Goal: Task Accomplishment & Management: Complete application form

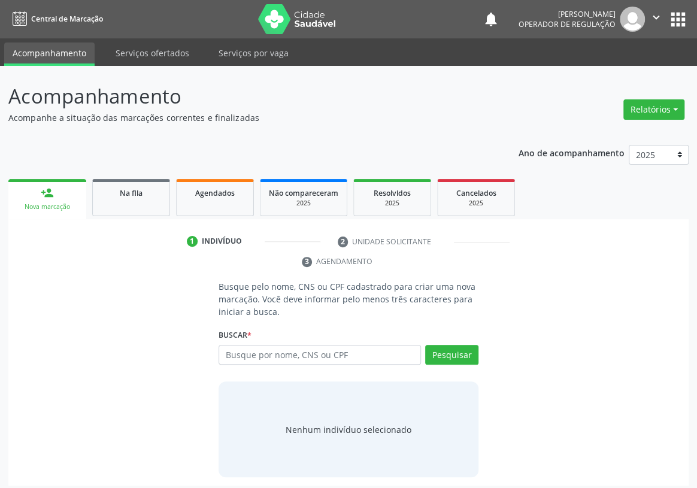
click at [244, 345] on input "text" at bounding box center [320, 355] width 202 height 20
type input "700500373594453"
click at [447, 345] on button "Pesquisar" at bounding box center [451, 355] width 53 height 20
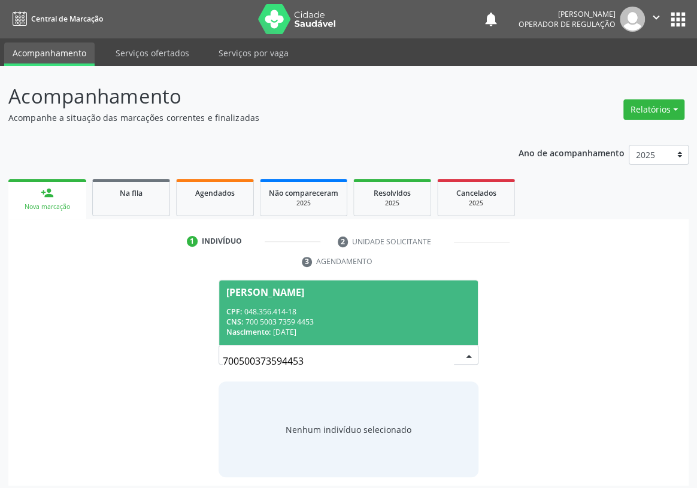
click at [269, 307] on div "CPF: 048.356.414-18" at bounding box center [348, 312] width 244 height 10
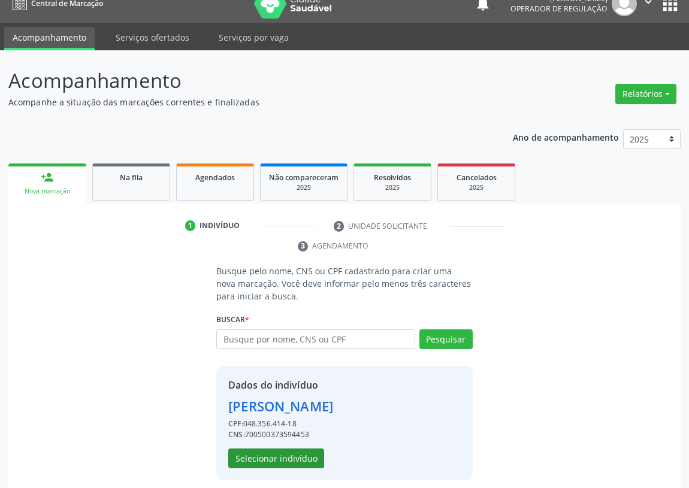
scroll to position [23, 0]
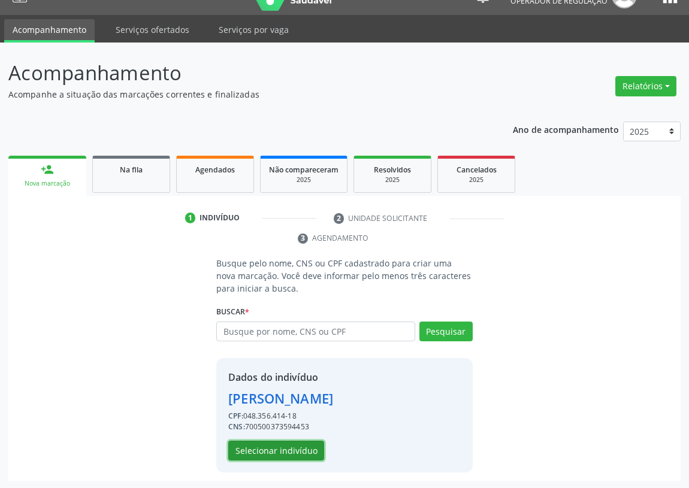
click at [257, 450] on button "Selecionar indivíduo" at bounding box center [276, 451] width 96 height 20
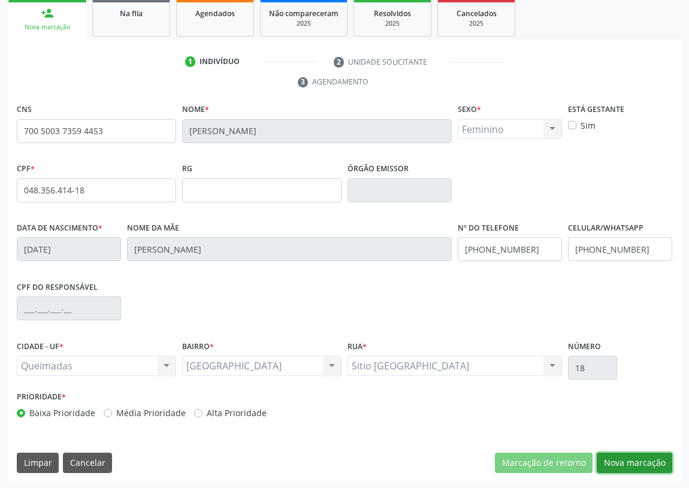
click at [653, 467] on button "Nova marcação" at bounding box center [633, 463] width 75 height 20
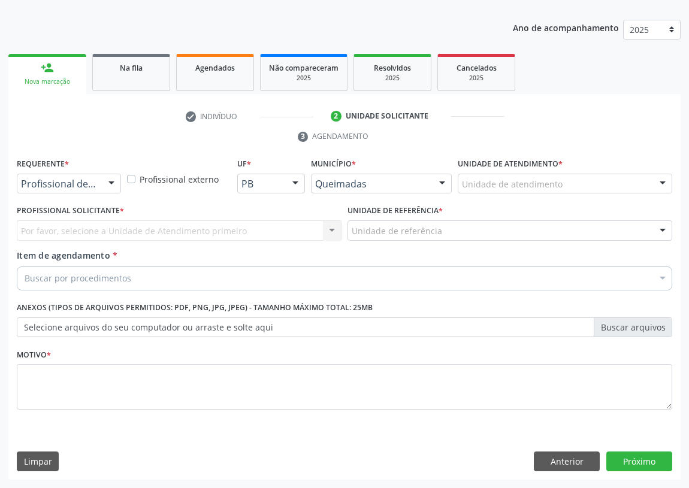
scroll to position [124, 0]
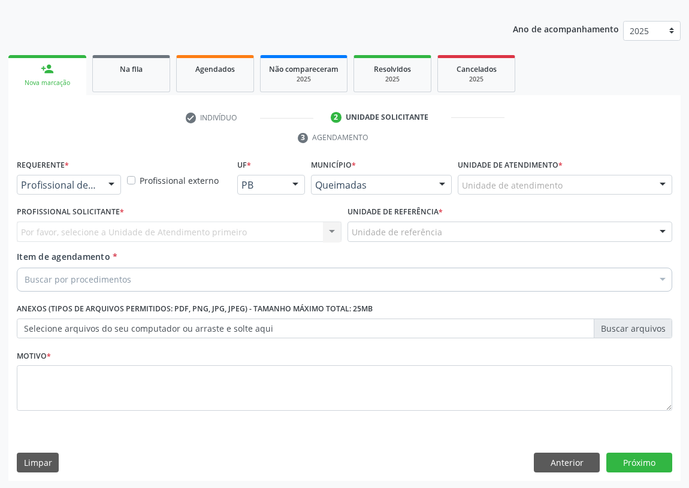
click at [108, 186] on div at bounding box center [111, 185] width 18 height 20
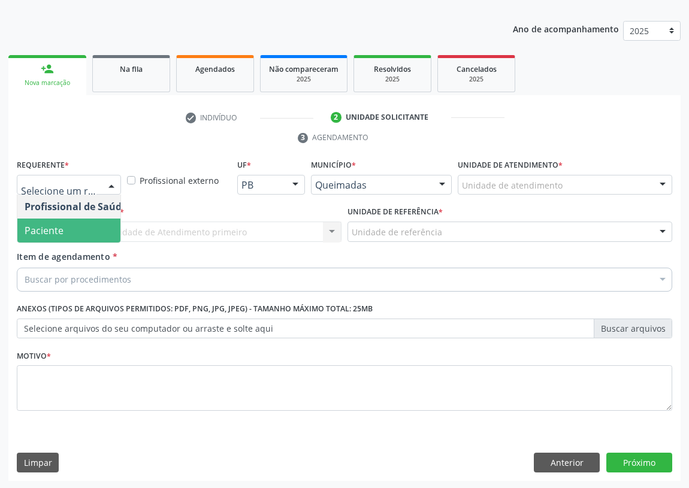
drag, startPoint x: 88, startPoint y: 226, endPoint x: 205, endPoint y: 216, distance: 117.8
click at [95, 225] on span "Paciente" at bounding box center [75, 231] width 117 height 24
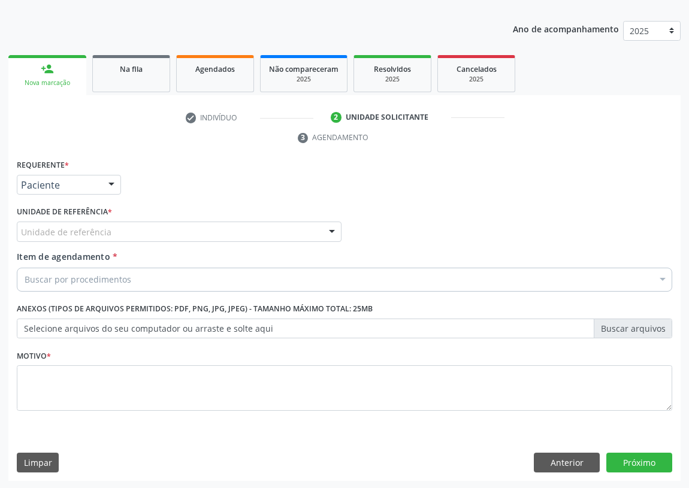
click at [325, 231] on div at bounding box center [332, 232] width 18 height 20
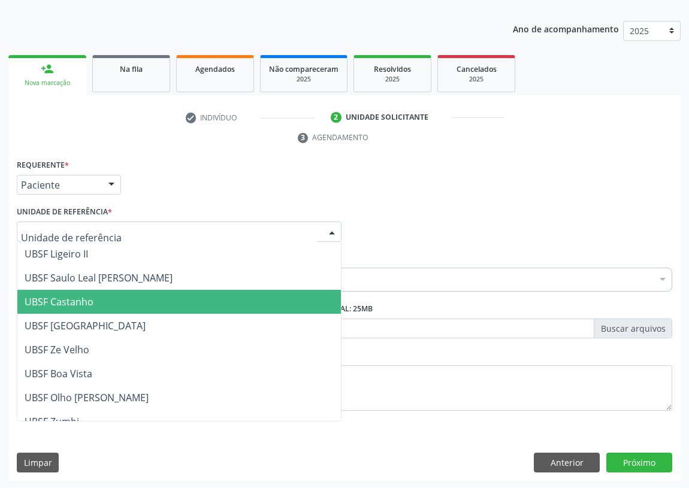
scroll to position [54, 0]
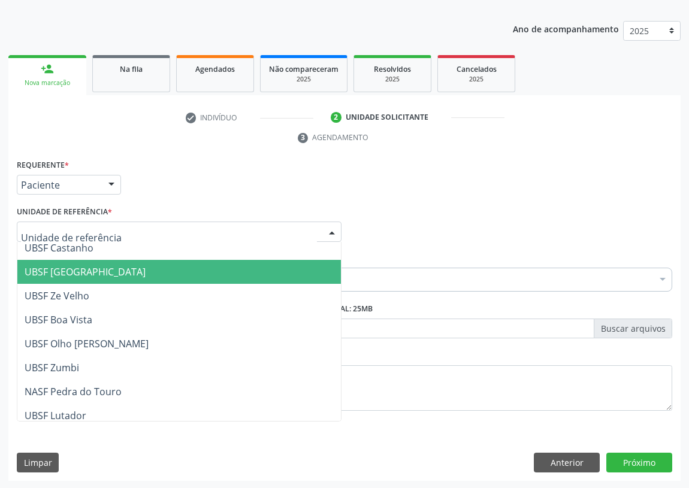
click at [88, 271] on span "UBSF [GEOGRAPHIC_DATA]" at bounding box center [85, 271] width 121 height 13
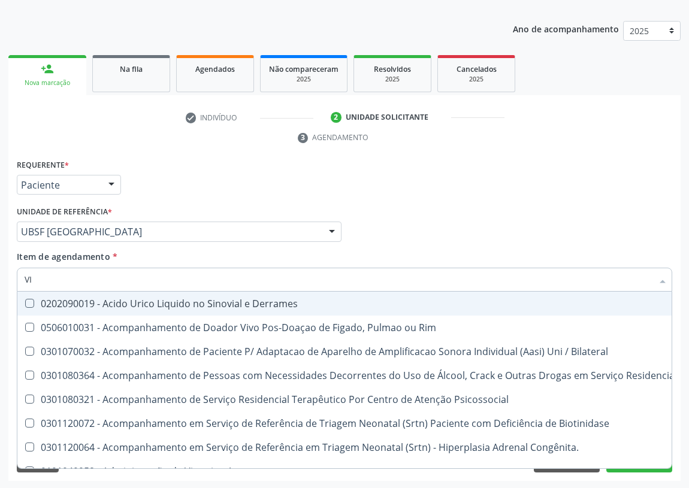
type input "VIT"
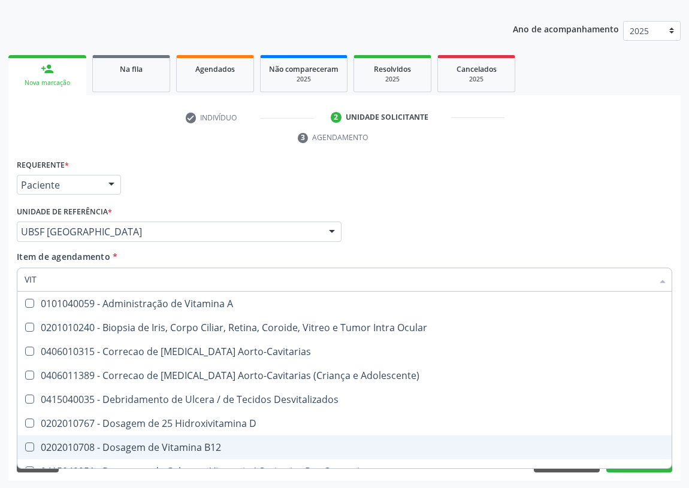
click at [181, 442] on div "0202010708 - Dosagem de Vitamina B12" at bounding box center [344, 447] width 639 height 10
checkbox B12 "true"
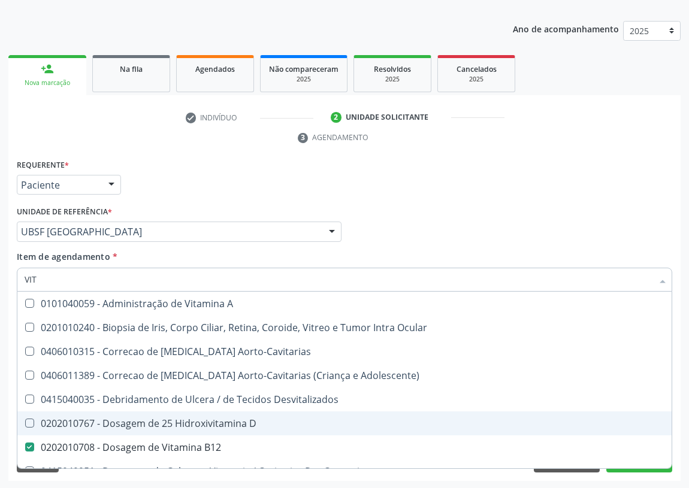
drag, startPoint x: 190, startPoint y: 418, endPoint x: 0, endPoint y: 371, distance: 195.5
click at [187, 419] on div "0202010767 - Dosagem de 25 Hidroxivitamina D" at bounding box center [344, 424] width 639 height 10
checkbox D "true"
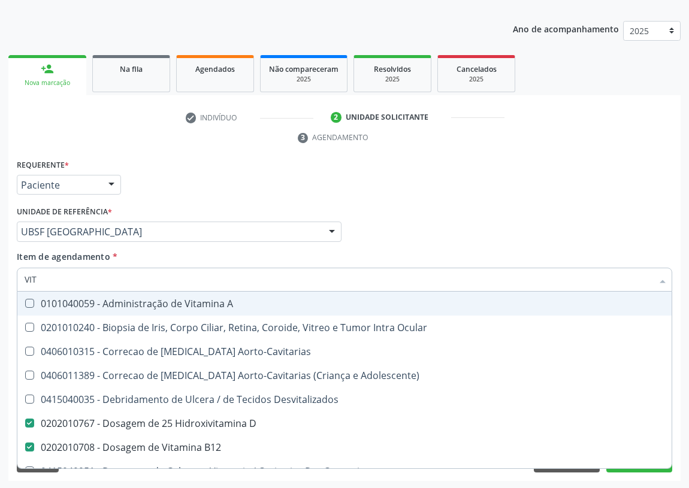
drag, startPoint x: 59, startPoint y: 281, endPoint x: 0, endPoint y: 281, distance: 59.3
click at [0, 281] on div "Acompanhamento Acompanhe a situação das marcações correntes e finalizadas Relat…" at bounding box center [344, 215] width 689 height 547
type input "H"
checkbox D "false"
checkbox B12 "false"
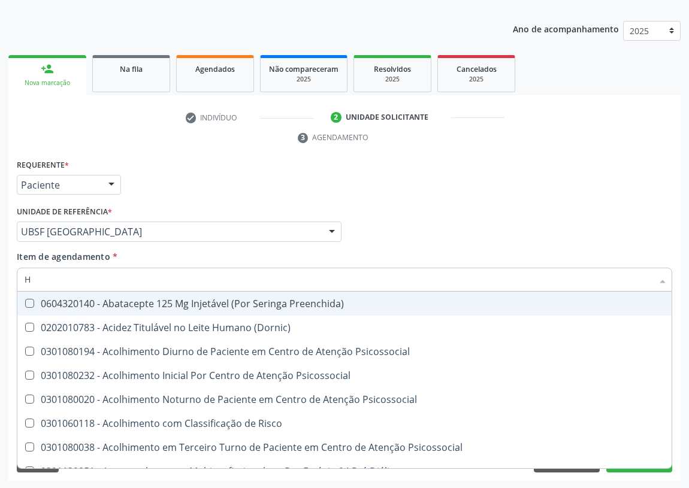
type input "HE"
checkbox D "false"
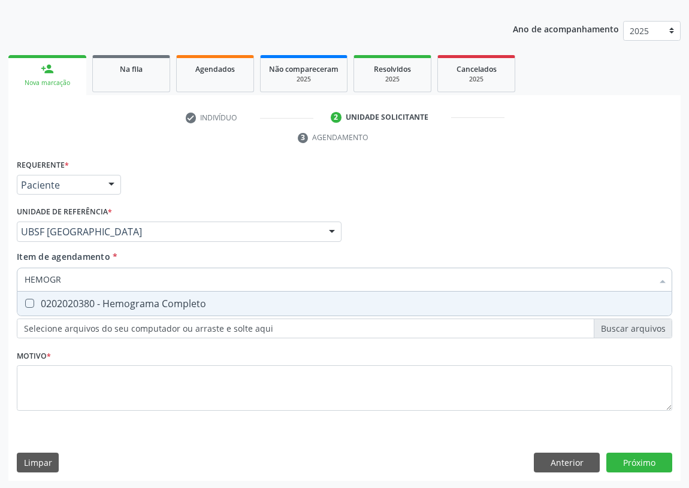
type input "HEMOGRA"
drag, startPoint x: 31, startPoint y: 301, endPoint x: 26, endPoint y: 371, distance: 70.8
click at [28, 307] on span "0202020380 - Hemograma Completo" at bounding box center [344, 304] width 654 height 24
checkbox Completo "true"
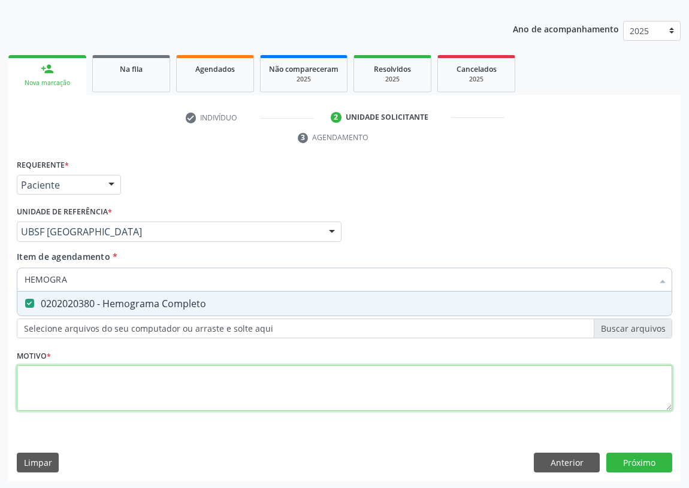
click at [41, 393] on div "Requerente * Paciente Profissional de Saúde Paciente Nenhum resultado encontrad…" at bounding box center [344, 291] width 655 height 271
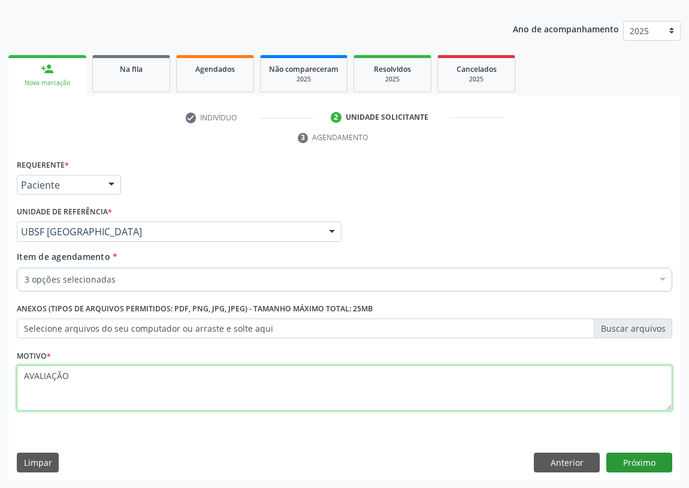
type textarea "AVALIAÇÃO"
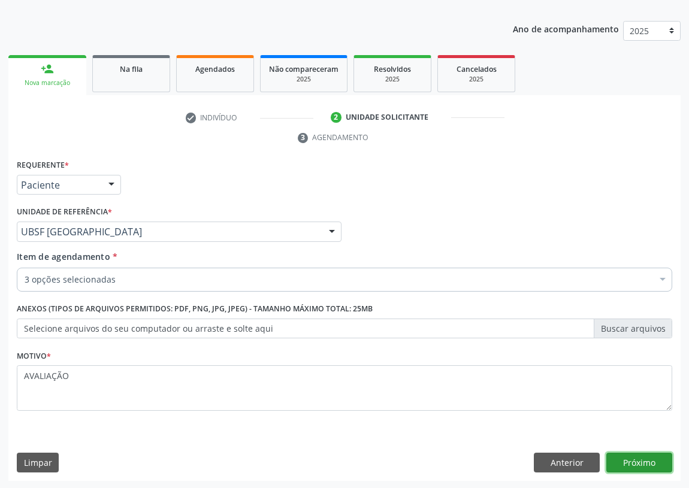
click at [647, 463] on button "Próximo" at bounding box center [639, 463] width 66 height 20
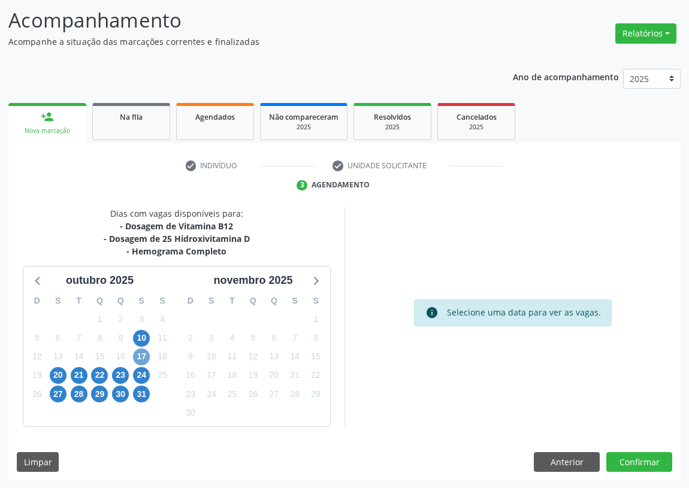
click at [137, 357] on span "17" at bounding box center [141, 356] width 17 height 17
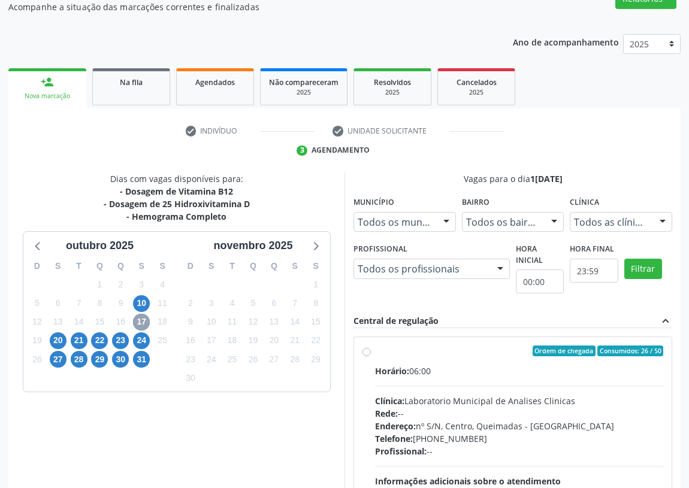
scroll to position [131, 0]
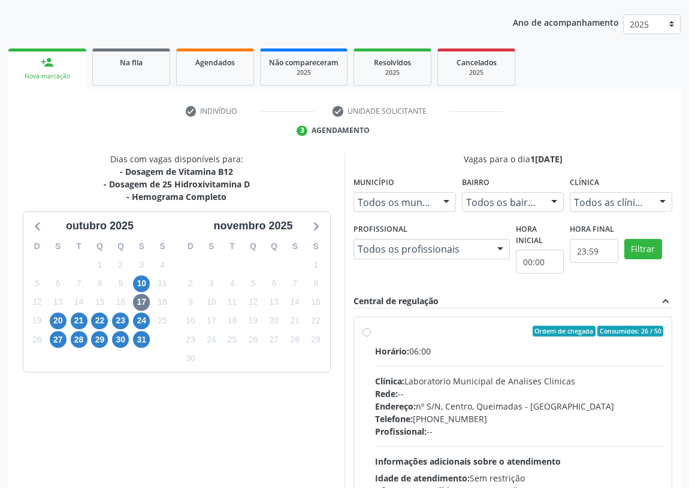
click at [375, 330] on label "Ordem de chegada Consumidos: 26 / 50 Horário: 06:00 Clínica: Laboratorio Munici…" at bounding box center [519, 418] width 288 height 184
click at [363, 330] on input "Ordem de chegada Consumidos: 26 / 50 Horário: 06:00 Clínica: Laboratorio Munici…" at bounding box center [366, 331] width 8 height 11
radio input "true"
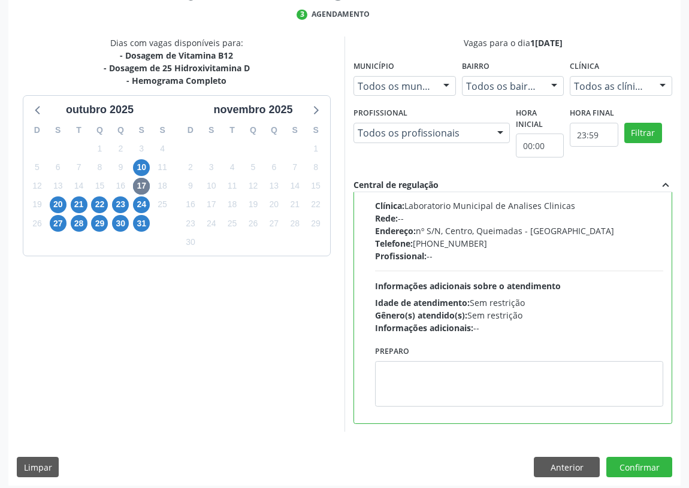
scroll to position [251, 0]
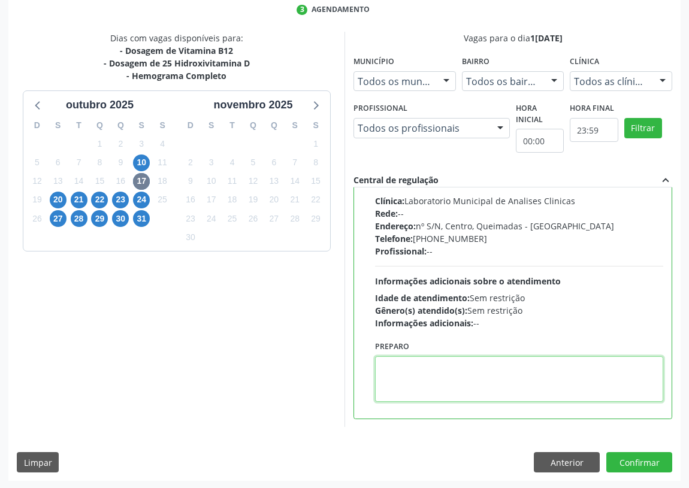
click at [403, 387] on textarea at bounding box center [519, 379] width 288 height 46
type textarea "IR EM [GEOGRAPHIC_DATA]"
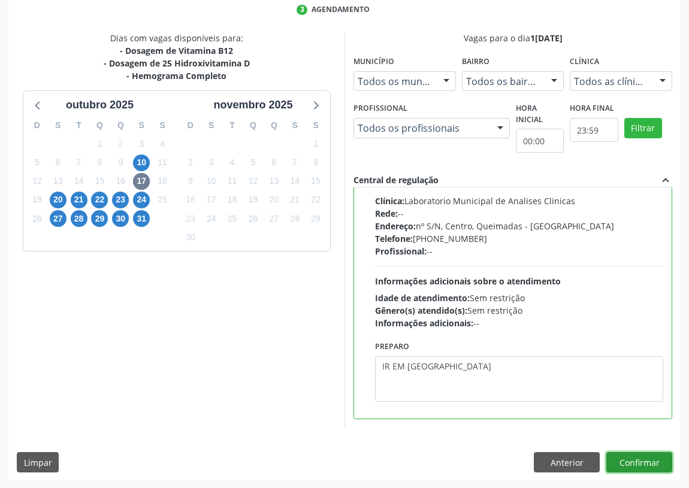
click at [633, 459] on button "Confirmar" at bounding box center [639, 462] width 66 height 20
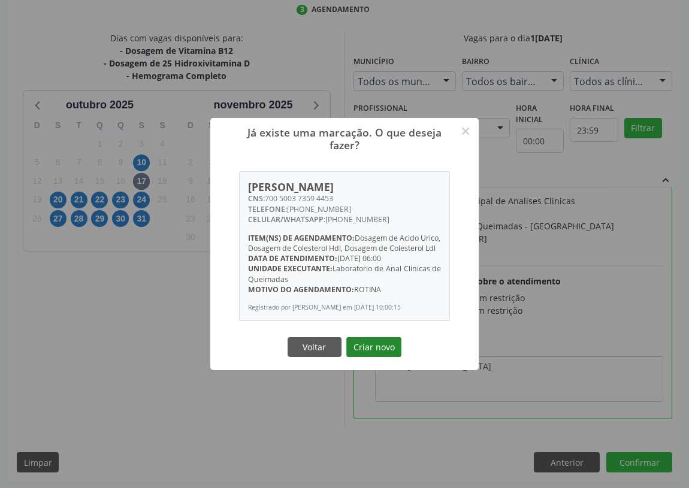
click at [365, 356] on button "Criar novo" at bounding box center [373, 347] width 55 height 20
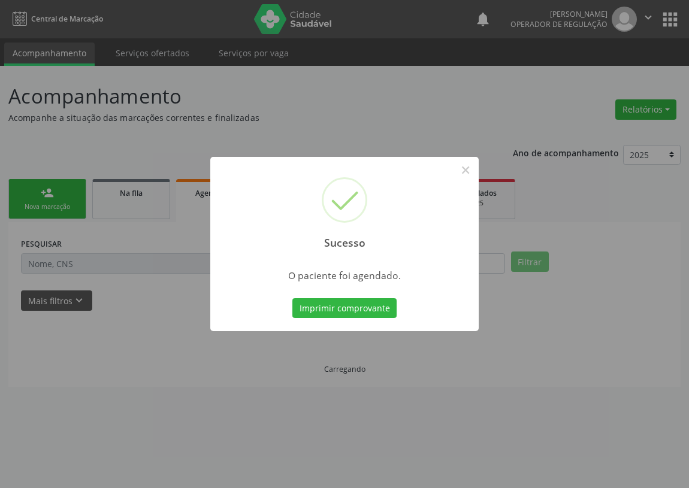
scroll to position [0, 0]
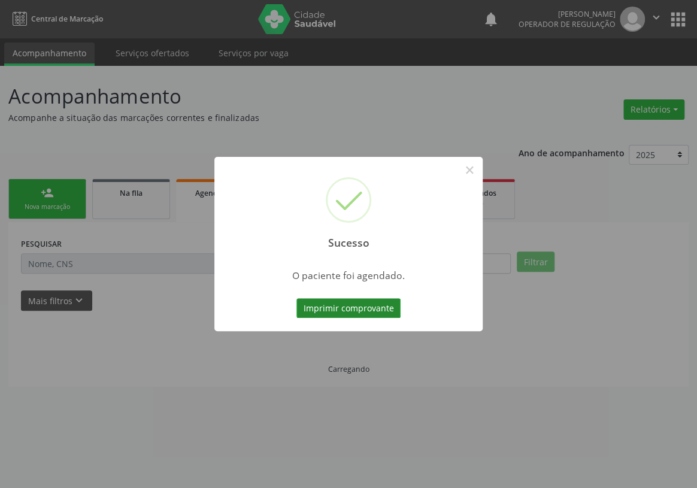
click at [368, 310] on button "Imprimir comprovante" at bounding box center [348, 308] width 104 height 20
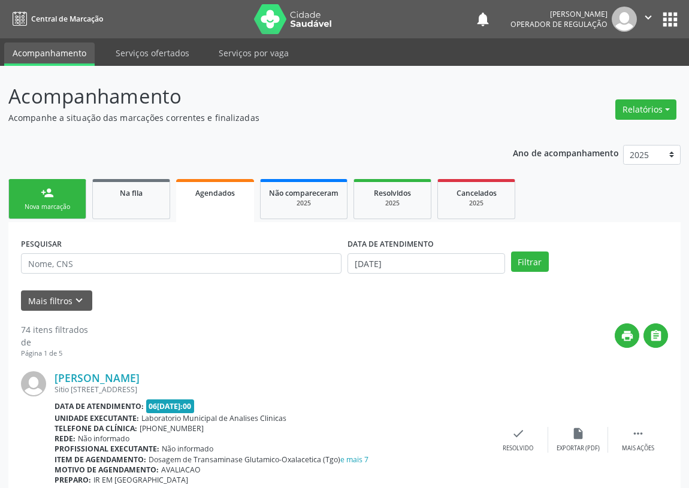
click at [32, 192] on link "person_add Nova marcação" at bounding box center [47, 199] width 78 height 40
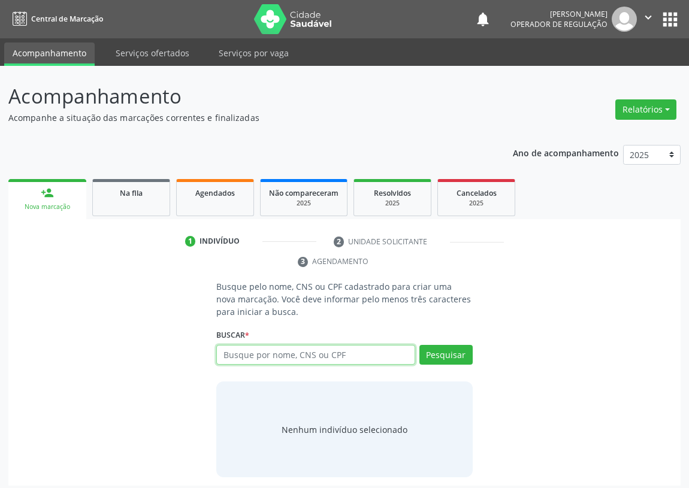
click at [232, 355] on input "text" at bounding box center [315, 355] width 199 height 20
click at [235, 353] on input "text" at bounding box center [315, 355] width 199 height 20
type input "700500743058852"
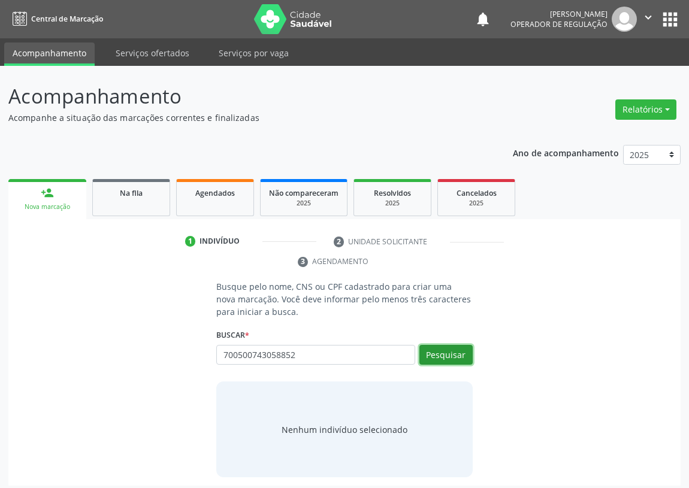
click at [462, 356] on button "Pesquisar" at bounding box center [445, 355] width 53 height 20
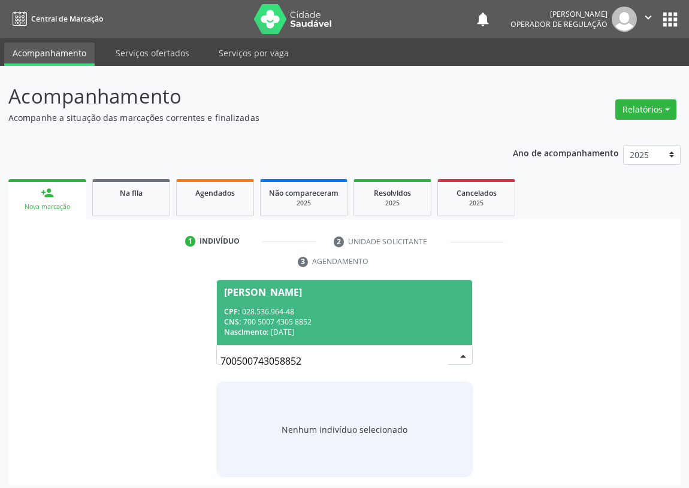
click at [260, 314] on div "CPF: 028.536.964-48" at bounding box center [344, 312] width 241 height 10
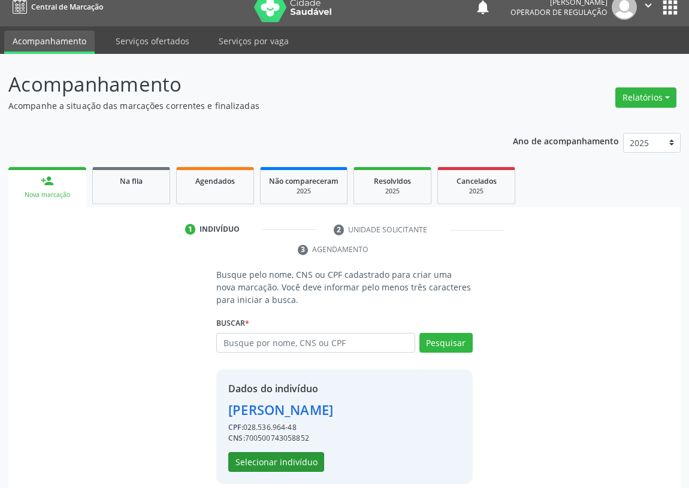
scroll to position [23, 0]
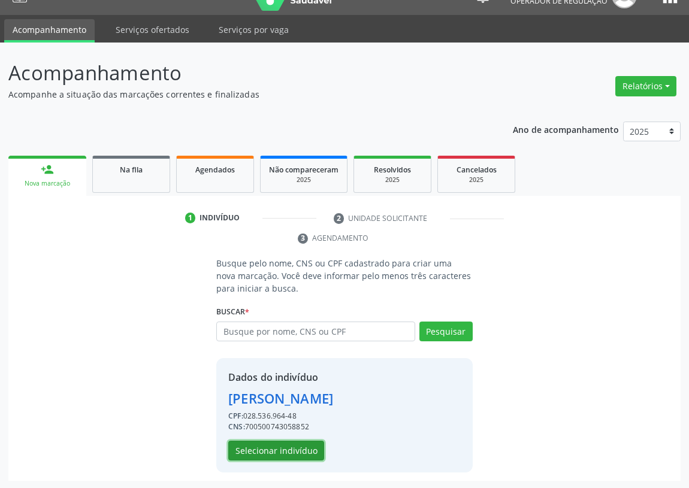
click at [295, 448] on button "Selecionar indivíduo" at bounding box center [276, 451] width 96 height 20
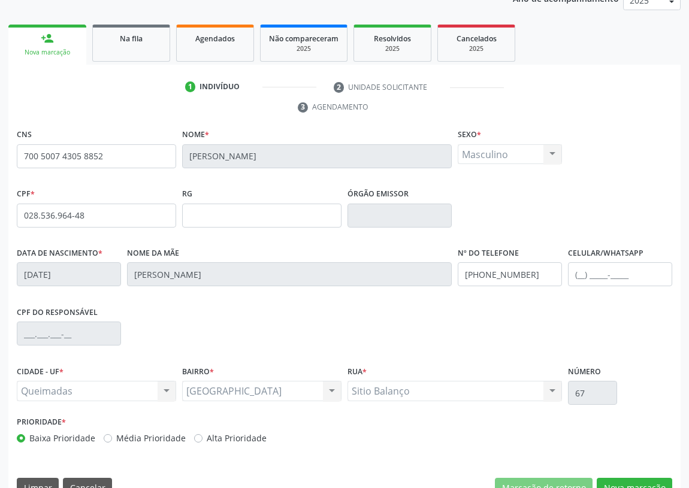
scroll to position [180, 0]
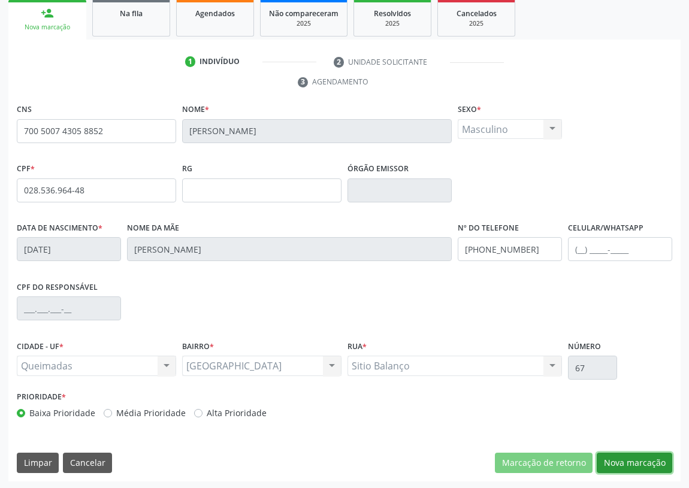
drag, startPoint x: 623, startPoint y: 461, endPoint x: 238, endPoint y: 305, distance: 414.9
click at [617, 460] on button "Nova marcação" at bounding box center [633, 463] width 75 height 20
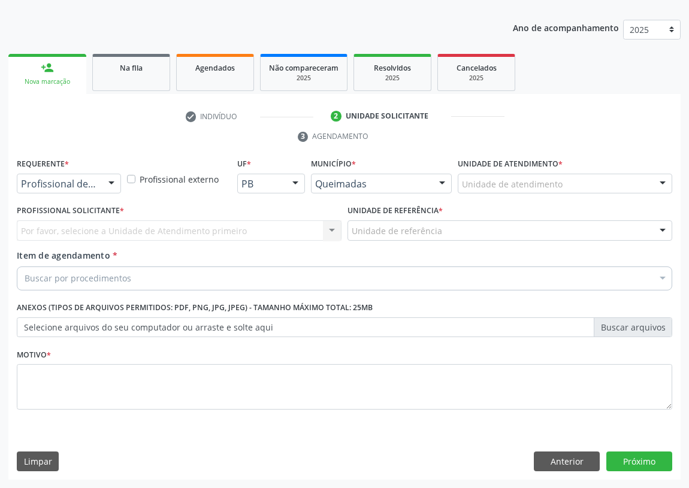
scroll to position [124, 0]
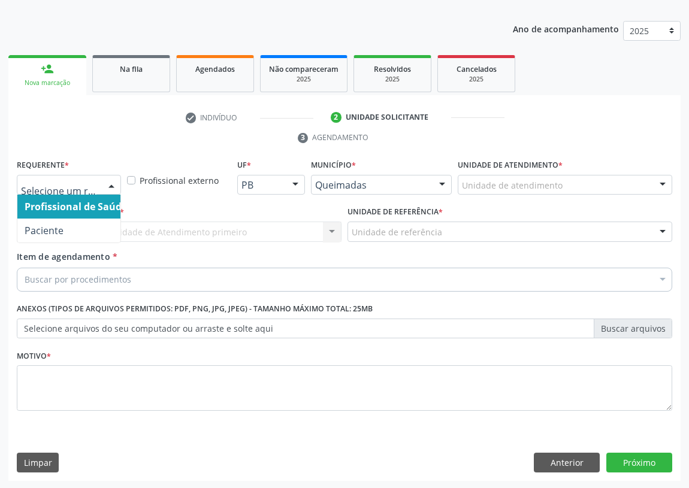
drag, startPoint x: 113, startPoint y: 180, endPoint x: 105, endPoint y: 209, distance: 30.5
click at [113, 181] on div at bounding box center [111, 185] width 18 height 20
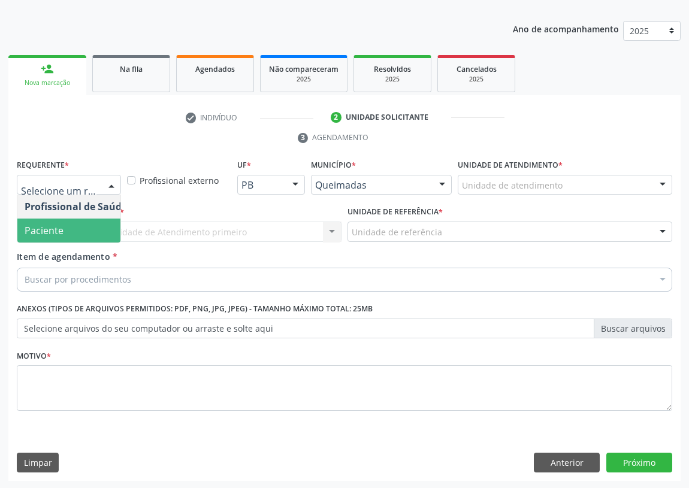
drag, startPoint x: 104, startPoint y: 231, endPoint x: 262, endPoint y: 244, distance: 158.0
click at [113, 228] on span "Paciente" at bounding box center [75, 231] width 117 height 24
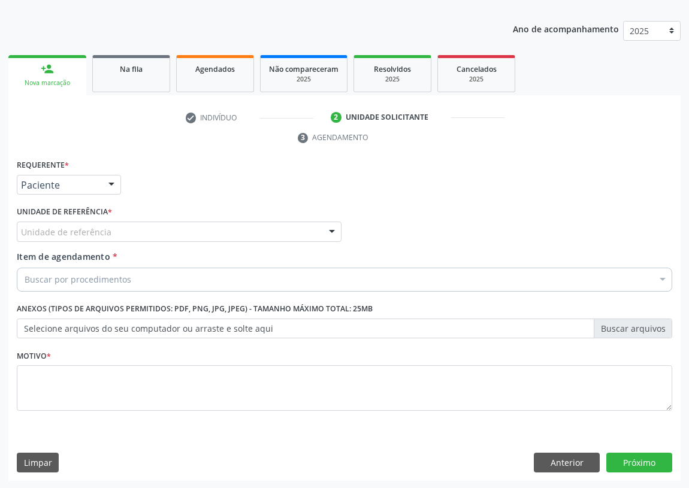
drag, startPoint x: 310, startPoint y: 232, endPoint x: 128, endPoint y: 231, distance: 182.0
click at [295, 235] on div "Unidade de referência" at bounding box center [179, 232] width 325 height 20
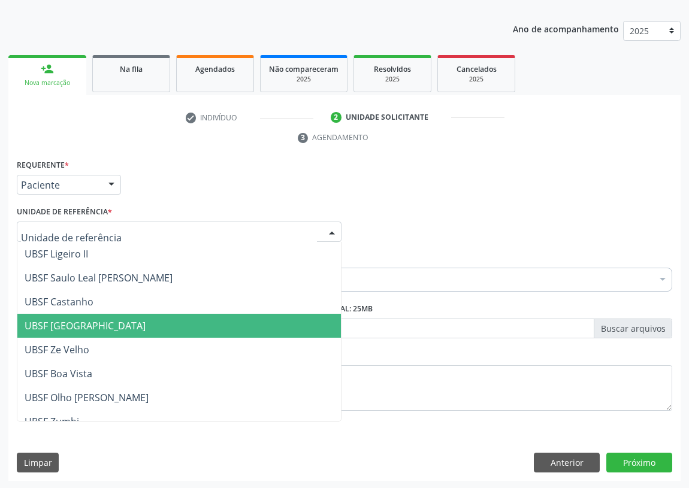
click at [70, 314] on span "UBSF [GEOGRAPHIC_DATA]" at bounding box center [178, 326] width 323 height 24
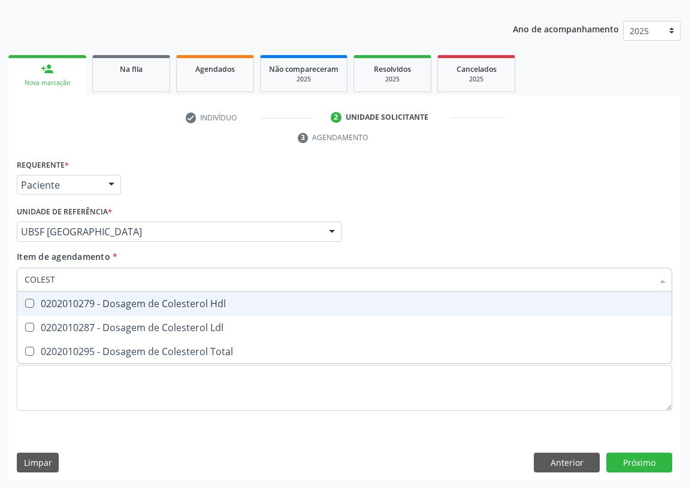
type input "COLESTE"
click at [34, 304] on div "0202010279 - Dosagem de Colesterol Hdl" at bounding box center [344, 304] width 639 height 10
checkbox Hdl "true"
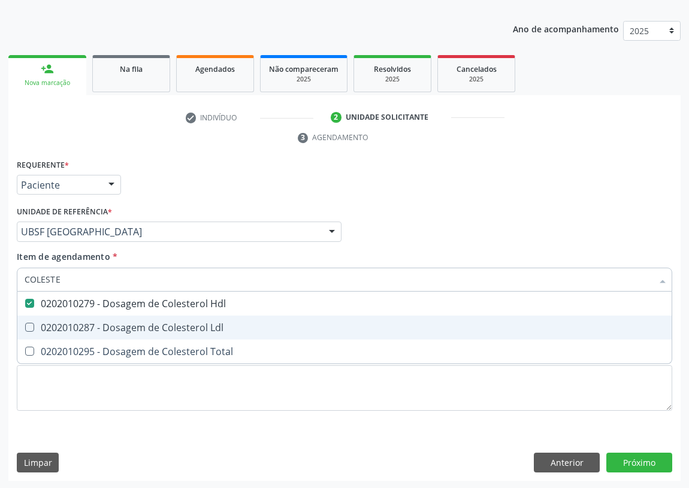
drag, startPoint x: 32, startPoint y: 326, endPoint x: 49, endPoint y: 278, distance: 50.2
click at [37, 323] on div "0202010287 - Dosagem de Colesterol Ldl" at bounding box center [344, 328] width 639 height 10
checkbox Ldl "true"
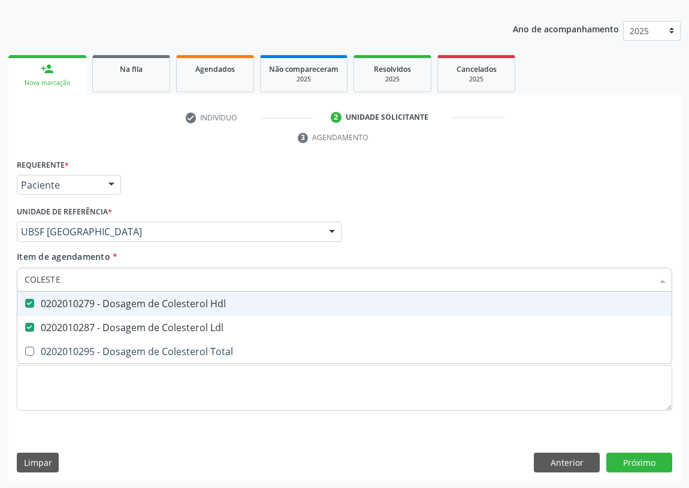
drag, startPoint x: 62, startPoint y: 280, endPoint x: 6, endPoint y: 271, distance: 57.0
click at [12, 279] on div "Requerente * Paciente Profissional de Saúde Paciente Nenhum resultado encontrad…" at bounding box center [344, 318] width 672 height 325
type input "C"
checkbox Hdl "false"
checkbox Ldl "false"
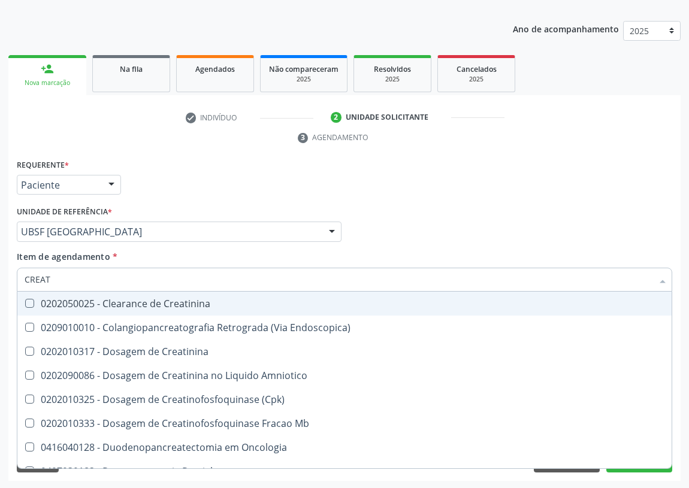
type input "CREATI"
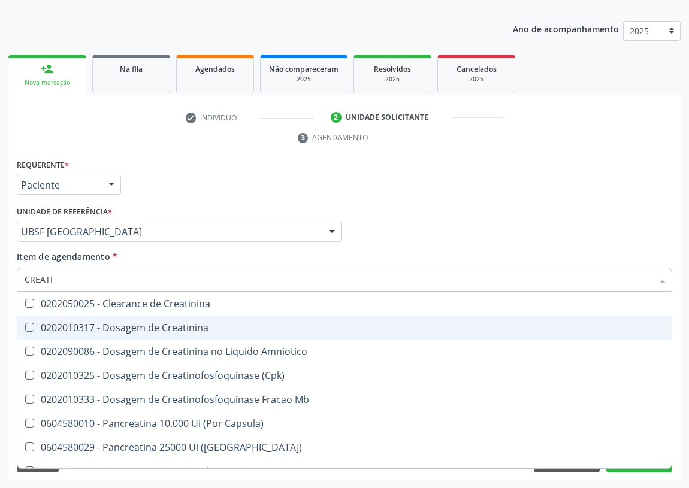
click at [108, 324] on div "0202010317 - Dosagem de Creatinina" at bounding box center [344, 328] width 639 height 10
checkbox Creatinina "true"
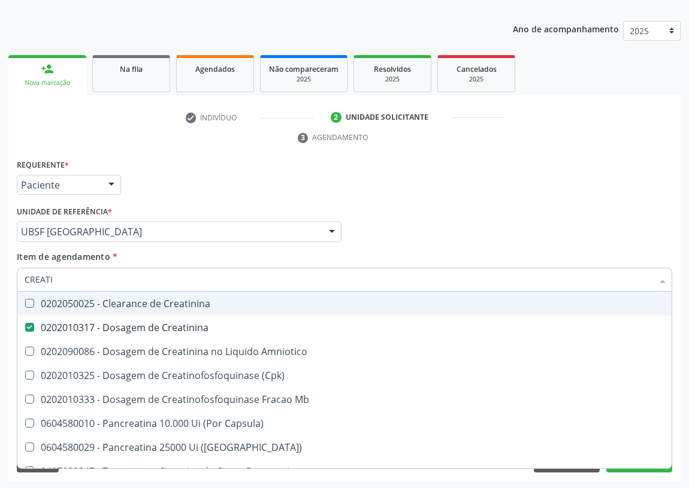
drag, startPoint x: 75, startPoint y: 284, endPoint x: 0, endPoint y: 274, distance: 75.5
click at [0, 275] on div "Acompanhamento Acompanhe a situação das marcações correntes e finalizadas Relat…" at bounding box center [344, 215] width 689 height 547
type input "PO"
checkbox Creatinina "false"
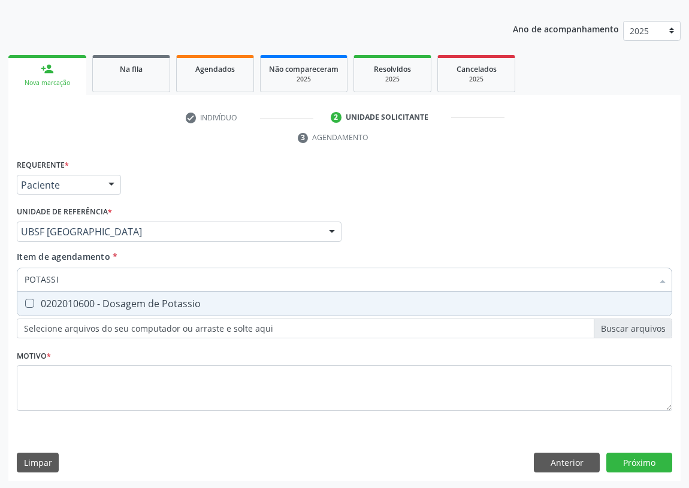
type input "POTASSIO"
drag, startPoint x: 27, startPoint y: 293, endPoint x: 74, endPoint y: 308, distance: 48.9
click at [53, 304] on span "0202010600 - Dosagem de Potassio" at bounding box center [344, 304] width 654 height 24
checkbox Potassio "true"
drag, startPoint x: 16, startPoint y: 277, endPoint x: 0, endPoint y: 281, distance: 16.9
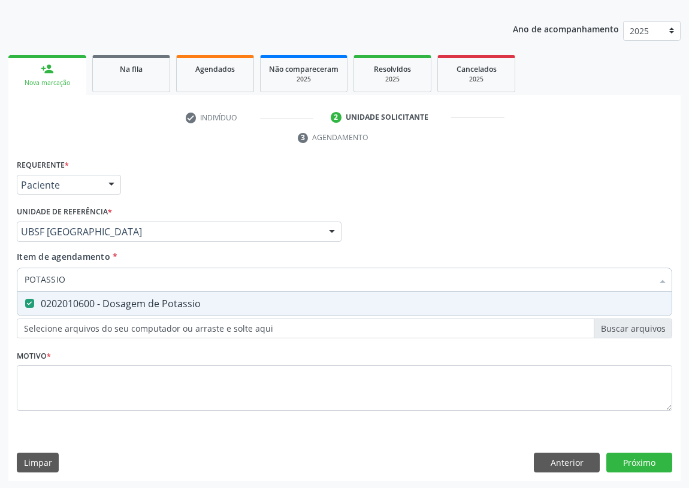
click at [0, 281] on div "Acompanhamento Acompanhe a situação das marcações correntes e finalizadas Relat…" at bounding box center [344, 215] width 689 height 547
drag, startPoint x: 66, startPoint y: 283, endPoint x: 11, endPoint y: 275, distance: 55.0
click at [12, 277] on div "Requerente * Paciente Profissional de Saúde Paciente Nenhum resultado encontrad…" at bounding box center [344, 318] width 672 height 325
type input "TR"
checkbox Potassio "false"
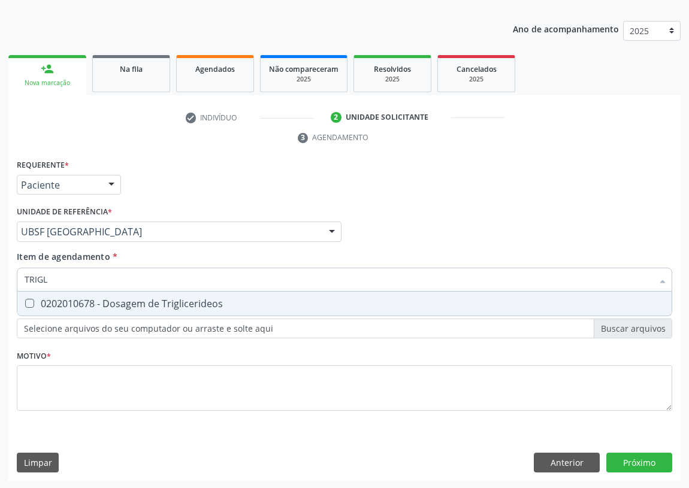
type input "TRIGLI"
drag, startPoint x: 24, startPoint y: 294, endPoint x: 49, endPoint y: 288, distance: 25.8
click at [32, 293] on span "0202010678 - Dosagem de Triglicerideos" at bounding box center [344, 304] width 654 height 24
checkbox Triglicerideos "true"
drag, startPoint x: 57, startPoint y: 278, endPoint x: 6, endPoint y: 275, distance: 51.6
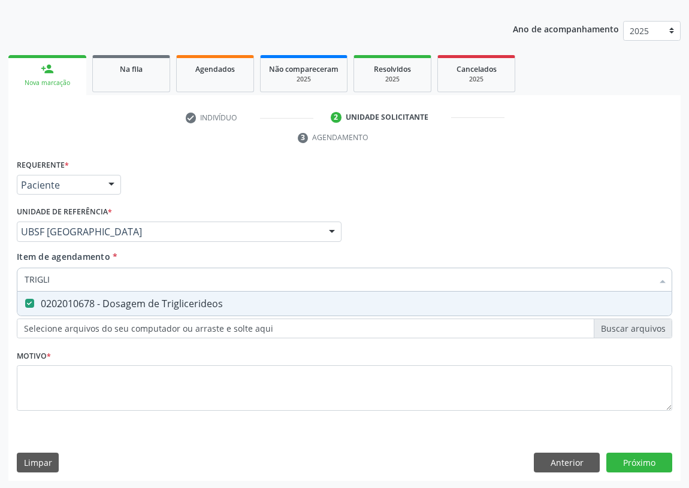
click at [6, 275] on div "Acompanhamento Acompanhe a situação das marcações correntes e finalizadas Relat…" at bounding box center [344, 215] width 689 height 547
type input "02"
checkbox Triglicerideos "false"
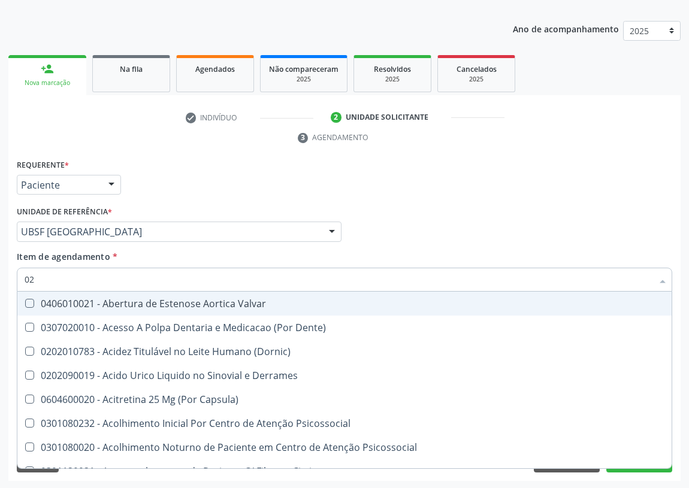
type input "020"
checkbox \(Pos-Pasteurização\) "true"
checkbox Debridamento "true"
checkbox Dacriocistografia "true"
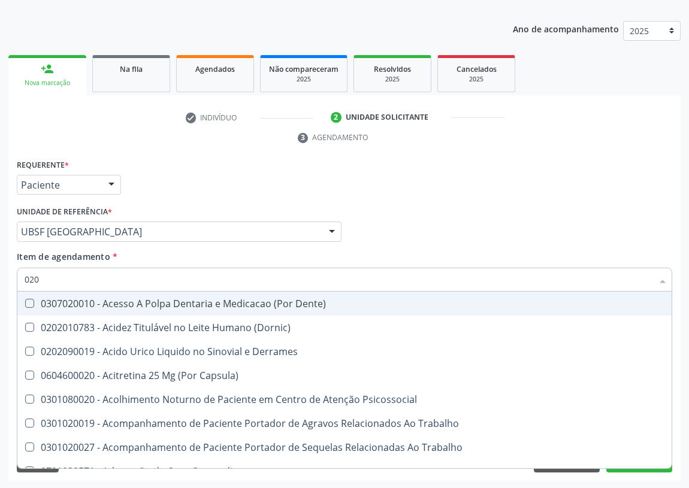
type input "0202"
checkbox Ocular "true"
checkbox Aberto\) "true"
checkbox Gastro-Esofagico "true"
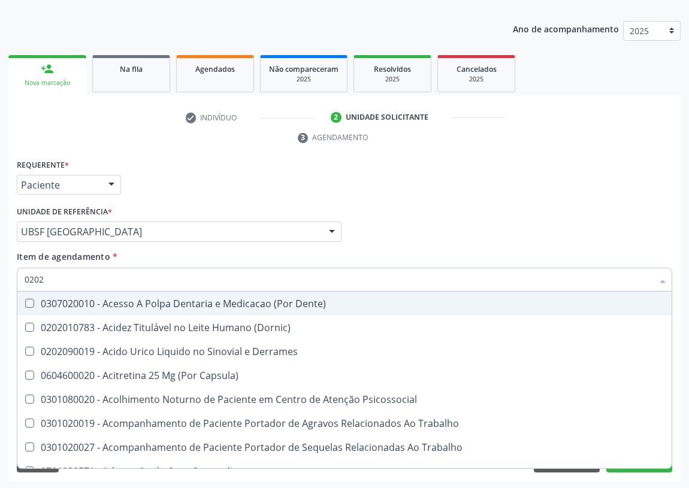
checkbox Projecoes\) "true"
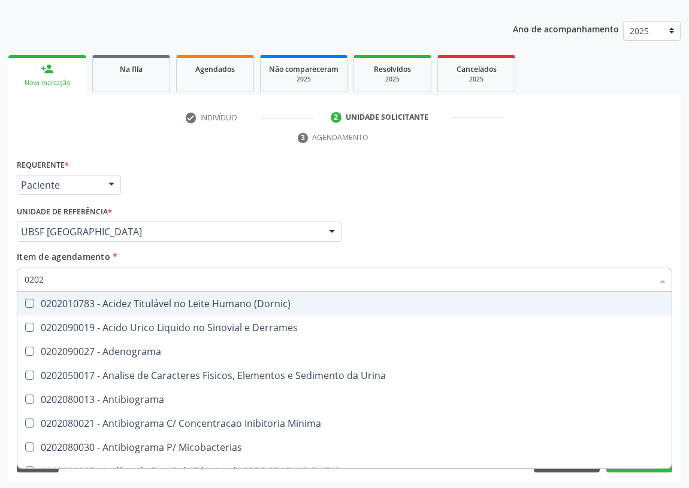
type input "02020"
checkbox Barbituratos "true"
checkbox Benzodiazepinicos "true"
checkbox Calcitonina "true"
checkbox Hdl "false"
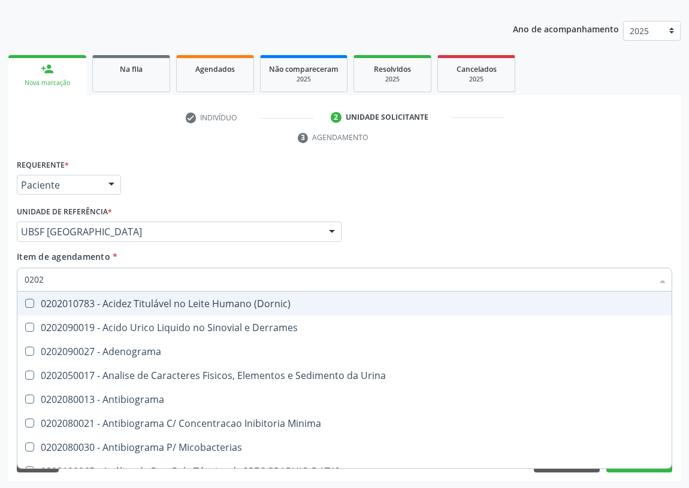
checkbox Ldl "false"
checkbox Creatinina "false"
checkbox \(Igm\) "true"
checkbox Potassio "false"
checkbox Horas\) "true"
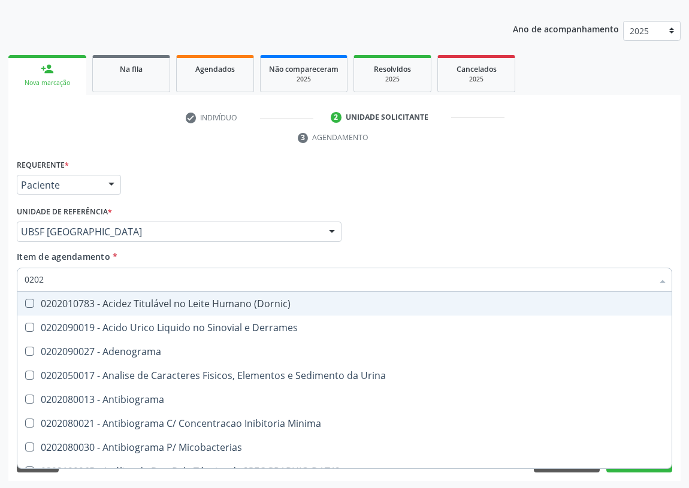
checkbox Triglicerideos "false"
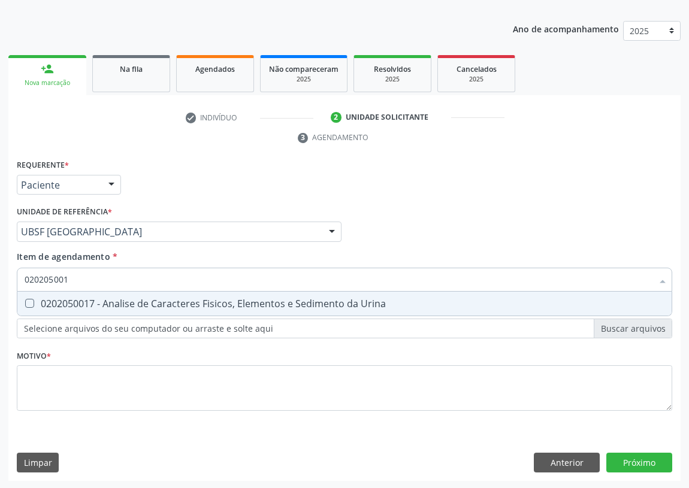
type input "0202050017"
drag, startPoint x: 28, startPoint y: 301, endPoint x: 51, endPoint y: 296, distance: 23.7
click at [37, 299] on div "0202050017 - Analise de Caracteres Fisicos, Elementos e Sedimento da Urina" at bounding box center [344, 304] width 639 height 10
checkbox Urina "true"
drag, startPoint x: 83, startPoint y: 281, endPoint x: 8, endPoint y: 281, distance: 74.8
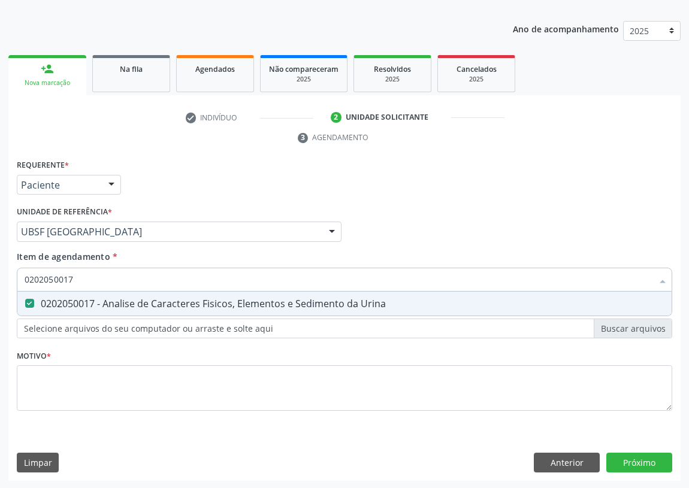
click at [8, 281] on div "Requerente * Paciente Profissional de Saúde Paciente Nenhum resultado encontrad…" at bounding box center [344, 318] width 672 height 325
type input "G"
checkbox Urina "false"
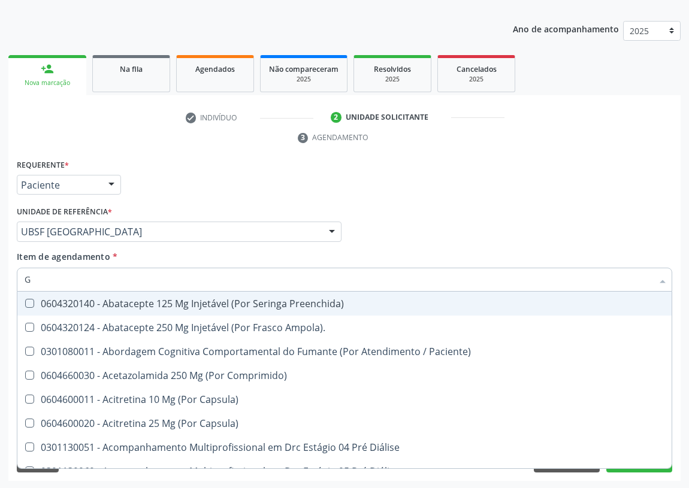
type input "GL"
checkbox Bucomaxilofacial "true"
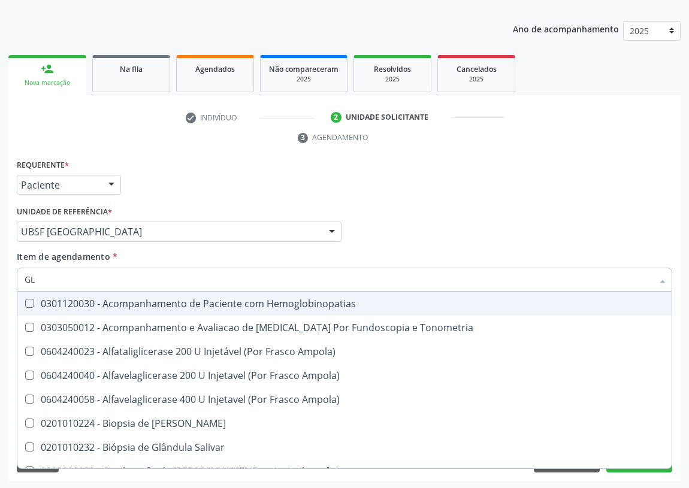
type input "GLI"
checkbox Dosagens\) "true"
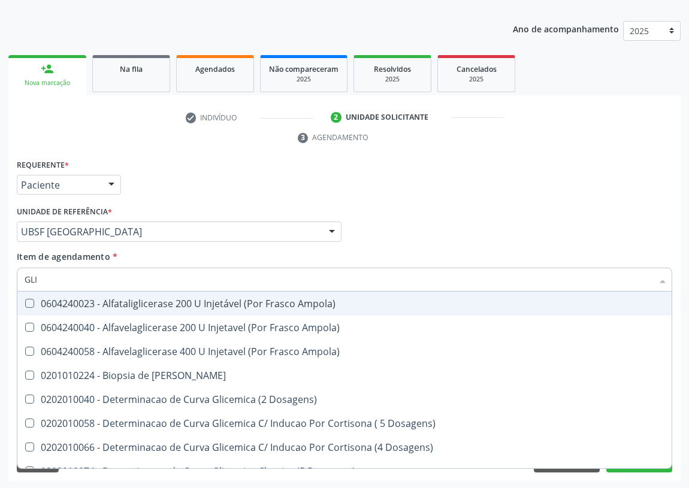
type input "GLIC"
checkbox Glicosilada "true"
checkbox Triglicerideos "false"
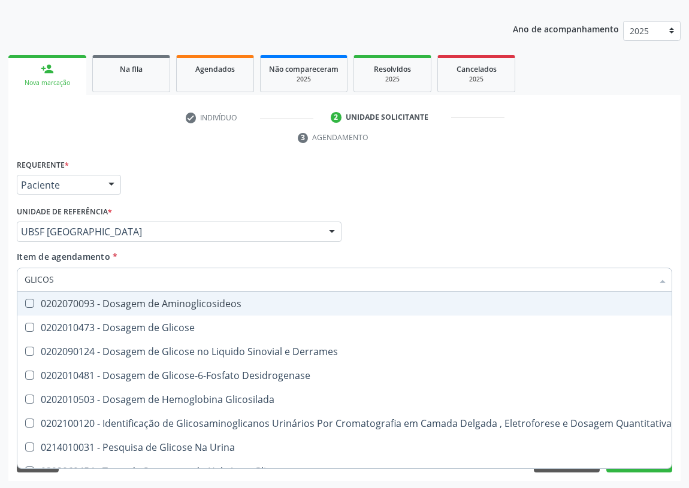
type input "GLICOSE"
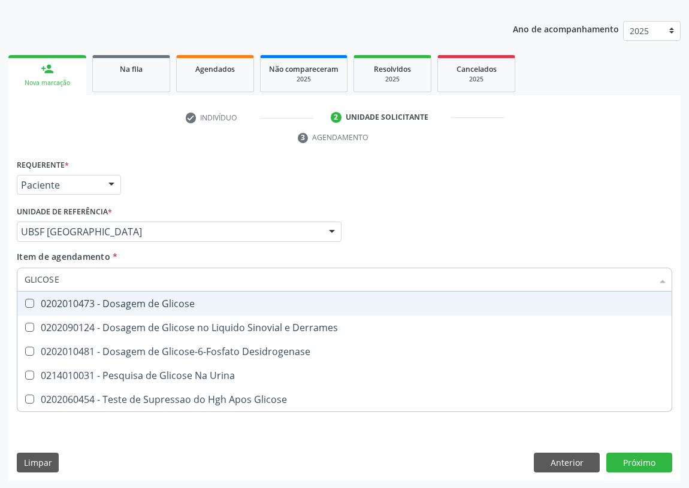
drag, startPoint x: 31, startPoint y: 299, endPoint x: 63, endPoint y: 281, distance: 37.0
click at [37, 299] on div "0202010473 - Dosagem de Glicose" at bounding box center [344, 304] width 639 height 10
checkbox Glicose "true"
drag, startPoint x: 71, startPoint y: 277, endPoint x: 20, endPoint y: 277, distance: 50.9
click at [20, 277] on div "GLICOSE" at bounding box center [344, 280] width 655 height 24
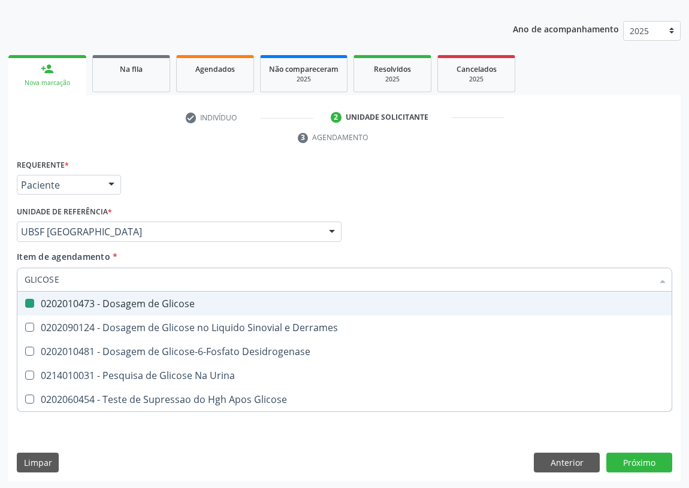
type input "H"
checkbox Glicose "false"
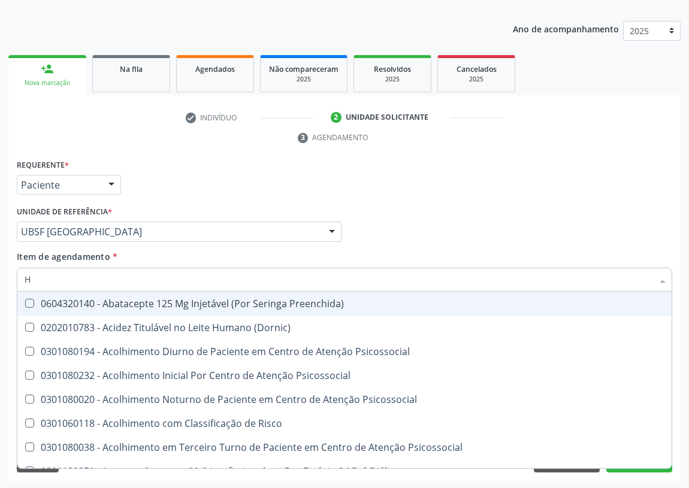
type input "HE"
checkbox Hdl "false"
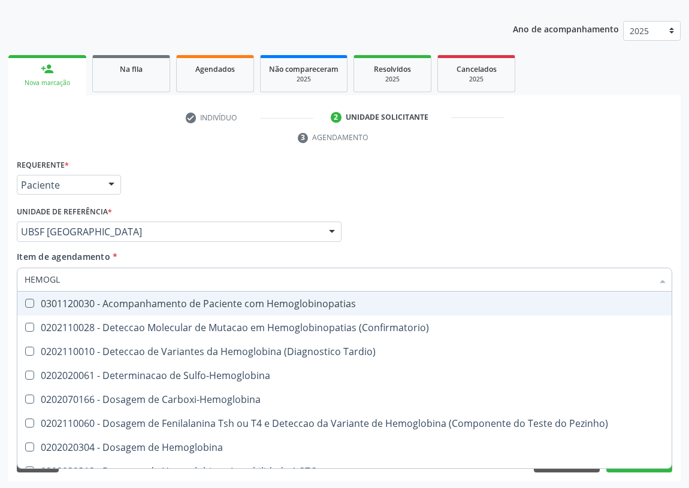
type input "HEMOGLO"
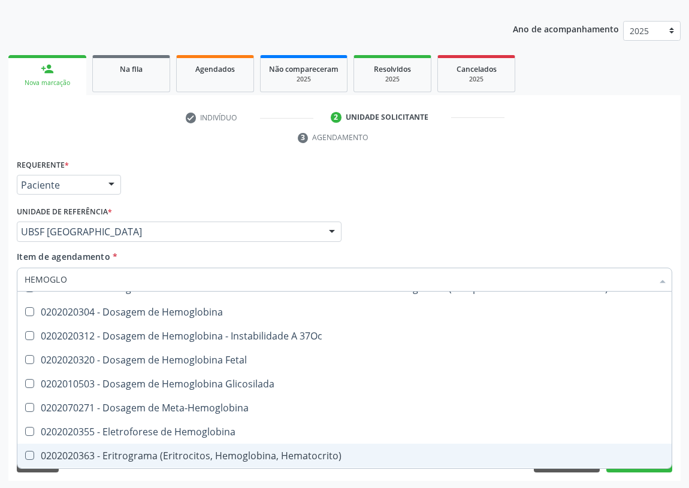
scroll to position [158, 0]
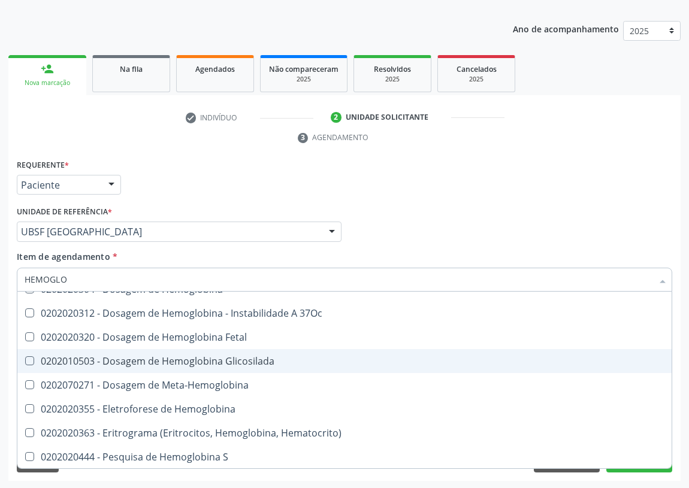
click at [210, 357] on div "0202010503 - Dosagem de Hemoglobina Glicosilada" at bounding box center [344, 361] width 639 height 10
checkbox Glicosilada "true"
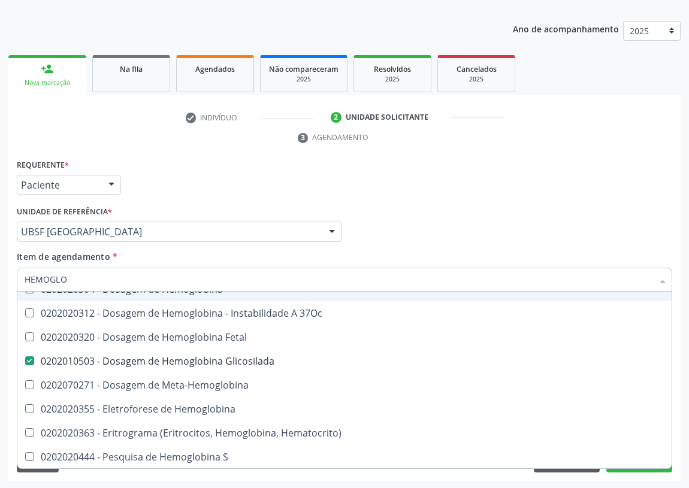
drag, startPoint x: 61, startPoint y: 276, endPoint x: 0, endPoint y: 283, distance: 61.4
click at [0, 283] on div "Acompanhamento Acompanhe a situação das marcações correntes e finalizadas Relat…" at bounding box center [344, 215] width 689 height 547
type input "H"
checkbox Glicosilada "false"
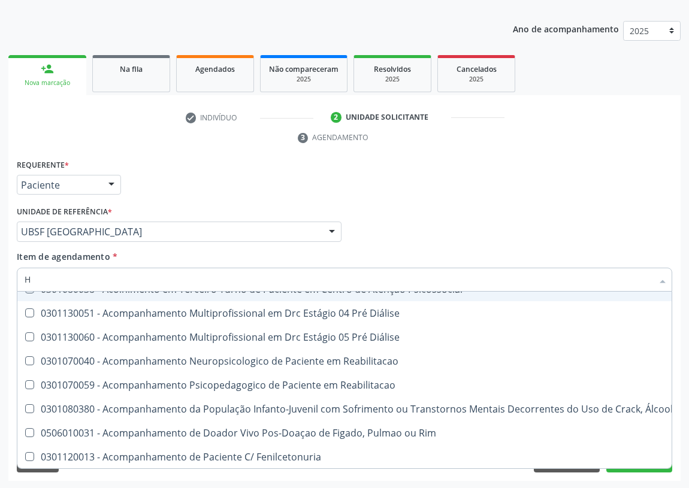
type input "HE"
checkbox Genético "true"
checkbox Hdl "false"
checkbox Glicosilada "false"
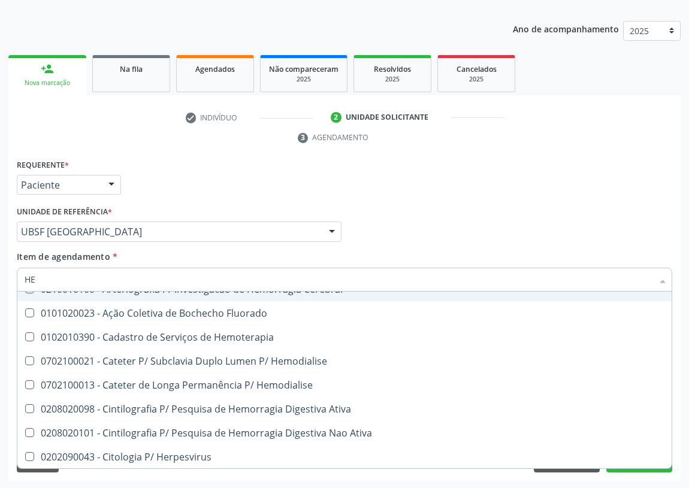
type input "HEM"
checkbox Radiosotopos\) "true"
checkbox Glicosilada "false"
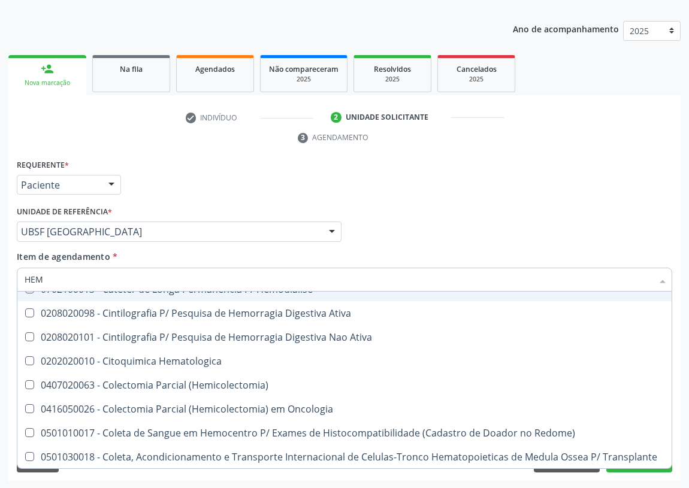
type input "HEMO"
checkbox Fase "true"
checkbox Glicosilada "false"
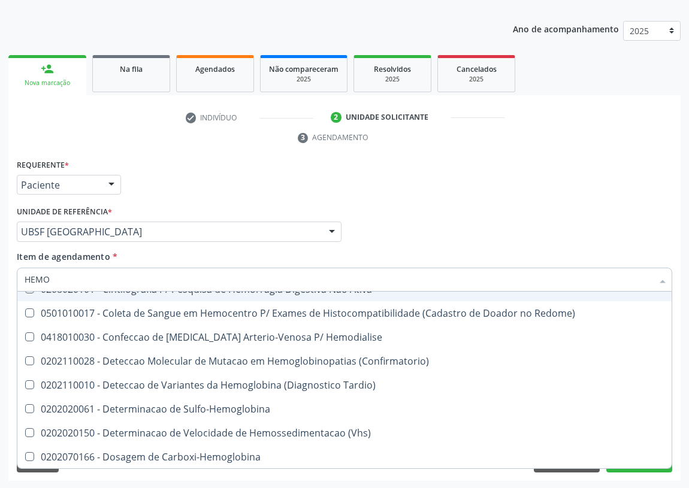
type input "HEMOG"
checkbox \(Confirmatorio\) "true"
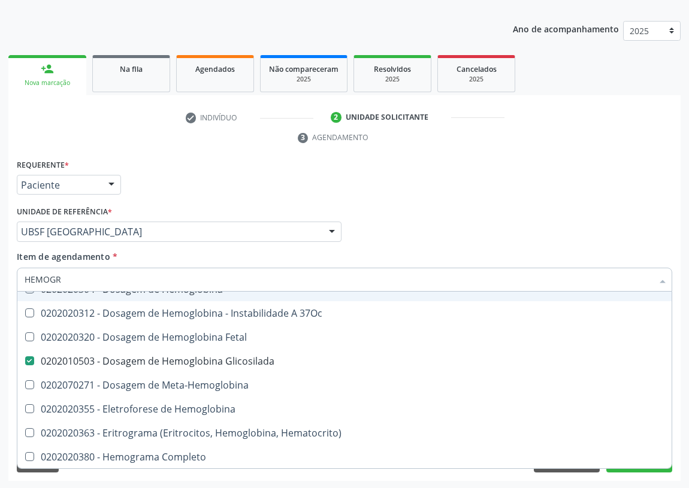
scroll to position [0, 0]
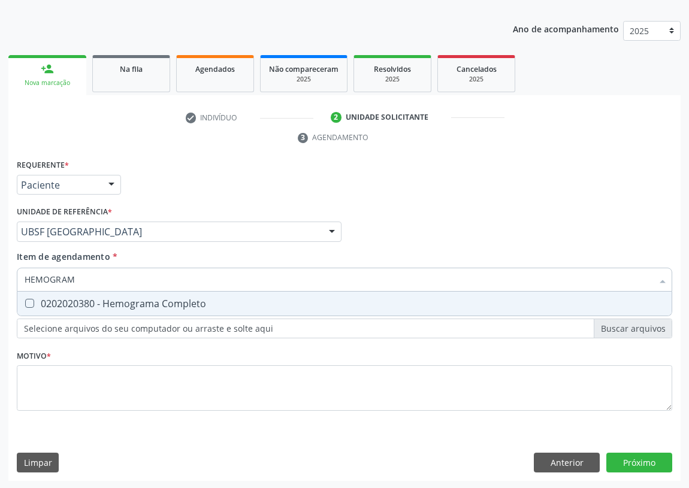
type input "HEMOGRAMA"
drag, startPoint x: 29, startPoint y: 304, endPoint x: 83, endPoint y: 283, distance: 58.4
click at [48, 299] on div "0202020380 - Hemograma Completo" at bounding box center [344, 304] width 639 height 10
checkbox Completo "true"
drag, startPoint x: 89, startPoint y: 282, endPoint x: 7, endPoint y: 259, distance: 84.7
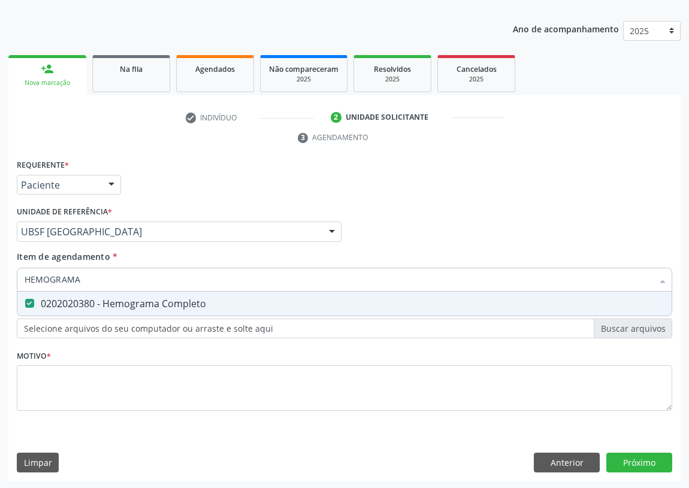
click at [10, 272] on div "Requerente * Paciente Profissional de Saúde Paciente Nenhum resultado encontrad…" at bounding box center [344, 318] width 672 height 325
type input "VI"
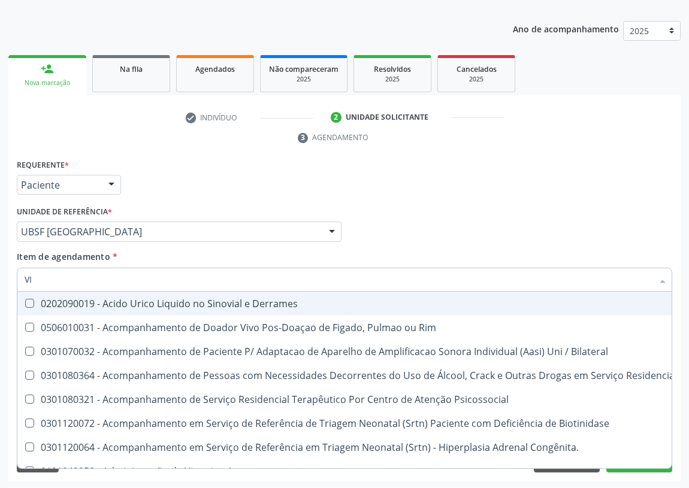
checkbox Derrames "false"
type input "VIT"
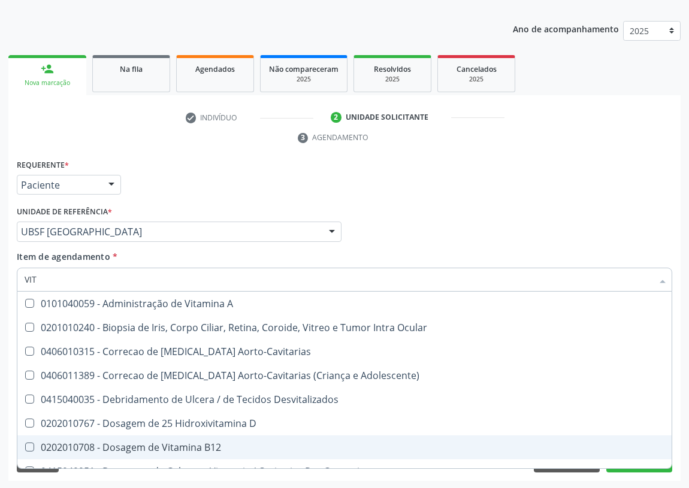
click at [150, 442] on div "0202010708 - Dosagem de Vitamina B12" at bounding box center [344, 447] width 639 height 10
checkbox B12 "true"
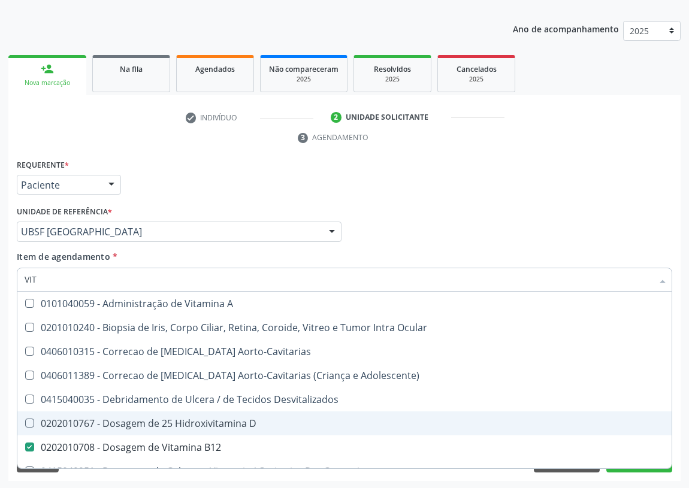
click at [149, 425] on div "0202010767 - Dosagem de 25 Hidroxivitamina D" at bounding box center [344, 424] width 639 height 10
checkbox D "true"
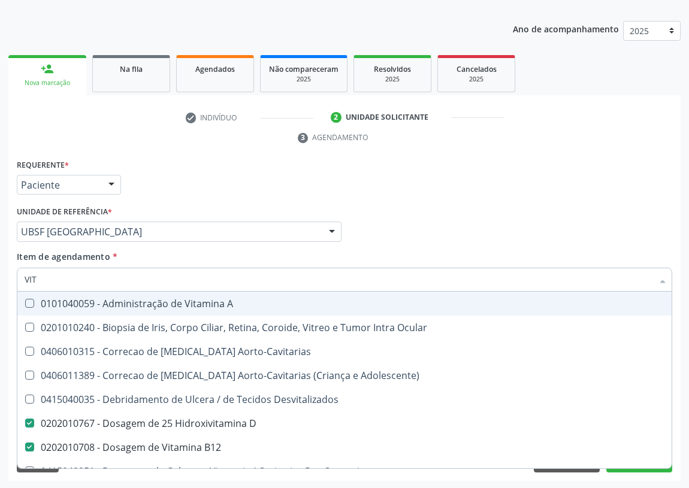
drag, startPoint x: 66, startPoint y: 280, endPoint x: 0, endPoint y: 264, distance: 67.8
click at [0, 271] on div "Acompanhamento Acompanhe a situação das marcações correntes e finalizadas Relat…" at bounding box center [344, 215] width 689 height 547
click at [434, 242] on div "Profissional Solicitante Por favor, selecione a Unidade de Atendimento primeiro…" at bounding box center [344, 226] width 661 height 47
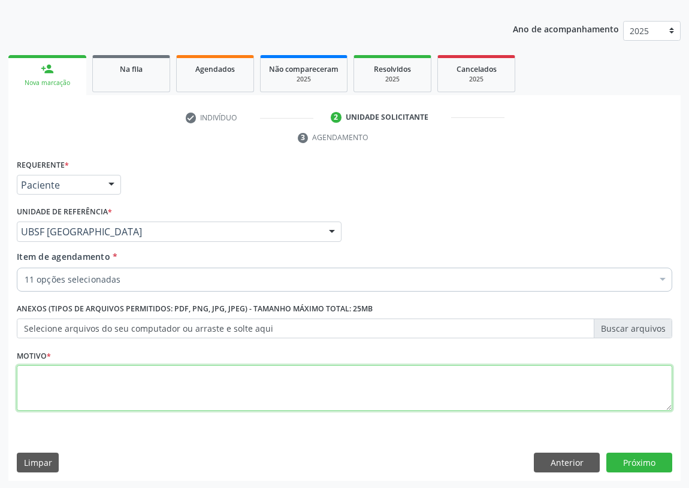
click at [52, 384] on textarea at bounding box center [344, 388] width 655 height 46
type textarea "AVALIAÇÃO"
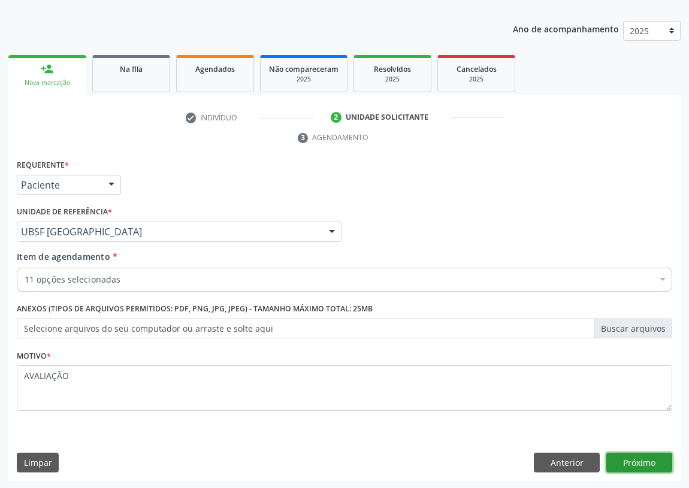
drag, startPoint x: 623, startPoint y: 462, endPoint x: 0, endPoint y: 321, distance: 638.4
click at [623, 461] on button "Próximo" at bounding box center [639, 463] width 66 height 20
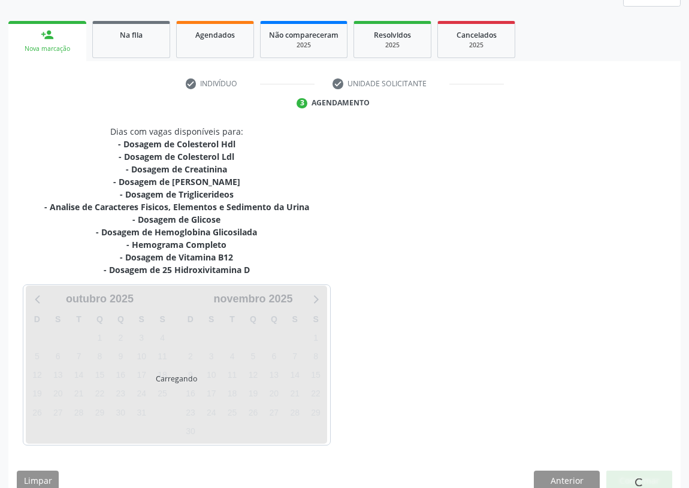
scroll to position [177, 0]
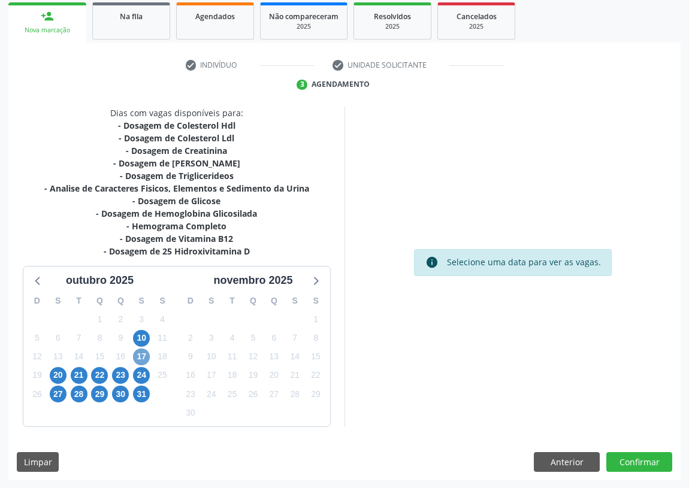
drag, startPoint x: 138, startPoint y: 353, endPoint x: 221, endPoint y: 323, distance: 88.6
click at [141, 349] on span "17" at bounding box center [141, 356] width 17 height 17
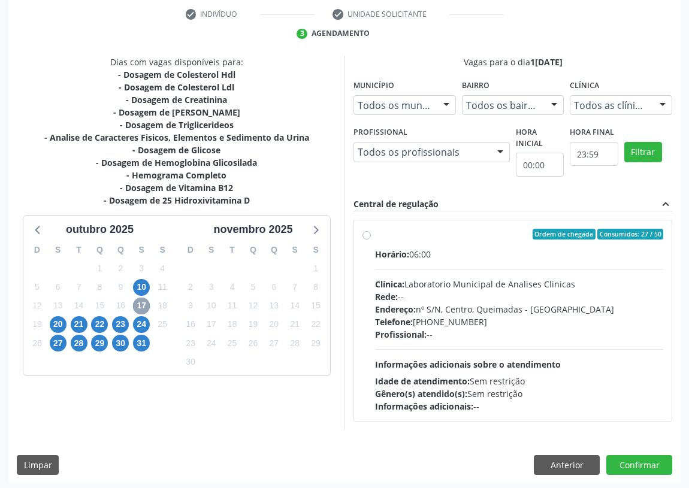
scroll to position [230, 0]
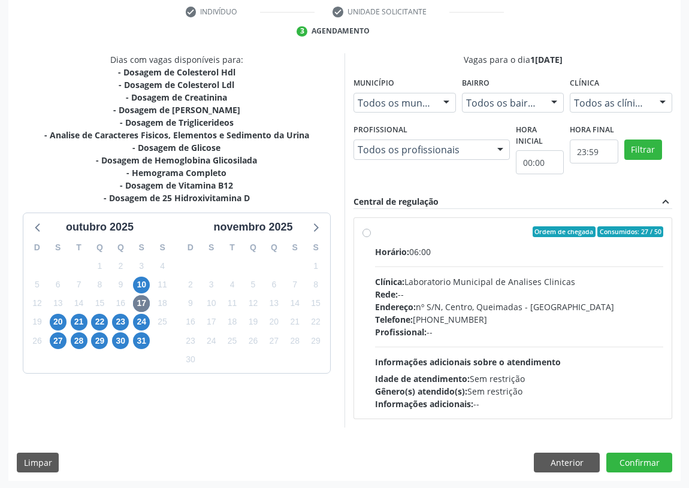
drag, startPoint x: 364, startPoint y: 235, endPoint x: 401, endPoint y: 250, distance: 39.8
click at [375, 235] on label "Ordem de chegada Consumidos: 27 / 50 Horário: 06:00 Clínica: Laboratorio Munici…" at bounding box center [519, 318] width 288 height 184
click at [365, 235] on input "Ordem de chegada Consumidos: 27 / 50 Horário: 06:00 Clínica: Laboratorio Munici…" at bounding box center [366, 231] width 8 height 11
radio input "true"
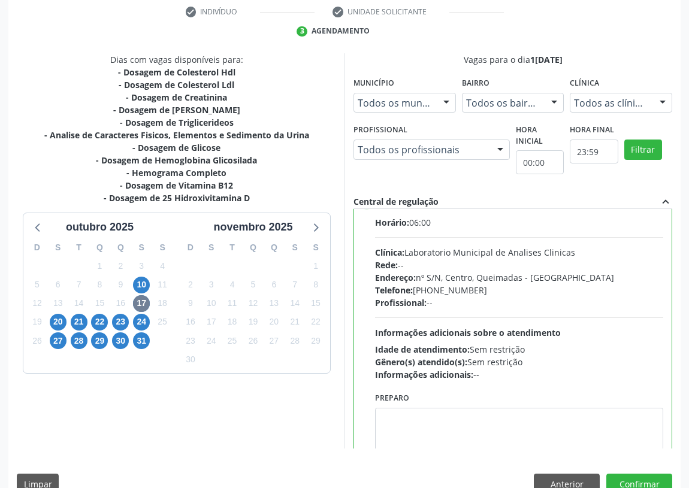
scroll to position [59, 0]
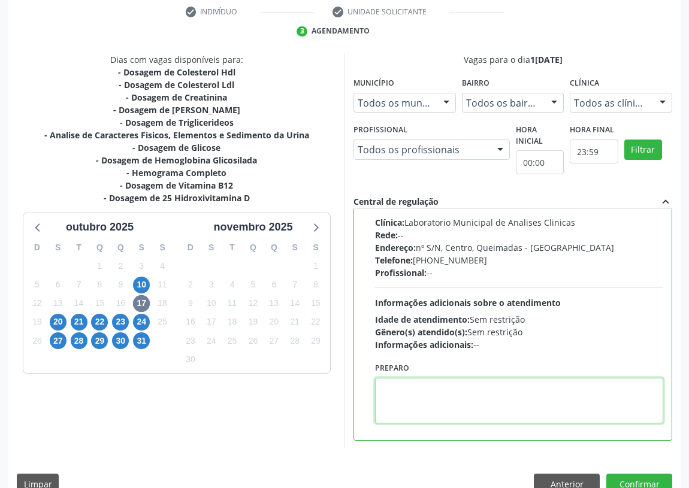
drag, startPoint x: 407, startPoint y: 401, endPoint x: 408, endPoint y: 389, distance: 12.0
click at [408, 393] on textarea at bounding box center [519, 401] width 288 height 46
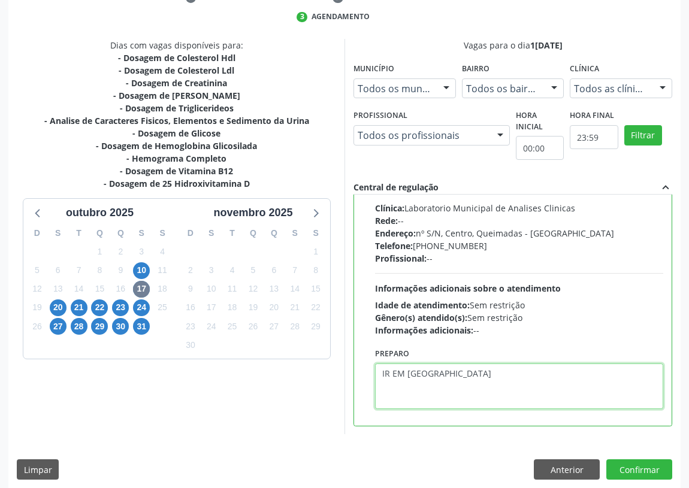
scroll to position [251, 0]
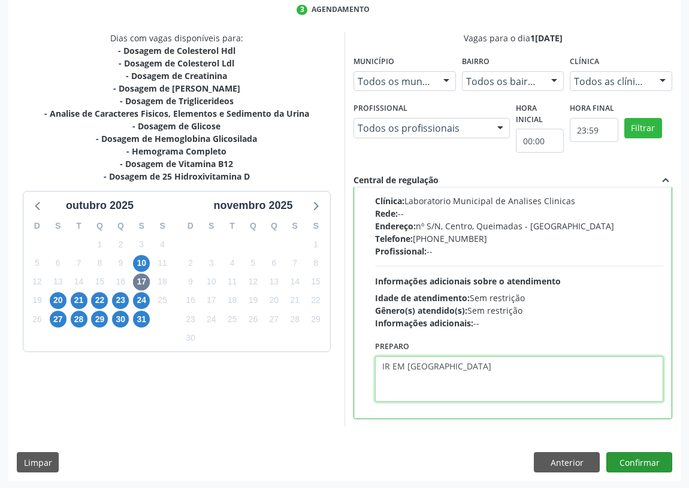
type textarea "IR EM [GEOGRAPHIC_DATA]"
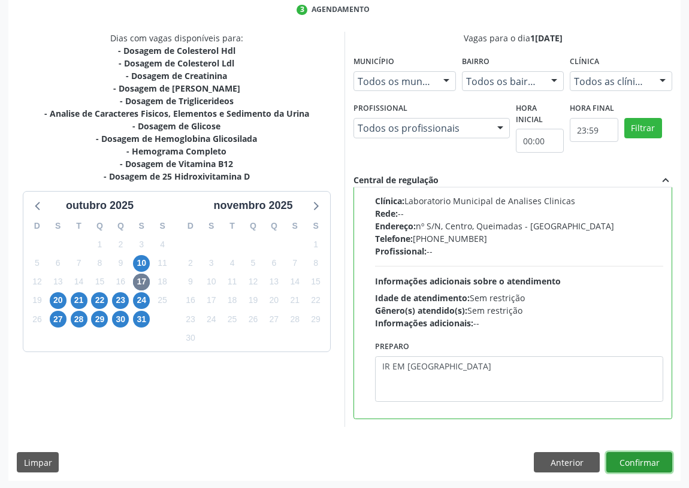
drag, startPoint x: 641, startPoint y: 455, endPoint x: 589, endPoint y: 438, distance: 54.9
click at [641, 453] on button "Confirmar" at bounding box center [639, 462] width 66 height 20
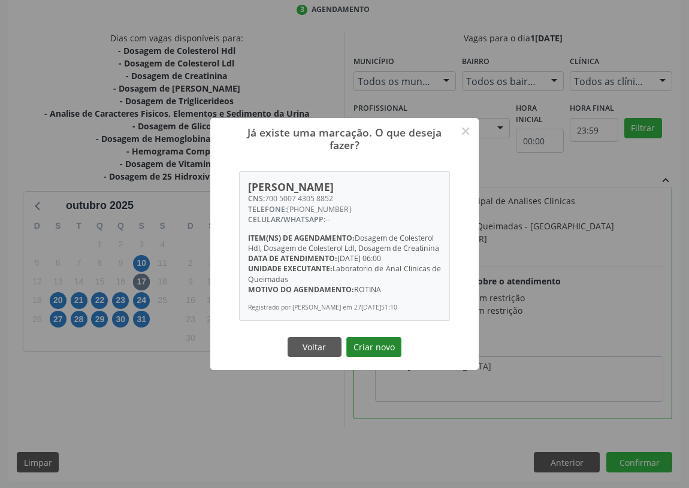
drag, startPoint x: 375, startPoint y: 338, endPoint x: 301, endPoint y: 324, distance: 75.6
click at [374, 338] on button "Criar novo" at bounding box center [373, 347] width 55 height 20
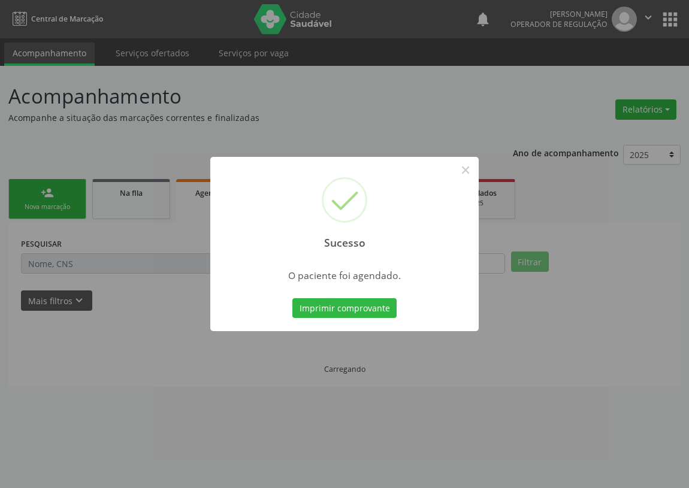
scroll to position [0, 0]
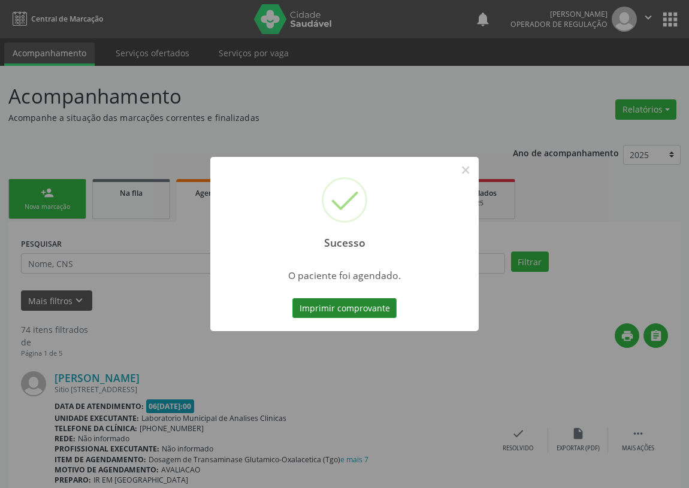
click at [357, 307] on button "Imprimir comprovante" at bounding box center [344, 308] width 104 height 20
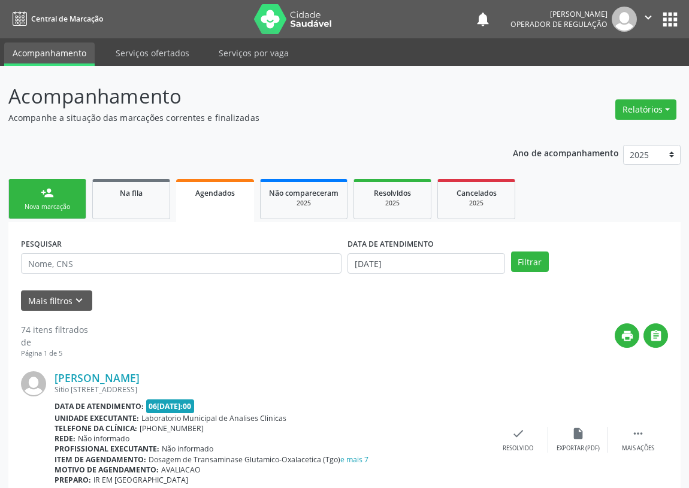
click at [47, 194] on div "person_add" at bounding box center [47, 192] width 13 height 13
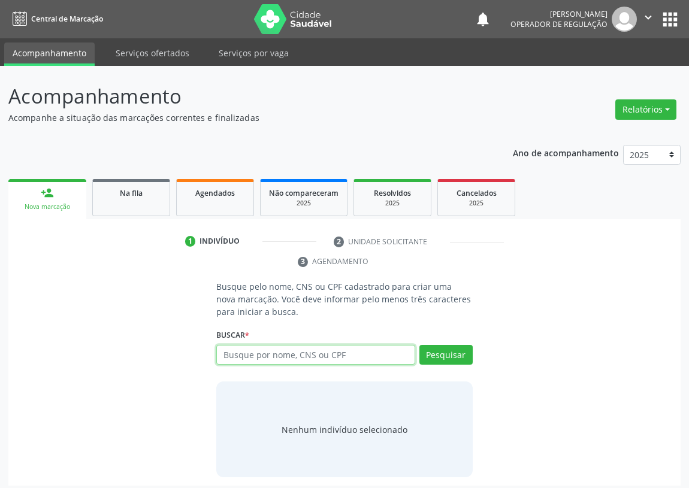
click at [231, 351] on input "text" at bounding box center [315, 355] width 199 height 20
click at [239, 357] on input "text" at bounding box center [315, 355] width 199 height 20
click at [239, 358] on input "text" at bounding box center [315, 355] width 199 height 20
type input "706008859001742"
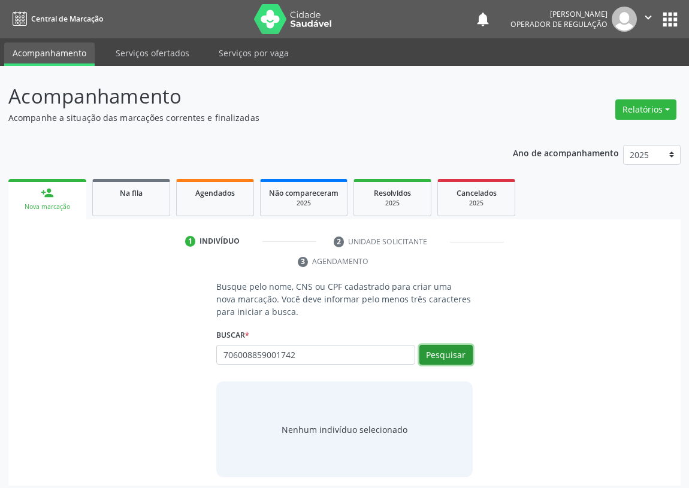
drag, startPoint x: 451, startPoint y: 354, endPoint x: 287, endPoint y: 344, distance: 164.4
click at [439, 347] on button "Pesquisar" at bounding box center [445, 355] width 53 height 20
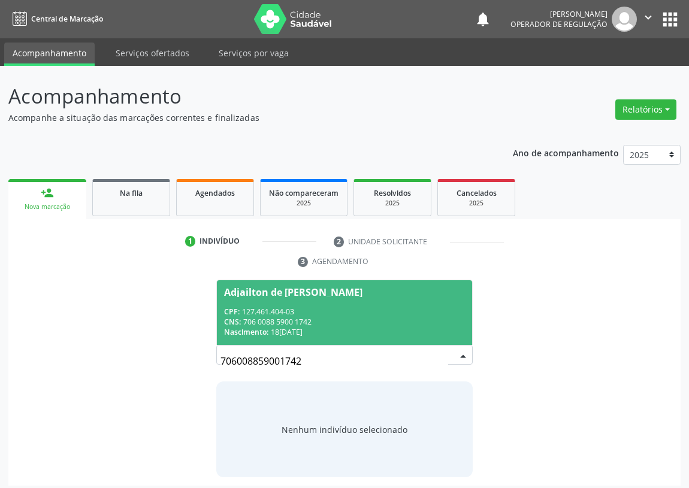
click at [387, 301] on span "Adjailton de Freitas Ribeiro CPF: 127.461.404-03 CNS: 706 0088 5900 1742 Nascim…" at bounding box center [344, 312] width 255 height 64
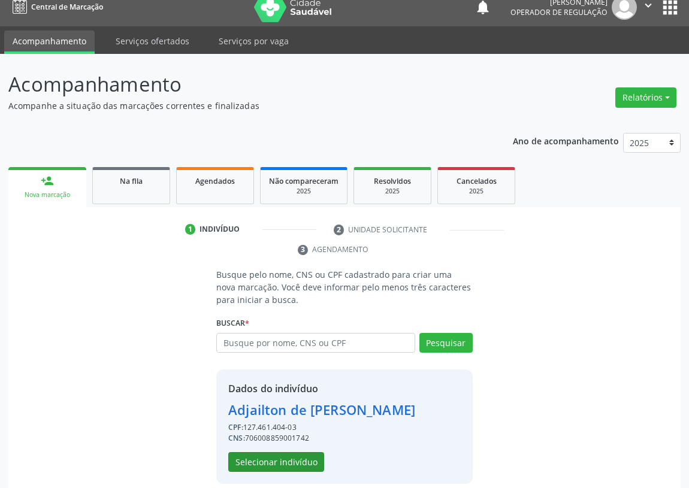
scroll to position [23, 0]
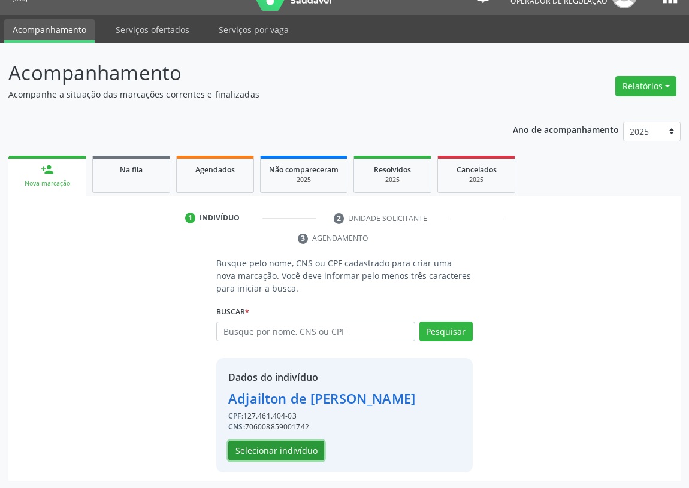
click at [283, 450] on button "Selecionar indivíduo" at bounding box center [276, 451] width 96 height 20
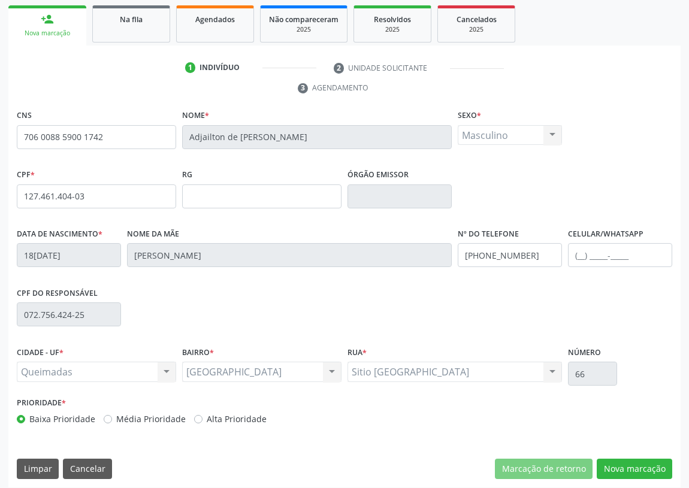
scroll to position [180, 0]
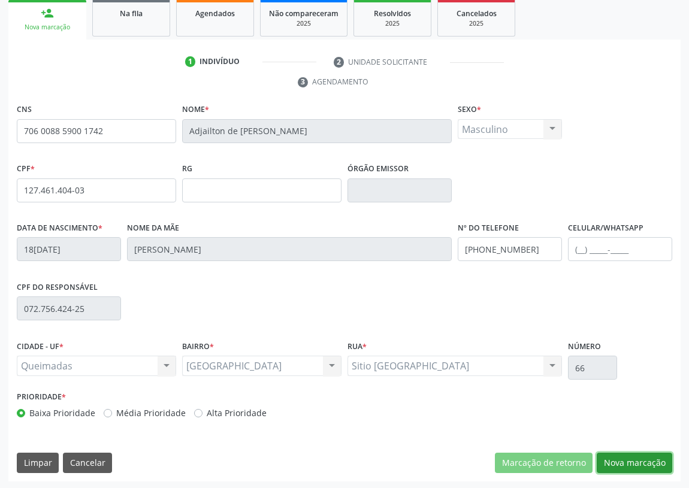
drag, startPoint x: 648, startPoint y: 465, endPoint x: 455, endPoint y: 383, distance: 209.8
click at [646, 459] on button "Nova marcação" at bounding box center [633, 463] width 75 height 20
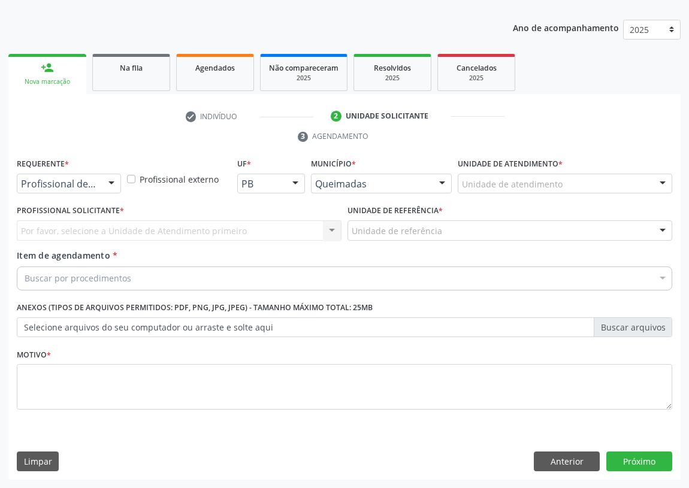
scroll to position [124, 0]
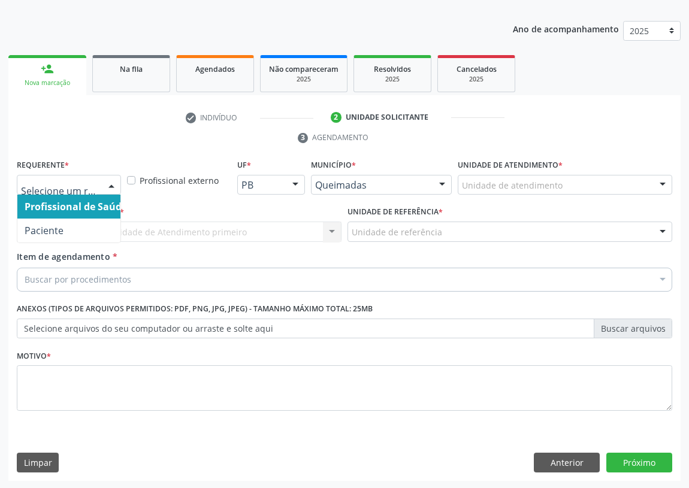
drag, startPoint x: 116, startPoint y: 184, endPoint x: 84, endPoint y: 240, distance: 64.1
click at [113, 188] on div at bounding box center [111, 185] width 18 height 20
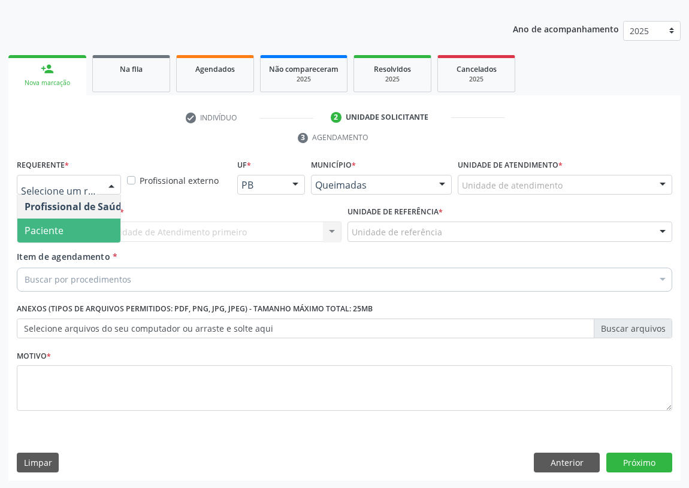
drag, startPoint x: 93, startPoint y: 229, endPoint x: 235, endPoint y: 233, distance: 142.0
click at [96, 229] on span "Paciente" at bounding box center [75, 231] width 117 height 24
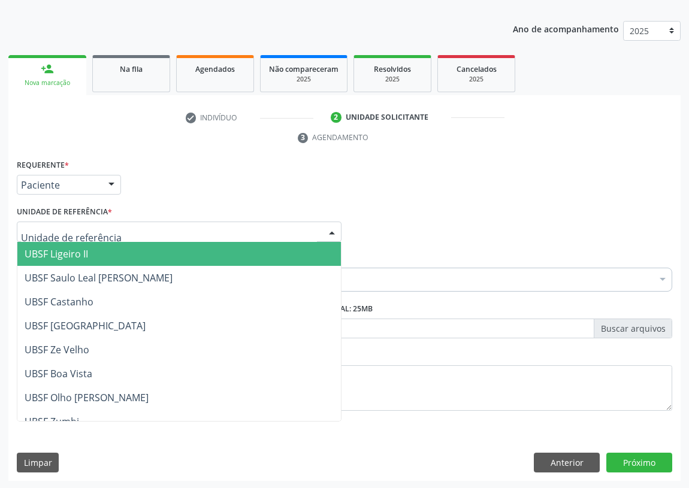
click at [262, 222] on div at bounding box center [179, 232] width 325 height 20
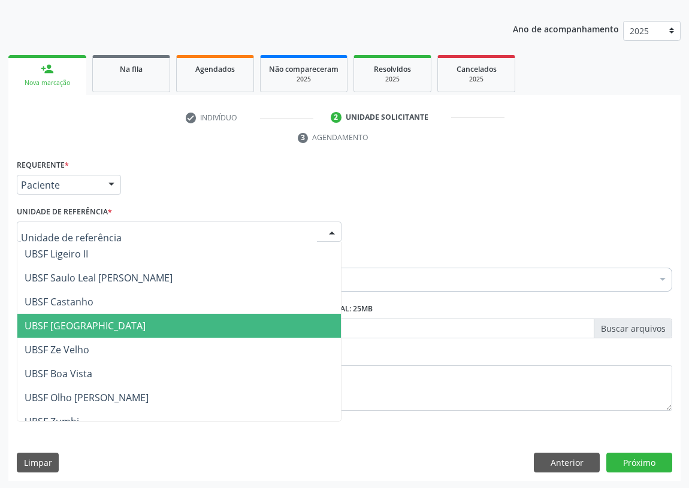
click at [72, 321] on span "UBSF [GEOGRAPHIC_DATA]" at bounding box center [85, 325] width 121 height 13
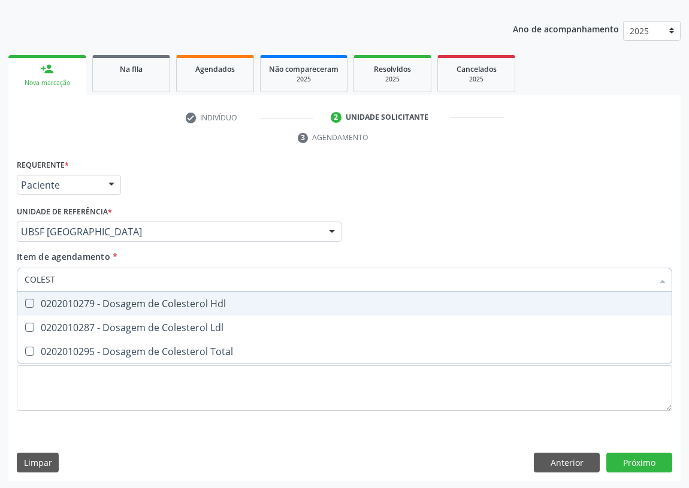
type input "COLESTE"
drag, startPoint x: 25, startPoint y: 299, endPoint x: 29, endPoint y: 303, distance: 6.4
click at [27, 300] on Hdl at bounding box center [29, 303] width 9 height 9
click at [25, 300] on Hdl "checkbox" at bounding box center [21, 303] width 8 height 8
checkbox Hdl "true"
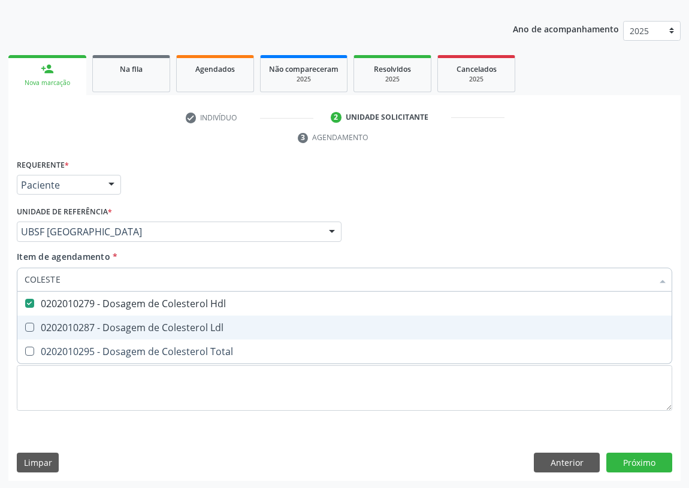
drag, startPoint x: 28, startPoint y: 322, endPoint x: 54, endPoint y: 293, distance: 39.4
click at [42, 316] on span "0202010287 - Dosagem de Colesterol Ldl" at bounding box center [344, 328] width 654 height 24
checkbox Ldl "true"
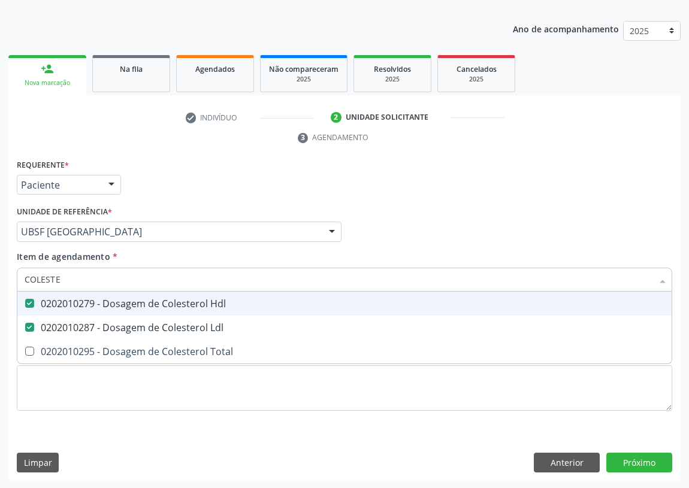
drag, startPoint x: 65, startPoint y: 275, endPoint x: 0, endPoint y: 284, distance: 66.0
click at [0, 284] on div "Acompanhamento Acompanhe a situação das marcações correntes e finalizadas Relat…" at bounding box center [344, 215] width 689 height 547
type input "C"
checkbox Hdl "false"
checkbox Ldl "false"
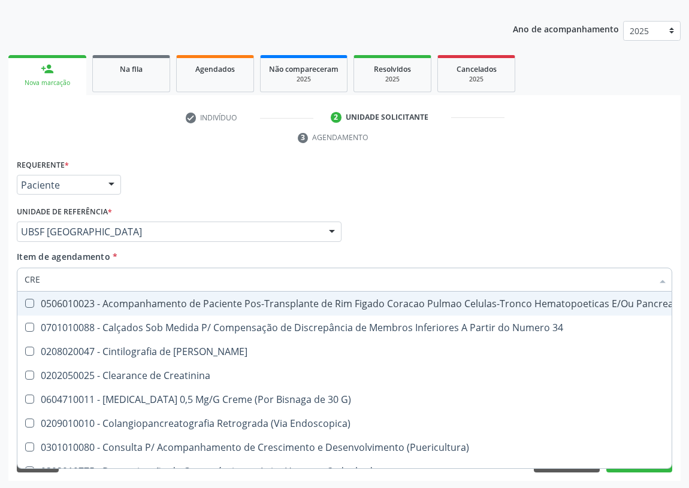
type input "CREA"
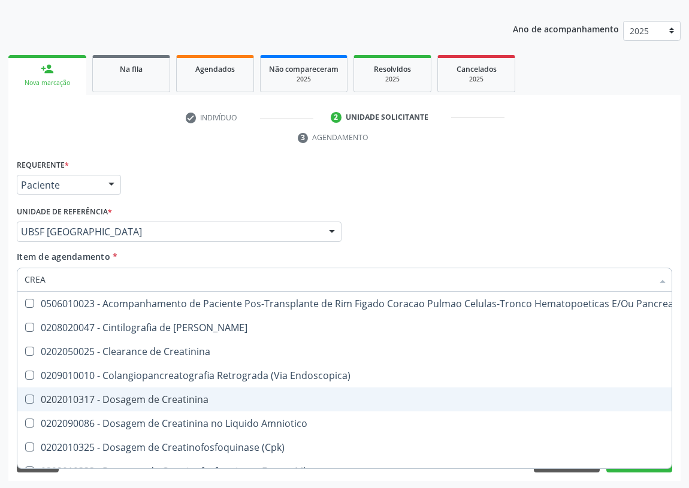
drag, startPoint x: 167, startPoint y: 395, endPoint x: 134, endPoint y: 386, distance: 34.7
click at [162, 395] on div "0202010317 - Dosagem de Creatinina" at bounding box center [351, 400] width 653 height 10
checkbox Creatinina "true"
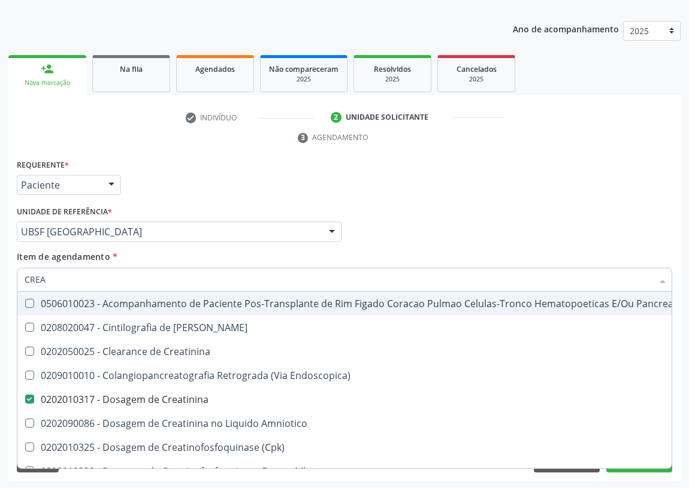
drag, startPoint x: 56, startPoint y: 276, endPoint x: 2, endPoint y: 281, distance: 54.7
click at [2, 281] on div "Acompanhamento Acompanhe a situação das marcações correntes e finalizadas Relat…" at bounding box center [344, 215] width 689 height 547
type input "TR"
checkbox Creatinina "false"
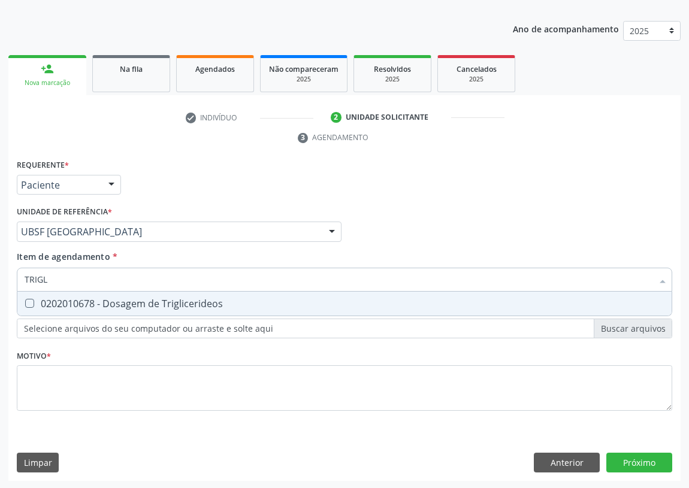
type input "TRIGLI"
drag, startPoint x: 29, startPoint y: 299, endPoint x: 54, endPoint y: 284, distance: 29.3
click at [35, 299] on div "0202010678 - Dosagem de Triglicerideos" at bounding box center [344, 304] width 639 height 10
checkbox Triglicerideos "true"
drag, startPoint x: 56, startPoint y: 281, endPoint x: 12, endPoint y: 281, distance: 44.3
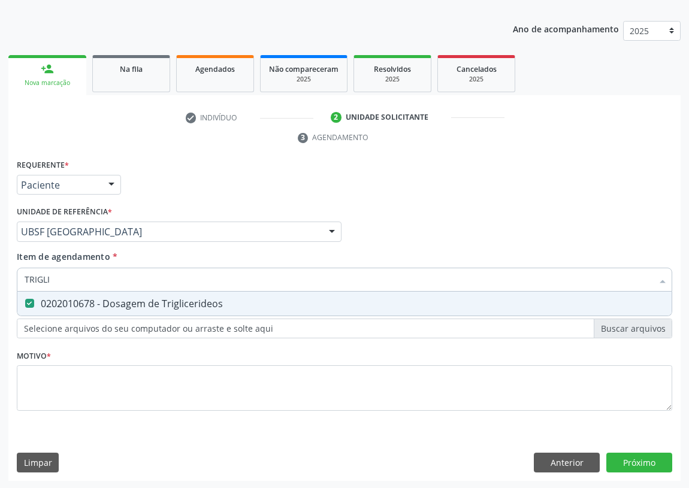
click at [12, 281] on div "Requerente * Paciente Profissional de Saúde Paciente Nenhum resultado encontrad…" at bounding box center [344, 318] width 672 height 325
type input "G"
checkbox Triglicerideos "false"
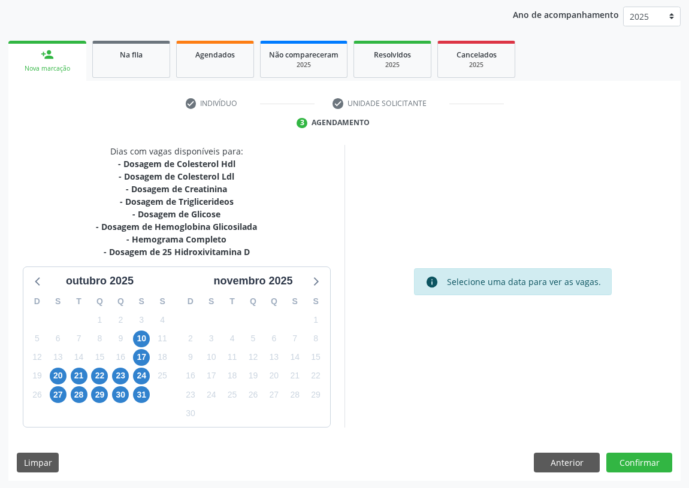
scroll to position [138, 0]
click at [145, 353] on span "17" at bounding box center [141, 357] width 17 height 17
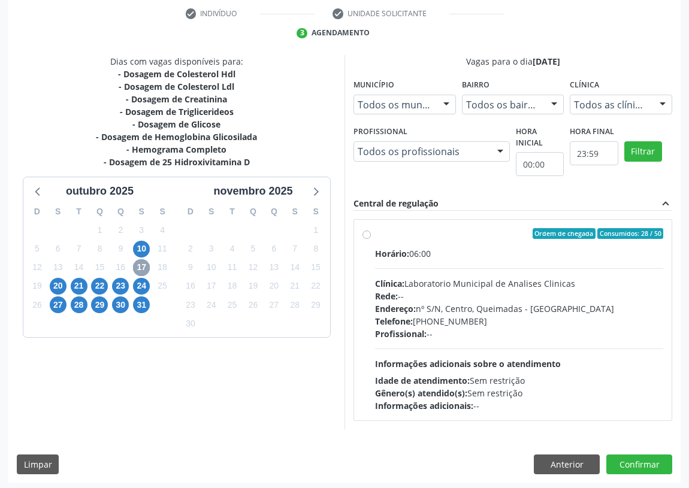
scroll to position [230, 0]
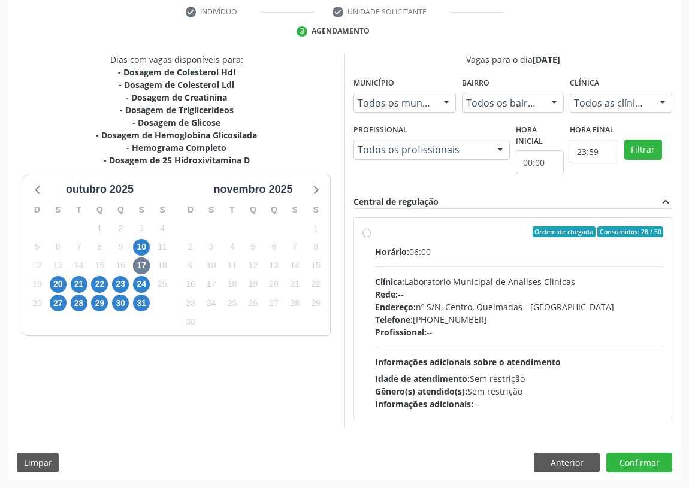
drag, startPoint x: 363, startPoint y: 228, endPoint x: 364, endPoint y: 263, distance: 34.7
click at [375, 229] on label "Ordem de chegada Consumidos: 28 / 50 Horário: 06:00 Clínica: Laboratorio Munici…" at bounding box center [519, 318] width 288 height 184
click at [364, 229] on input "Ordem de chegada Consumidos: 28 / 50 Horário: 06:00 Clínica: Laboratorio Munici…" at bounding box center [366, 231] width 8 height 11
radio input "true"
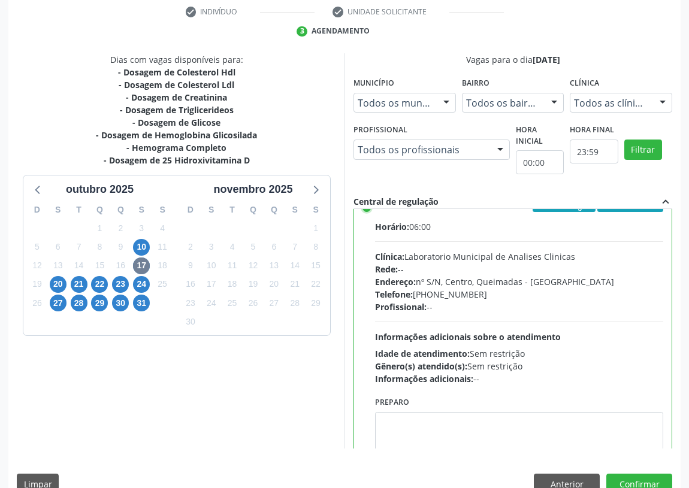
scroll to position [59, 0]
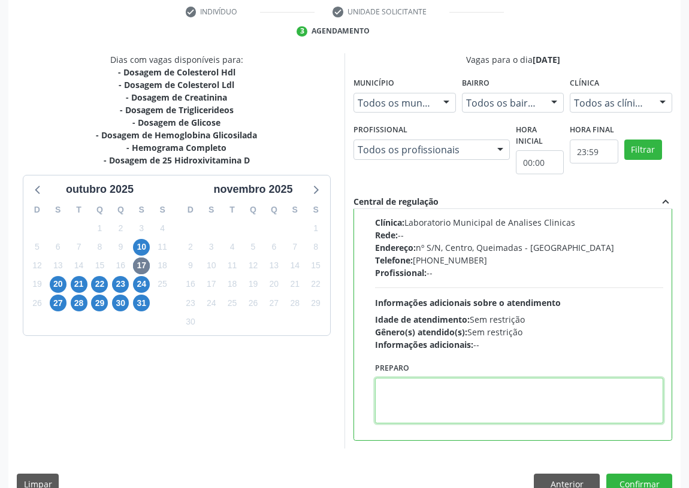
drag, startPoint x: 402, startPoint y: 408, endPoint x: 404, endPoint y: 398, distance: 10.3
click at [403, 399] on textarea at bounding box center [519, 401] width 288 height 46
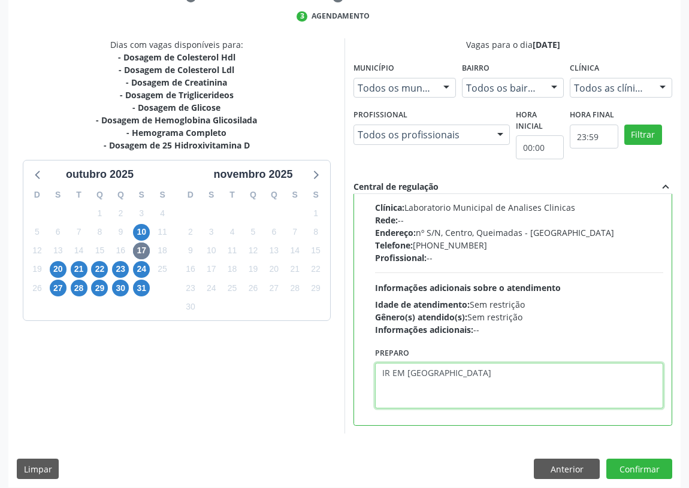
scroll to position [251, 0]
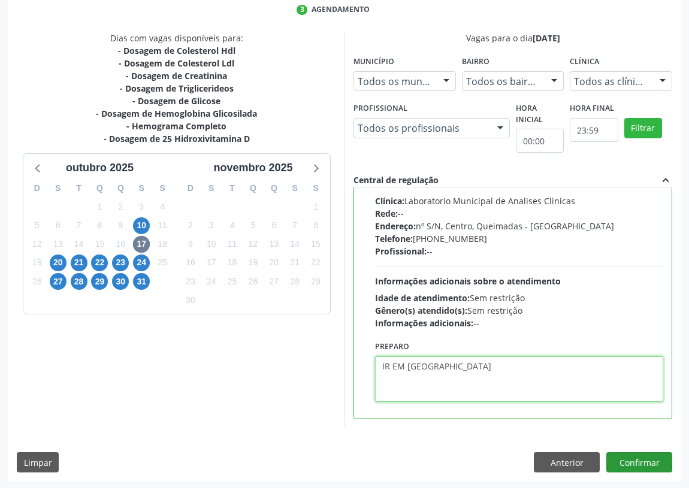
type textarea "IR EM [GEOGRAPHIC_DATA]"
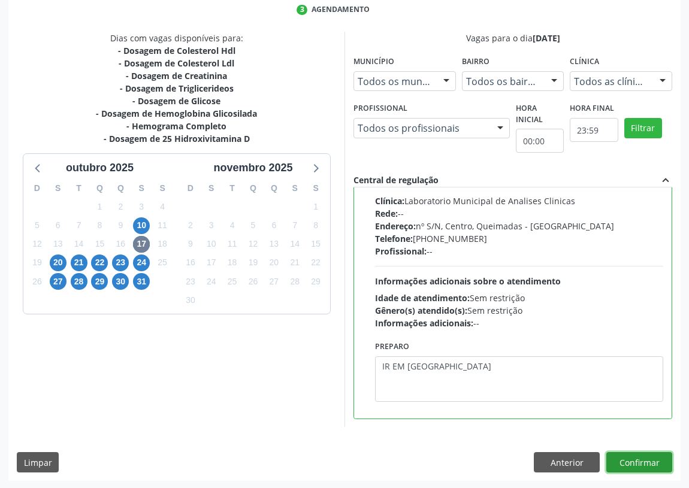
drag, startPoint x: 628, startPoint y: 461, endPoint x: 626, endPoint y: 443, distance: 18.1
click at [628, 457] on button "Confirmar" at bounding box center [639, 462] width 66 height 20
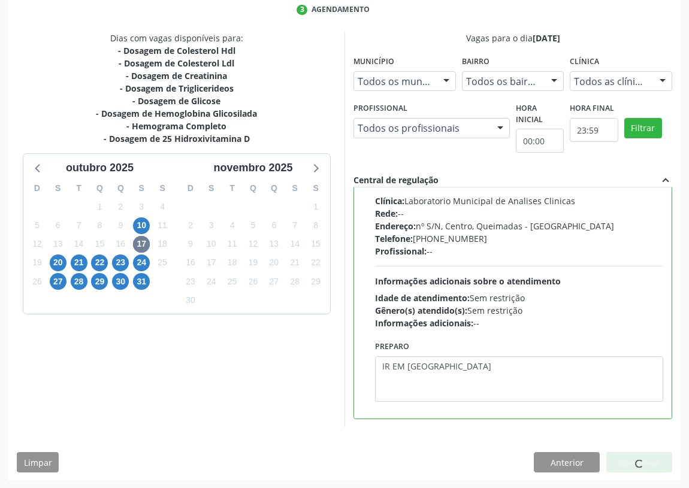
scroll to position [0, 0]
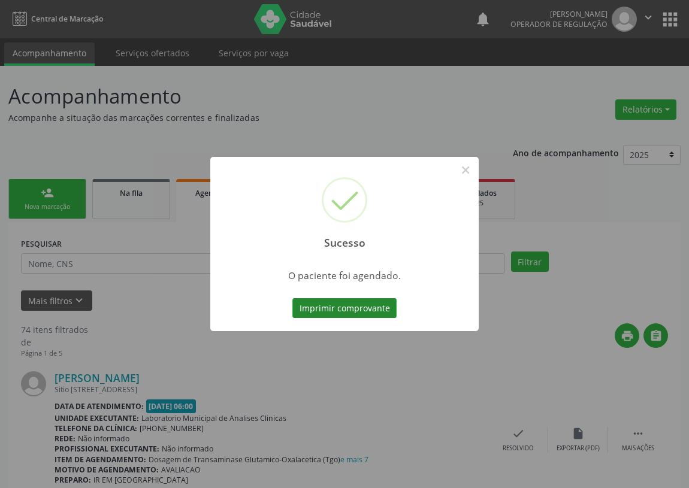
click at [323, 302] on button "Imprimir comprovante" at bounding box center [344, 308] width 104 height 20
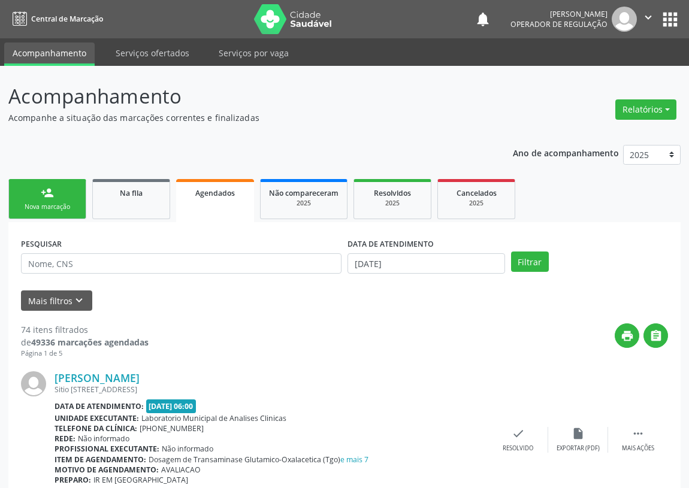
click at [61, 195] on link "person_add Nova marcação" at bounding box center [47, 199] width 78 height 40
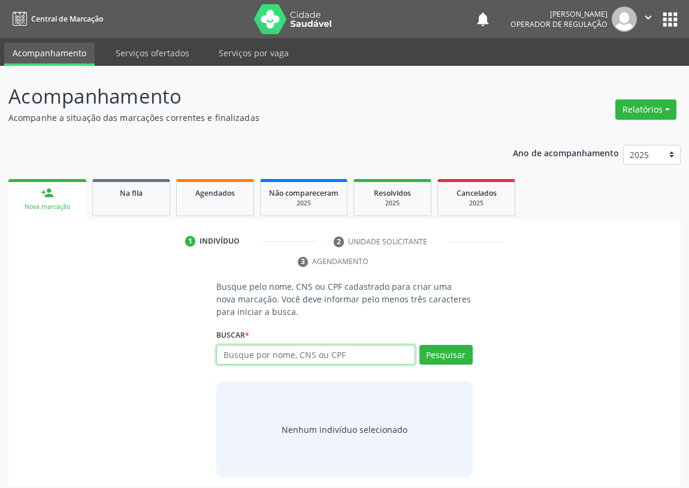
click at [246, 351] on input "text" at bounding box center [315, 355] width 199 height 20
click at [238, 351] on input "text" at bounding box center [315, 355] width 199 height 20
type input "702801670520262"
click at [436, 343] on div "Buscar * Busque por nome, CNS ou CPF Nenhum resultado encontrado para: " " Não …" at bounding box center [344, 349] width 256 height 47
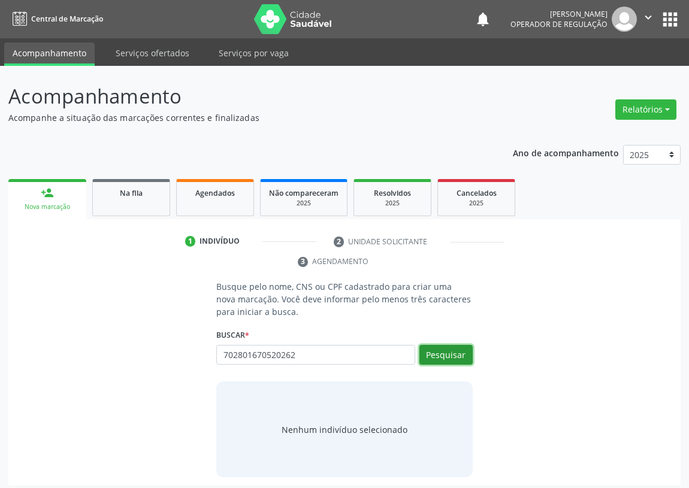
click at [439, 353] on button "Pesquisar" at bounding box center [445, 355] width 53 height 20
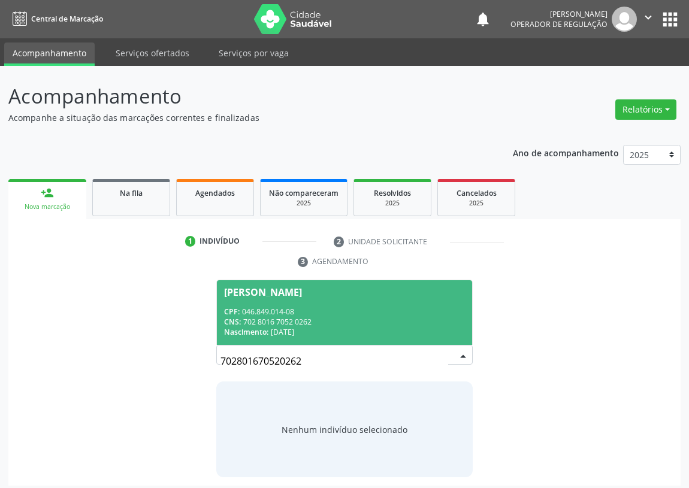
click at [261, 323] on div "CNS: 702 8016 7052 0262" at bounding box center [344, 322] width 241 height 10
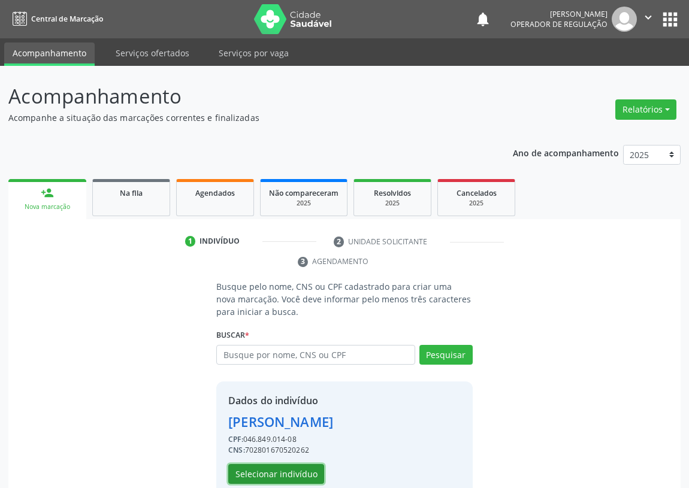
click at [269, 469] on button "Selecionar indivíduo" at bounding box center [276, 474] width 96 height 20
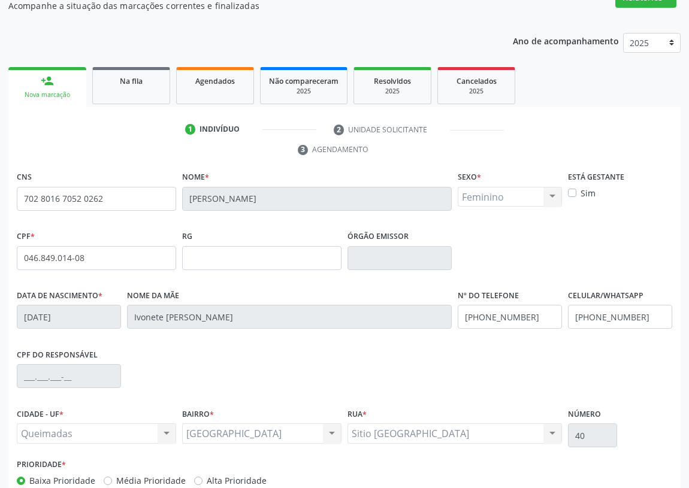
scroll to position [180, 0]
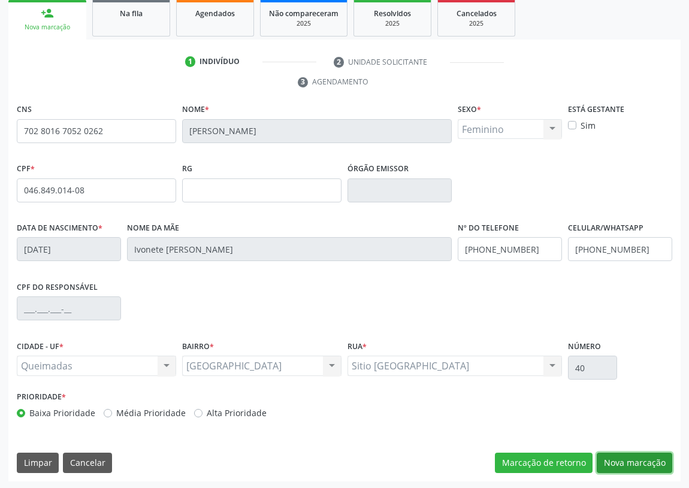
click at [643, 457] on button "Nova marcação" at bounding box center [633, 463] width 75 height 20
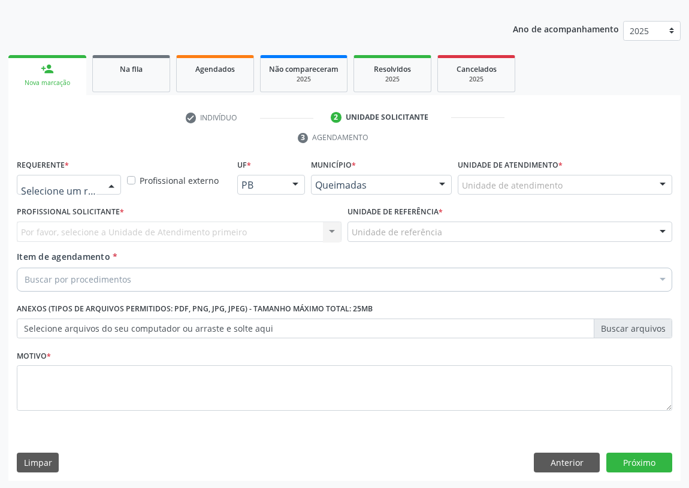
click at [113, 181] on div at bounding box center [111, 185] width 18 height 20
drag, startPoint x: 101, startPoint y: 228, endPoint x: 156, endPoint y: 210, distance: 57.8
click at [106, 228] on span "Paciente" at bounding box center [75, 231] width 117 height 24
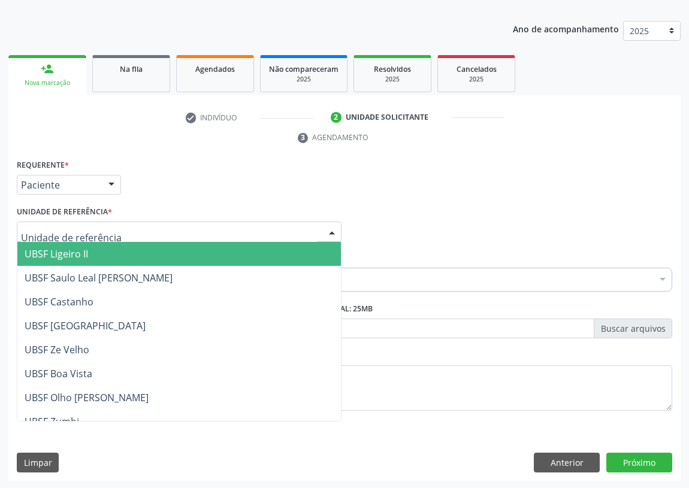
drag, startPoint x: 308, startPoint y: 226, endPoint x: 200, endPoint y: 290, distance: 125.4
click at [308, 227] on div at bounding box center [179, 232] width 325 height 20
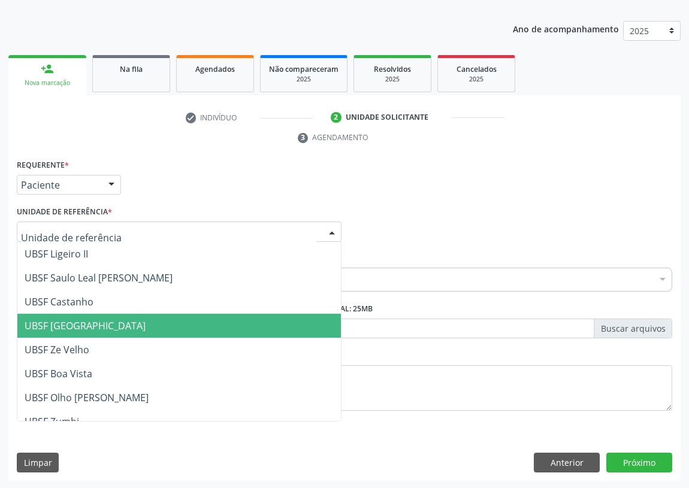
click at [96, 324] on span "UBSF [GEOGRAPHIC_DATA]" at bounding box center [85, 325] width 121 height 13
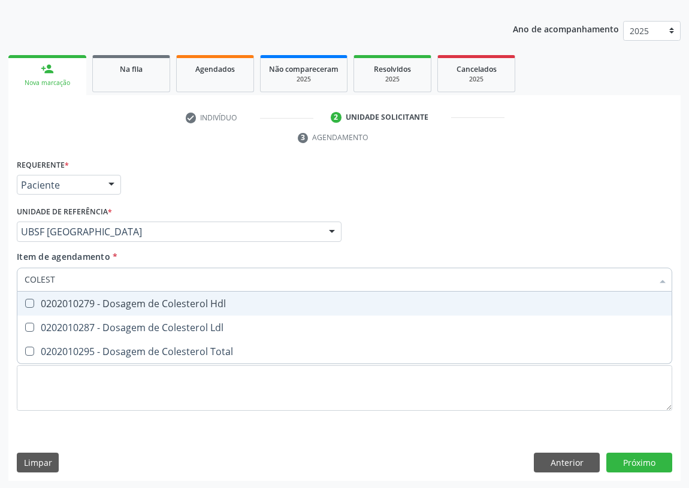
type input "COLESTE"
drag, startPoint x: 26, startPoint y: 303, endPoint x: 28, endPoint y: 323, distance: 19.9
click at [28, 323] on ul "Selecionar todos 0202010279 - Dosagem de Colesterol Hdl 0202010287 - Dosagem de…" at bounding box center [344, 328] width 654 height 72
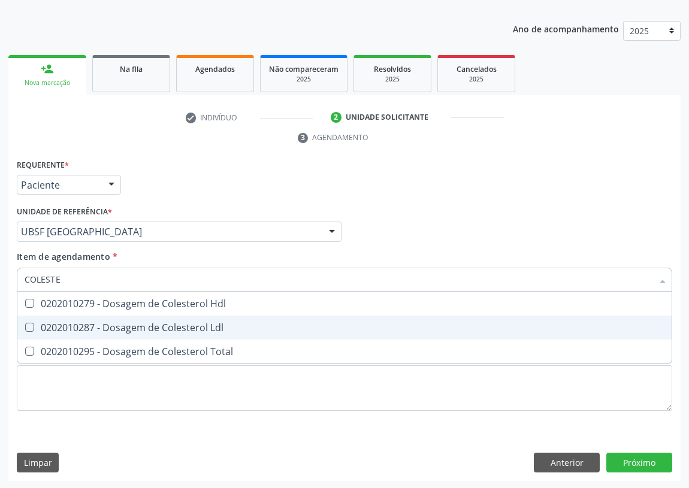
drag, startPoint x: 28, startPoint y: 333, endPoint x: 30, endPoint y: 320, distance: 13.3
click at [30, 325] on span "0202010287 - Dosagem de Colesterol Ldl" at bounding box center [344, 328] width 654 height 24
checkbox Ldl "true"
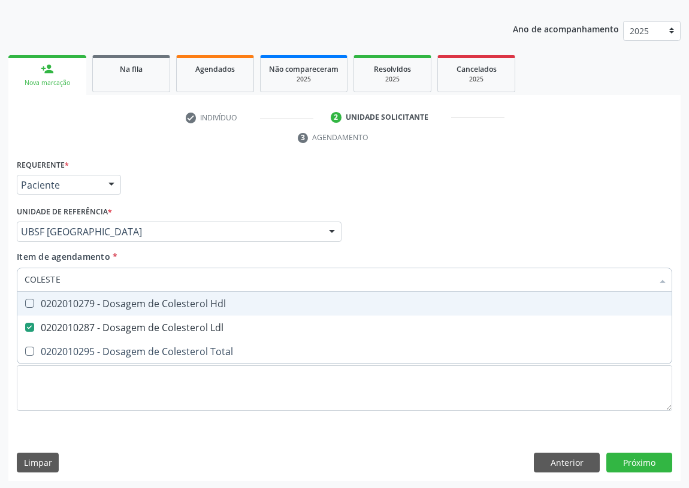
drag, startPoint x: 30, startPoint y: 307, endPoint x: 49, endPoint y: 280, distance: 32.6
click at [31, 303] on div "0202010279 - Dosagem de Colesterol Hdl" at bounding box center [344, 304] width 639 height 10
checkbox Hdl "true"
drag, startPoint x: 82, startPoint y: 272, endPoint x: 0, endPoint y: 284, distance: 82.8
click at [0, 284] on div "Acompanhamento Acompanhe a situação das marcações correntes e finalizadas Relat…" at bounding box center [344, 215] width 689 height 547
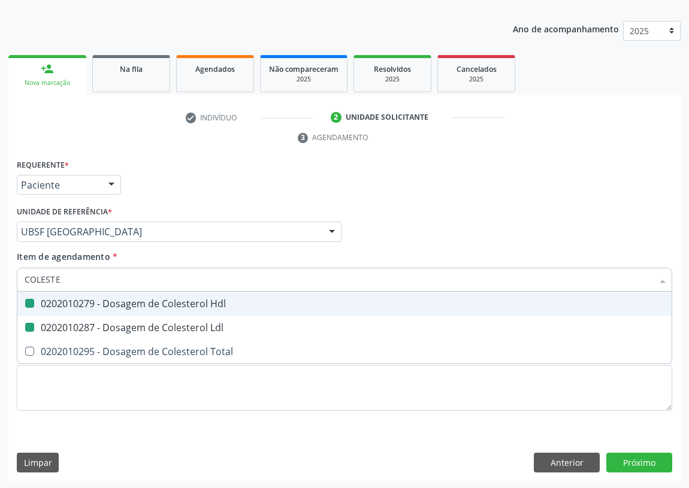
type input "C"
checkbox Hdl "false"
checkbox Ldl "false"
type input "CREATININA"
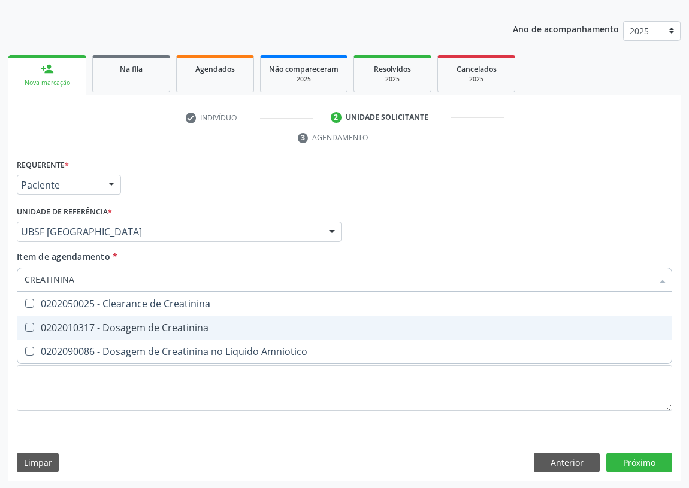
drag, startPoint x: 34, startPoint y: 323, endPoint x: 59, endPoint y: 293, distance: 39.9
click at [34, 323] on Creatinina at bounding box center [29, 327] width 9 height 9
click at [25, 323] on Creatinina "checkbox" at bounding box center [21, 327] width 8 height 8
checkbox Creatinina "true"
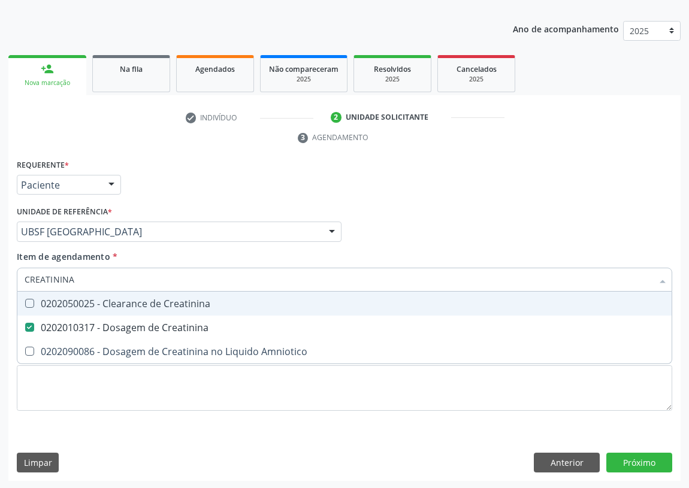
drag, startPoint x: 72, startPoint y: 281, endPoint x: 23, endPoint y: 280, distance: 49.7
click at [23, 280] on div "CREATININA" at bounding box center [344, 280] width 655 height 24
type input "PO"
checkbox Creatinina "false"
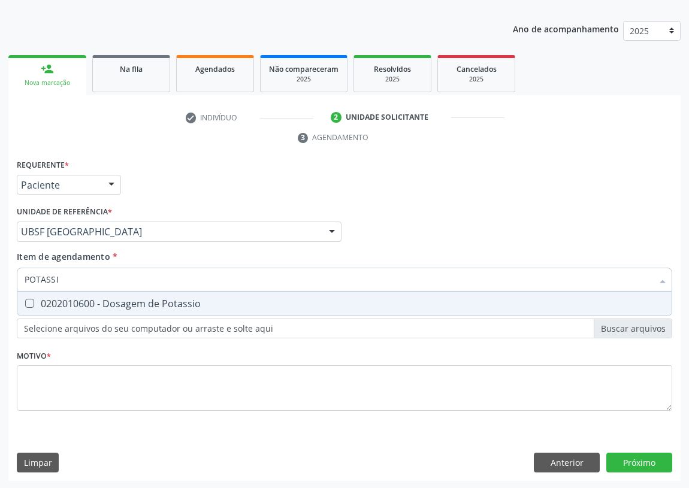
type input "POTASSIO"
drag, startPoint x: 30, startPoint y: 302, endPoint x: 54, endPoint y: 279, distance: 33.9
click at [41, 293] on span "0202010600 - Dosagem de Potassio" at bounding box center [344, 304] width 654 height 24
checkbox Potassio "true"
drag, startPoint x: 63, startPoint y: 277, endPoint x: 31, endPoint y: 277, distance: 32.3
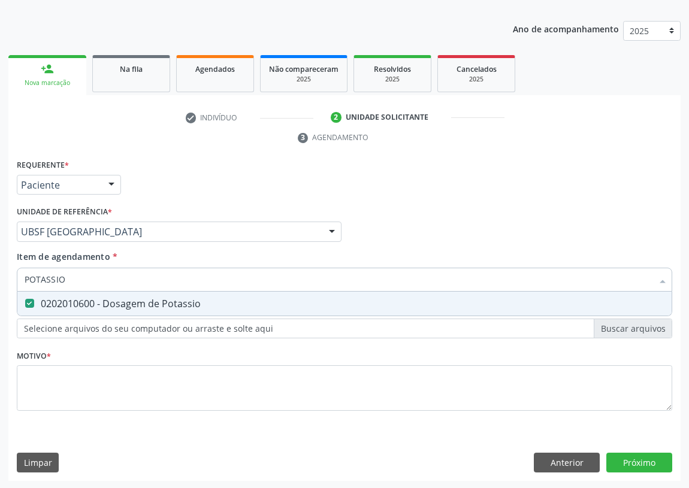
click at [25, 277] on input "POTASSIO" at bounding box center [338, 280] width 627 height 24
type input "TR"
checkbox Potassio "false"
type input "TRIGLI"
drag, startPoint x: 32, startPoint y: 305, endPoint x: 51, endPoint y: 285, distance: 27.1
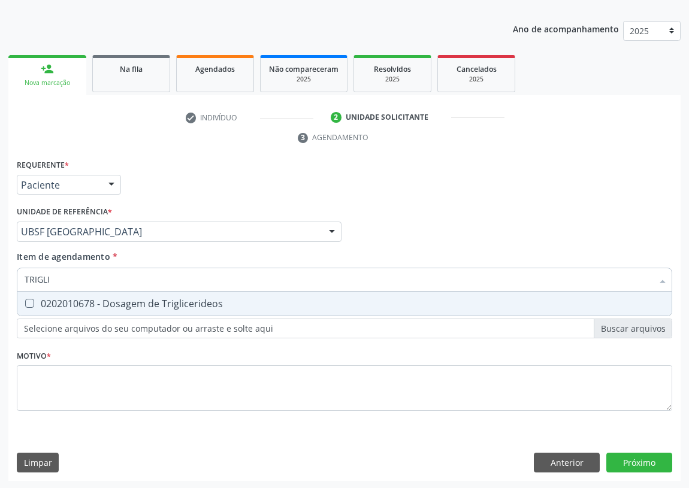
click at [33, 303] on Triglicerideos at bounding box center [29, 303] width 9 height 9
click at [25, 303] on Triglicerideos "checkbox" at bounding box center [21, 303] width 8 height 8
checkbox Triglicerideos "true"
drag, startPoint x: 57, startPoint y: 277, endPoint x: 16, endPoint y: 277, distance: 41.3
click at [14, 277] on div "Item de agendamento * TRIGLI Desfazer seleção 0202010678 - Dosagem de Triglicer…" at bounding box center [344, 273] width 661 height 46
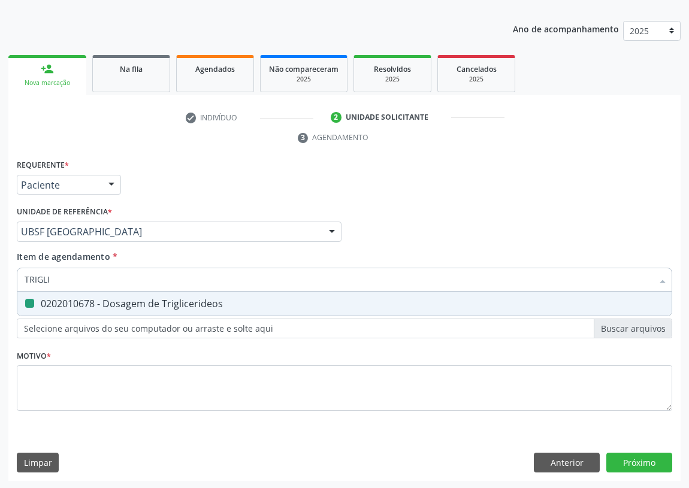
type input "G"
checkbox Triglicerideos "false"
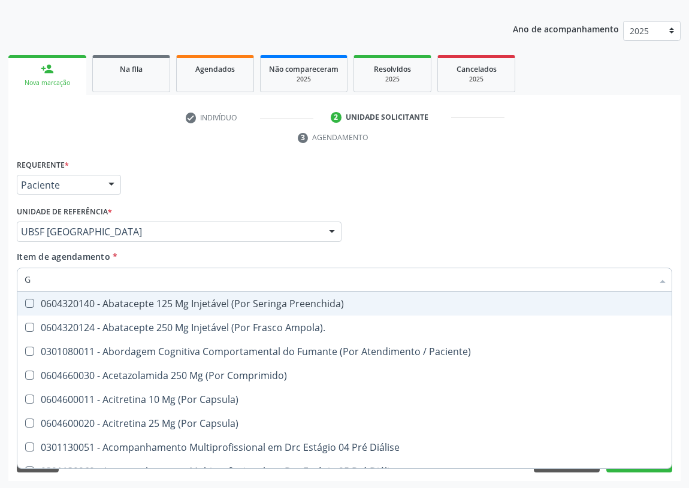
type input "GL"
checkbox Bucomaxilofacial "true"
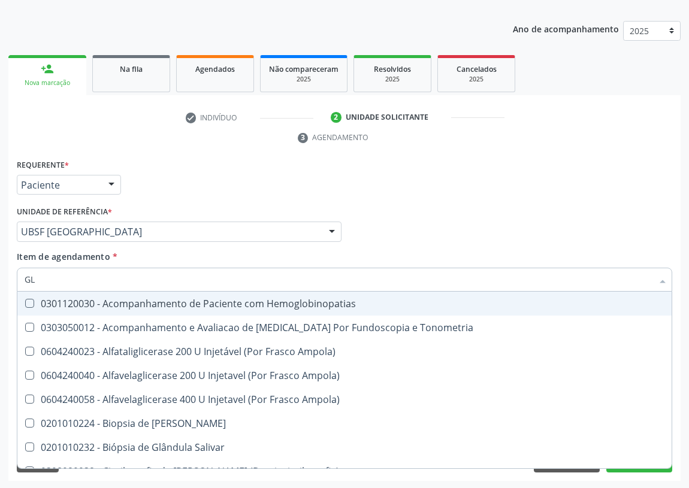
type input "GLI"
checkbox Dosagens\) "true"
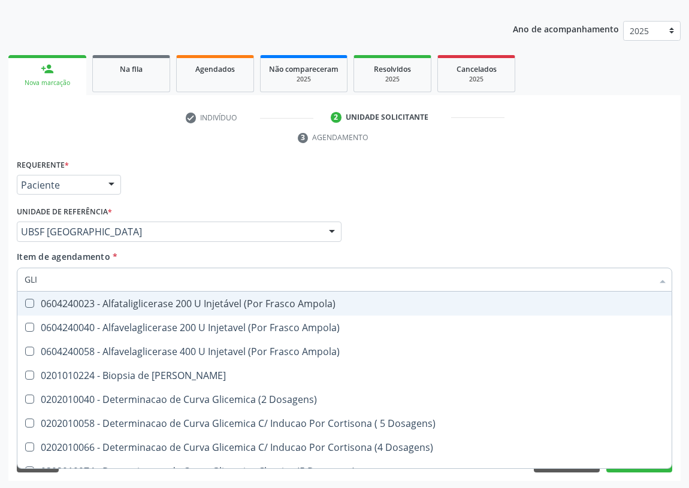
type input "GLIC"
checkbox Glicosilada "true"
checkbox Triglicerideos "false"
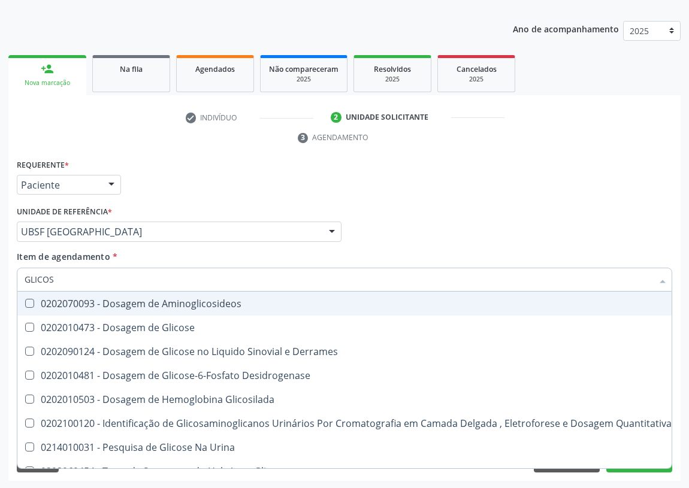
type input "GLICOSE"
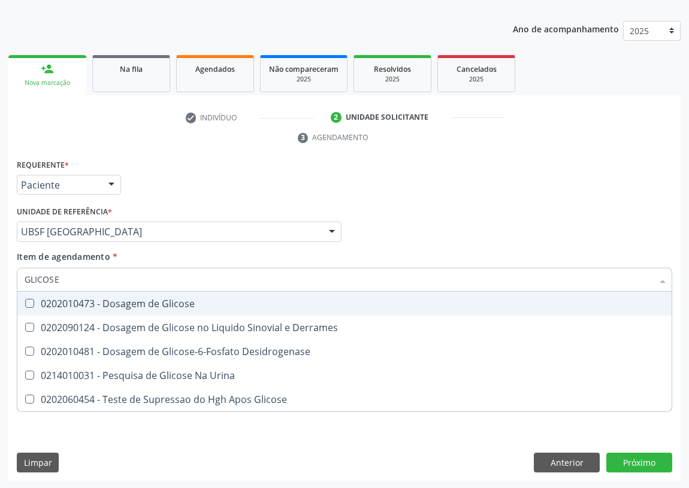
drag, startPoint x: 31, startPoint y: 301, endPoint x: 51, endPoint y: 284, distance: 26.0
click at [36, 297] on span "0202010473 - Dosagem de Glicose" at bounding box center [344, 304] width 654 height 24
checkbox Glicose "true"
drag, startPoint x: 65, startPoint y: 281, endPoint x: 4, endPoint y: 275, distance: 61.9
click at [4, 275] on div "Acompanhamento Acompanhe a situação das marcações correntes e finalizadas Relat…" at bounding box center [344, 215] width 689 height 547
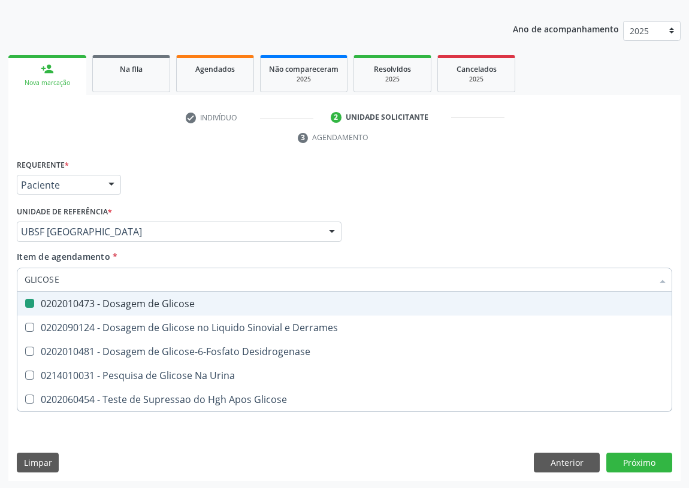
type input "H"
checkbox Glicose "false"
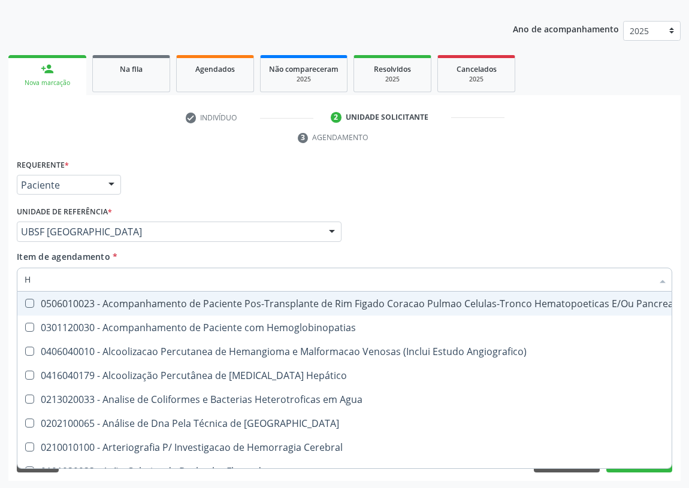
type input "HE"
checkbox Cronico "false"
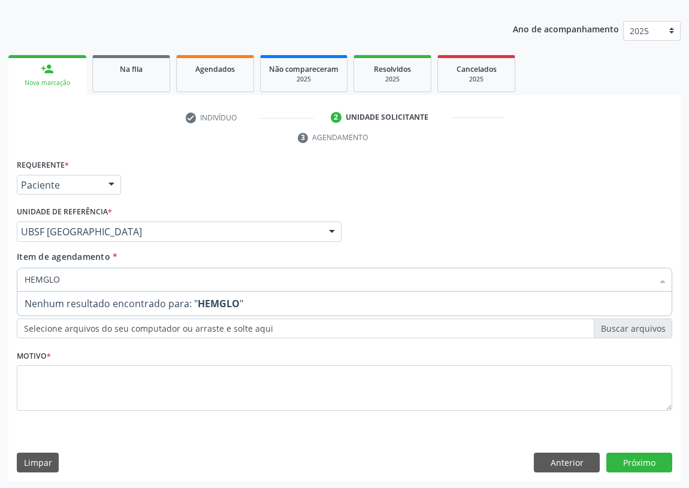
click at [42, 270] on input "HEMGLO" at bounding box center [338, 280] width 627 height 24
type input "HEMOGLO"
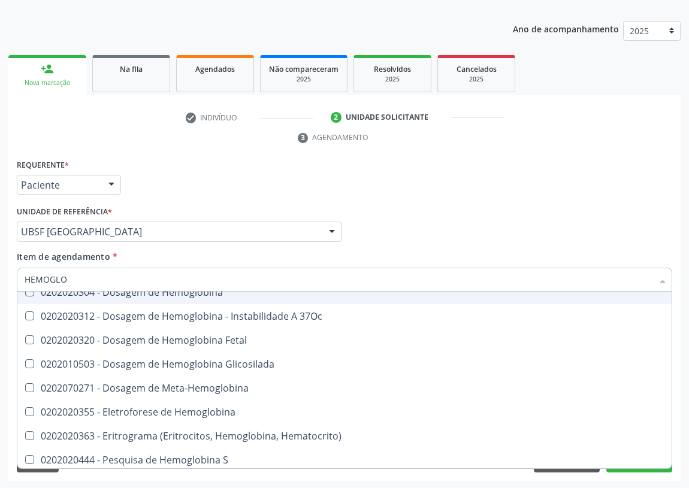
scroll to position [158, 0]
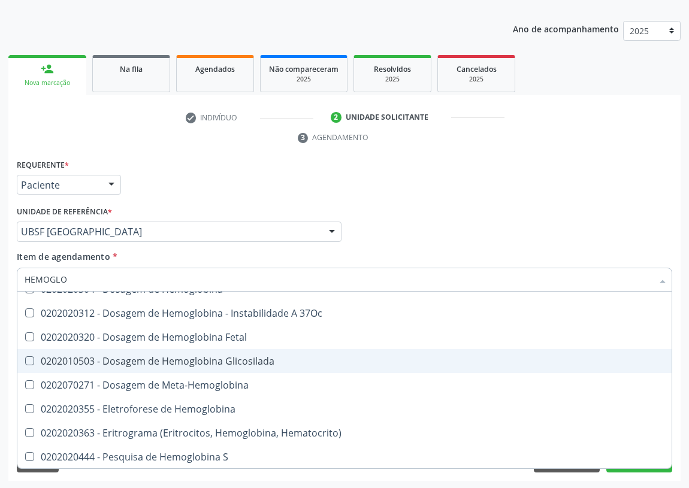
drag, startPoint x: 201, startPoint y: 359, endPoint x: 165, endPoint y: 333, distance: 45.0
click at [201, 360] on div "0202010503 - Dosagem de Hemoglobina Glicosilada" at bounding box center [344, 361] width 639 height 10
checkbox Glicosilada "true"
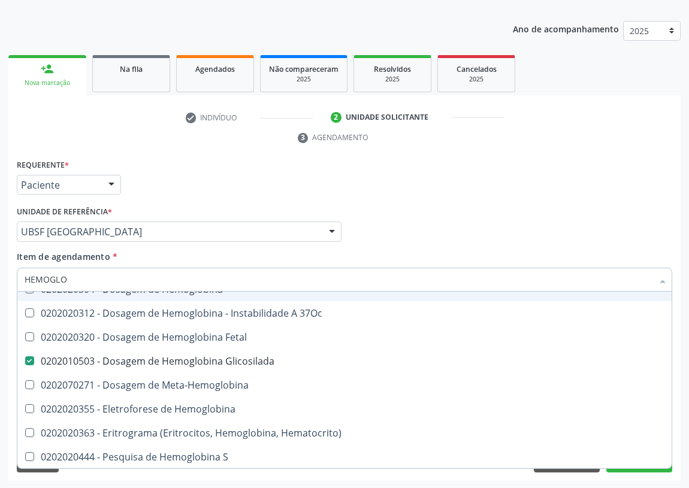
drag, startPoint x: 101, startPoint y: 269, endPoint x: 0, endPoint y: 271, distance: 101.2
click at [0, 271] on div "Acompanhamento Acompanhe a situação das marcações correntes e finalizadas Relat…" at bounding box center [344, 215] width 689 height 547
type input "TR"
checkbox Glicosilada "false"
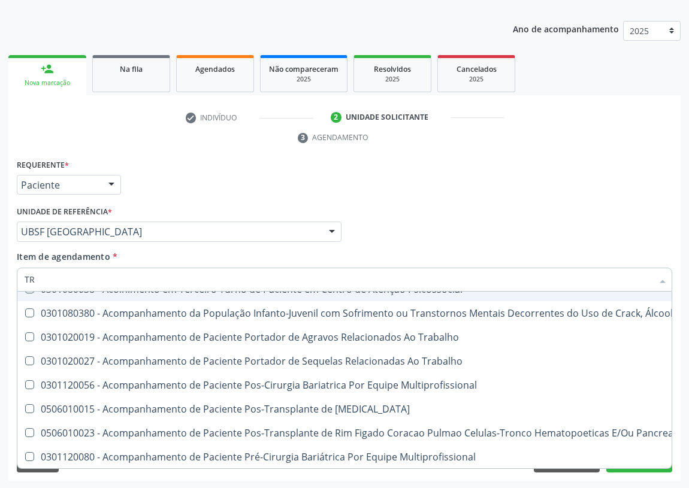
type input "TRI"
checkbox Níveis "true"
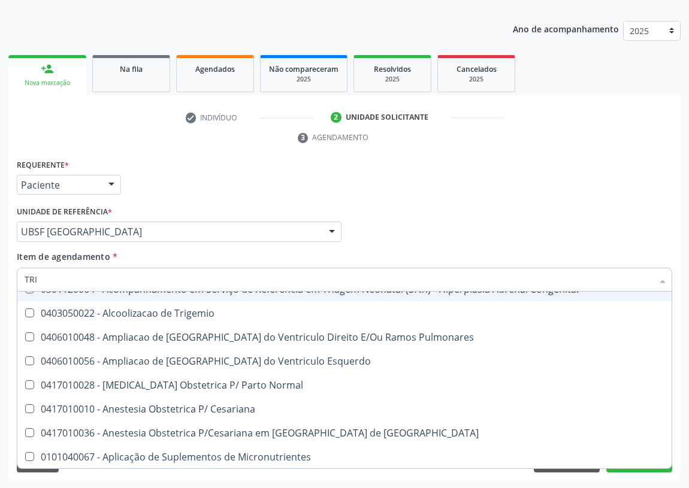
type input "TRIG"
checkbox Multiprofissional "true"
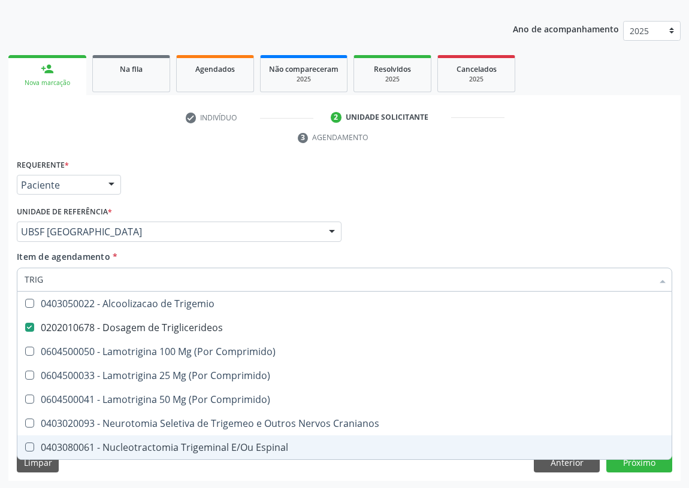
type input "TRIGL"
checkbox Trigemio "true"
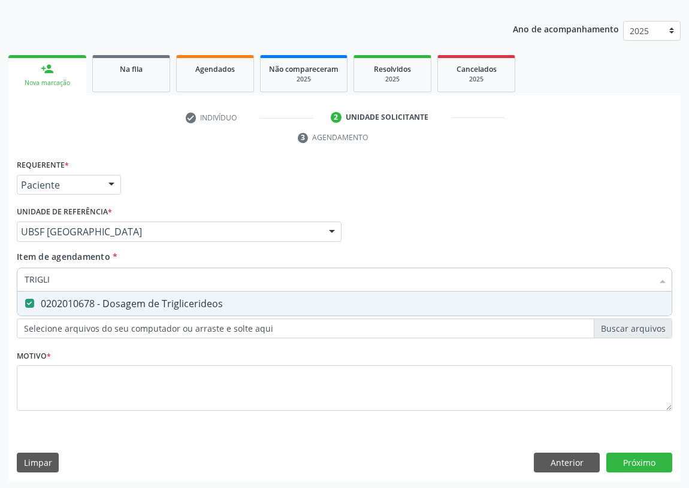
drag, startPoint x: 65, startPoint y: 274, endPoint x: 26, endPoint y: 280, distance: 39.5
click at [26, 280] on input "TRIGLI" at bounding box center [338, 280] width 627 height 24
type input "H"
checkbox Triglicerideos "false"
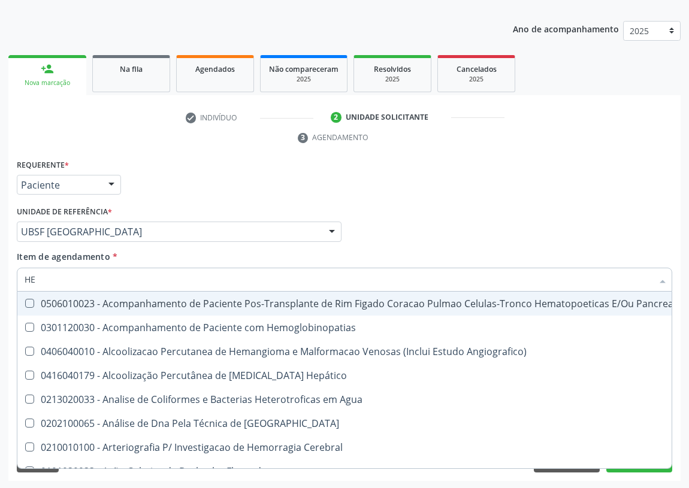
type input "HEM"
checkbox Radiosotopos\) "true"
checkbox Glicosilada "false"
type input "HEMO"
checkbox Fase "true"
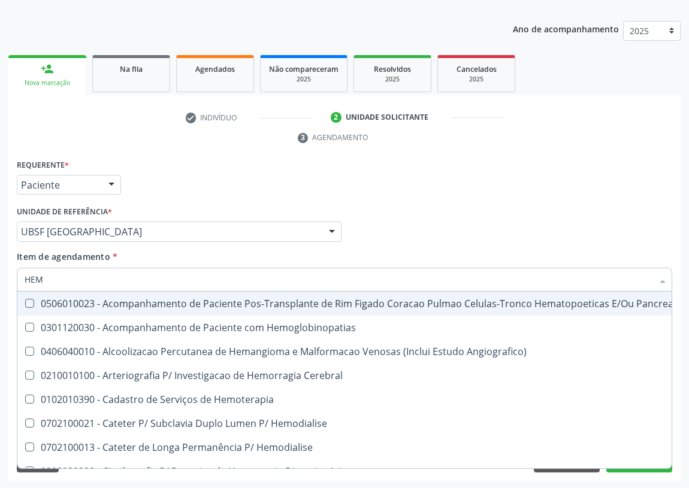
checkbox Glicosilada "false"
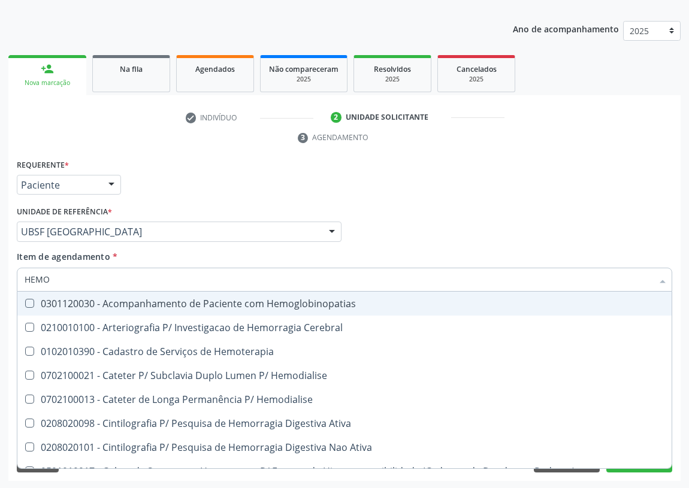
type input "HEMOG"
checkbox \(Confirmatorio\) "true"
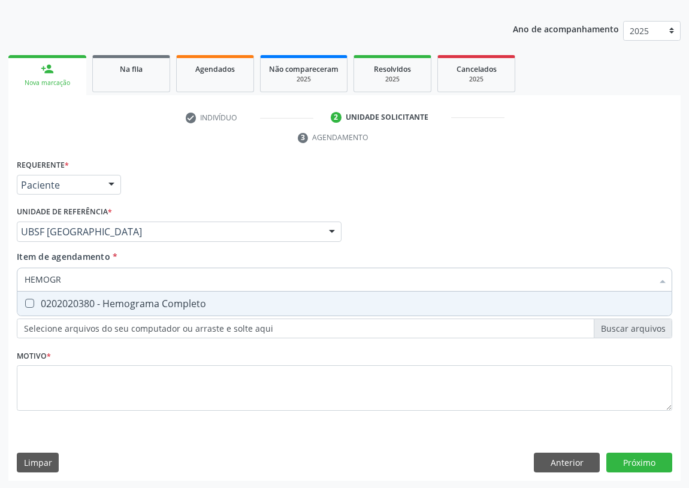
type input "HEMOGRA"
drag, startPoint x: 175, startPoint y: 302, endPoint x: 118, endPoint y: 302, distance: 56.9
click at [174, 302] on div "0202020380 - Hemograma Completo" at bounding box center [344, 304] width 639 height 10
checkbox Completo "true"
drag, startPoint x: 87, startPoint y: 277, endPoint x: 0, endPoint y: 283, distance: 87.6
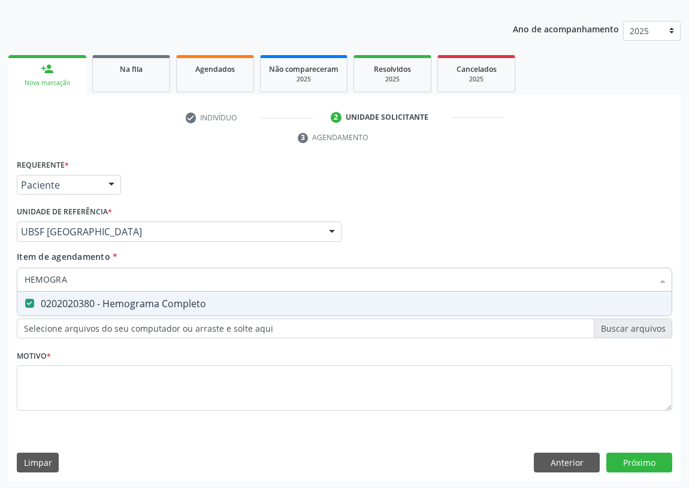
click at [0, 283] on div "Acompanhamento Acompanhe a situação das marcações correntes e finalizadas Relat…" at bounding box center [344, 215] width 689 height 547
type input "V"
checkbox Completo "false"
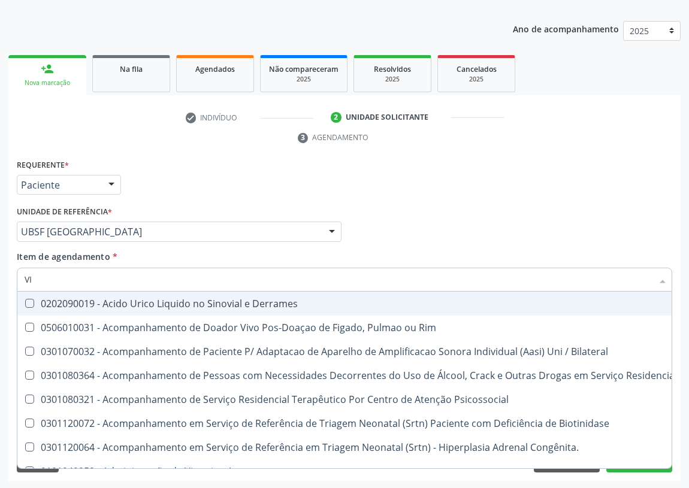
type input "VIT"
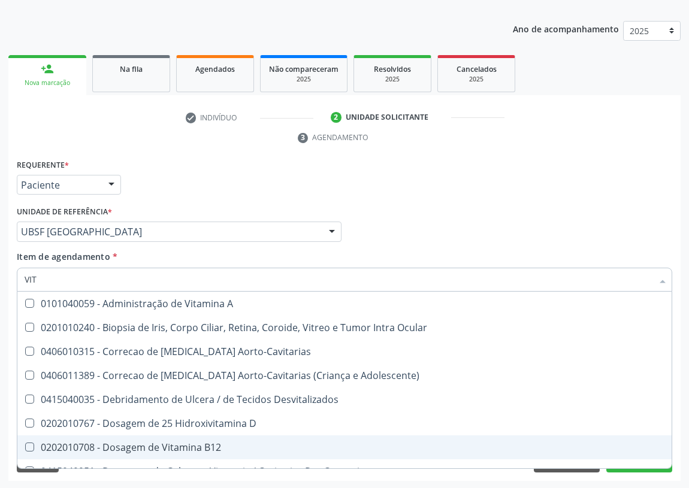
drag, startPoint x: 107, startPoint y: 449, endPoint x: 122, endPoint y: 417, distance: 34.8
click at [110, 445] on div "0202010708 - Dosagem de Vitamina B12" at bounding box center [344, 447] width 639 height 10
checkbox B12 "true"
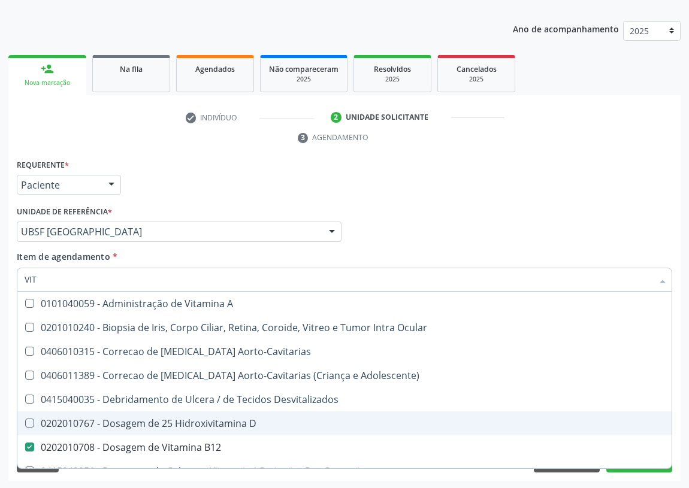
click at [121, 414] on span "0202010767 - Dosagem de 25 Hidroxivitamina D" at bounding box center [344, 423] width 654 height 24
checkbox D "true"
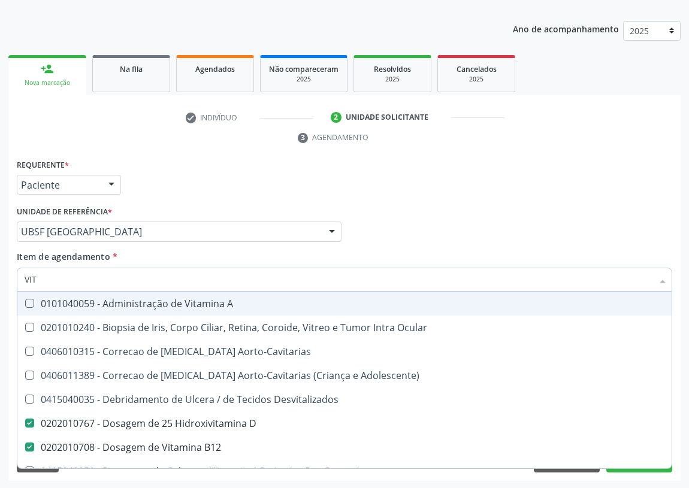
drag, startPoint x: 44, startPoint y: 276, endPoint x: 1, endPoint y: 276, distance: 43.1
click at [1, 276] on div "Acompanhamento Acompanhe a situação das marcações correntes e finalizadas Relat…" at bounding box center [344, 215] width 689 height 547
type input "0"
checkbox D "false"
checkbox B12 "false"
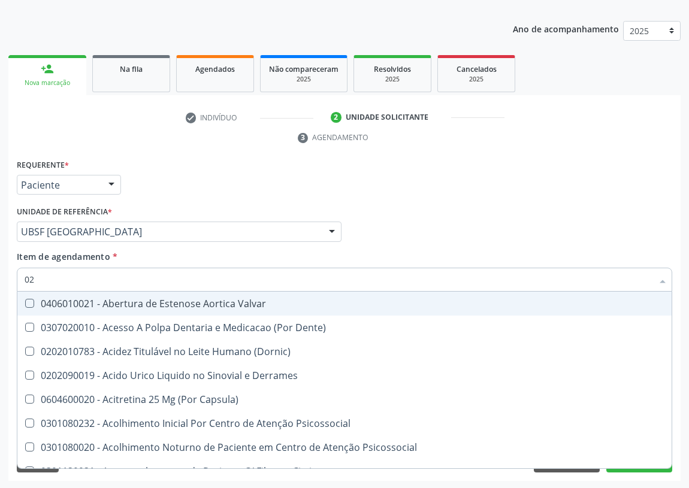
type input "020"
checkbox Cerebral "true"
checkbox \(Pos-Pasteurização\) "true"
checkbox Debridamento "true"
checkbox Dacriocistografia "true"
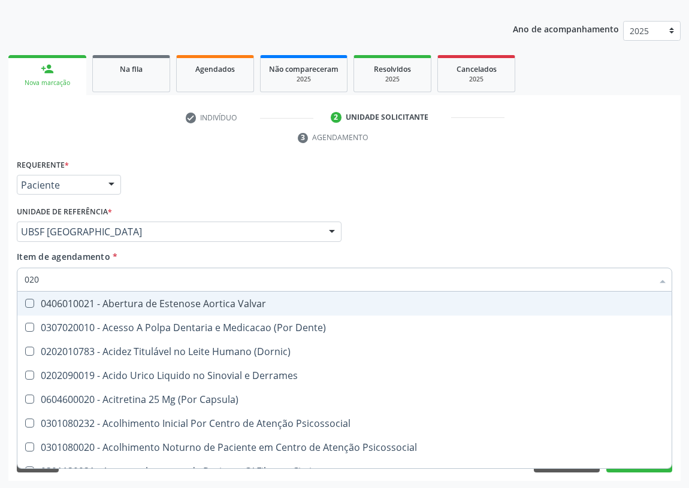
checkbox Osmolaridade "true"
checkbox Ivy "true"
checkbox Bloqueio "true"
checkbox D "false"
checkbox Acetona "true"
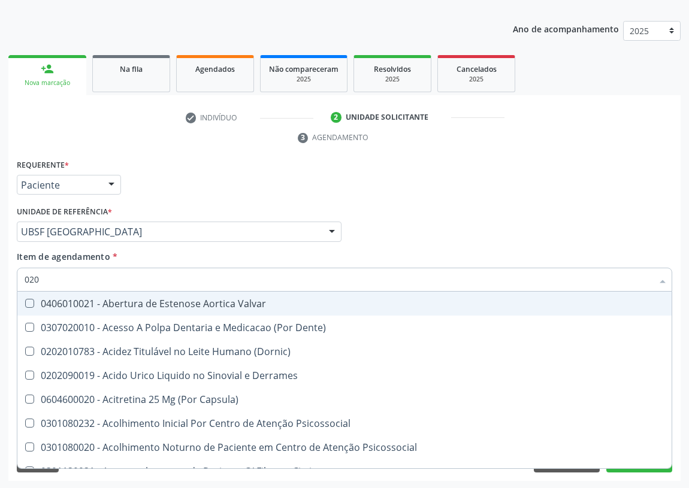
checkbox Urico "true"
checkbox Hdl "false"
checkbox Ldl "false"
checkbox Creatinina "false"
checkbox Glicose "false"
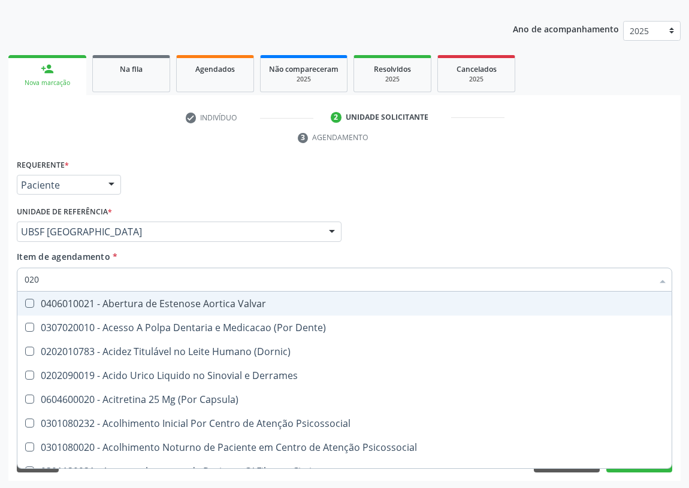
checkbox Glicosilada "false"
checkbox Potassio "false"
checkbox Triglicerideos "false"
checkbox B12 "false"
checkbox Eletro-Oculografia "true"
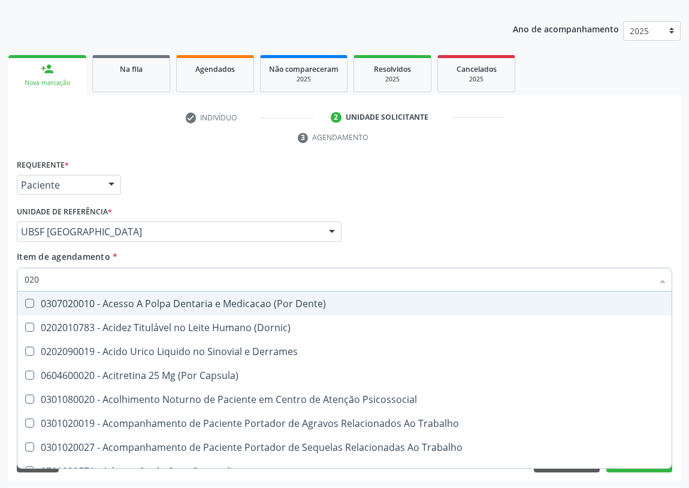
type input "0202"
checkbox Esqueléticas "true"
checkbox Ocular "true"
checkbox Aberto\) "true"
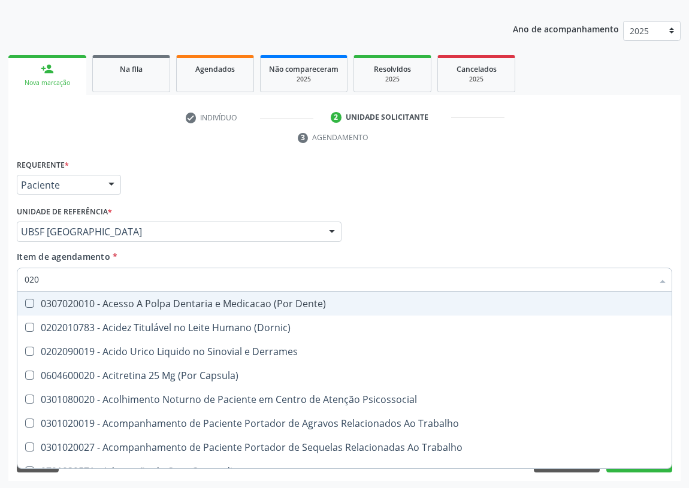
checkbox Cortante "true"
checkbox Drogas "true"
checkbox Gastro-Esofagico "true"
checkbox Projecoes\) "true"
checkbox \(Cantoplastia\) "true"
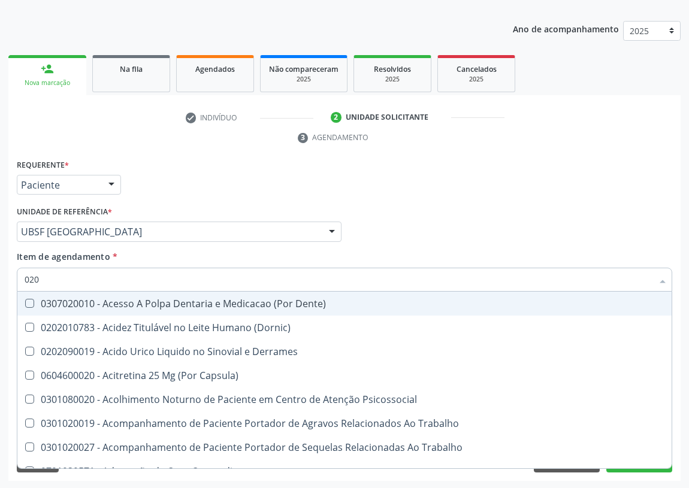
checkbox Revisao "true"
checkbox D "false"
checkbox Hdl "false"
checkbox Ldl "false"
checkbox Creatinina "false"
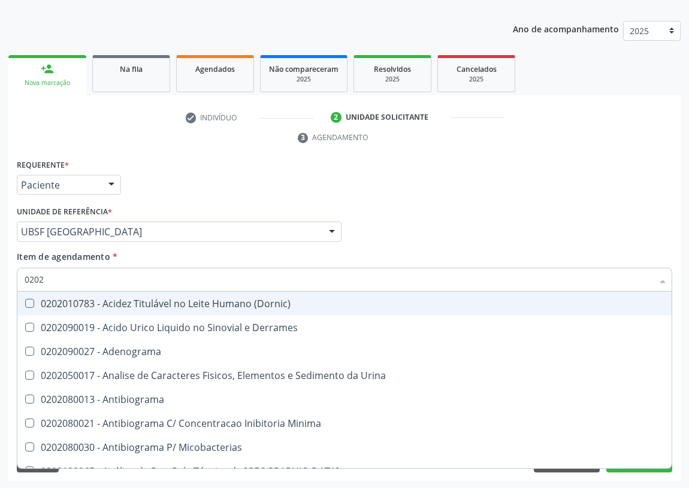
type input "02020"
checkbox Ivy "true"
checkbox D "false"
checkbox Barbituratos "true"
checkbox Benzodiazepinicos "true"
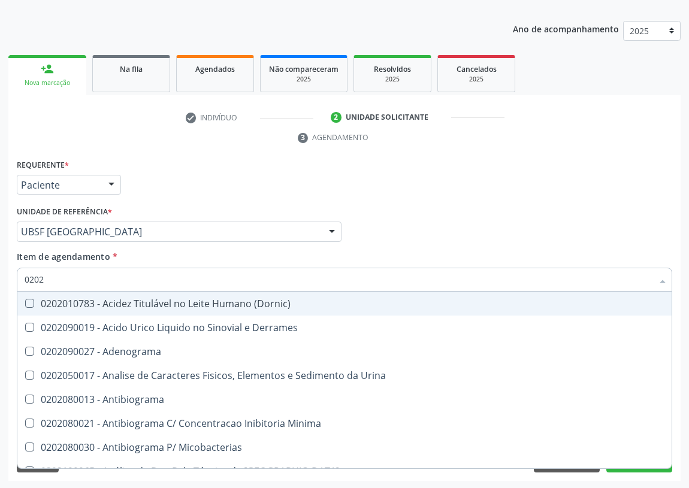
checkbox Calcitonina "true"
checkbox Hdl "false"
checkbox Ldl "false"
checkbox Creatinina "false"
checkbox Xiii "true"
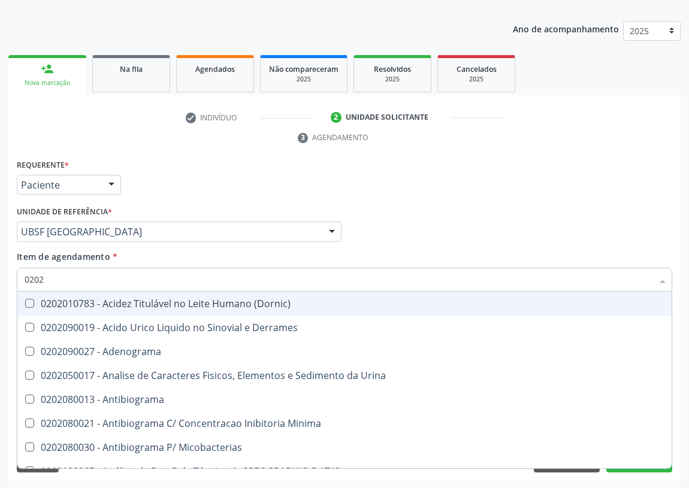
checkbox Formaldeido "true"
checkbox Glicose "false"
checkbox Glicosilada "false"
checkbox \(Igm\) "true"
checkbox Potassio "false"
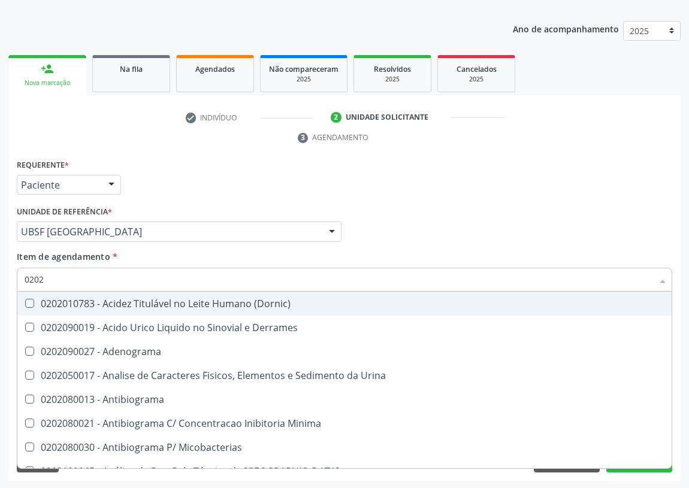
checkbox Horas\) "true"
checkbox Renina "true"
checkbox Triglicerideos "false"
checkbox B12 "false"
checkbox Zinco "true"
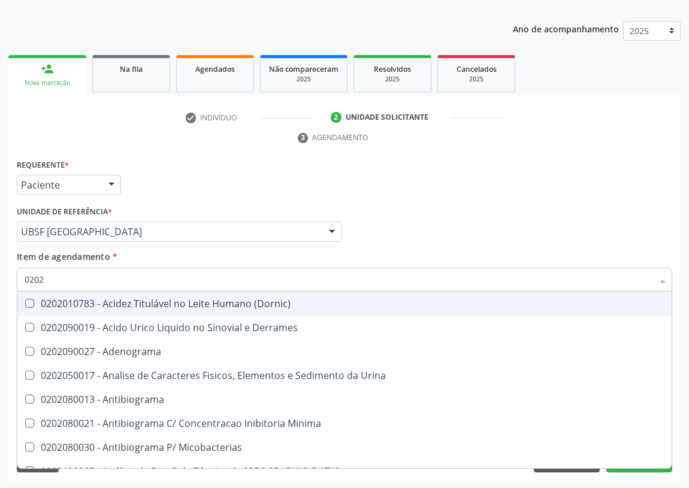
checkbox Completo "false"
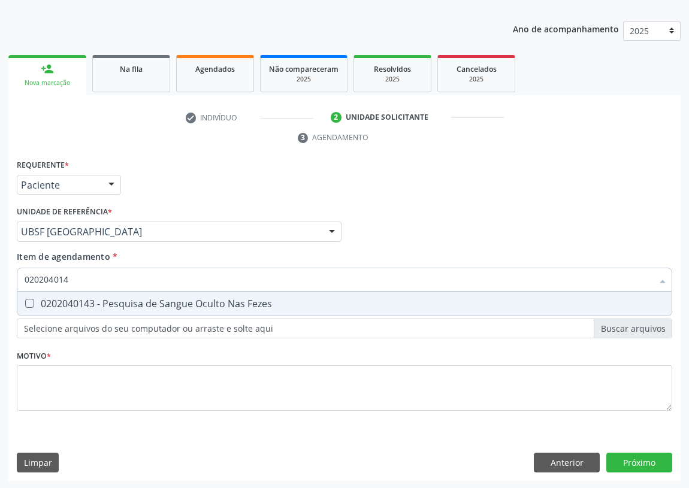
type input "0202040143"
click at [32, 301] on Fezes at bounding box center [29, 303] width 9 height 9
click at [25, 301] on Fezes "checkbox" at bounding box center [21, 303] width 8 height 8
checkbox Fezes "true"
drag, startPoint x: 67, startPoint y: 277, endPoint x: 0, endPoint y: 262, distance: 68.7
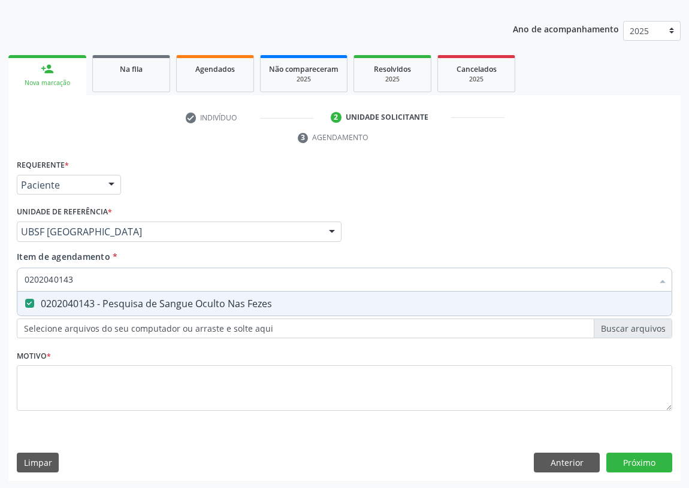
click at [0, 263] on div "Acompanhamento Acompanhe a situação das marcações correntes e finalizadas Relat…" at bounding box center [344, 215] width 689 height 547
type input "FA"
checkbox Fezes "false"
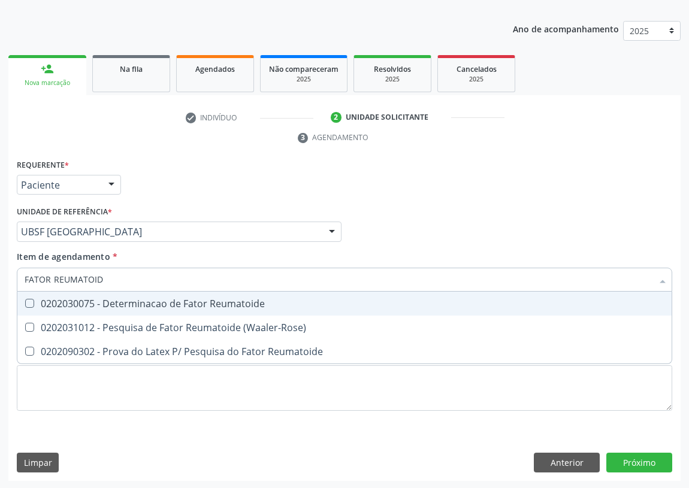
type input "FATOR REUMATOIDE"
drag, startPoint x: 145, startPoint y: 307, endPoint x: 103, endPoint y: 286, distance: 47.1
click at [138, 301] on div "0202030075 - Determinacao de Fator Reumatoide" at bounding box center [344, 304] width 639 height 10
checkbox Reumatoide "true"
drag, startPoint x: 117, startPoint y: 277, endPoint x: 20, endPoint y: 277, distance: 97.0
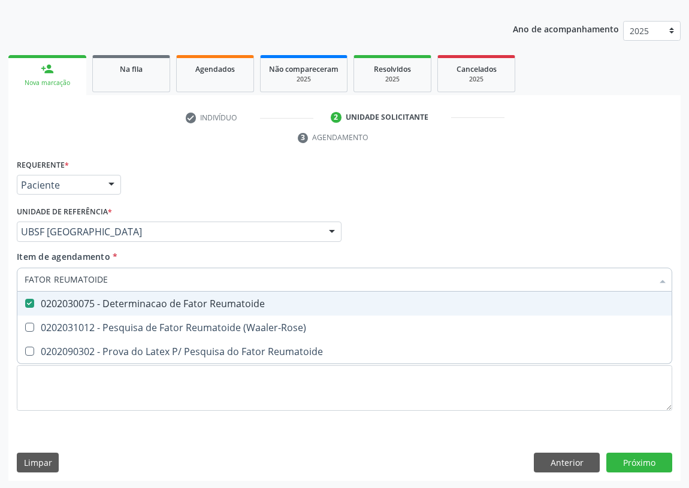
click at [20, 277] on div "FATOR REUMATOIDE" at bounding box center [344, 280] width 655 height 24
type input "0"
checkbox Reumatoide "false"
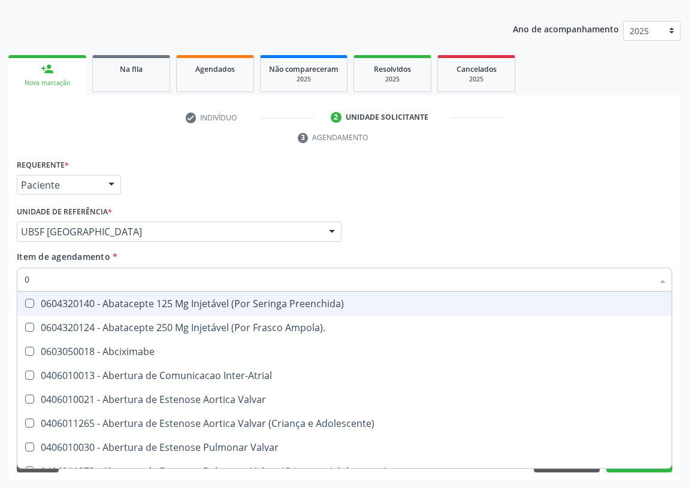
type input "02"
checkbox Infantil "true"
checkbox \(Frasco\) "true"
checkbox Pancreas "true"
checkbox Paratireoides "true"
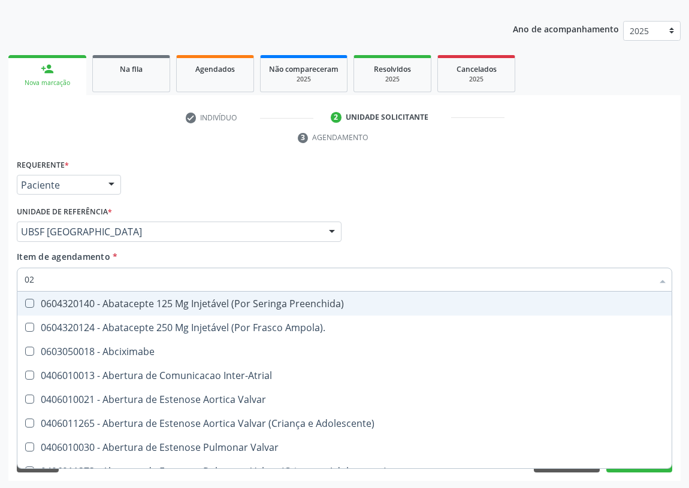
checkbox 67 "true"
checkbox Comprimido\) "true"
checkbox Ml\) "true"
checkbox Redome\) "true"
checkbox Anterior "true"
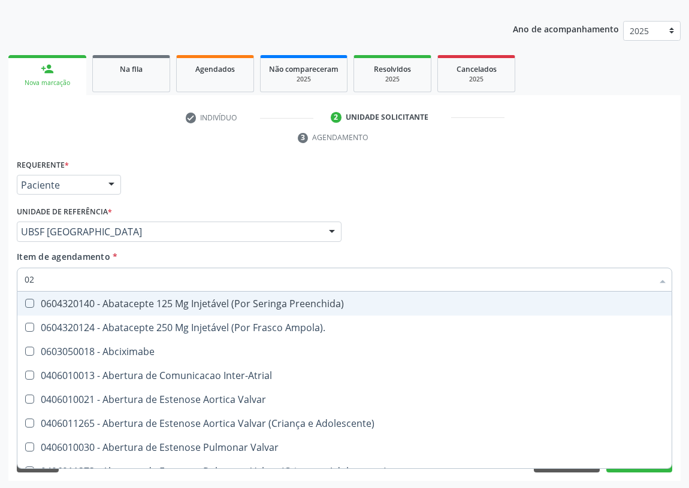
checkbox Revisao "true"
type input "020"
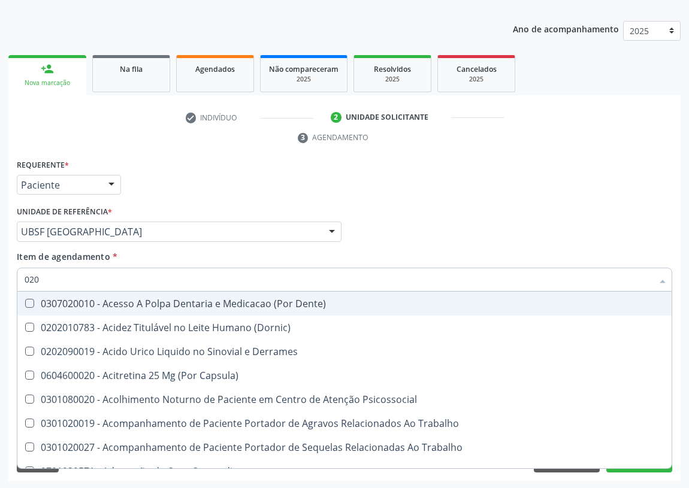
checkbox Reumatoide "true"
checkbox D "true"
checkbox Hdl "true"
checkbox Ldl "true"
checkbox Creatinina "true"
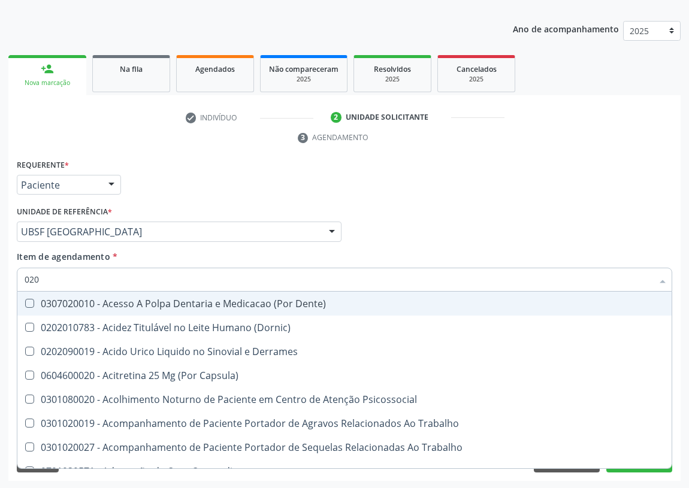
checkbox Fosforo "false"
checkbox Glicose "true"
checkbox Glicosilada "true"
checkbox Potassio "true"
checkbox \(Tgp\) "false"
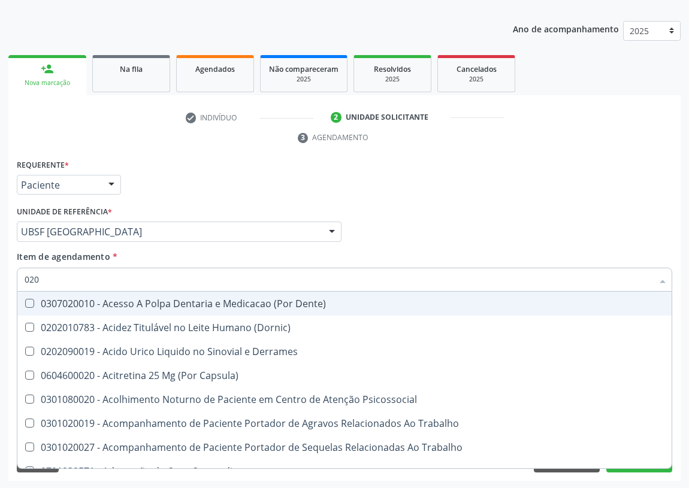
checkbox Triglicerideos "true"
checkbox B12 "true"
checkbox Segmento\) "false"
checkbox Anvisa "false"
checkbox Organico "false"
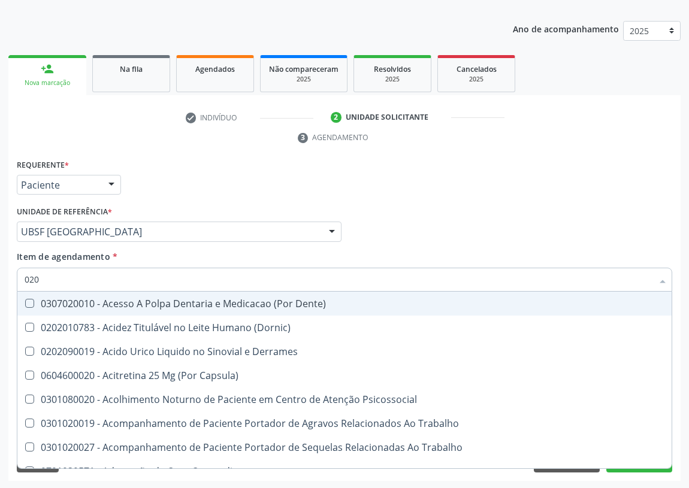
checkbox Salivar "false"
checkbox Sextante "false"
checkbox Angular "false"
checkbox Grampo "false"
checkbox Joelho "false"
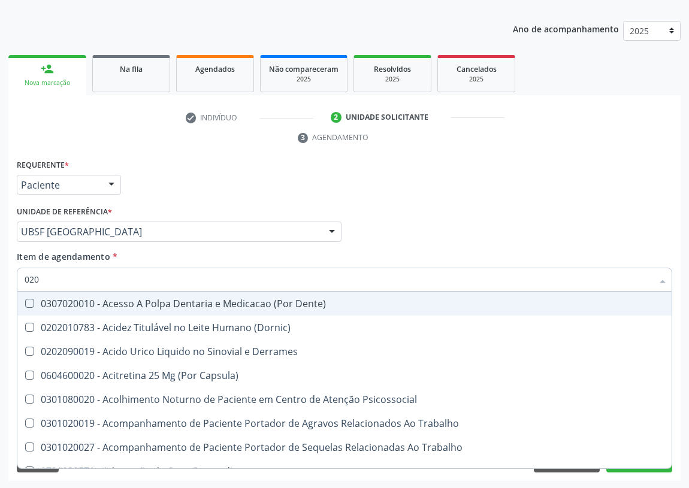
checkbox Completo "true"
type input "0202"
checkbox Reconstrucao\) "true"
checkbox Esqueléticas "true"
checkbox Ocular "true"
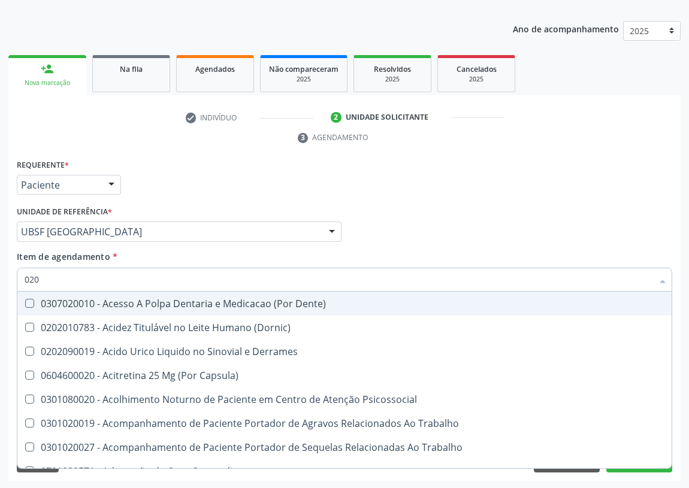
checkbox Aberto\) "true"
checkbox Cortante "true"
checkbox Drogas "true"
checkbox Gastro-Esofagico "true"
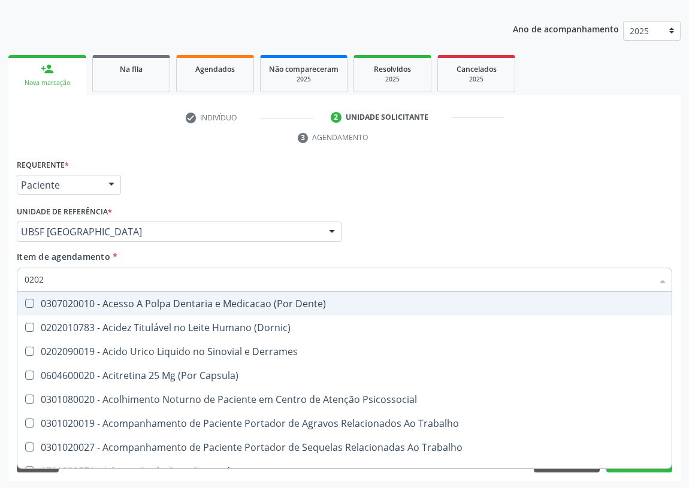
checkbox Projecoes\) "true"
checkbox \(Cantoplastia\) "true"
checkbox Revisao "true"
checkbox Reumatoide "false"
checkbox Pezinho\) "true"
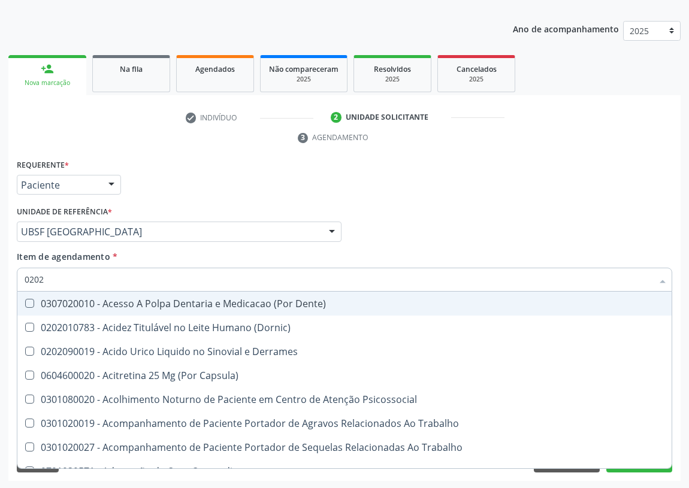
checkbox D "false"
checkbox Hdl "false"
checkbox Ldl "false"
checkbox Creatinina "false"
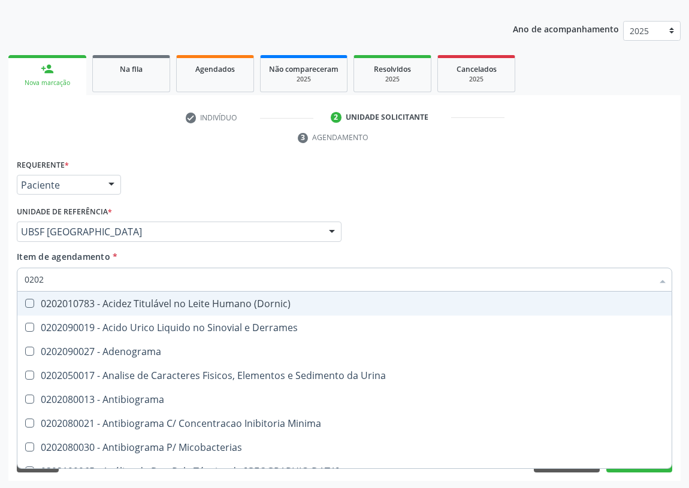
type input "02020"
checkbox Ferro "true"
checkbox Reumatoide "false"
checkbox Ivy "true"
checkbox D "false"
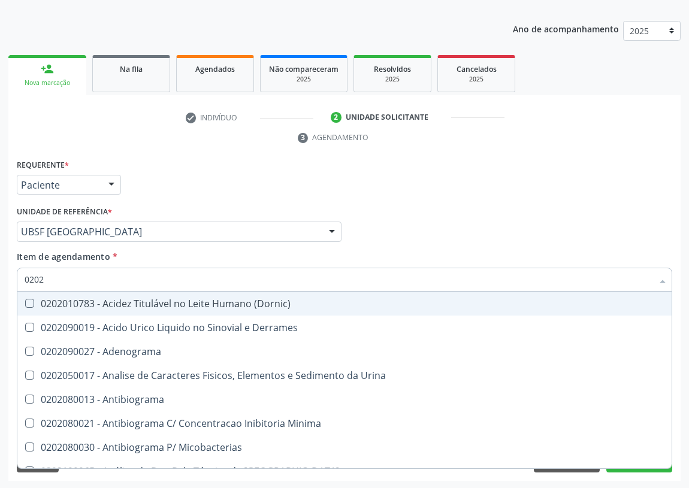
checkbox Barbituratos "true"
checkbox Benzodiazepinicos "true"
checkbox Calcitonina "true"
checkbox Hdl "false"
checkbox Ldl "false"
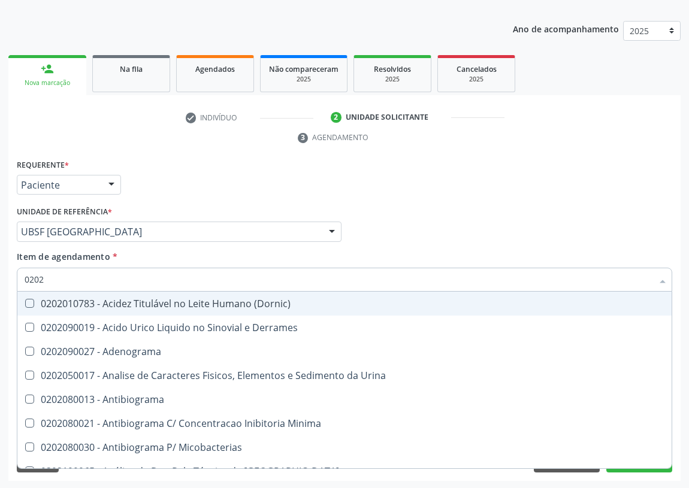
checkbox Creatinina "false"
checkbox Xiii "true"
checkbox Formaldeido "true"
checkbox Glicose "false"
checkbox Glicosilada "false"
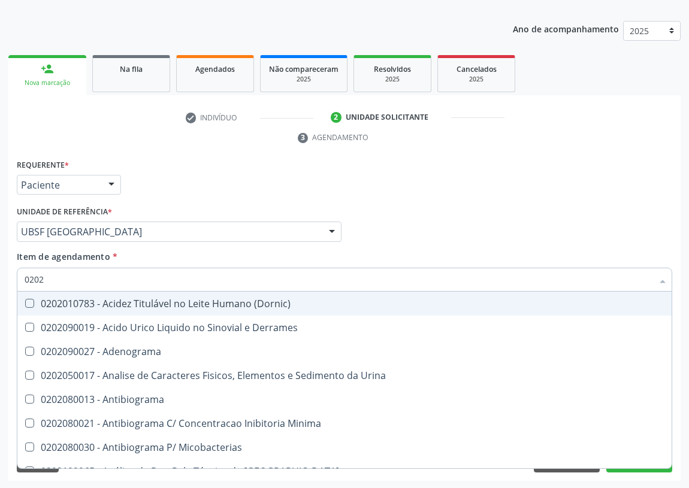
checkbox \(Igm\) "true"
checkbox Potassio "false"
checkbox Horas\) "true"
checkbox Renina "true"
checkbox Triglicerideos "false"
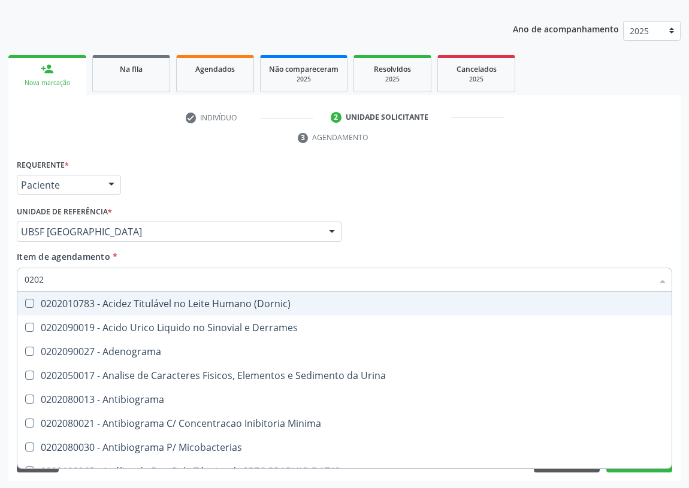
checkbox B12 "false"
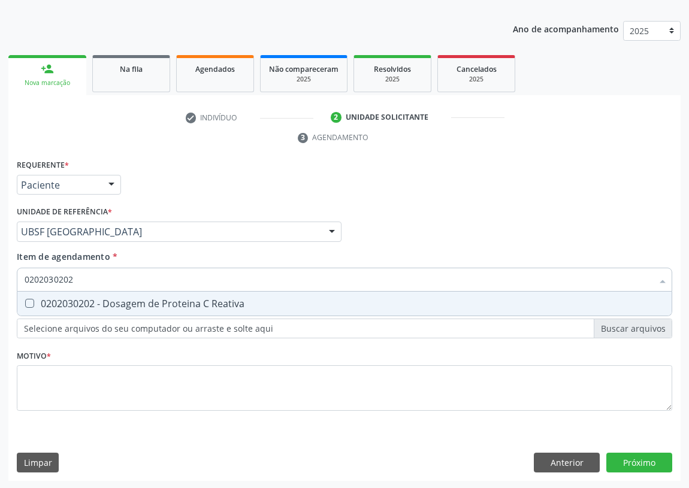
drag, startPoint x: 31, startPoint y: 304, endPoint x: 41, endPoint y: 296, distance: 13.2
click at [33, 303] on Reativa at bounding box center [29, 303] width 9 height 9
click at [25, 303] on Reativa "checkbox" at bounding box center [21, 303] width 8 height 8
drag, startPoint x: 87, startPoint y: 278, endPoint x: 0, endPoint y: 275, distance: 87.5
click at [0, 275] on div "Acompanhamento Acompanhe a situação das marcações correntes e finalizadas Relat…" at bounding box center [344, 215] width 689 height 547
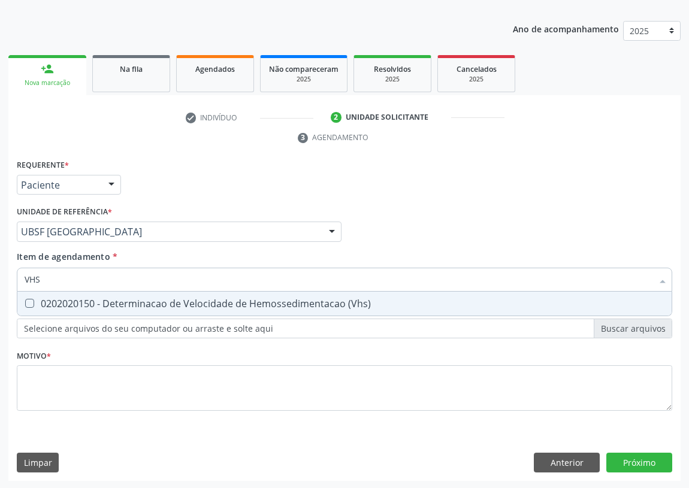
drag, startPoint x: 30, startPoint y: 302, endPoint x: 26, endPoint y: 334, distance: 31.9
click at [29, 311] on span "0202020150 - Determinacao de Velocidade de Hemossedimentacao (Vhs)" at bounding box center [344, 304] width 654 height 24
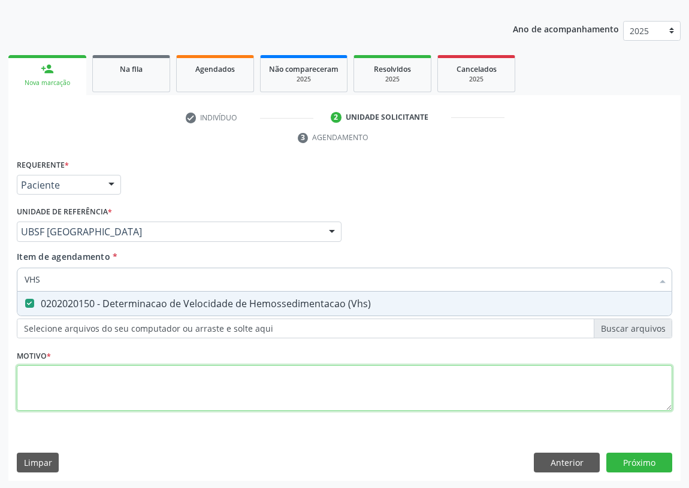
click at [25, 401] on div "Requerente * Paciente Profissional de Saúde Paciente Nenhum resultado encontrad…" at bounding box center [344, 291] width 655 height 271
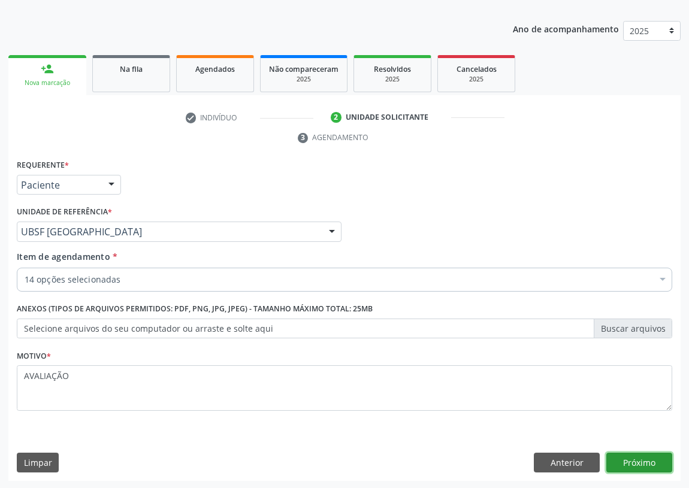
drag, startPoint x: 627, startPoint y: 463, endPoint x: 2, endPoint y: 354, distance: 635.0
click at [615, 463] on button "Próximo" at bounding box center [639, 463] width 66 height 20
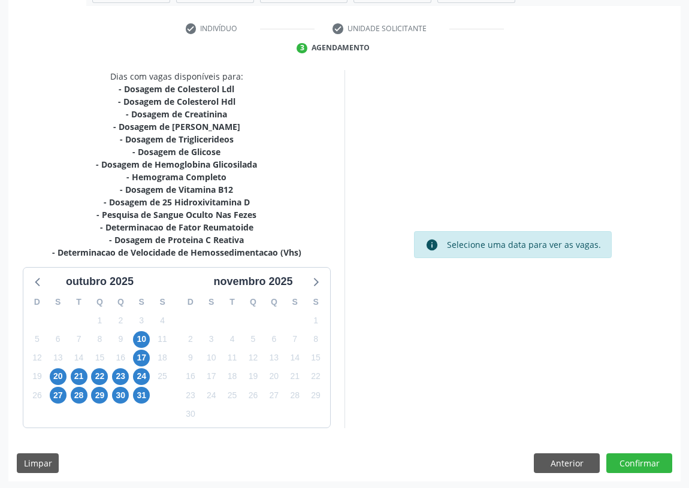
scroll to position [214, 0]
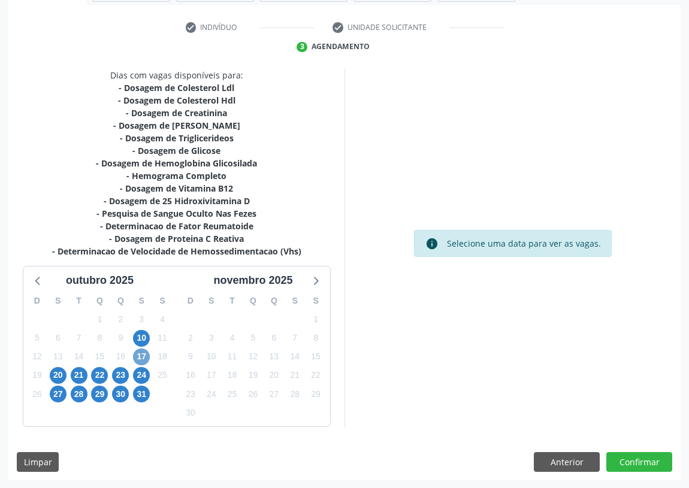
drag, startPoint x: 139, startPoint y: 353, endPoint x: 310, endPoint y: 290, distance: 182.6
click at [142, 353] on span "17" at bounding box center [141, 356] width 17 height 17
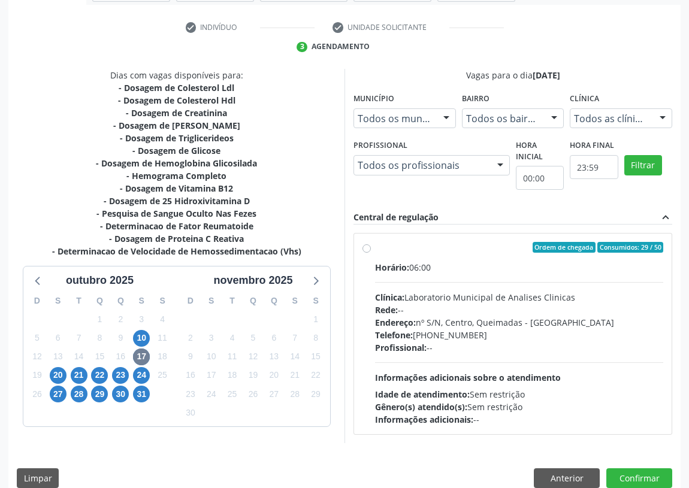
click at [375, 247] on label "Ordem de chegada Consumidos: 29 / 50 Horário: 06:00 Clínica: Laboratorio Munici…" at bounding box center [519, 334] width 288 height 184
click at [365, 247] on input "Ordem de chegada Consumidos: 29 / 50 Horário: 06:00 Clínica: Laboratorio Munici…" at bounding box center [366, 247] width 8 height 11
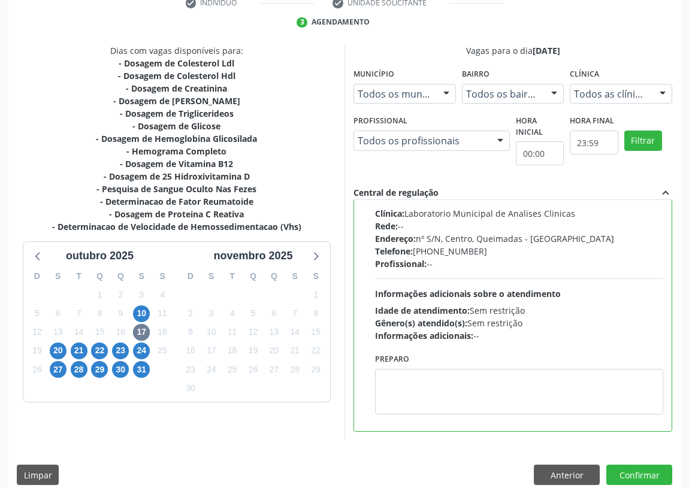
scroll to position [251, 0]
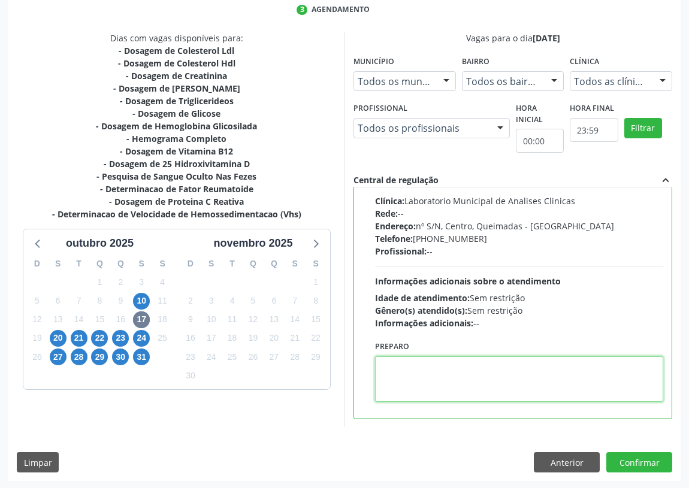
click at [402, 385] on textarea at bounding box center [519, 379] width 288 height 46
click at [403, 366] on textarea "IR EMJEJUM" at bounding box center [519, 379] width 288 height 46
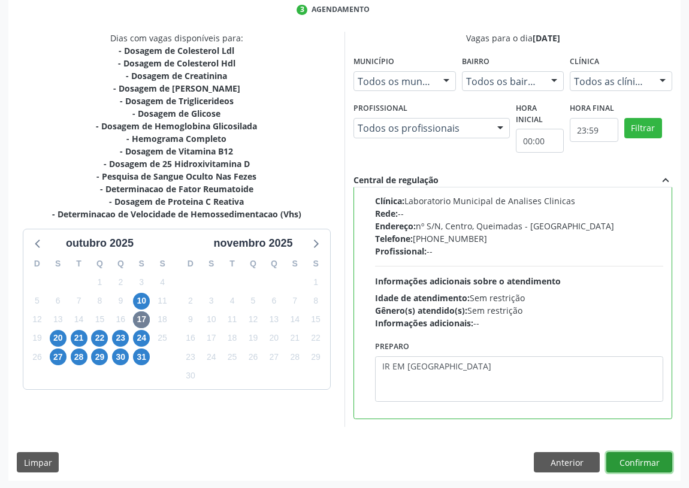
click at [638, 459] on button "Confirmar" at bounding box center [639, 462] width 66 height 20
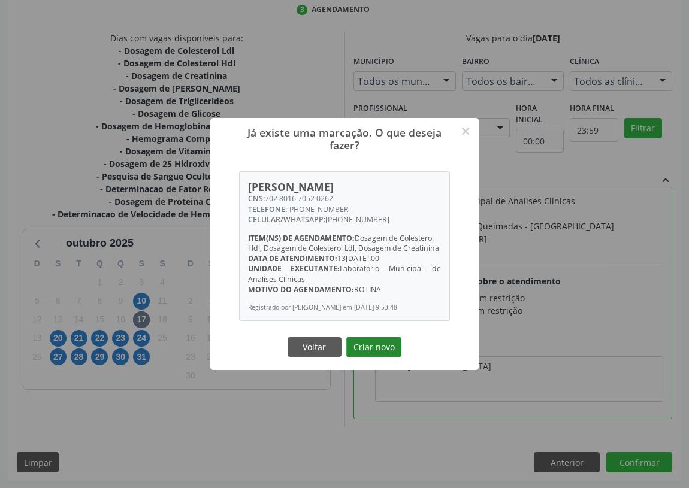
click at [384, 345] on button "Criar novo" at bounding box center [373, 347] width 55 height 20
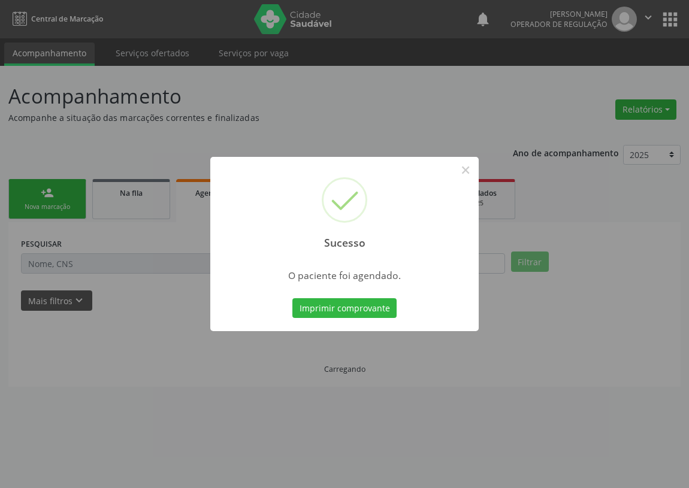
scroll to position [0, 0]
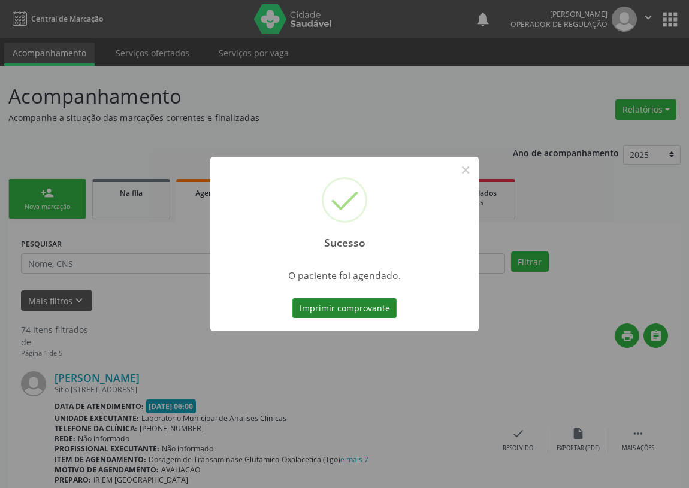
click at [329, 309] on button "Imprimir comprovante" at bounding box center [344, 308] width 104 height 20
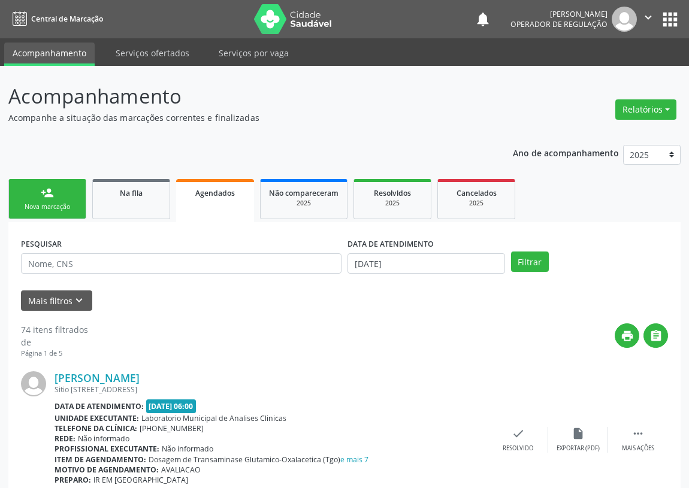
click at [30, 195] on link "person_add Nova marcação" at bounding box center [47, 199] width 78 height 40
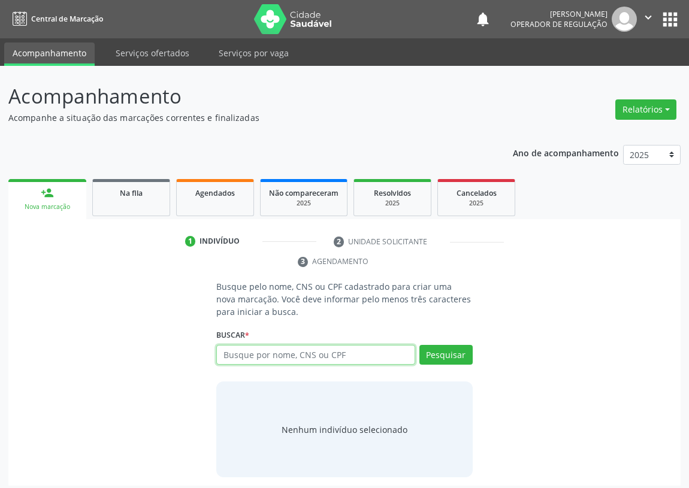
click at [228, 355] on input "text" at bounding box center [315, 355] width 199 height 20
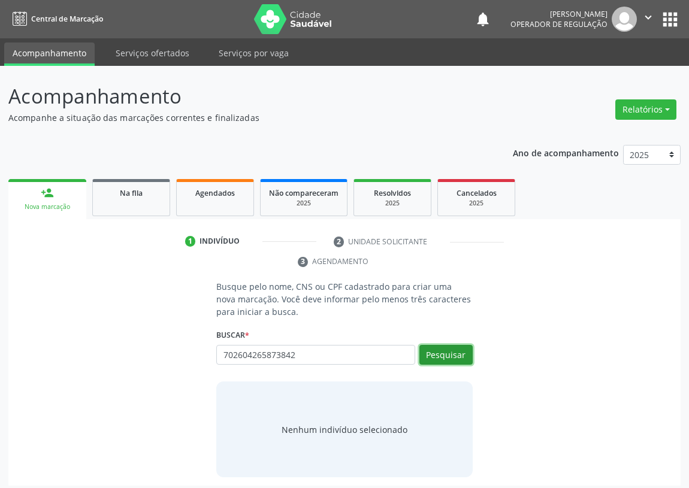
drag, startPoint x: 462, startPoint y: 357, endPoint x: 450, endPoint y: 355, distance: 12.2
click at [461, 357] on button "Pesquisar" at bounding box center [445, 355] width 53 height 20
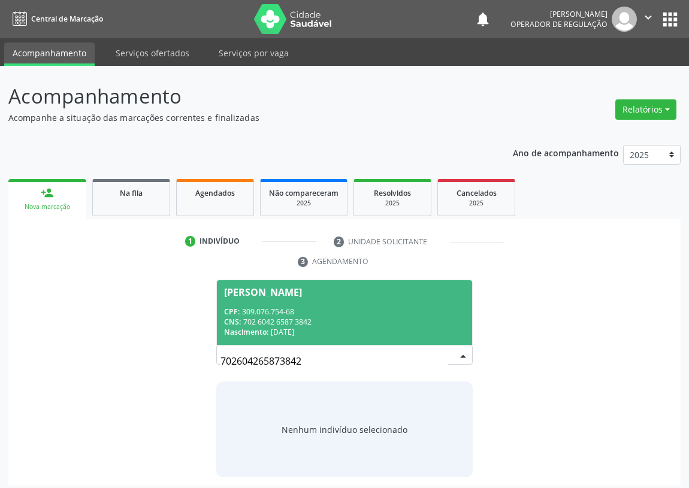
click at [298, 307] on div "CPF: 309.076.754-68" at bounding box center [344, 312] width 241 height 10
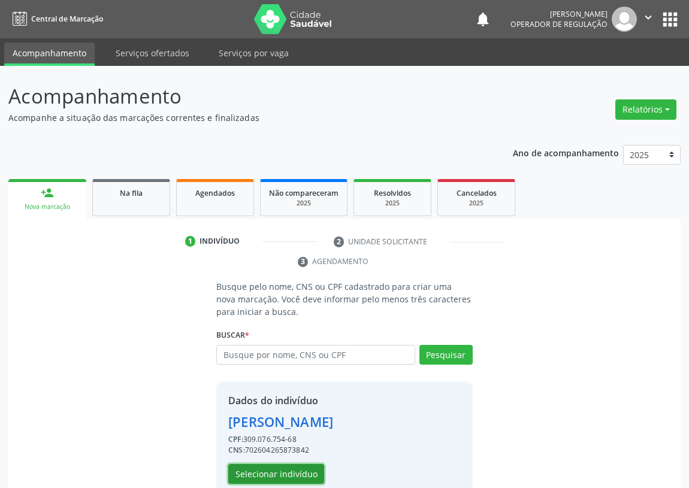
click at [290, 472] on button "Selecionar indivíduo" at bounding box center [276, 474] width 96 height 20
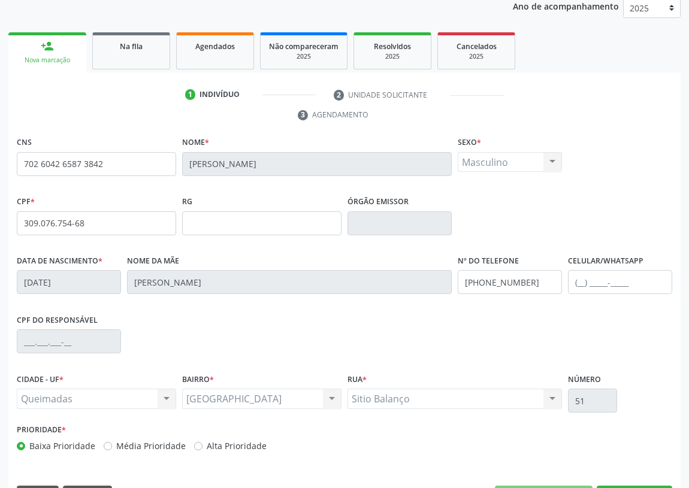
scroll to position [180, 0]
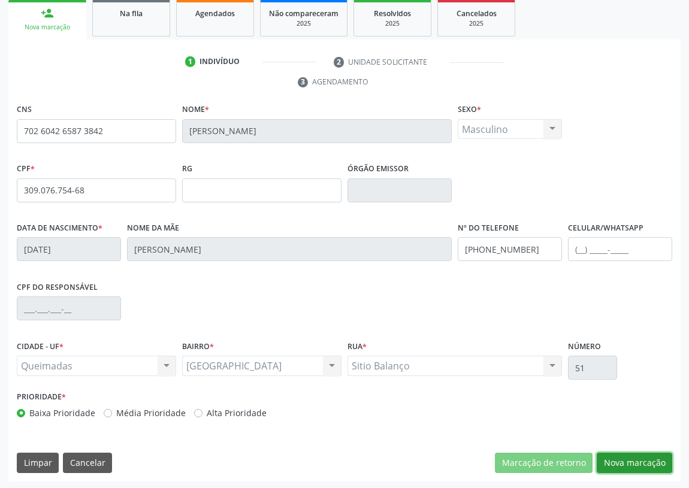
drag, startPoint x: 630, startPoint y: 462, endPoint x: 337, endPoint y: 389, distance: 301.7
click at [626, 462] on button "Nova marcação" at bounding box center [633, 463] width 75 height 20
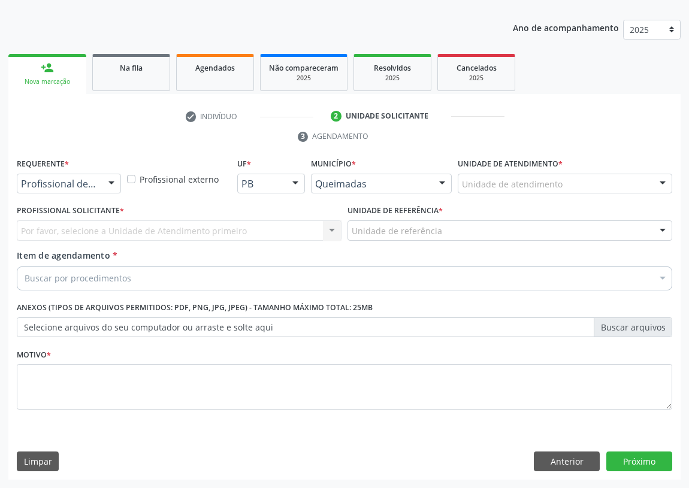
scroll to position [124, 0]
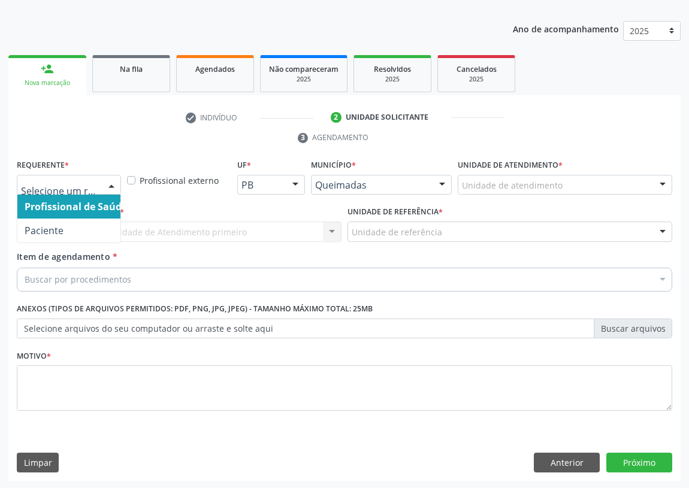
click at [108, 177] on div at bounding box center [111, 185] width 18 height 20
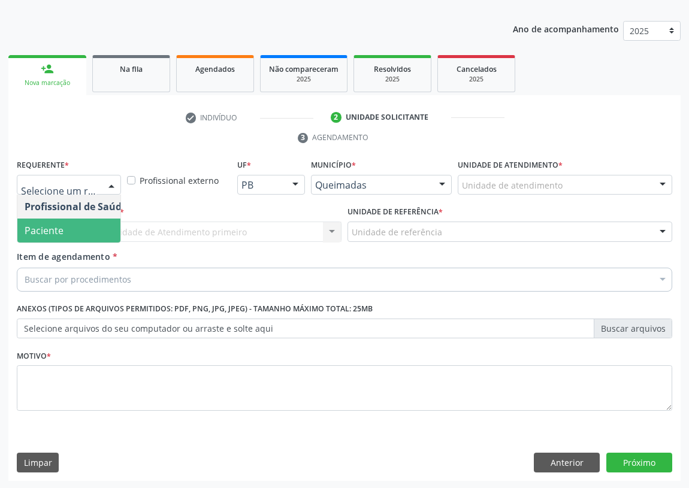
drag, startPoint x: 102, startPoint y: 236, endPoint x: 180, endPoint y: 202, distance: 84.7
click at [102, 235] on span "Paciente" at bounding box center [75, 231] width 117 height 24
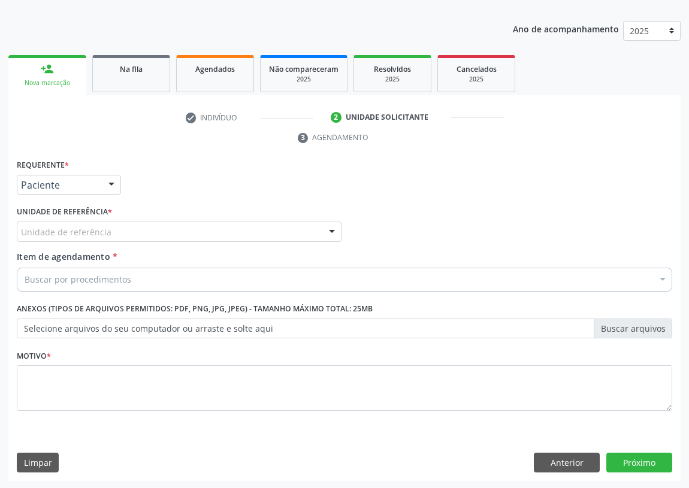
click at [314, 222] on div "Unidade de referência" at bounding box center [179, 232] width 325 height 20
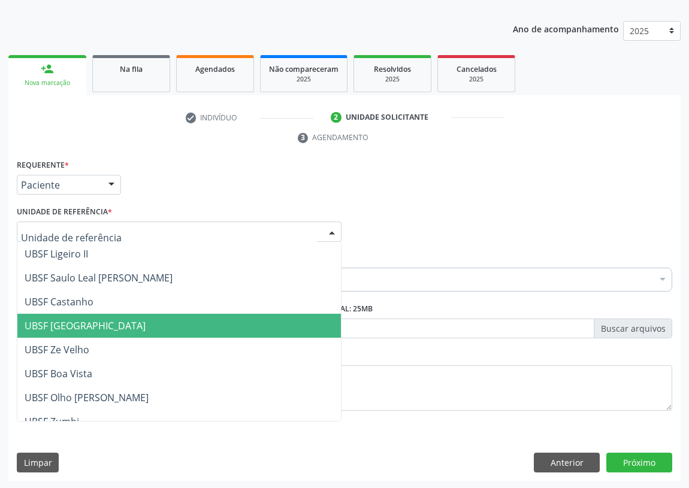
click at [108, 323] on span "UBSF [GEOGRAPHIC_DATA]" at bounding box center [178, 326] width 323 height 24
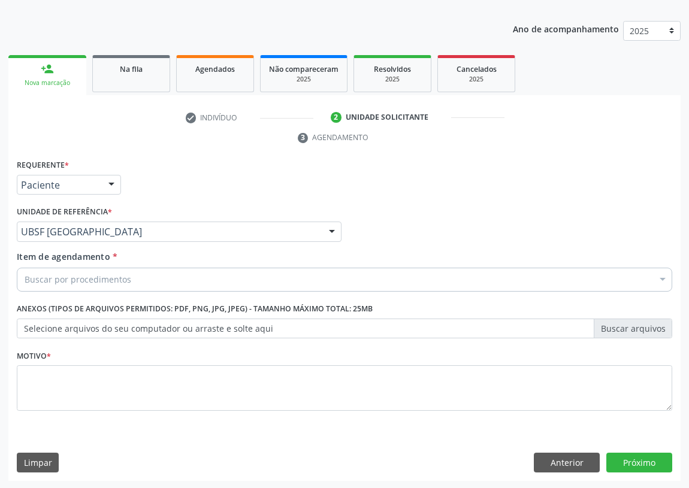
click at [22, 275] on div "Buscar por procedimentos" at bounding box center [344, 280] width 655 height 24
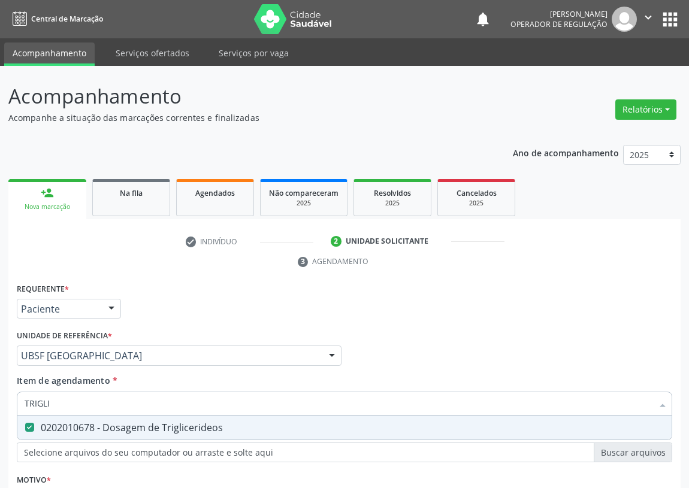
scroll to position [124, 0]
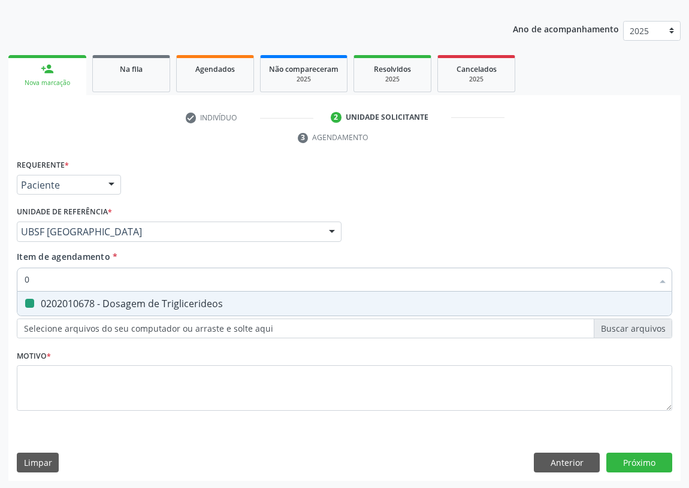
type input "02"
checkbox Triglicerideos "false"
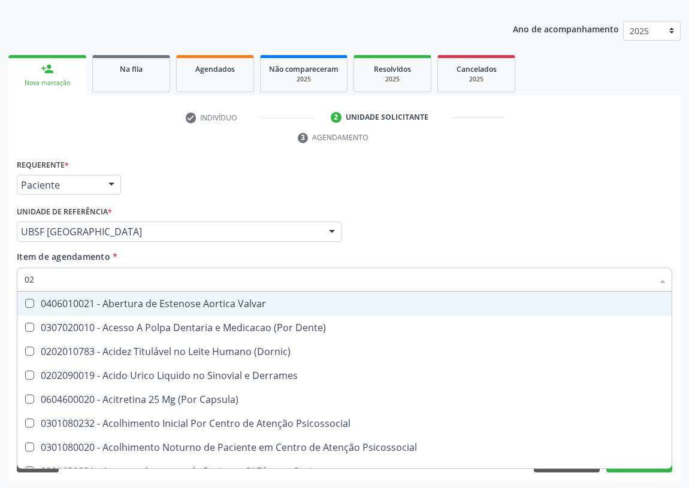
type input "020"
checkbox \(Pos-Pasteurização\) "true"
checkbox Debridamento "true"
checkbox Dacriocistografia "true"
checkbox Acetona "true"
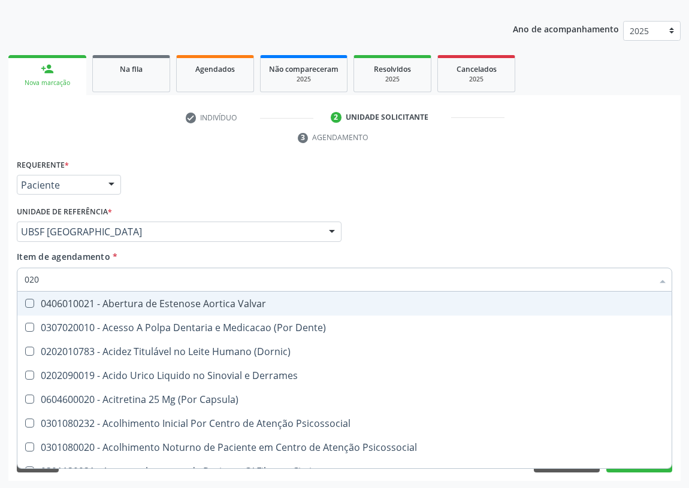
checkbox Hdl "false"
checkbox Ldl "false"
checkbox Creatinina "false"
checkbox Triglicerideos "false"
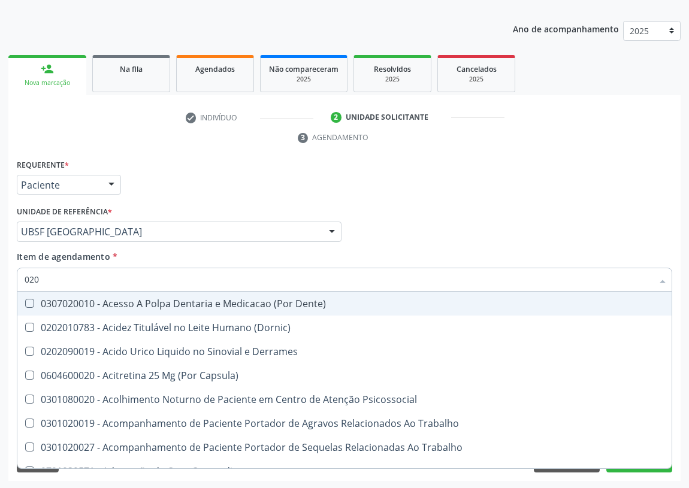
type input "0202"
checkbox Ocular "true"
checkbox Aberto\) "true"
checkbox Projecoes\) "true"
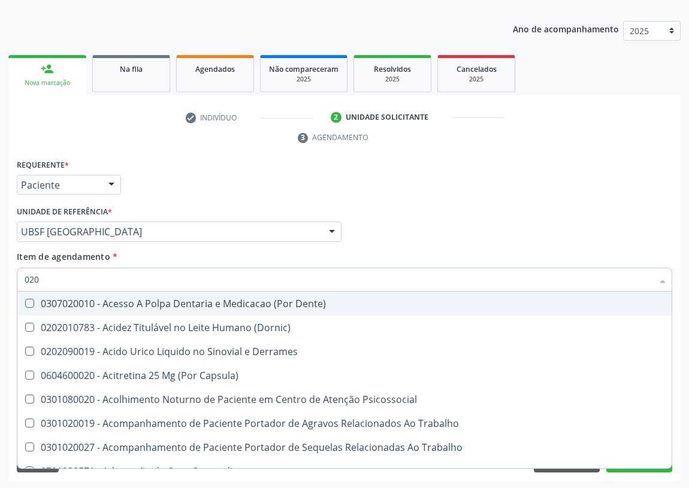
checkbox Hdl "false"
checkbox Ldl "false"
checkbox Creatinina "false"
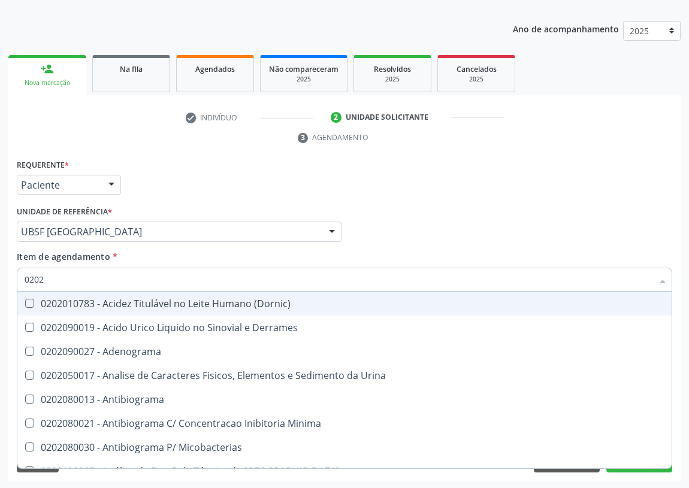
type input "02020"
checkbox Barbituratos "true"
checkbox Benzodiazepinicos "true"
checkbox Calcitonina "true"
checkbox Hdl "false"
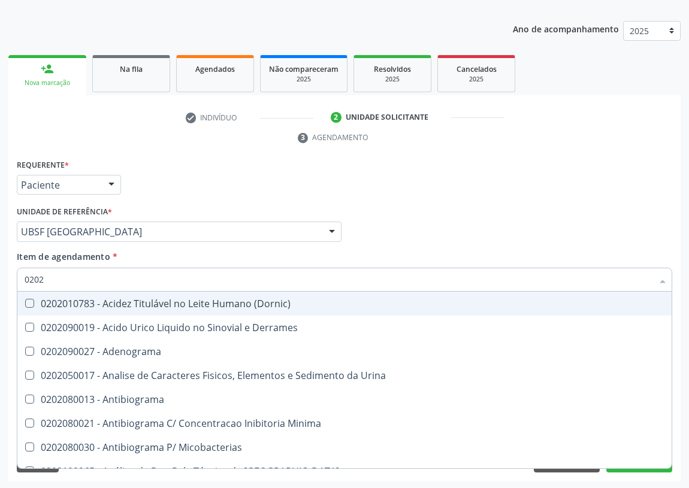
checkbox Ldl "false"
checkbox Creatinina "false"
checkbox Horas\) "true"
checkbox Triglicerideos "false"
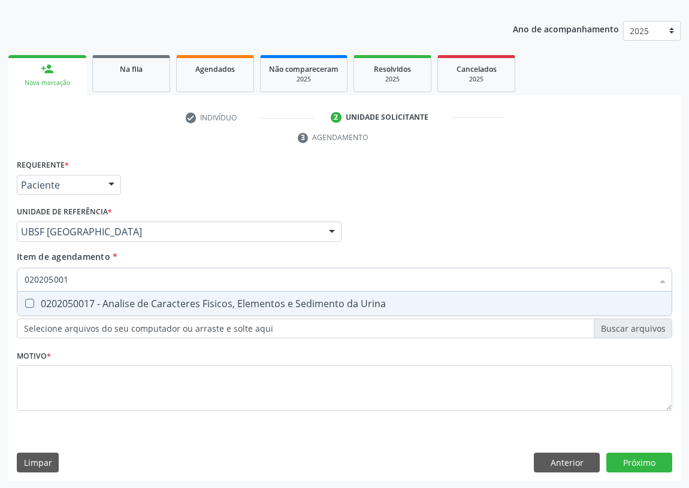
type input "0202050017"
drag, startPoint x: 29, startPoint y: 305, endPoint x: 65, endPoint y: 272, distance: 48.7
click at [30, 302] on Urina at bounding box center [29, 303] width 9 height 9
click at [25, 302] on Urina "checkbox" at bounding box center [21, 303] width 8 height 8
checkbox Urina "true"
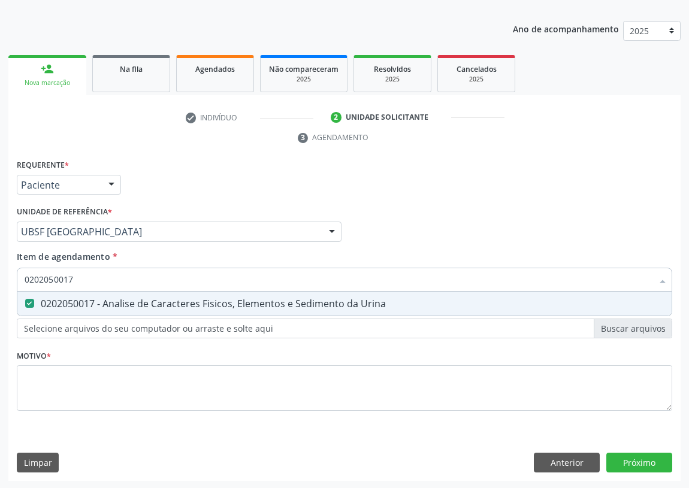
drag, startPoint x: 77, startPoint y: 274, endPoint x: 0, endPoint y: 274, distance: 76.6
click at [0, 275] on div "Acompanhamento Acompanhe a situação das marcações correntes e finalizadas Relat…" at bounding box center [344, 215] width 689 height 547
type input "HE"
checkbox Urina "false"
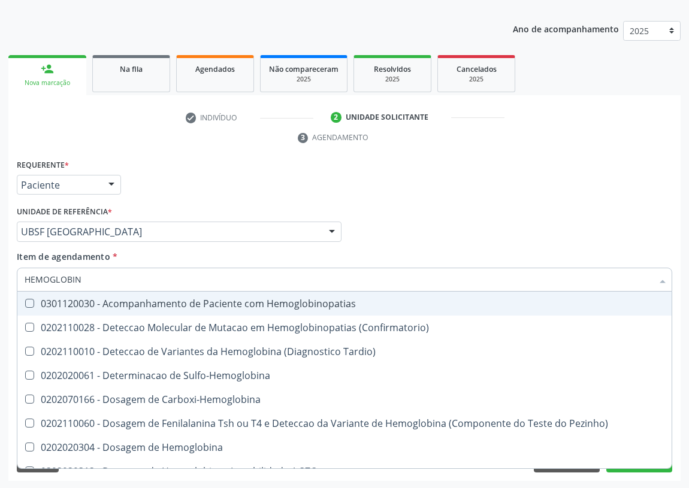
type input "HEMOGLOBINA"
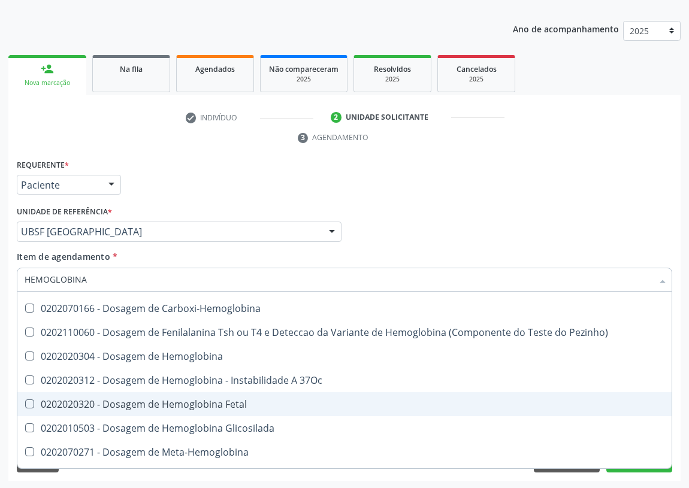
scroll to position [108, 0]
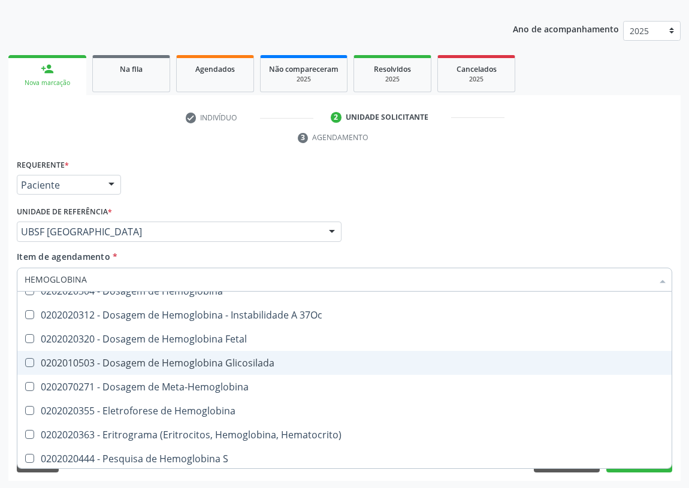
drag, startPoint x: 200, startPoint y: 363, endPoint x: 183, endPoint y: 359, distance: 17.3
click at [192, 360] on div "0202010503 - Dosagem de Hemoglobina Glicosilada" at bounding box center [344, 363] width 639 height 10
checkbox Glicosilada "true"
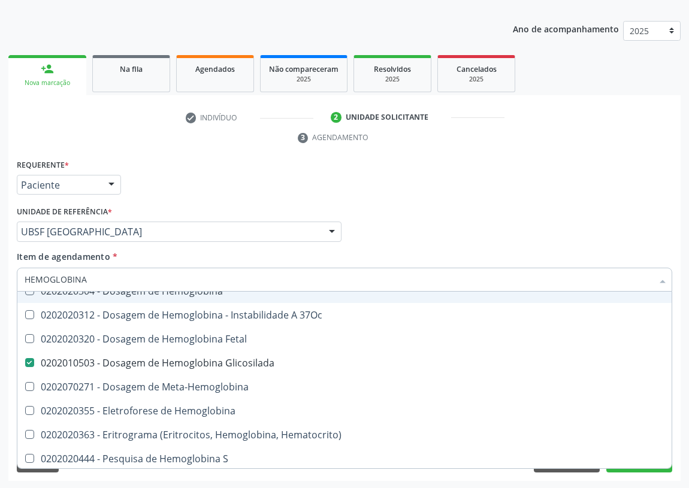
drag, startPoint x: 93, startPoint y: 281, endPoint x: 0, endPoint y: 270, distance: 93.4
click at [0, 270] on div "Acompanhamento Acompanhe a situação das marcações correntes e finalizadas Relat…" at bounding box center [344, 215] width 689 height 547
type input "C"
checkbox Glicosilada "false"
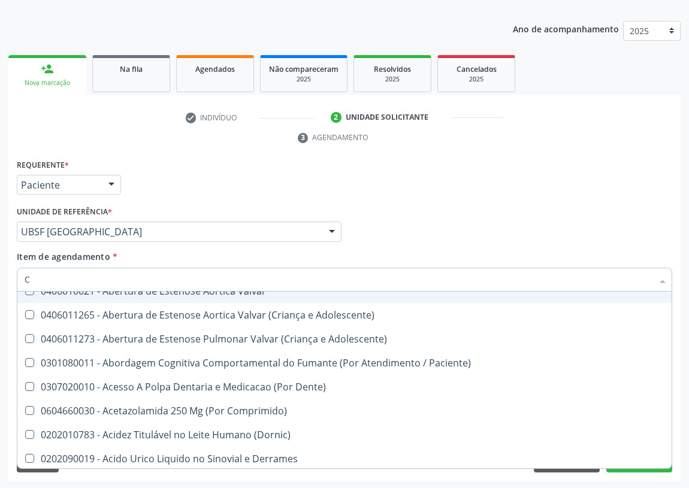
type input "CO"
checkbox Frasco-Ampola\) "true"
checkbox Urina "false"
checkbox Comprimido\) "true"
checkbox G\) "true"
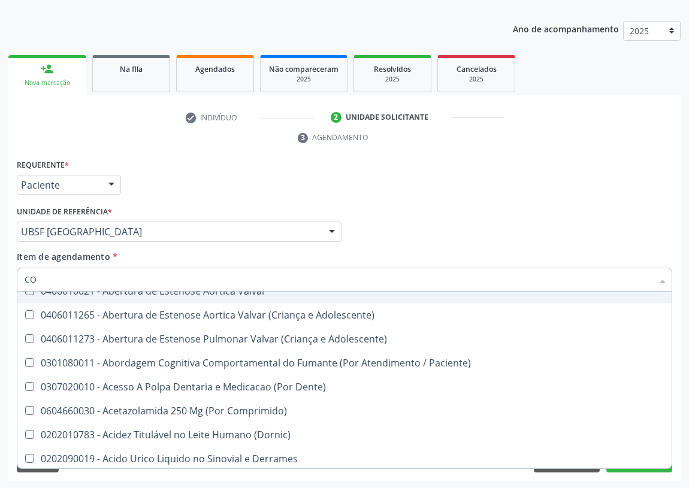
checkbox Transcutanea "true"
type input "COLE"
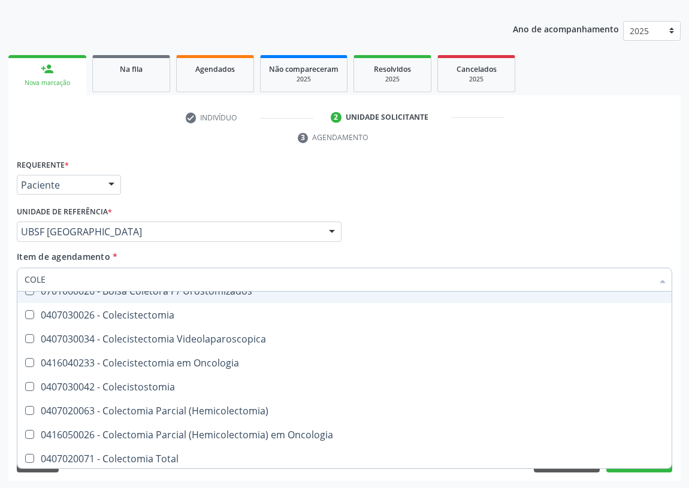
checkbox Hdl "true"
checkbox Ldl "true"
type input "COLES"
checkbox Gel "true"
checkbox Fluorado "true"
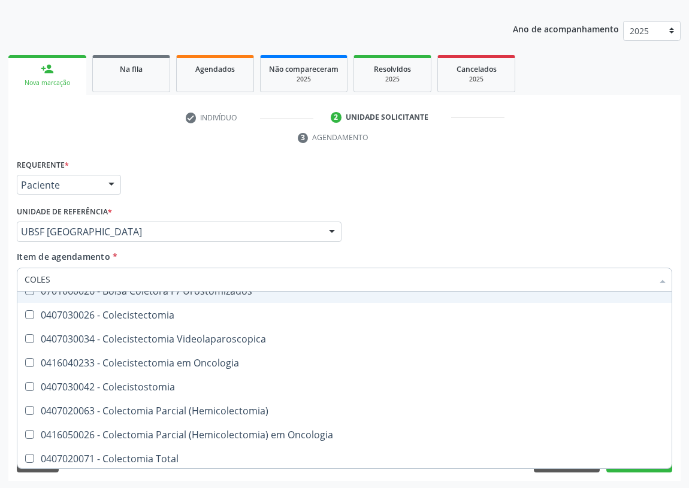
scroll to position [0, 0]
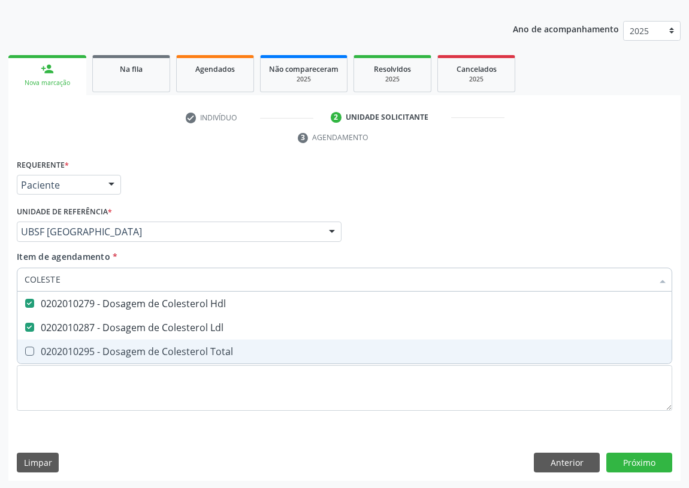
drag, startPoint x: 60, startPoint y: 277, endPoint x: 16, endPoint y: 280, distance: 44.4
click at [16, 280] on div "Item de agendamento * COLESTE Desfazer seleção 0202010279 - Dosagem de Colester…" at bounding box center [344, 273] width 661 height 46
type input "H"
checkbox Hdl "false"
checkbox Ldl "false"
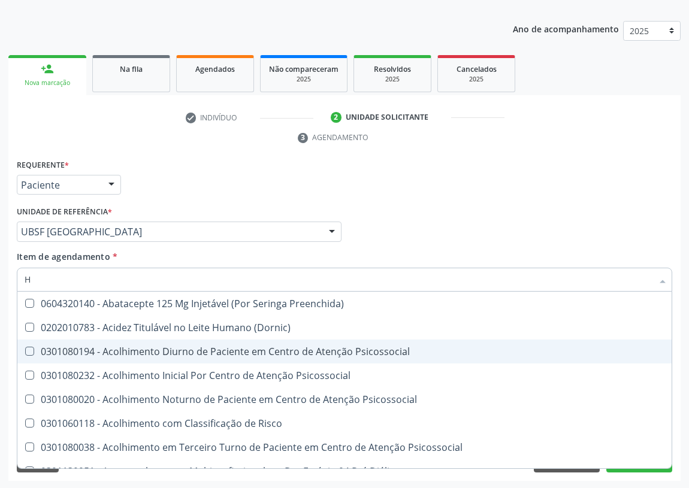
type input "HE"
checkbox Genético "true"
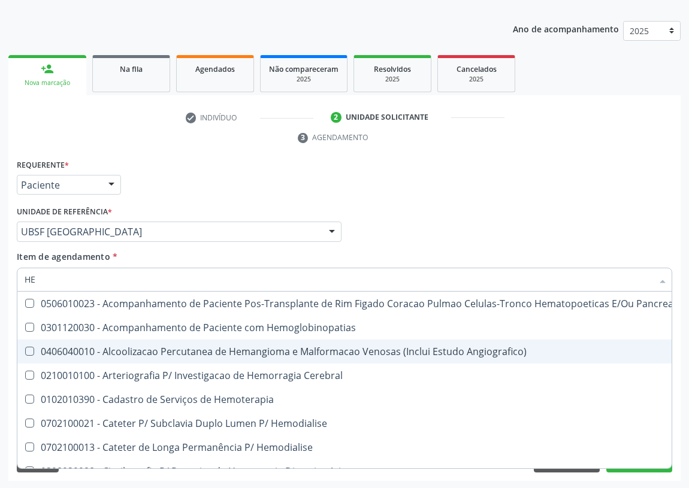
type input "HEM"
checkbox Glicosilada "true"
checkbox \) "false"
type input "HEMO"
checkbox Fase "true"
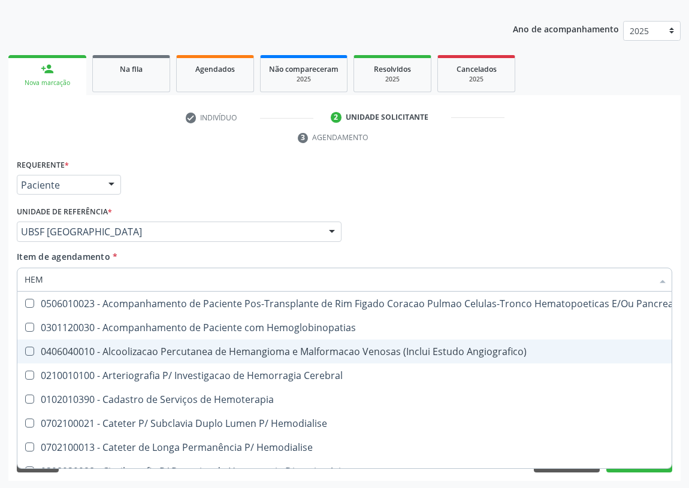
checkbox Glicosilada "false"
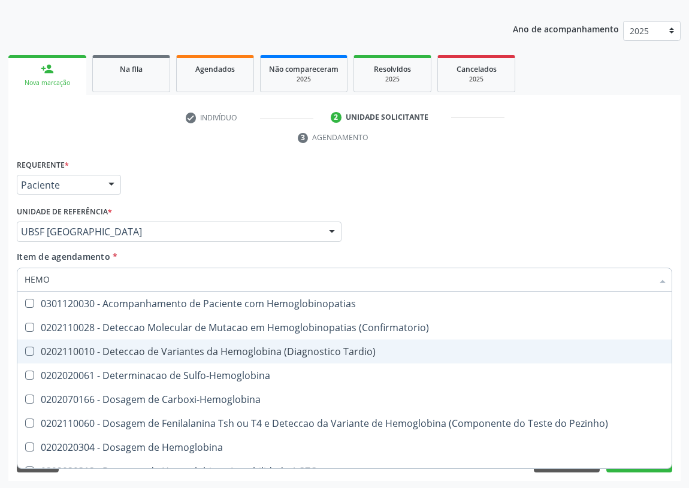
type input "HEMOG"
checkbox Glicosilada "true"
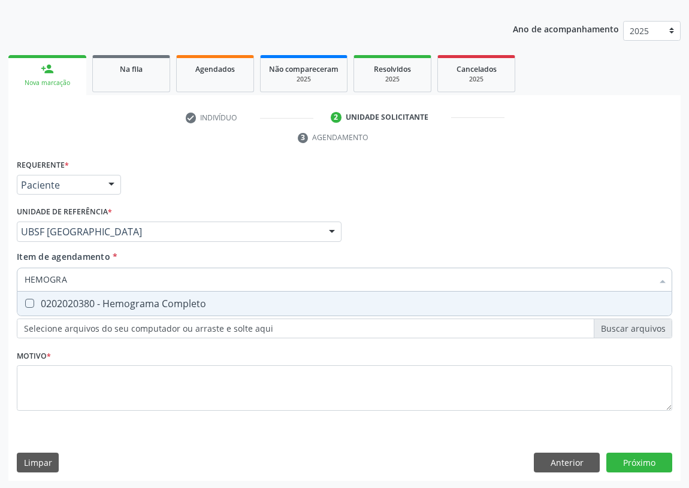
type input "HEMOGRAM"
drag, startPoint x: 26, startPoint y: 304, endPoint x: 96, endPoint y: 299, distance: 69.6
click at [43, 302] on div "0202020380 - Hemograma Completo" at bounding box center [344, 304] width 639 height 10
checkbox Completo "true"
drag, startPoint x: 98, startPoint y: 283, endPoint x: 0, endPoint y: 258, distance: 100.6
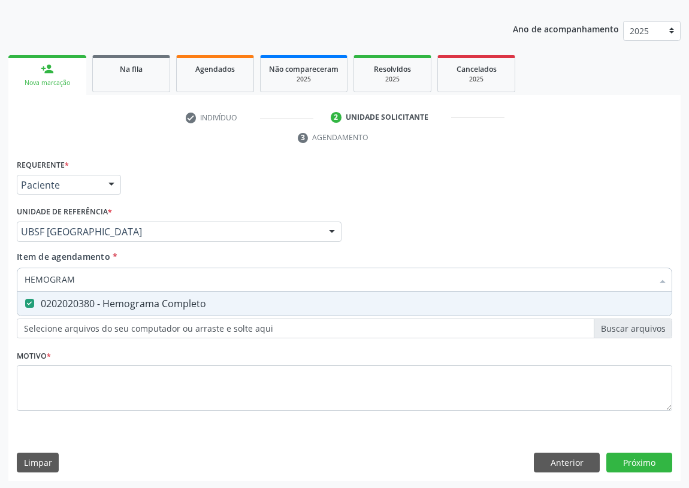
click at [0, 258] on div "Acompanhamento Acompanhe a situação das marcações correntes e finalizadas Relat…" at bounding box center [344, 215] width 689 height 547
type input "VI"
checkbox Completo "false"
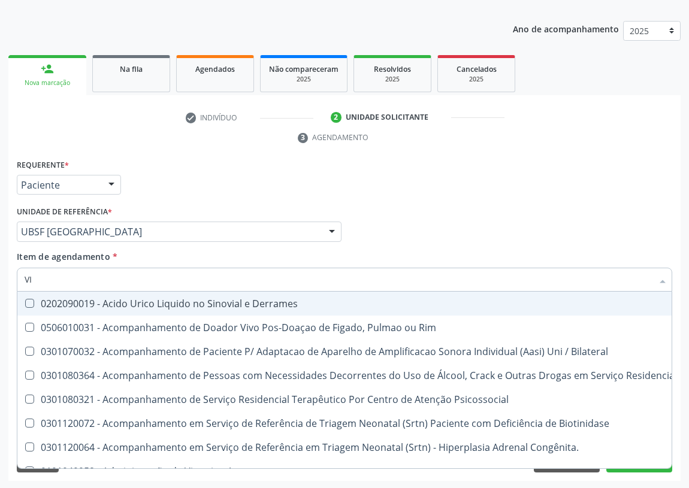
type input "VIT"
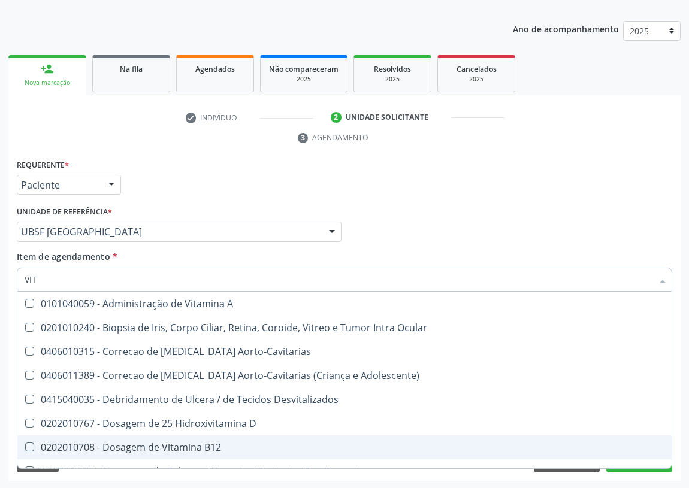
drag, startPoint x: 149, startPoint y: 443, endPoint x: 171, endPoint y: 437, distance: 22.9
click at [151, 443] on div "0202010708 - Dosagem de Vitamina B12" at bounding box center [344, 447] width 639 height 10
checkbox B12 "true"
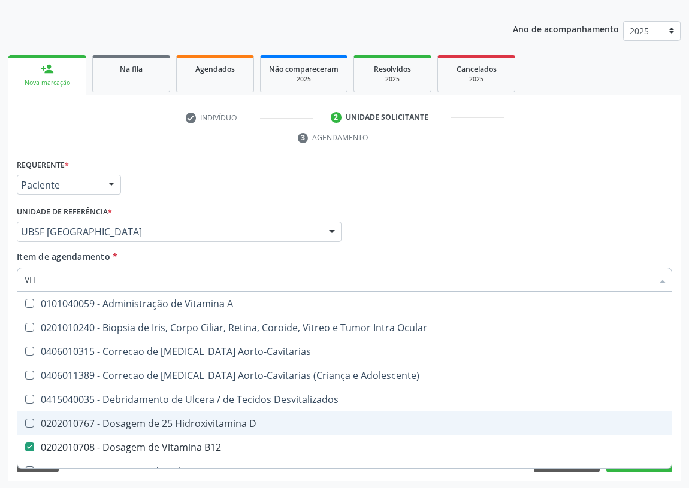
click at [175, 423] on div "0202010767 - Dosagem de 25 Hidroxivitamina D" at bounding box center [344, 424] width 639 height 10
checkbox D "true"
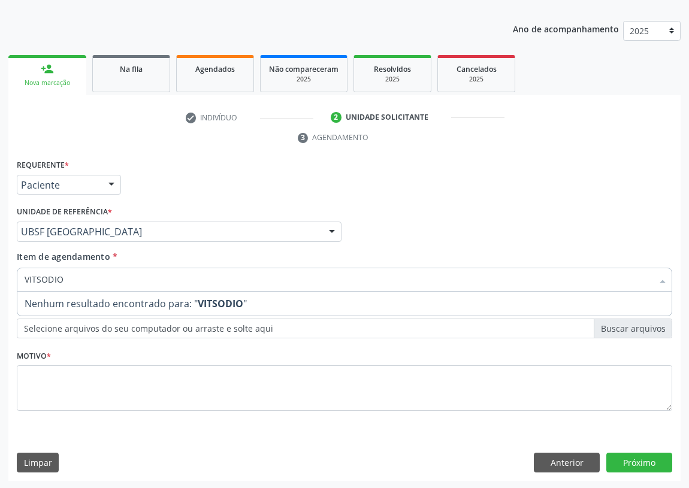
drag, startPoint x: 73, startPoint y: 273, endPoint x: 0, endPoint y: 273, distance: 73.0
click at [0, 273] on div "Acompanhamento Acompanhe a situação das marcações correntes e finalizadas Relat…" at bounding box center [344, 215] width 689 height 547
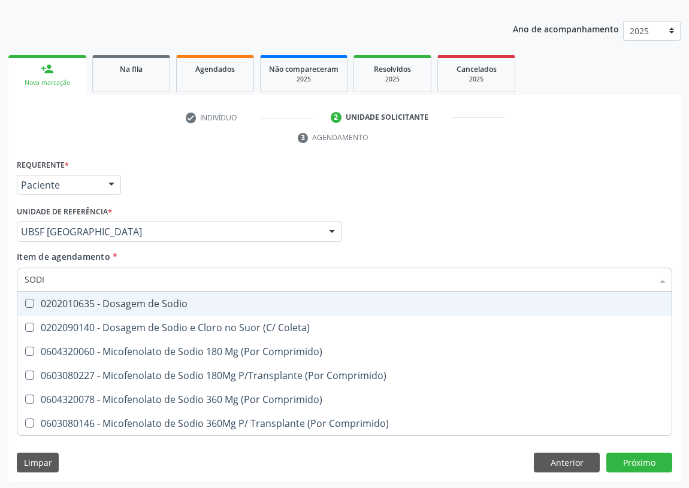
type input "SODIO"
drag, startPoint x: 26, startPoint y: 302, endPoint x: 59, endPoint y: 287, distance: 35.4
click at [29, 300] on Sodio at bounding box center [29, 303] width 9 height 9
click at [25, 300] on Sodio "checkbox" at bounding box center [21, 303] width 8 height 8
checkbox Sodio "true"
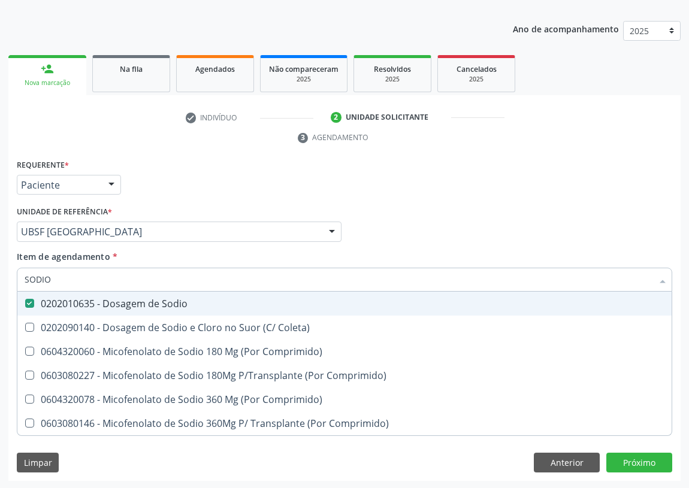
drag, startPoint x: 74, startPoint y: 281, endPoint x: 0, endPoint y: 278, distance: 74.3
click at [0, 278] on div "Acompanhamento Acompanhe a situação das marcações correntes e finalizadas Relat…" at bounding box center [344, 215] width 689 height 547
type input "P"
checkbox Sodio "false"
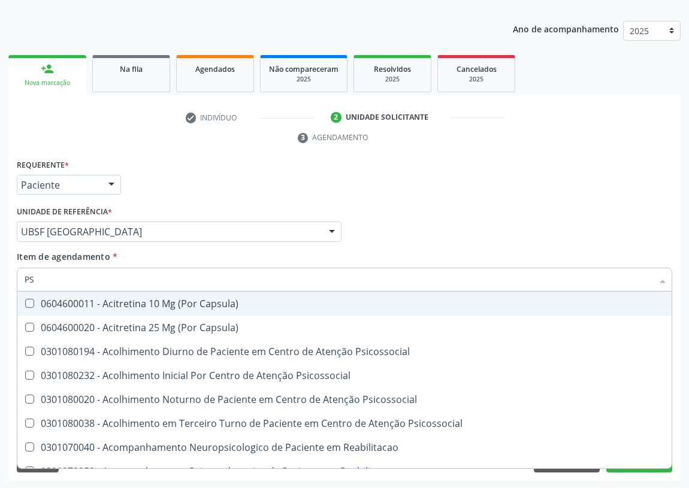
type input "PSA"
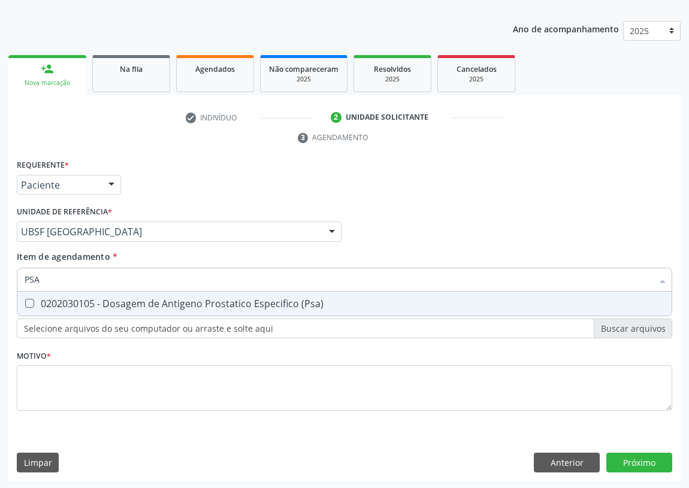
drag, startPoint x: 32, startPoint y: 301, endPoint x: 50, endPoint y: 277, distance: 29.9
click at [32, 301] on \(Psa\) at bounding box center [29, 303] width 9 height 9
click at [25, 301] on \(Psa\) "checkbox" at bounding box center [21, 303] width 8 height 8
checkbox \(Psa\) "true"
drag, startPoint x: 51, startPoint y: 277, endPoint x: 9, endPoint y: 276, distance: 41.9
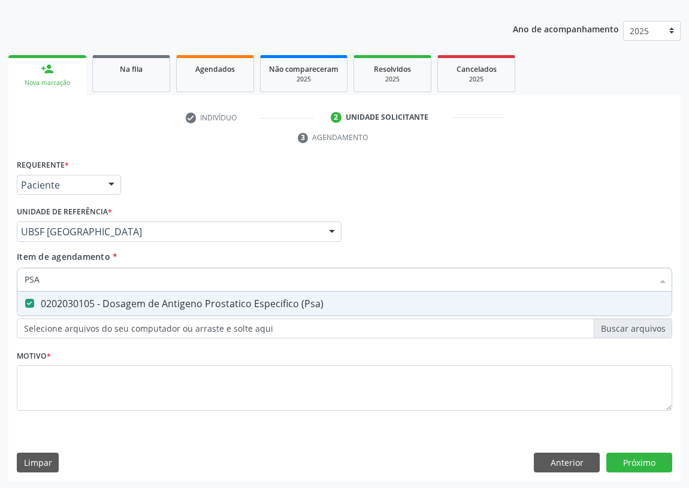
click at [9, 276] on div "Requerente * Paciente Profissional de Saúde Paciente Nenhum resultado encontrad…" at bounding box center [344, 318] width 672 height 325
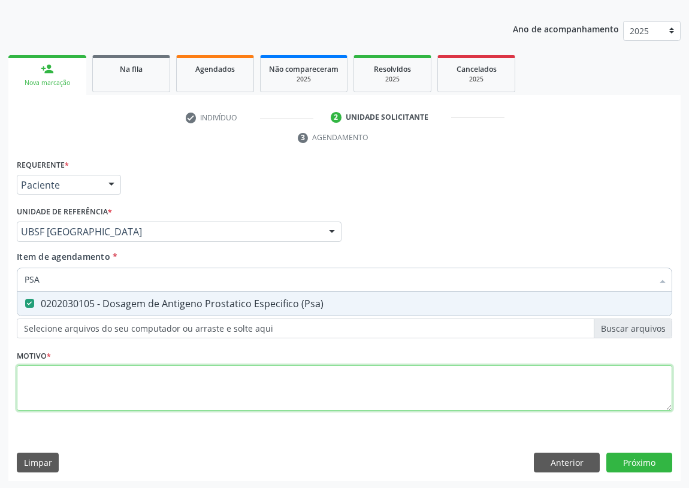
click at [34, 380] on div "Requerente * Paciente Profissional de Saúde Paciente Nenhum resultado encontrad…" at bounding box center [344, 291] width 655 height 271
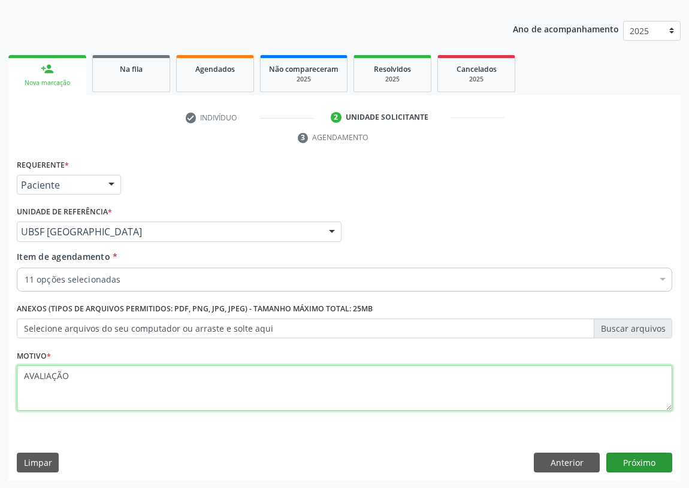
type textarea "AVALIAÇÃO"
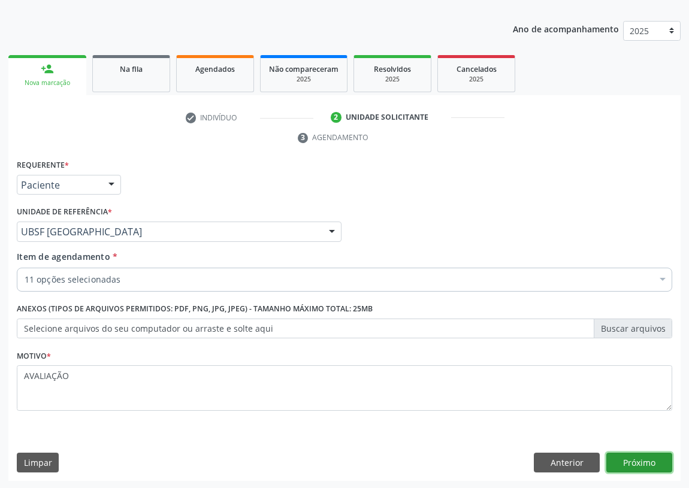
click at [621, 455] on button "Próximo" at bounding box center [639, 463] width 66 height 20
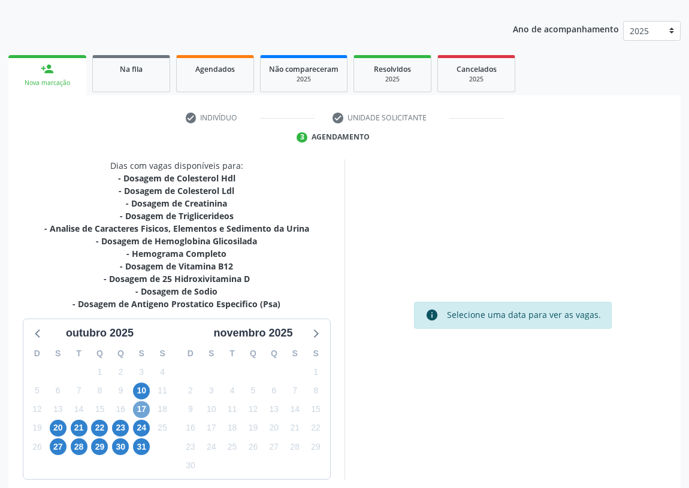
click at [140, 407] on span "17" at bounding box center [141, 409] width 17 height 17
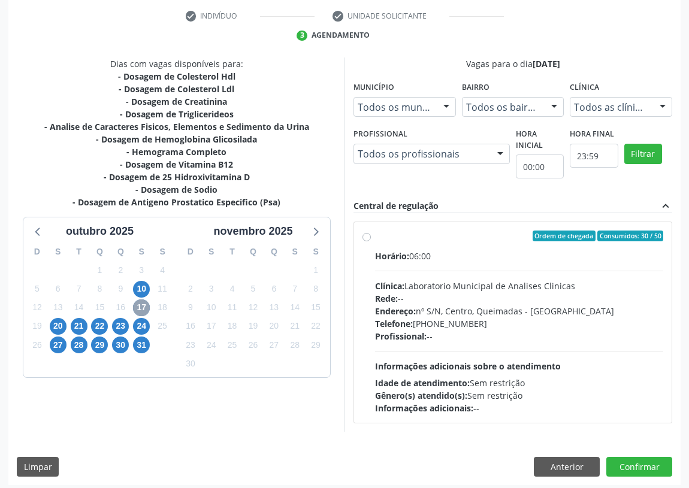
scroll to position [230, 0]
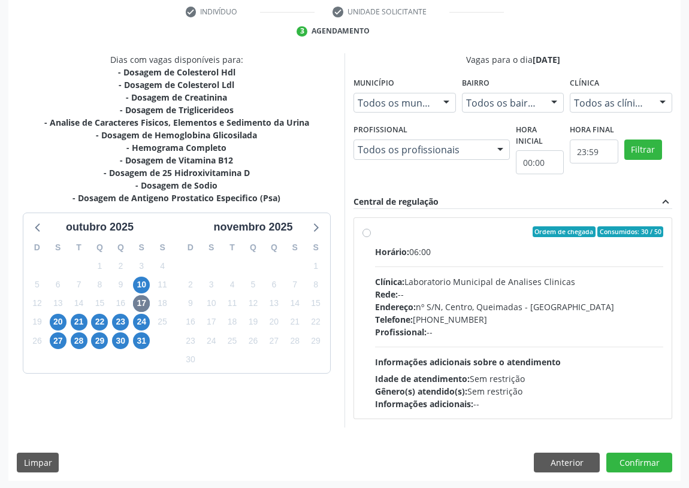
click at [375, 229] on label "Ordem de chegada Consumidos: 30 / 50 Horário: 06:00 Clínica: Laboratorio Munici…" at bounding box center [519, 318] width 288 height 184
click at [363, 229] on input "Ordem de chegada Consumidos: 30 / 50 Horário: 06:00 Clínica: Laboratorio Munici…" at bounding box center [366, 231] width 8 height 11
radio input "true"
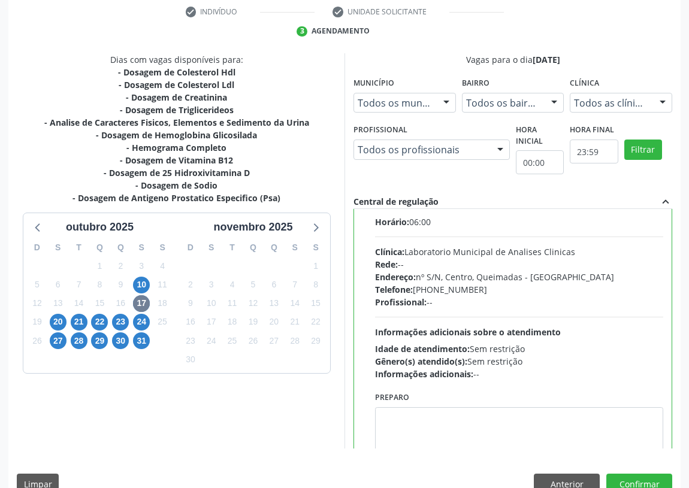
scroll to position [59, 0]
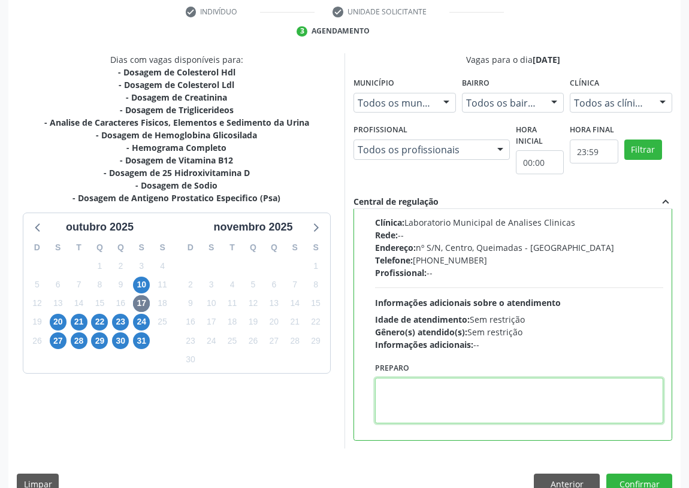
click at [433, 407] on textarea at bounding box center [519, 401] width 288 height 46
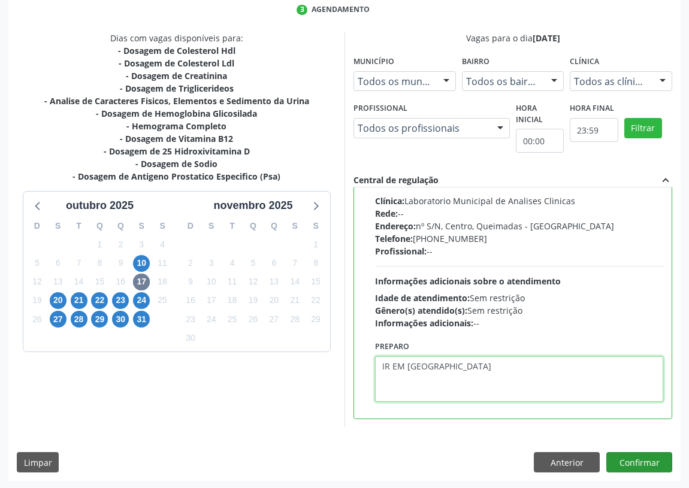
type textarea "IR EM [GEOGRAPHIC_DATA]"
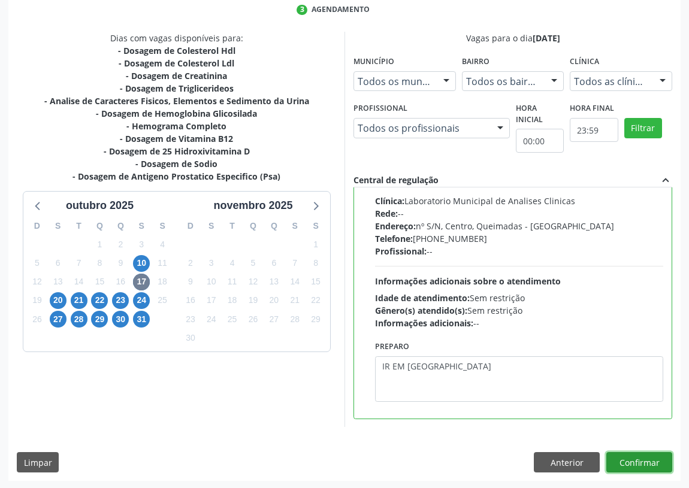
click at [647, 460] on button "Confirmar" at bounding box center [639, 462] width 66 height 20
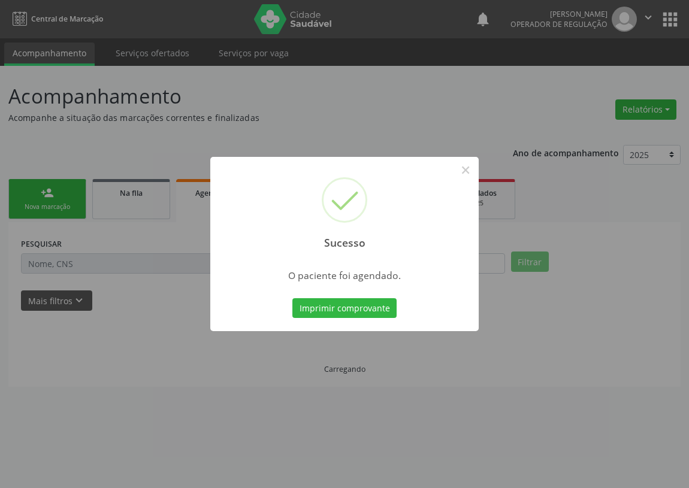
scroll to position [0, 0]
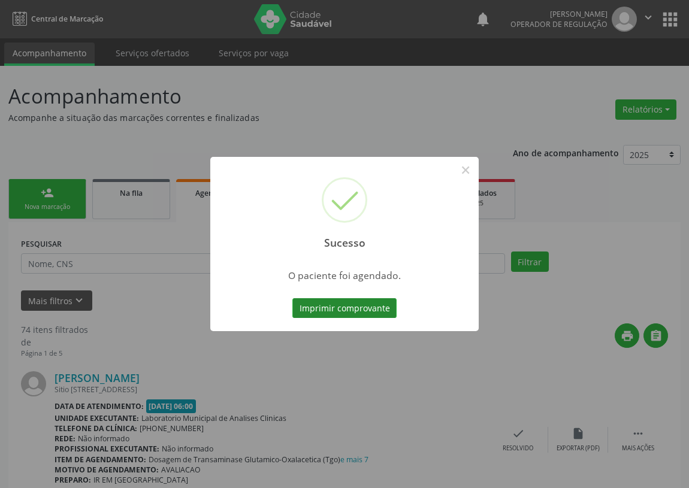
click at [384, 308] on button "Imprimir comprovante" at bounding box center [344, 308] width 104 height 20
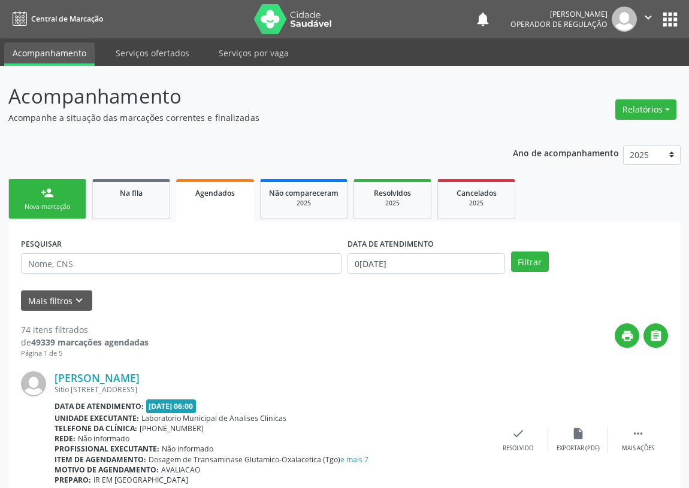
click at [42, 191] on div "person_add" at bounding box center [47, 192] width 13 height 13
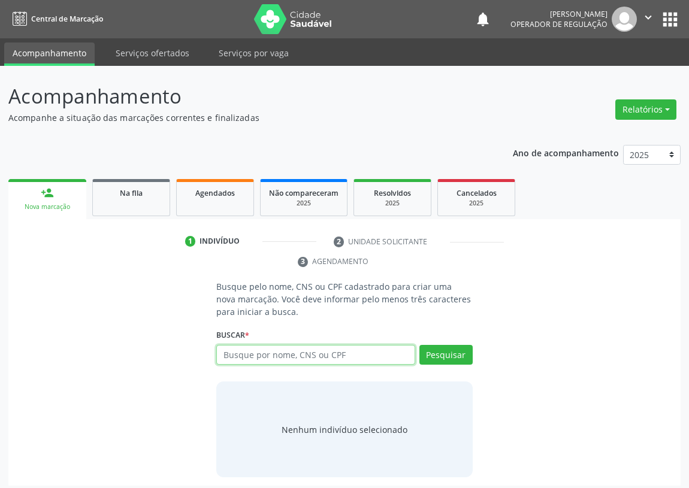
click at [245, 353] on input "text" at bounding box center [315, 355] width 199 height 20
type input "COLESTE"
drag, startPoint x: 261, startPoint y: 350, endPoint x: 173, endPoint y: 372, distance: 90.8
click at [174, 372] on div "Busque pelo nome, CNS ou CPF cadastrado para criar uma nova marcação. Você deve…" at bounding box center [344, 378] width 655 height 197
type input "704805565963249"
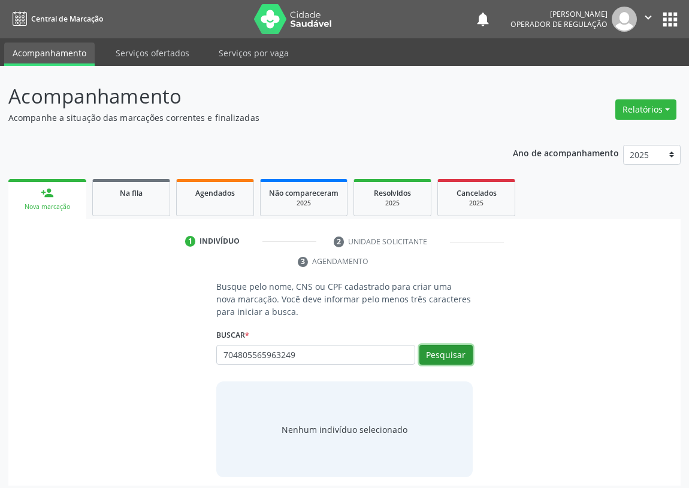
drag, startPoint x: 434, startPoint y: 360, endPoint x: 435, endPoint y: 353, distance: 7.2
click at [434, 358] on button "Pesquisar" at bounding box center [445, 355] width 53 height 20
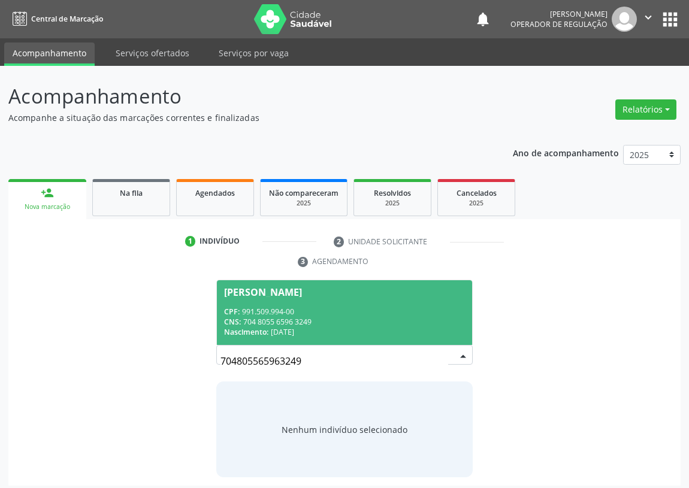
click at [259, 314] on div "CPF: 991.509.994-00" at bounding box center [344, 312] width 241 height 10
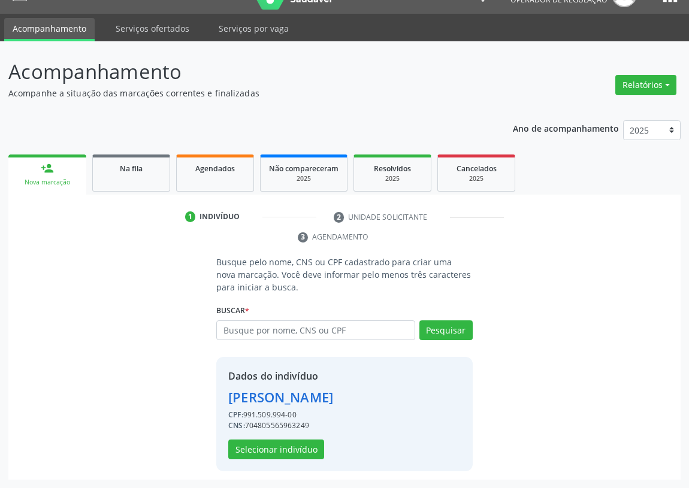
scroll to position [43, 0]
click at [253, 449] on button "Selecionar indivíduo" at bounding box center [276, 449] width 96 height 20
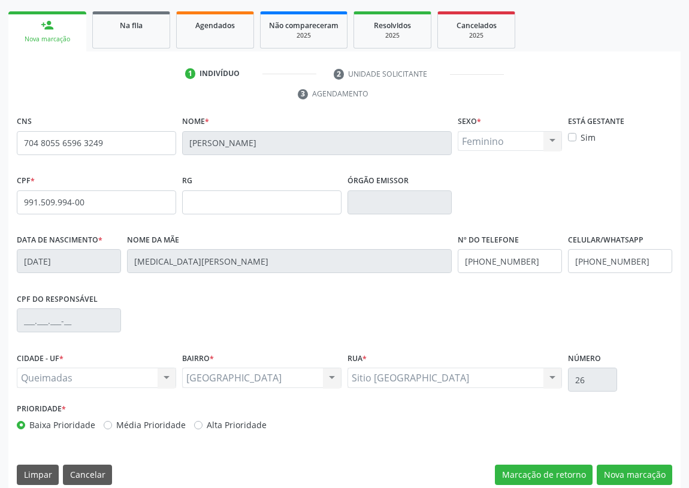
scroll to position [180, 0]
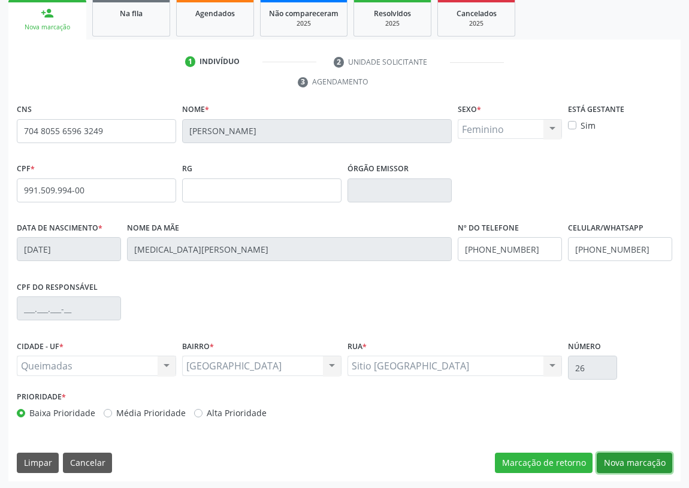
drag, startPoint x: 630, startPoint y: 459, endPoint x: 475, endPoint y: 426, distance: 158.1
click at [625, 456] on button "Nova marcação" at bounding box center [633, 463] width 75 height 20
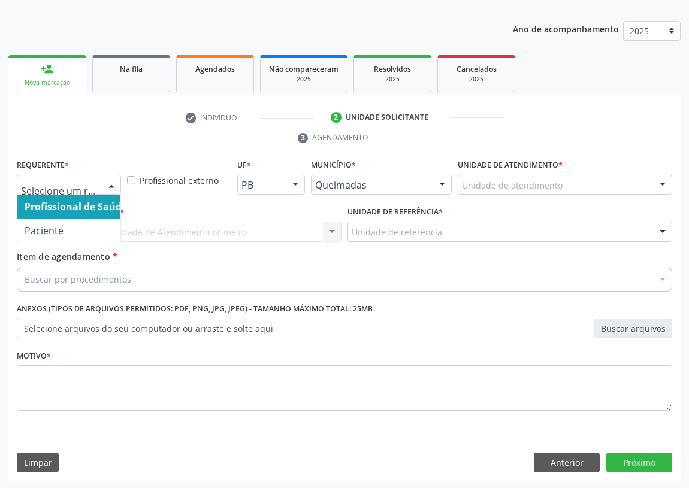
click at [110, 178] on div at bounding box center [111, 185] width 18 height 20
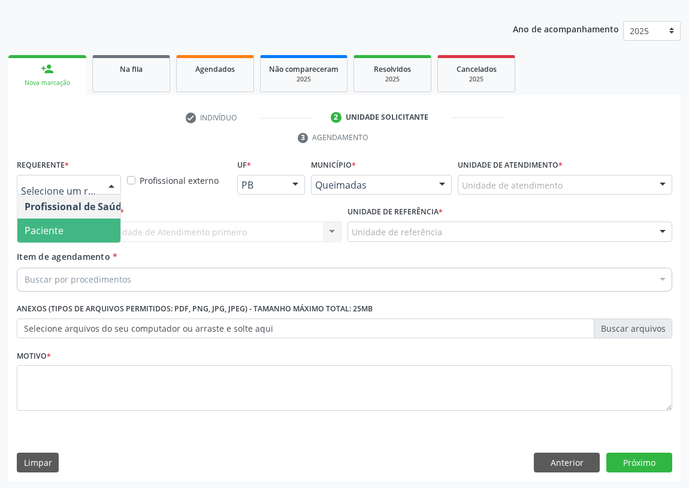
click at [80, 229] on span "Paciente" at bounding box center [75, 231] width 117 height 24
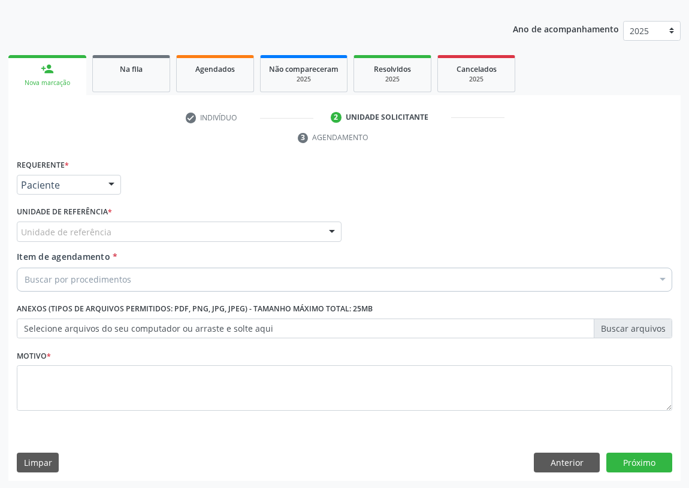
click at [323, 228] on div at bounding box center [332, 232] width 18 height 20
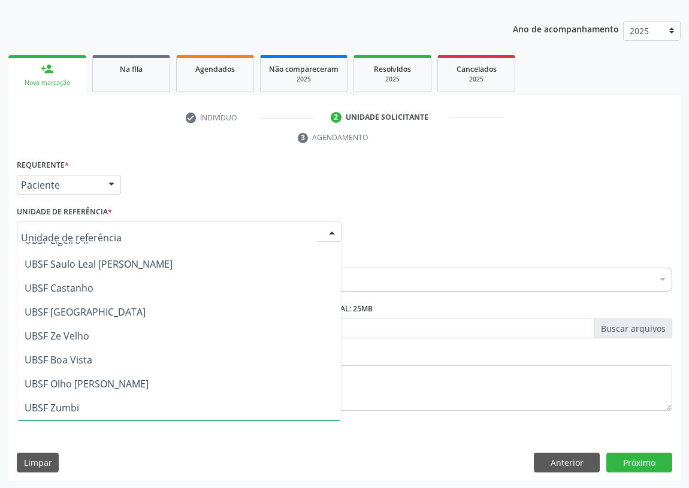
scroll to position [0, 0]
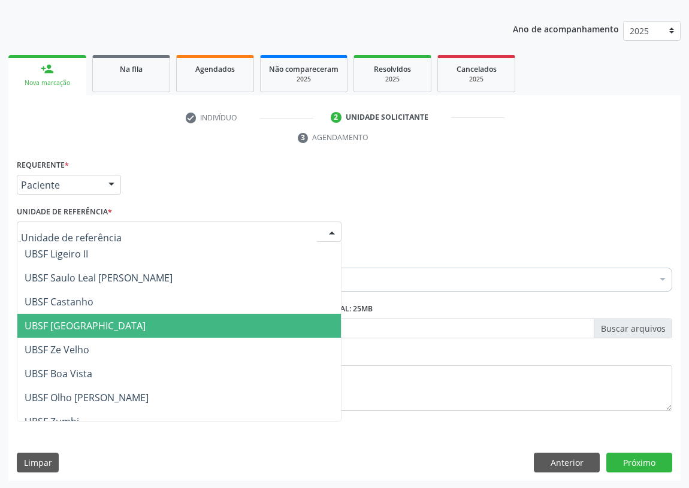
drag, startPoint x: 90, startPoint y: 325, endPoint x: 38, endPoint y: 316, distance: 52.3
click at [88, 325] on span "UBSF [GEOGRAPHIC_DATA]" at bounding box center [85, 325] width 121 height 13
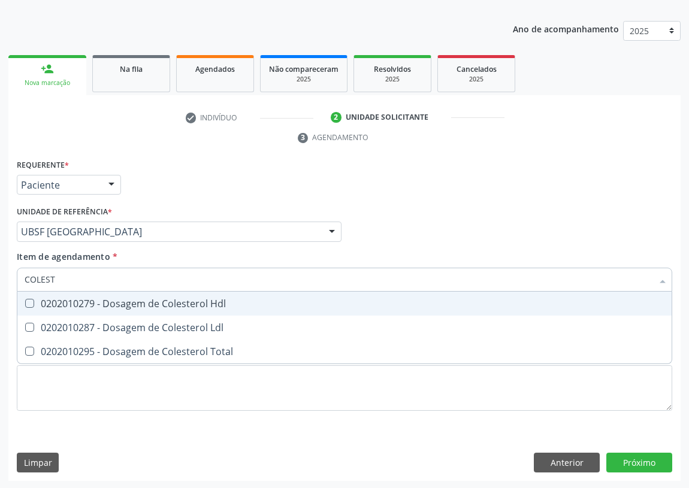
type input "COLESTE"
drag, startPoint x: 29, startPoint y: 302, endPoint x: 28, endPoint y: 313, distance: 10.9
click at [29, 304] on Hdl at bounding box center [29, 303] width 9 height 9
click at [25, 304] on Hdl "checkbox" at bounding box center [21, 303] width 8 height 8
checkbox Hdl "true"
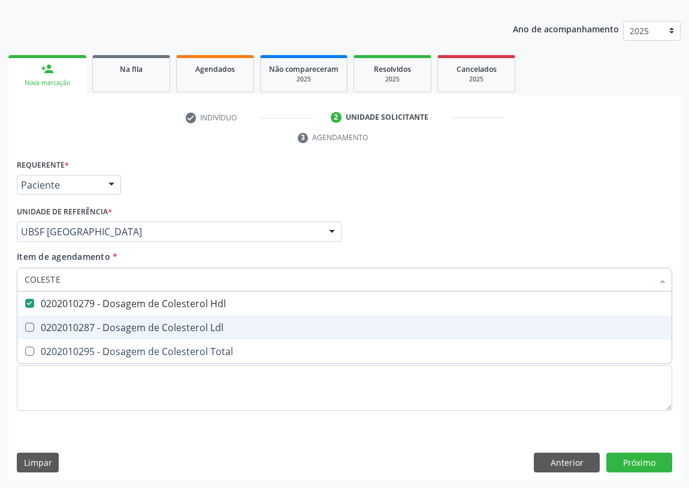
drag, startPoint x: 31, startPoint y: 323, endPoint x: 38, endPoint y: 310, distance: 15.5
click at [34, 320] on span "0202010287 - Dosagem de Colesterol Ldl" at bounding box center [344, 328] width 654 height 24
checkbox Ldl "true"
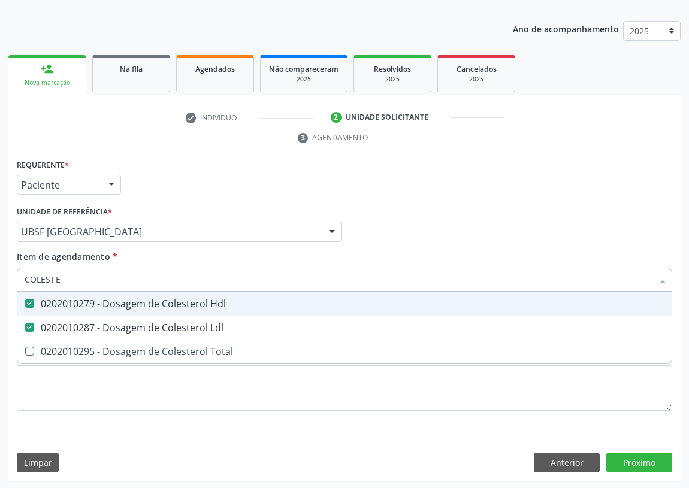
drag, startPoint x: 66, startPoint y: 279, endPoint x: 1, endPoint y: 275, distance: 65.4
click at [0, 282] on div "Acompanhamento Acompanhe a situação das marcações correntes e finalizadas Relat…" at bounding box center [344, 215] width 689 height 547
type input "C"
checkbox Hdl "false"
checkbox Ldl "false"
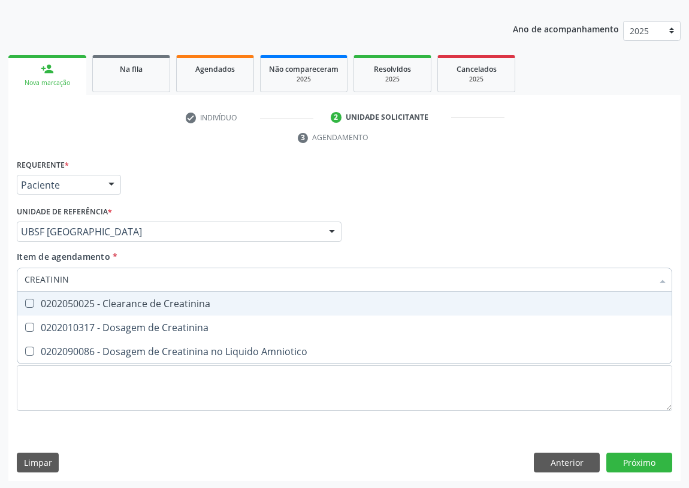
type input "CREATININA"
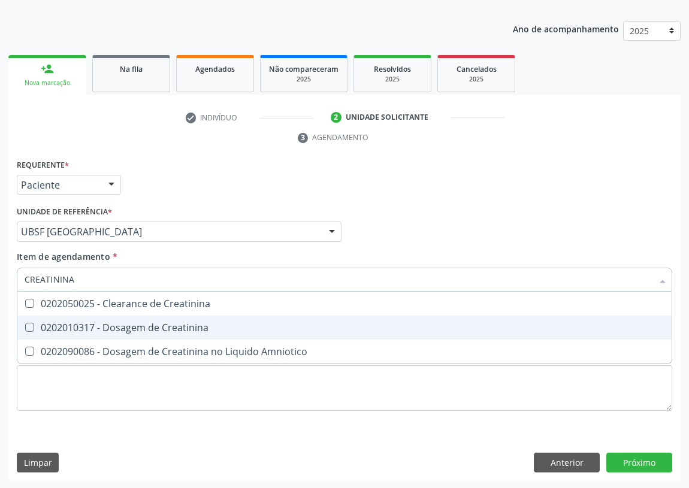
drag, startPoint x: 31, startPoint y: 323, endPoint x: 81, endPoint y: 283, distance: 64.3
click at [33, 323] on Creatinina at bounding box center [29, 327] width 9 height 9
click at [25, 323] on Creatinina "checkbox" at bounding box center [21, 327] width 8 height 8
checkbox Creatinina "true"
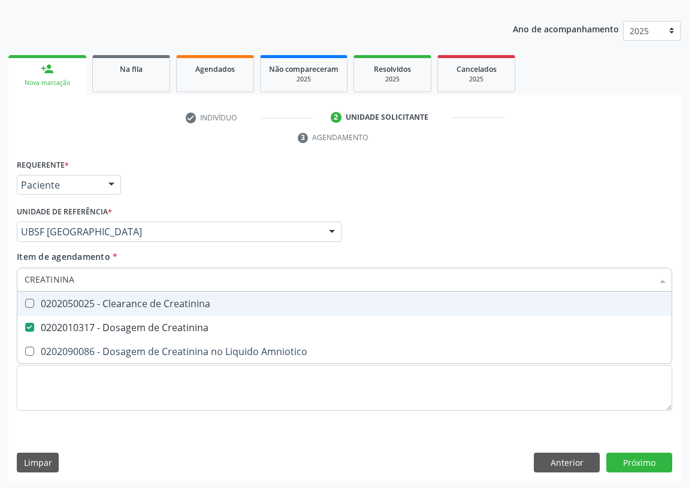
drag, startPoint x: 90, startPoint y: 279, endPoint x: 1, endPoint y: 274, distance: 89.3
click at [0, 278] on div "Acompanhamento Acompanhe a situação das marcações correntes e finalizadas Relat…" at bounding box center [344, 215] width 689 height 547
type input "TR"
checkbox Creatinina "false"
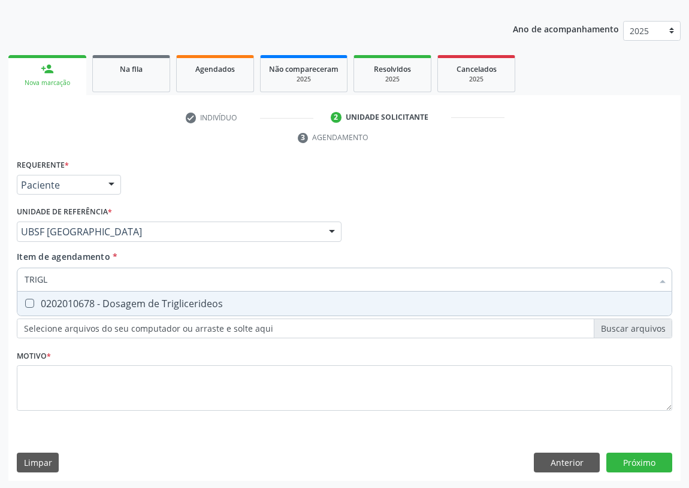
type input "TRIGLI"
drag, startPoint x: 31, startPoint y: 307, endPoint x: 66, endPoint y: 284, distance: 41.2
click at [34, 304] on div "0202010678 - Dosagem de Triglicerideos" at bounding box center [344, 304] width 639 height 10
checkbox Triglicerideos "true"
drag, startPoint x: 69, startPoint y: 283, endPoint x: 8, endPoint y: 273, distance: 61.8
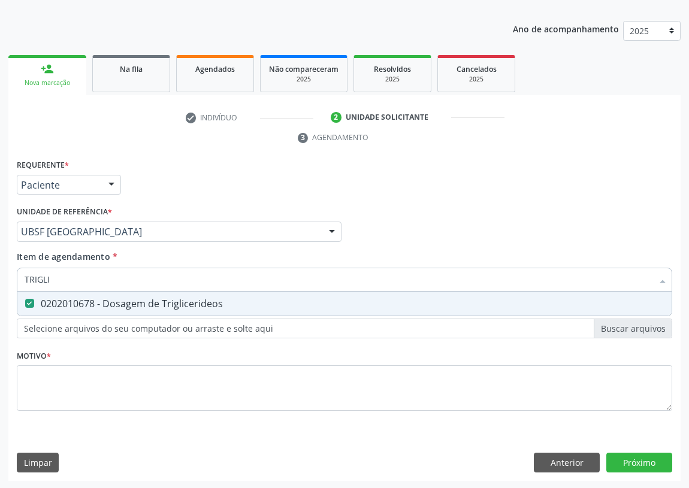
click at [6, 279] on div "Acompanhamento Acompanhe a situação das marcações correntes e finalizadas Relat…" at bounding box center [344, 215] width 689 height 547
type input "G"
checkbox Triglicerideos "false"
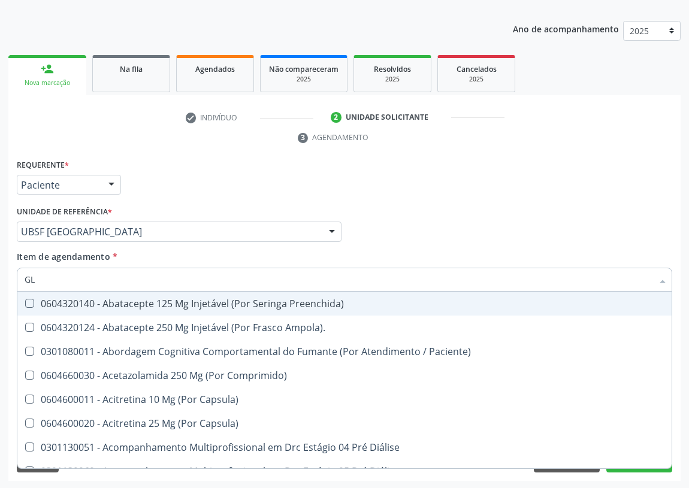
type input "GLI"
checkbox Trabalho "true"
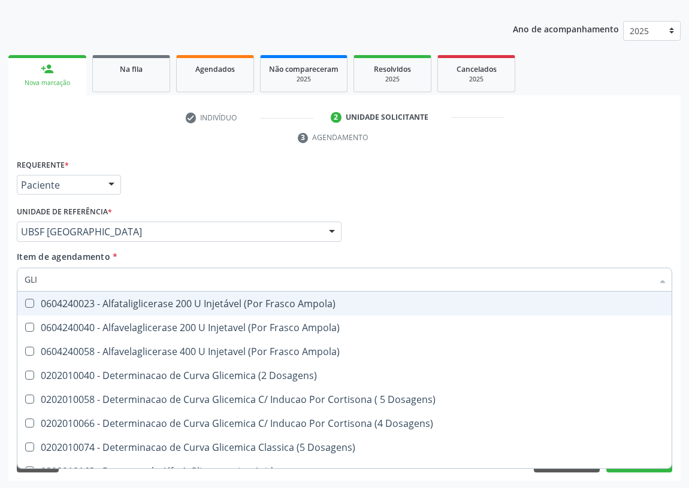
type input "GLIC"
checkbox Triglicerideos "true"
checkbox Capilar "false"
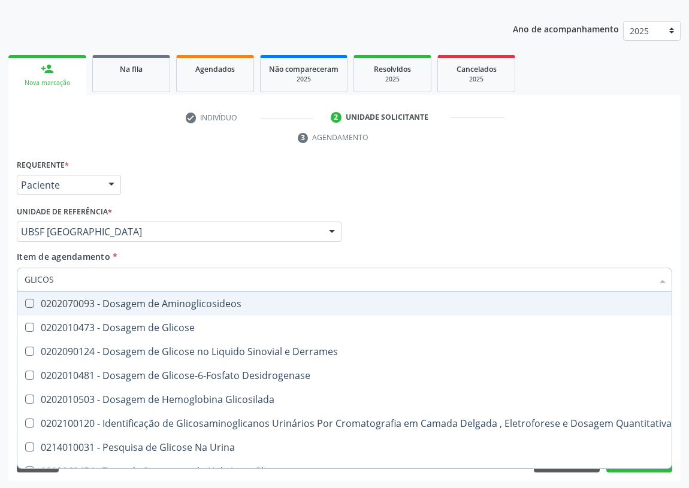
type input "GLICOSE"
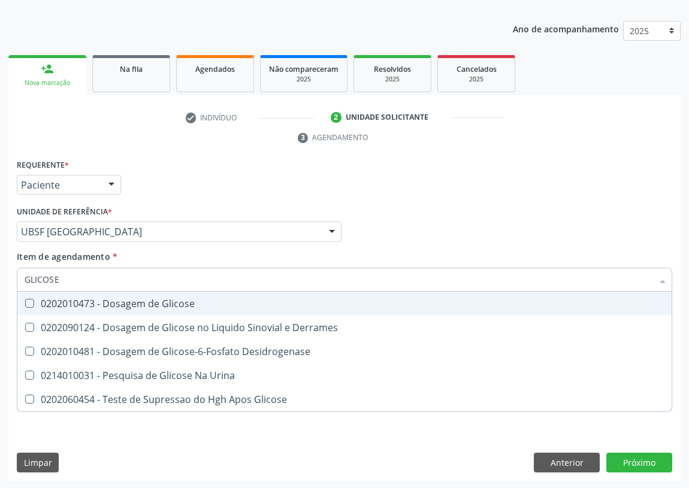
drag, startPoint x: 28, startPoint y: 299, endPoint x: 40, endPoint y: 288, distance: 16.1
click at [35, 297] on span "0202010473 - Dosagem de Glicose" at bounding box center [344, 304] width 654 height 24
checkbox Glicose "true"
drag, startPoint x: 84, startPoint y: 280, endPoint x: 0, endPoint y: 278, distance: 84.4
click at [0, 280] on div "Acompanhamento Acompanhe a situação das marcações correntes e finalizadas Relat…" at bounding box center [344, 215] width 689 height 547
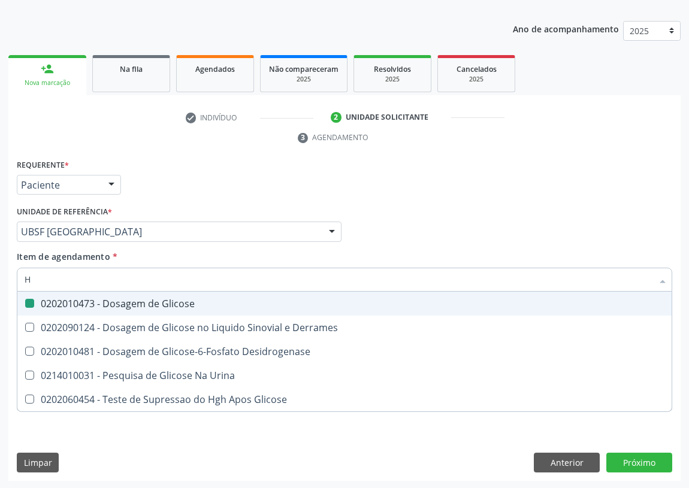
type input "HE"
checkbox Glicose "false"
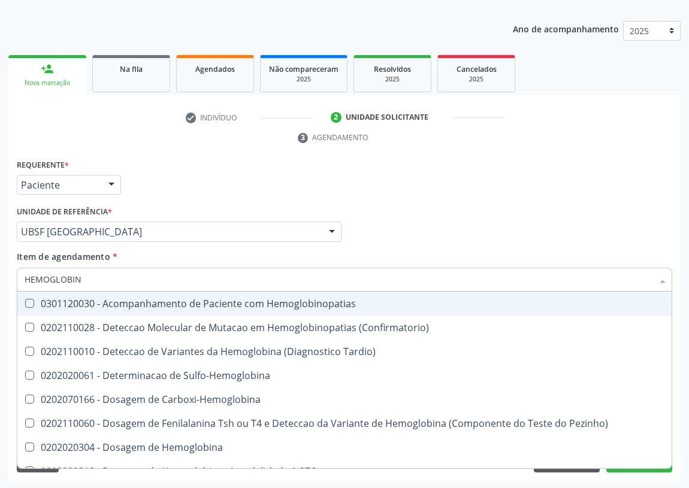
type input "HEMOGLOBINA"
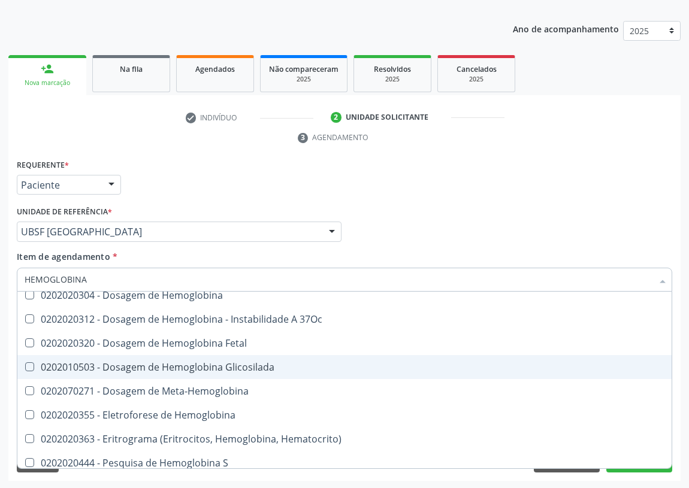
scroll to position [108, 0]
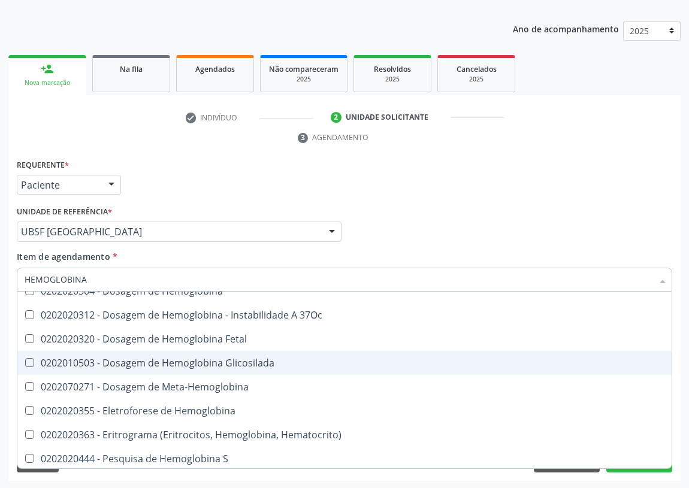
drag, startPoint x: 212, startPoint y: 362, endPoint x: 203, endPoint y: 357, distance: 10.5
click at [210, 359] on div "0202010503 - Dosagem de Hemoglobina Glicosilada" at bounding box center [344, 363] width 639 height 10
checkbox Glicosilada "true"
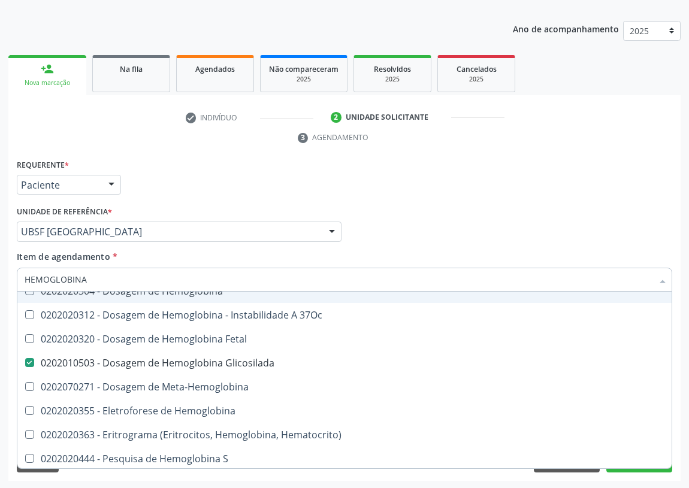
drag, startPoint x: 98, startPoint y: 281, endPoint x: 0, endPoint y: 278, distance: 97.6
click at [0, 278] on div "Acompanhamento Acompanhe a situação das marcações correntes e finalizadas Relat…" at bounding box center [344, 215] width 689 height 547
type input "V"
checkbox Glicosilada "false"
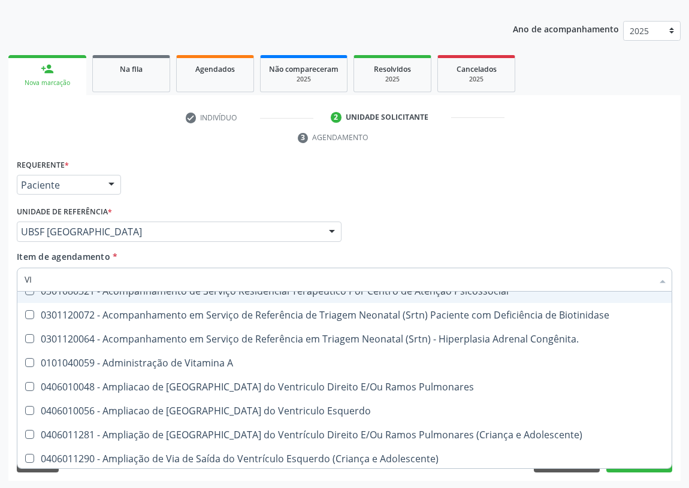
type input "VIT"
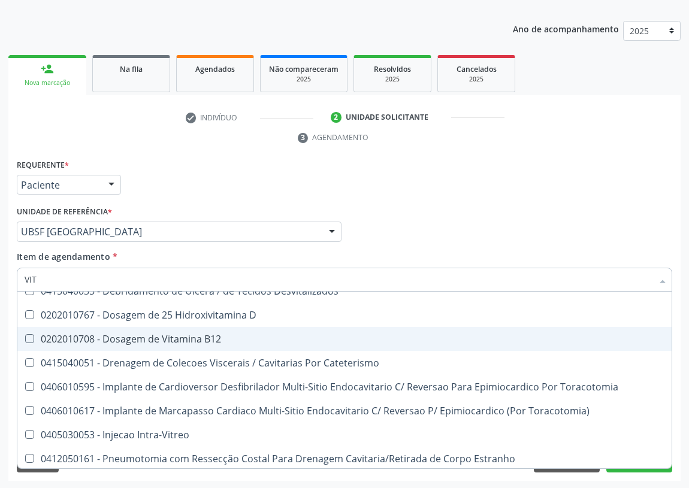
click at [145, 344] on span "0202010708 - Dosagem de Vitamina B12" at bounding box center [344, 339] width 654 height 24
checkbox B12 "true"
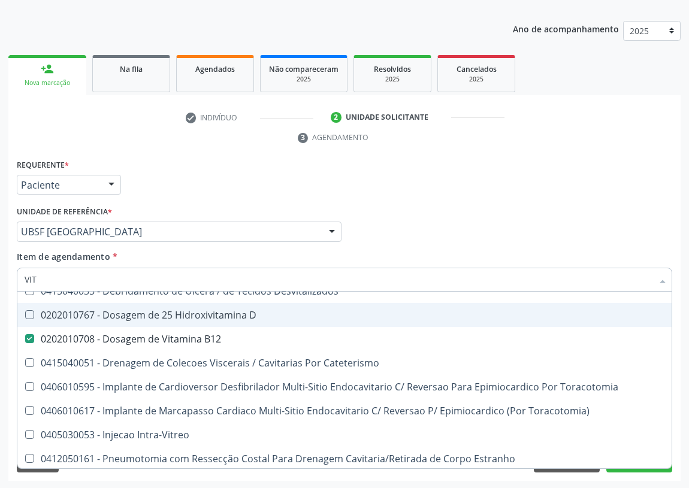
drag, startPoint x: 152, startPoint y: 315, endPoint x: 80, endPoint y: 329, distance: 73.9
click at [151, 315] on div "0202010767 - Dosagem de 25 Hidroxivitamina D" at bounding box center [344, 315] width 639 height 10
checkbox D "true"
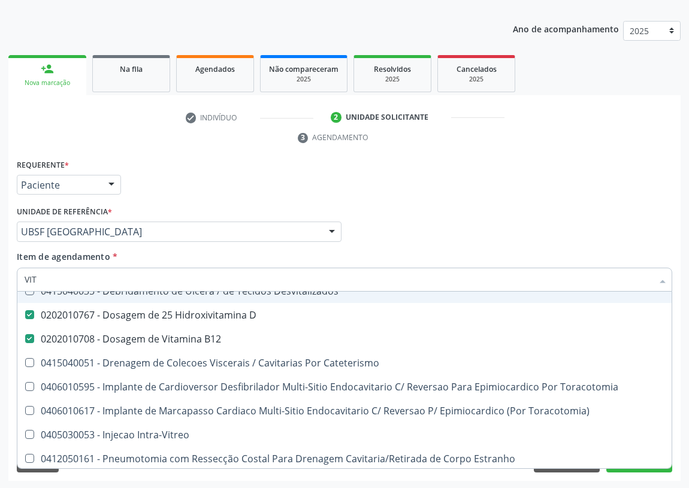
drag, startPoint x: 63, startPoint y: 280, endPoint x: 0, endPoint y: 277, distance: 62.9
click at [0, 280] on div "Acompanhamento Acompanhe a situação das marcações correntes e finalizadas Relat…" at bounding box center [344, 215] width 689 height 547
type input "0"
checkbox D "false"
checkbox B12 "false"
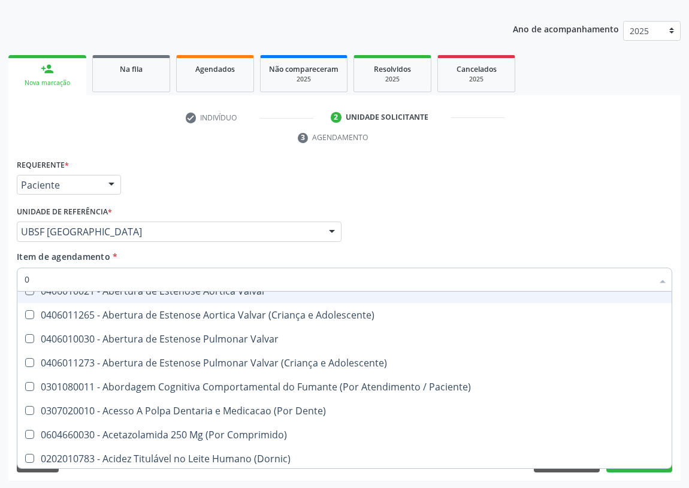
type input "02"
checkbox \(Frasco\) "true"
checkbox Pancreas "true"
checkbox Paratireoides "true"
checkbox 67 "true"
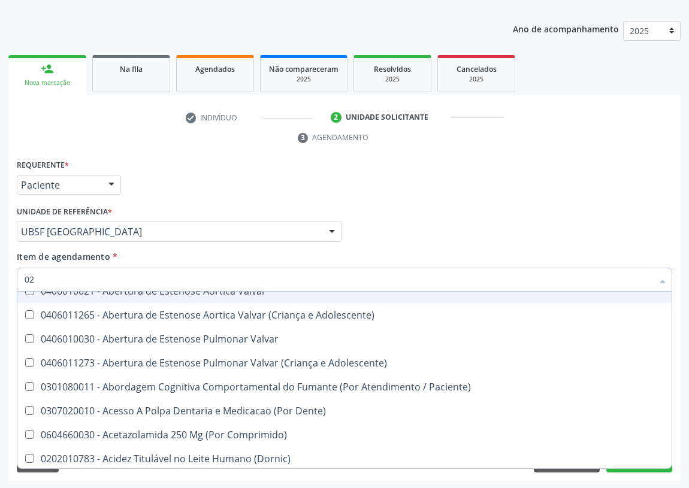
checkbox Comprimido\) "true"
checkbox Ml\) "true"
checkbox Anterior "true"
checkbox Revisao "true"
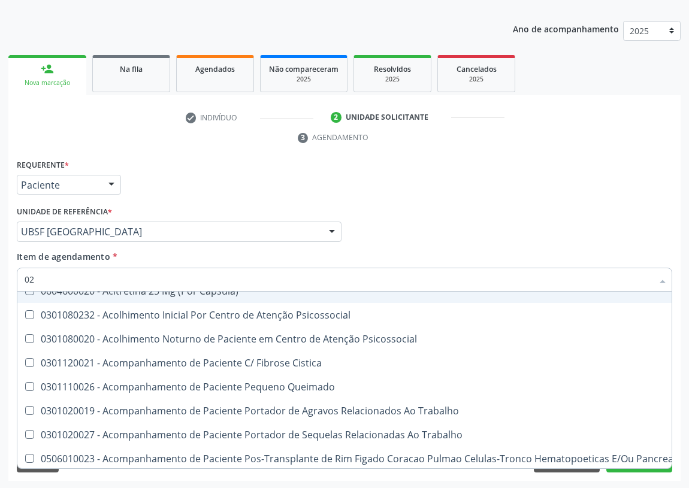
type input "020"
checkbox Cerebral "true"
checkbox \(Pos-Pasteurização\) "true"
checkbox Debridamento "true"
checkbox Dacriocistografia "true"
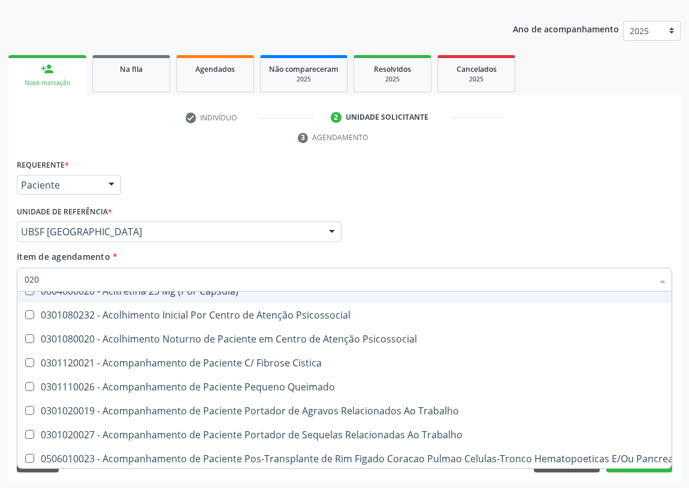
checkbox Osmolaridade "true"
checkbox Ivy "true"
checkbox D "false"
checkbox Acetona "true"
checkbox Urico "true"
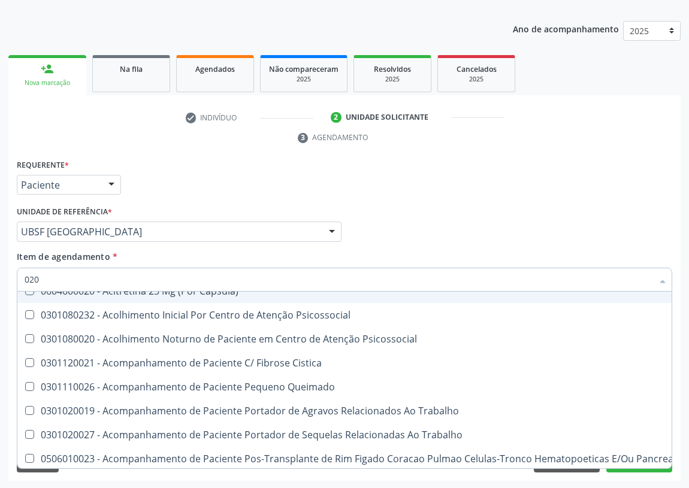
checkbox Hdl "false"
checkbox Ldl "false"
checkbox Creatinina "false"
checkbox Glicose "false"
checkbox Glicosilada "false"
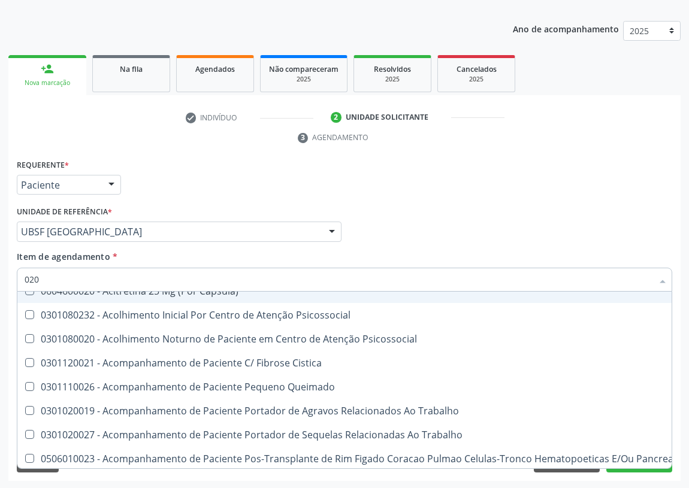
checkbox Triglicerideos "false"
checkbox B12 "false"
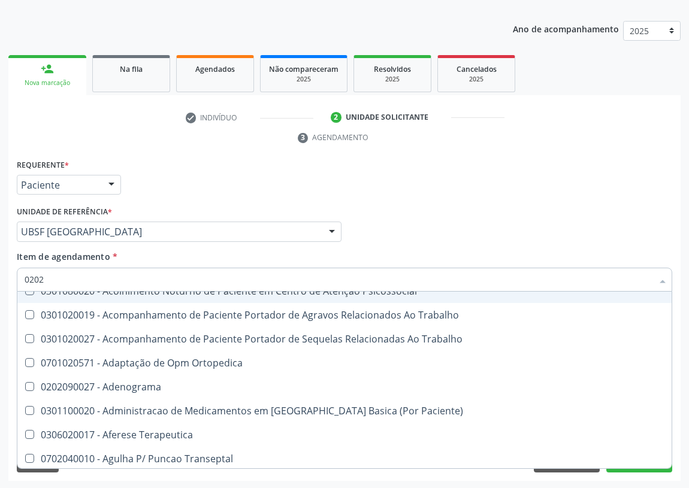
type input "02020"
checkbox Queimado "true"
checkbox Esqueléticas "false"
checkbox Anal "true"
checkbox Aspiracao "true"
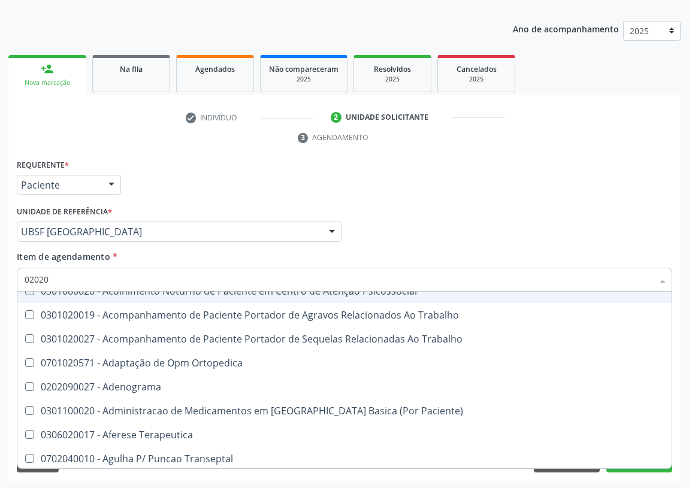
checkbox Cornea "true"
checkbox Ocular "false"
checkbox Aberto\) "false"
checkbox Assistida "true"
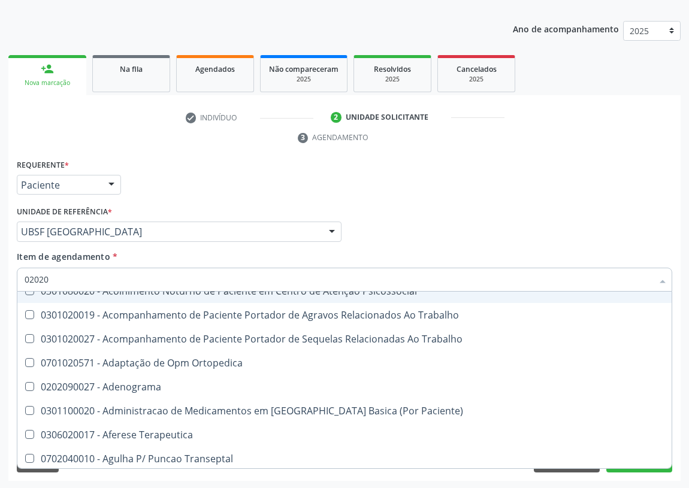
checkbox Criança "true"
checkbox Cortante "false"
checkbox Drogas "false"
checkbox Quantitativa\) "true"
checkbox Neoplasias "true"
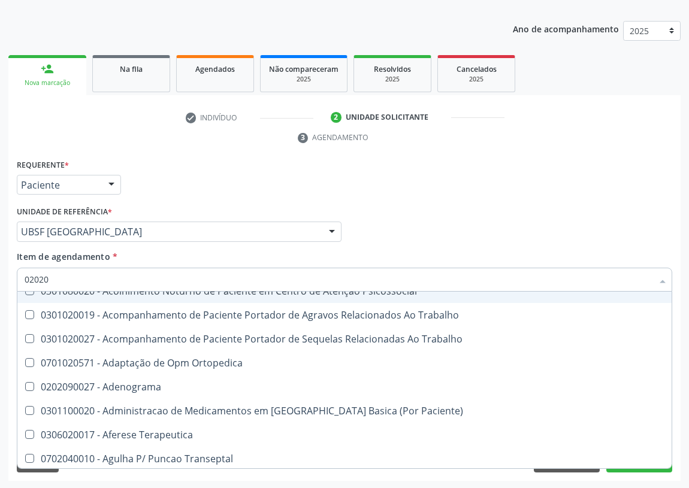
checkbox Projecoes\) "false"
checkbox \(Cantoplastia\) "false"
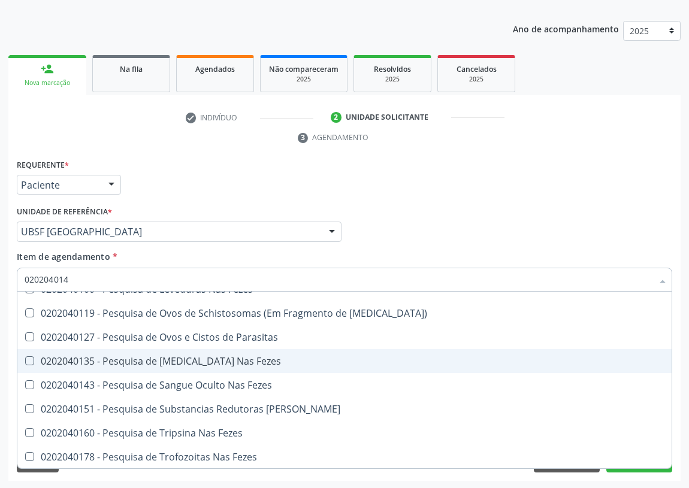
scroll to position [0, 0]
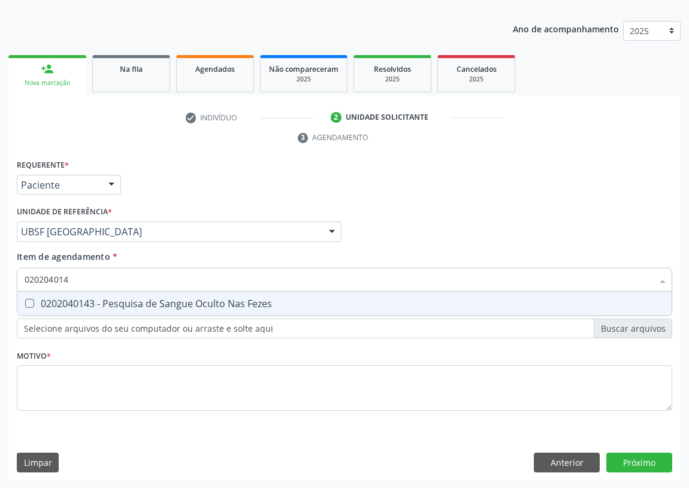
type input "0202040143"
drag, startPoint x: 28, startPoint y: 298, endPoint x: 74, endPoint y: 291, distance: 46.7
click at [42, 299] on div "0202040143 - Pesquisa de Sangue Oculto Nas Fezes" at bounding box center [344, 304] width 639 height 10
checkbox Fezes "true"
drag, startPoint x: 14, startPoint y: 281, endPoint x: 0, endPoint y: 255, distance: 29.5
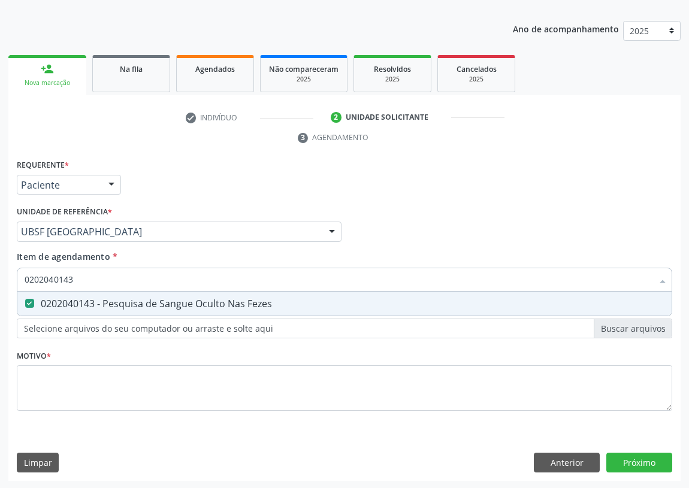
click at [0, 271] on div "Acompanhamento Acompanhe a situação das marcações correntes e finalizadas Relat…" at bounding box center [344, 215] width 689 height 547
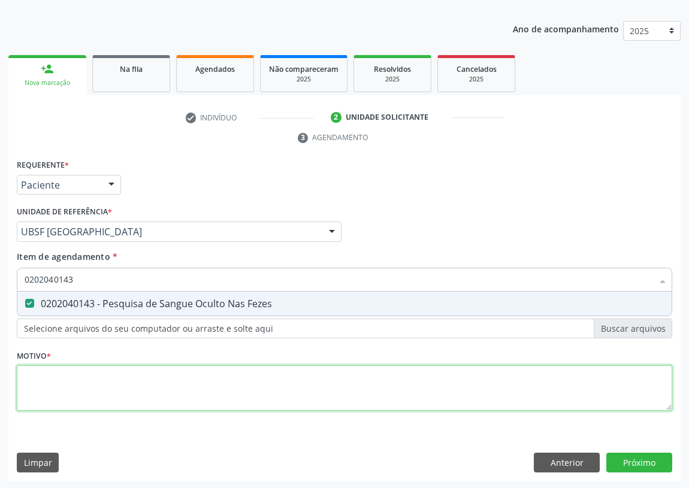
click at [63, 384] on div "Requerente * Paciente Profissional de Saúde Paciente Nenhum resultado encontrad…" at bounding box center [344, 291] width 655 height 271
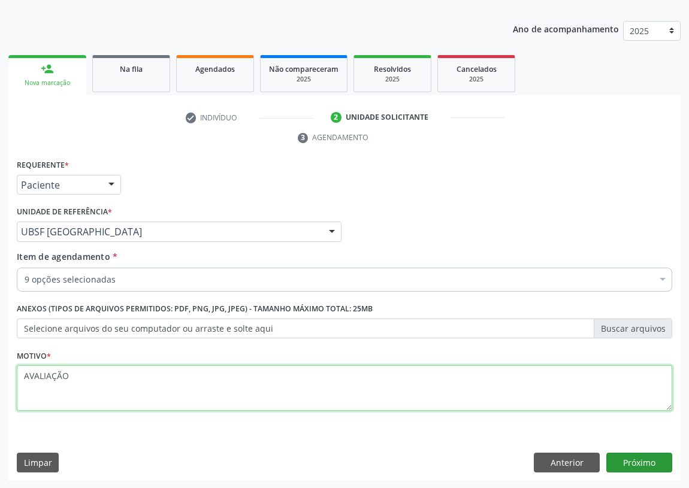
type textarea "AVALIAÇÃO"
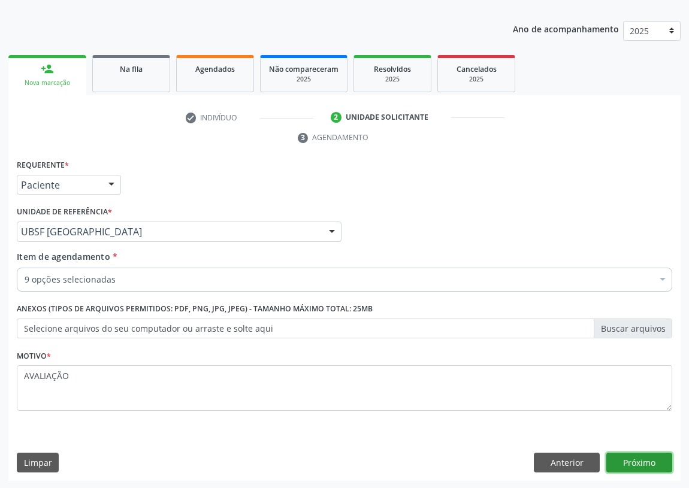
drag, startPoint x: 643, startPoint y: 466, endPoint x: 641, endPoint y: 458, distance: 8.1
click at [641, 458] on button "Próximo" at bounding box center [639, 463] width 66 height 20
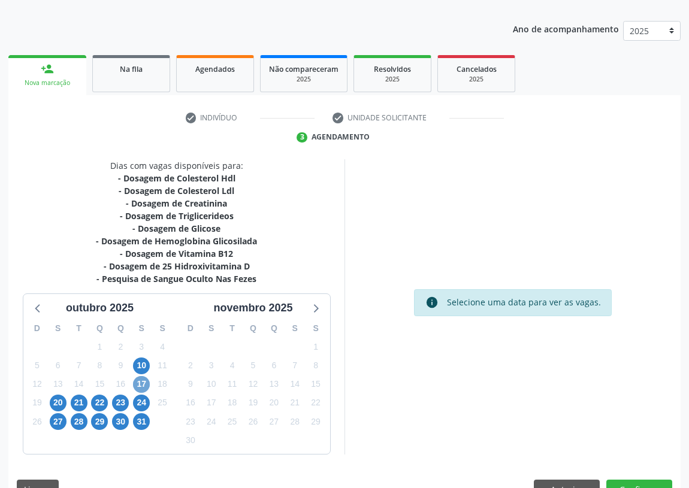
drag, startPoint x: 140, startPoint y: 379, endPoint x: 301, endPoint y: 332, distance: 167.1
click at [140, 379] on span "17" at bounding box center [141, 384] width 17 height 17
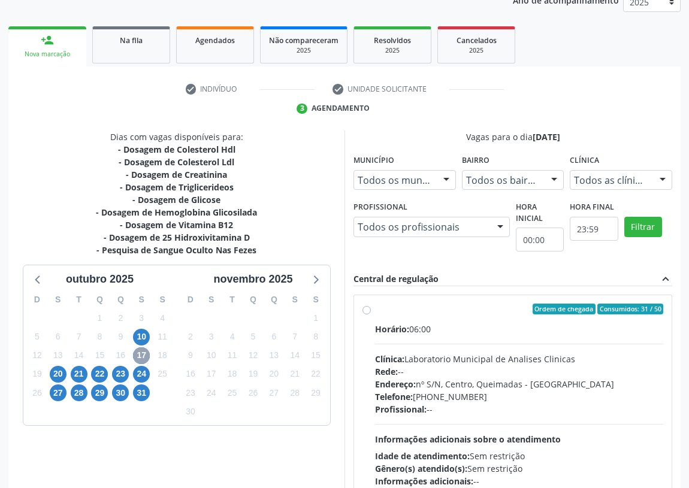
scroll to position [178, 0]
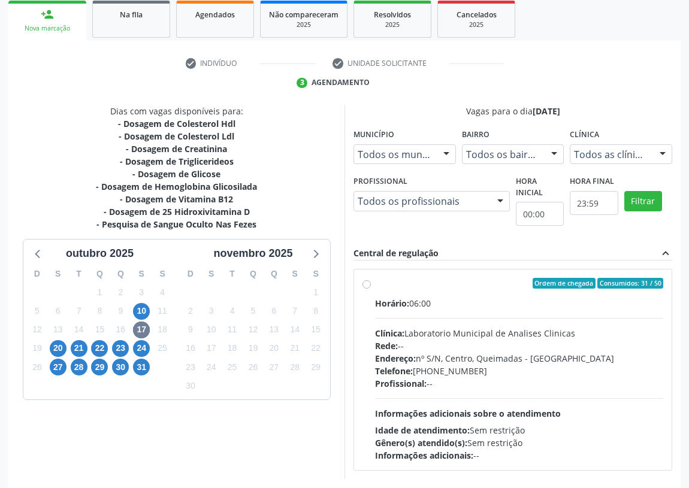
click at [375, 283] on label "Ordem de chegada Consumidos: 31 / 50 Horário: 06:00 Clínica: Laboratorio Munici…" at bounding box center [519, 370] width 288 height 184
click at [365, 283] on input "Ordem de chegada Consumidos: 31 / 50 Horário: 06:00 Clínica: Laboratorio Munici…" at bounding box center [366, 283] width 8 height 11
radio input "true"
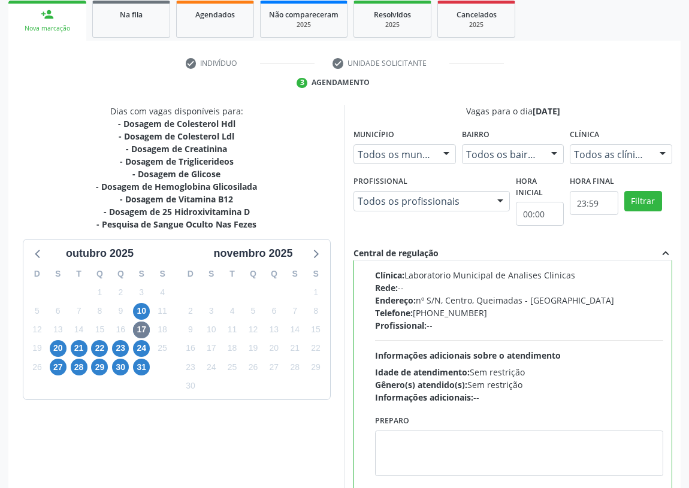
scroll to position [59, 0]
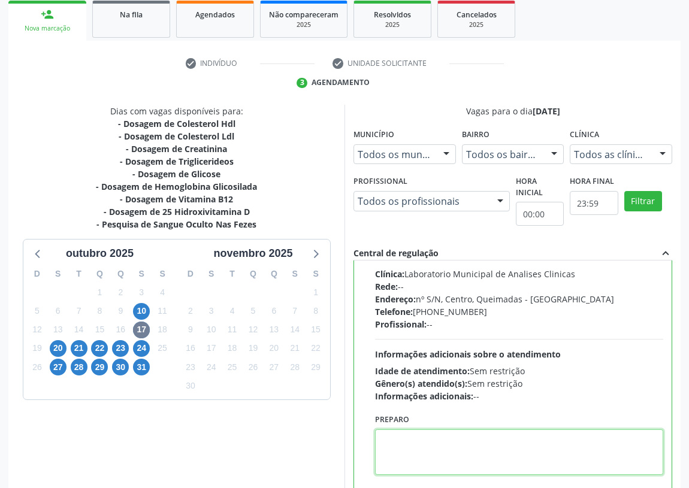
drag, startPoint x: 409, startPoint y: 442, endPoint x: 404, endPoint y: 431, distance: 11.8
click at [407, 435] on textarea at bounding box center [519, 452] width 288 height 46
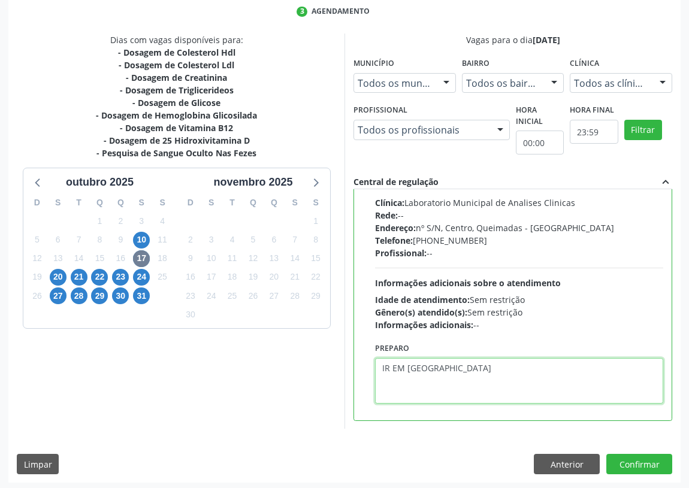
scroll to position [251, 0]
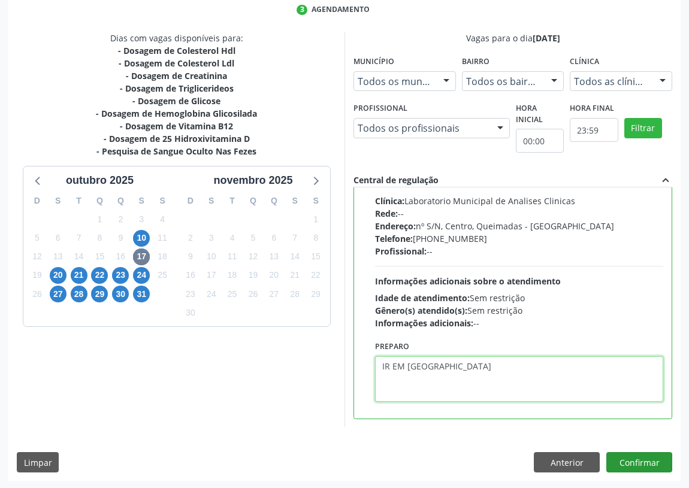
type textarea "IR EM [GEOGRAPHIC_DATA]"
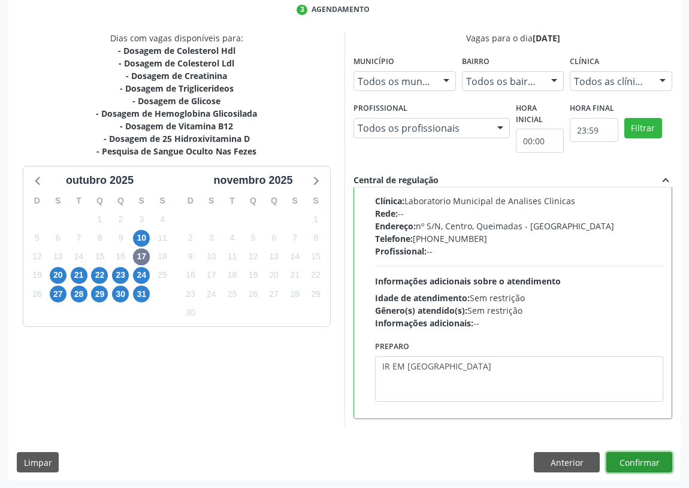
click at [626, 460] on button "Confirmar" at bounding box center [639, 462] width 66 height 20
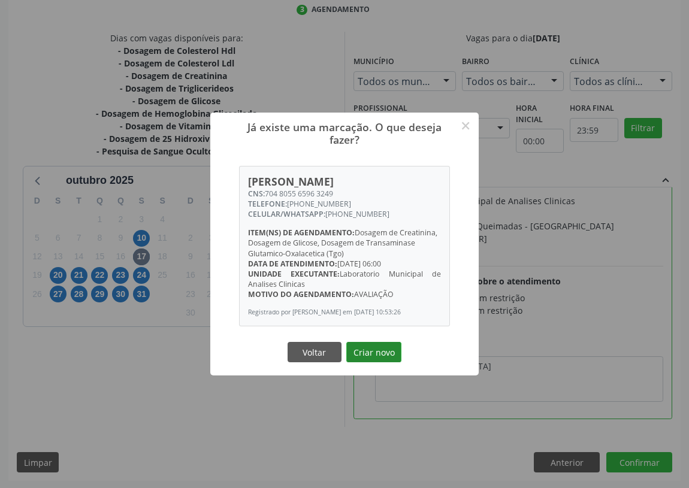
click at [374, 361] on button "Criar novo" at bounding box center [373, 352] width 55 height 20
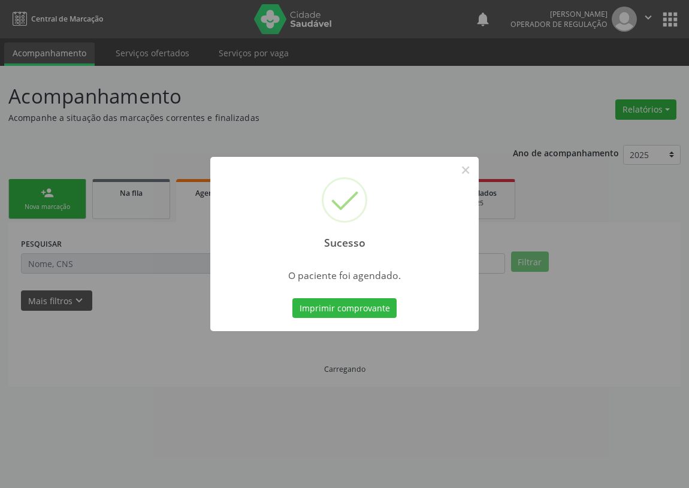
scroll to position [0, 0]
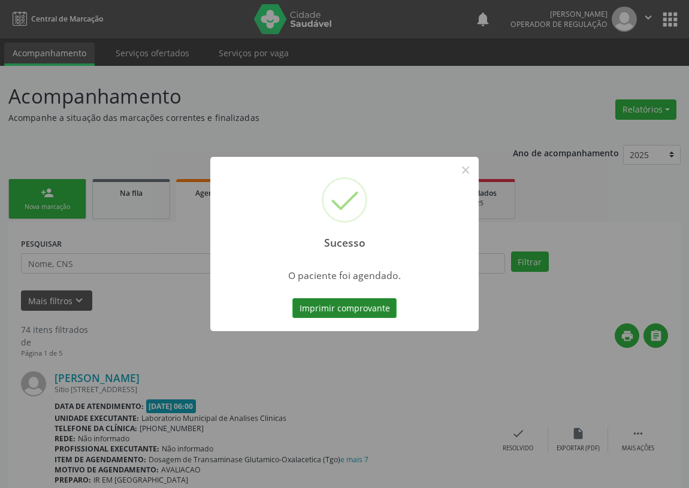
drag, startPoint x: 349, startPoint y: 299, endPoint x: 506, endPoint y: 116, distance: 241.6
click at [350, 293] on div "Sucesso × O paciente foi agendado. Imprimir comprovante Cancel" at bounding box center [344, 244] width 268 height 175
click at [316, 308] on button "Imprimir comprovante" at bounding box center [344, 308] width 104 height 20
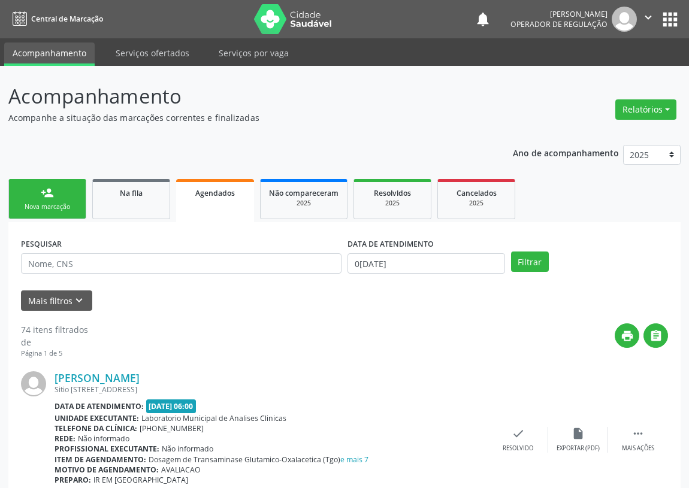
click at [53, 202] on div "Nova marcação" at bounding box center [47, 206] width 60 height 9
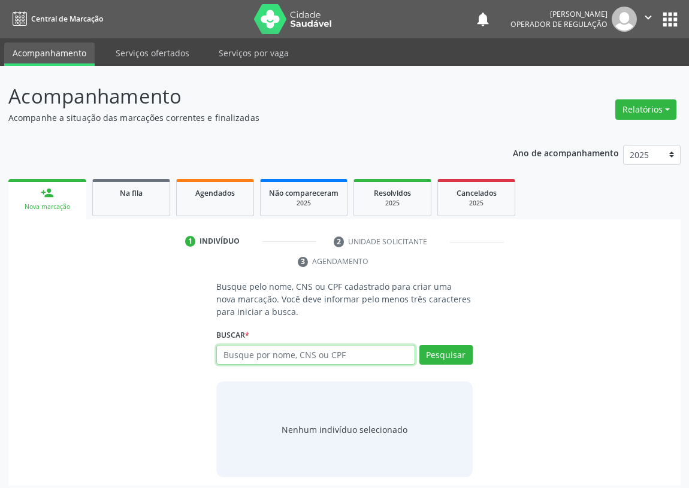
click at [242, 358] on input "text" at bounding box center [315, 355] width 199 height 20
type input "704808569125143"
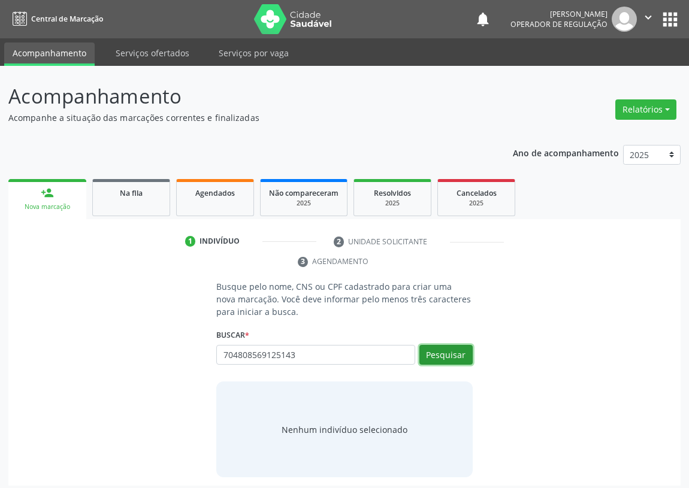
drag, startPoint x: 439, startPoint y: 346, endPoint x: 0, endPoint y: 354, distance: 438.9
click at [434, 347] on button "Pesquisar" at bounding box center [445, 355] width 53 height 20
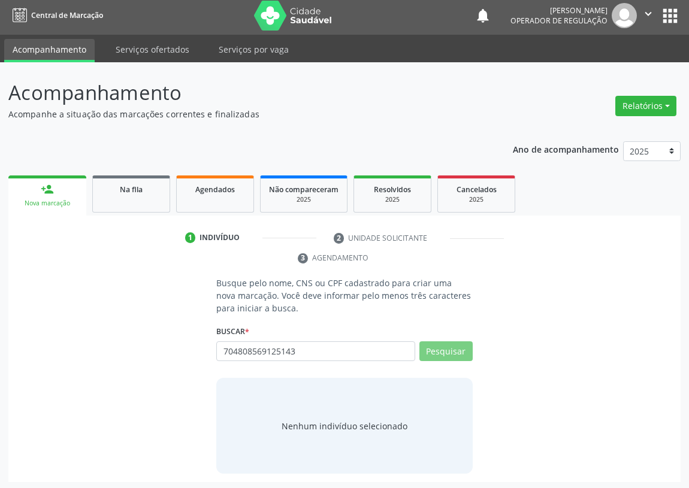
scroll to position [5, 0]
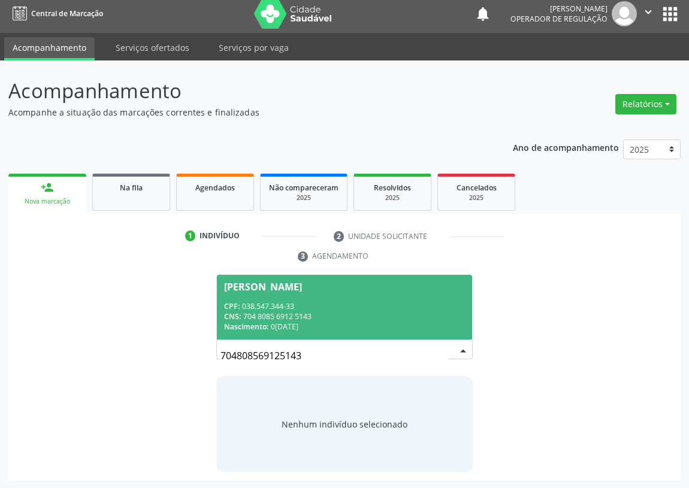
click at [245, 332] on span "Luzia Alves de Albuquerque CPF: 038.547.344-33 CNS: 704 8085 6912 5143 Nascimen…" at bounding box center [344, 307] width 255 height 64
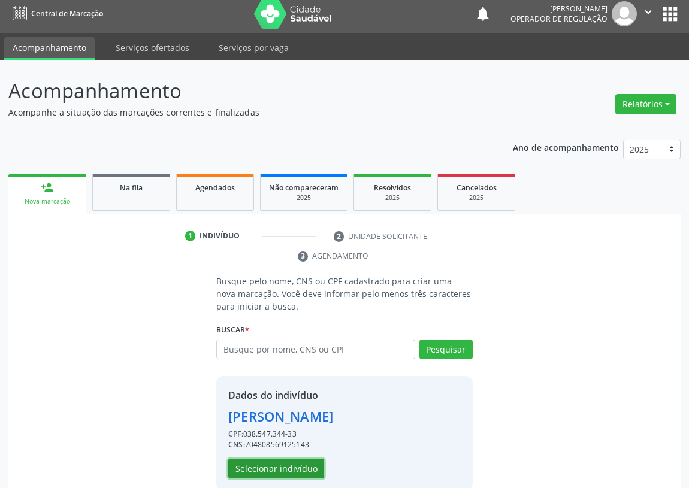
click at [269, 463] on button "Selecionar indivíduo" at bounding box center [276, 469] width 96 height 20
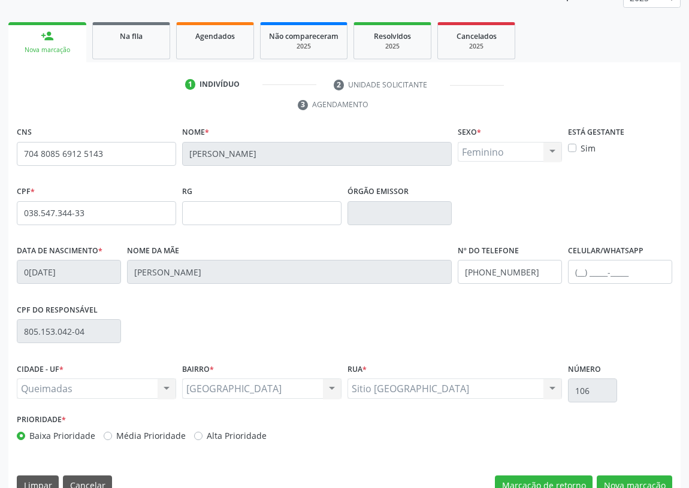
scroll to position [180, 0]
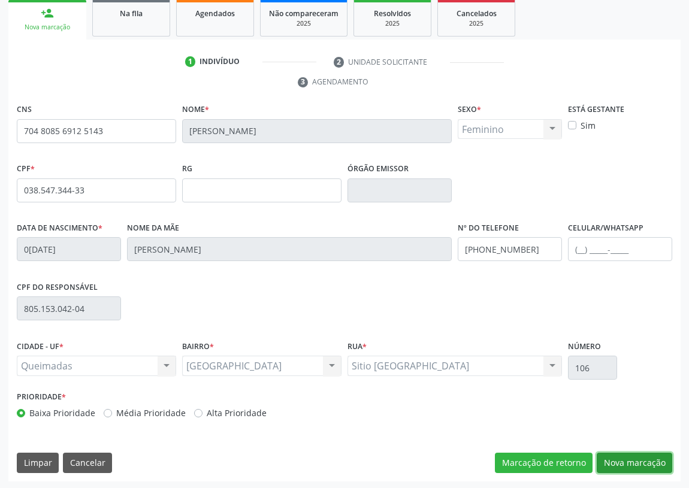
click at [644, 456] on button "Nova marcação" at bounding box center [633, 463] width 75 height 20
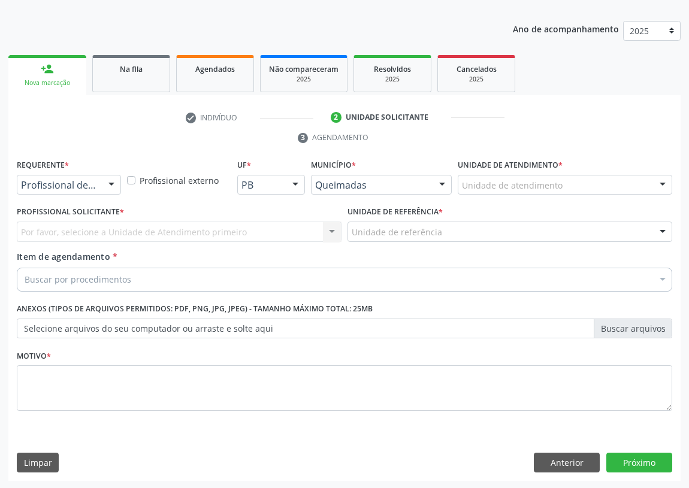
click at [114, 182] on div at bounding box center [111, 185] width 18 height 20
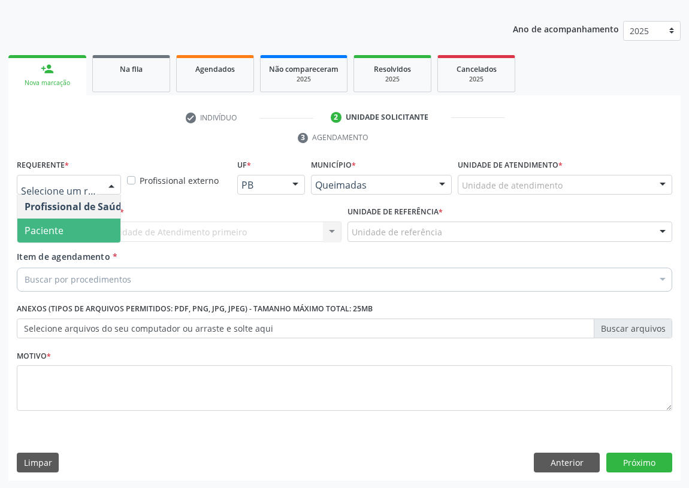
drag, startPoint x: 102, startPoint y: 228, endPoint x: 287, endPoint y: 242, distance: 185.6
click at [110, 225] on span "Paciente" at bounding box center [75, 231] width 117 height 24
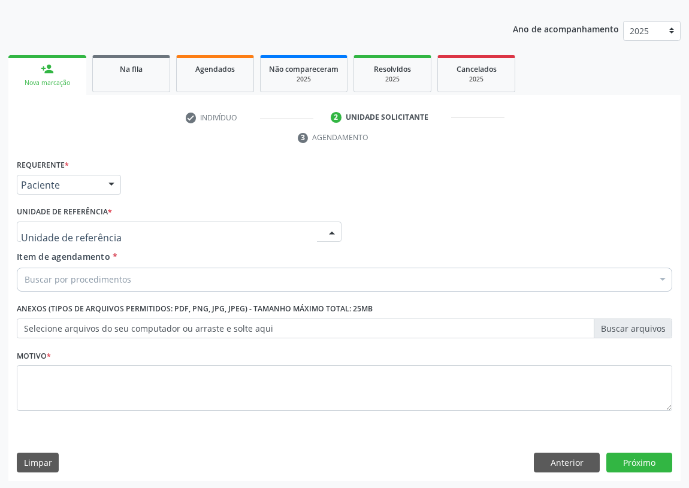
click at [326, 229] on div at bounding box center [332, 232] width 18 height 20
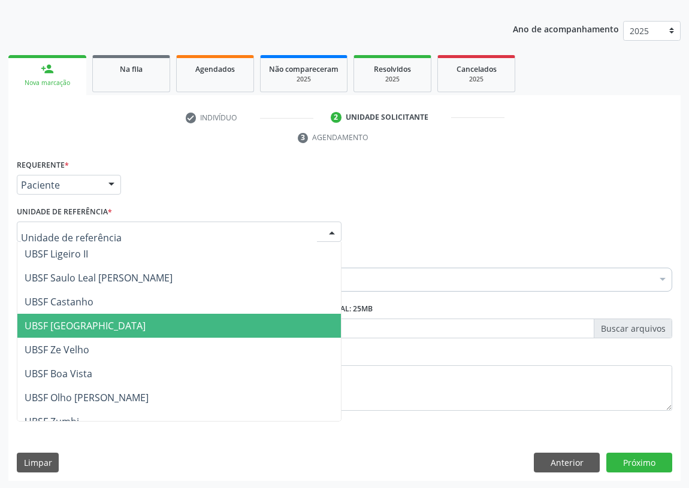
drag, startPoint x: 72, startPoint y: 320, endPoint x: 29, endPoint y: 308, distance: 44.0
click at [71, 320] on span "UBSF [GEOGRAPHIC_DATA]" at bounding box center [85, 325] width 121 height 13
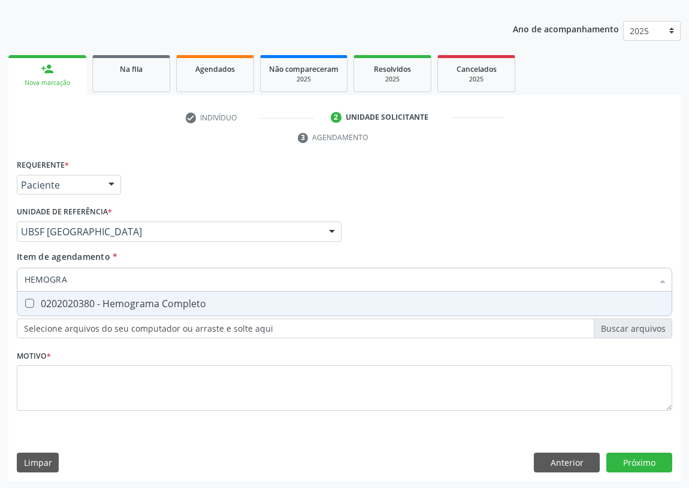
type input "HEMOGRAM"
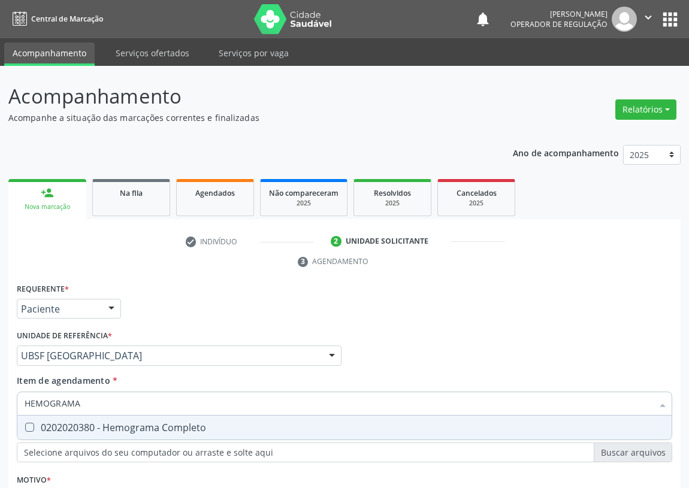
scroll to position [124, 0]
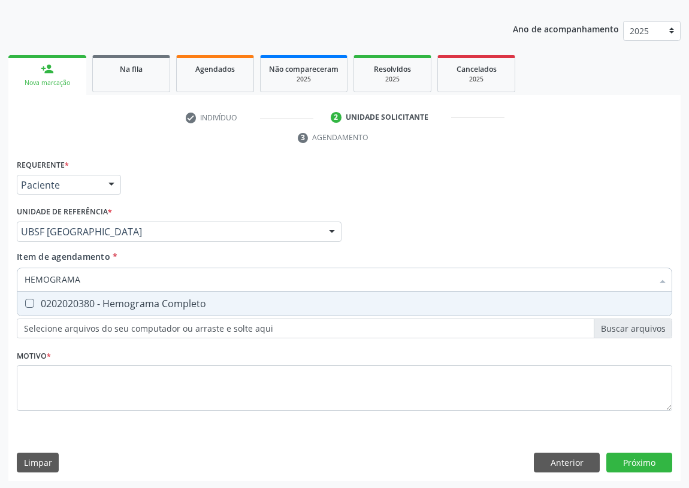
drag, startPoint x: 30, startPoint y: 305, endPoint x: 41, endPoint y: 284, distance: 23.6
click at [34, 299] on div "0202020380 - Hemograma Completo" at bounding box center [344, 304] width 639 height 10
checkbox Completo "true"
drag, startPoint x: 90, startPoint y: 278, endPoint x: 0, endPoint y: 286, distance: 90.7
click at [0, 286] on div "Acompanhamento Acompanhe a situação das marcações correntes e finalizadas Relat…" at bounding box center [344, 215] width 689 height 547
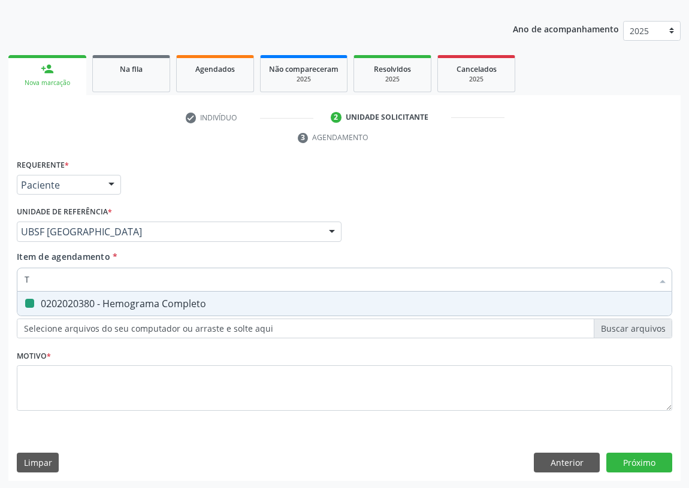
type input "TR"
checkbox Completo "false"
type input "TRIGLI"
click at [26, 301] on div at bounding box center [21, 304] width 9 height 10
checkbox Triglicerideos "true"
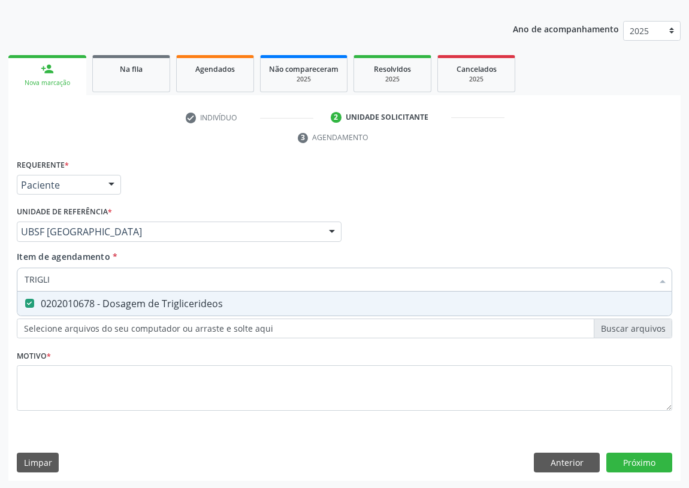
drag, startPoint x: 53, startPoint y: 281, endPoint x: 10, endPoint y: 277, distance: 43.3
click at [5, 284] on div "Acompanhamento Acompanhe a situação das marcações correntes e finalizadas Relat…" at bounding box center [344, 215] width 689 height 547
type input "CO"
checkbox Triglicerideos "false"
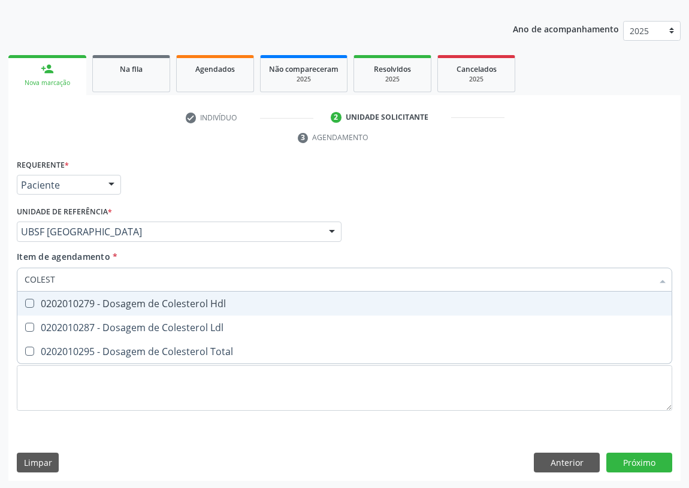
type input "COLESTE"
drag, startPoint x: 34, startPoint y: 301, endPoint x: 22, endPoint y: 326, distance: 27.9
click at [27, 313] on span "0202010279 - Dosagem de Colesterol Hdl" at bounding box center [344, 304] width 654 height 24
checkbox Hdl "true"
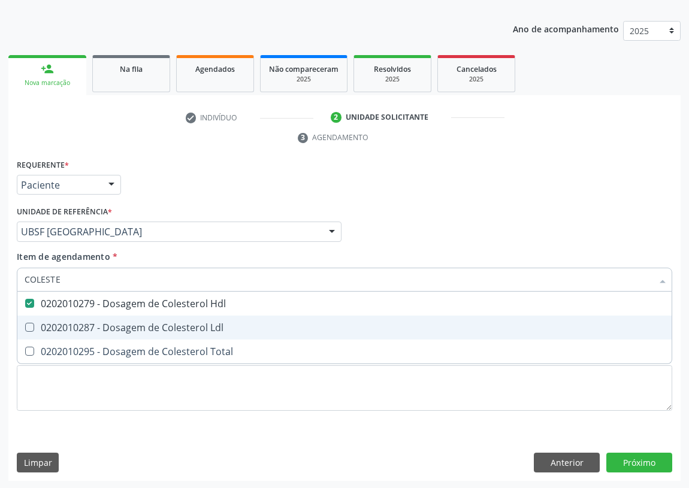
drag, startPoint x: 31, startPoint y: 326, endPoint x: 38, endPoint y: 305, distance: 22.4
click at [34, 320] on span "0202010287 - Dosagem de Colesterol Ldl" at bounding box center [344, 328] width 654 height 24
checkbox Ldl "true"
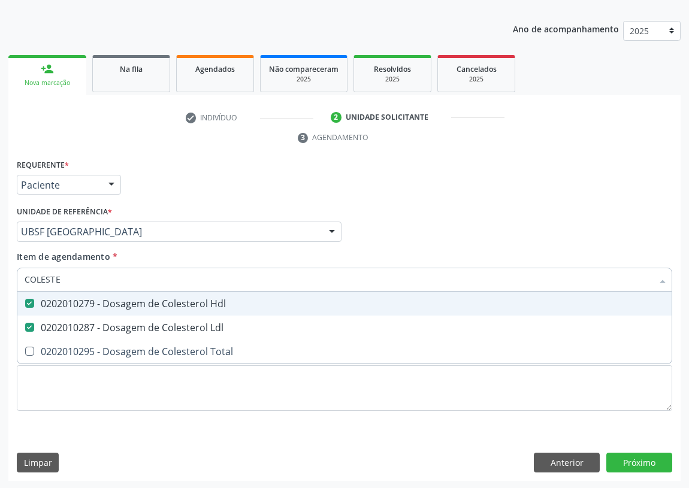
drag, startPoint x: 52, startPoint y: 283, endPoint x: 18, endPoint y: 273, distance: 35.4
click at [0, 284] on div "Acompanhamento Acompanhe a situação das marcações correntes e finalizadas Relat…" at bounding box center [344, 215] width 689 height 547
type input "G"
checkbox Hdl "false"
checkbox Ldl "false"
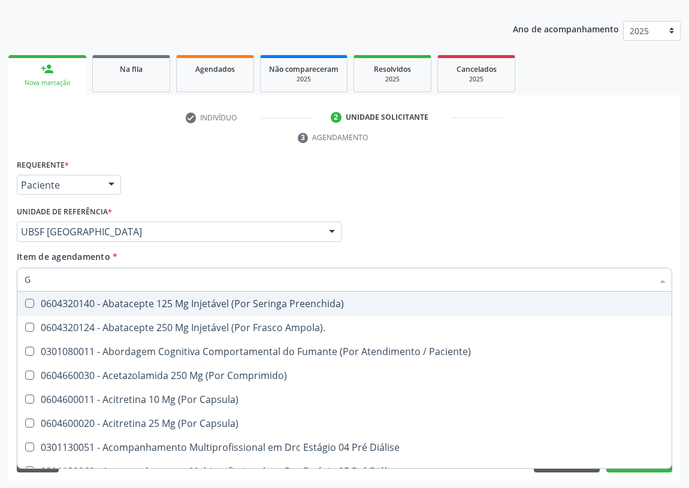
type input "GL"
checkbox Bucomaxilofacial "true"
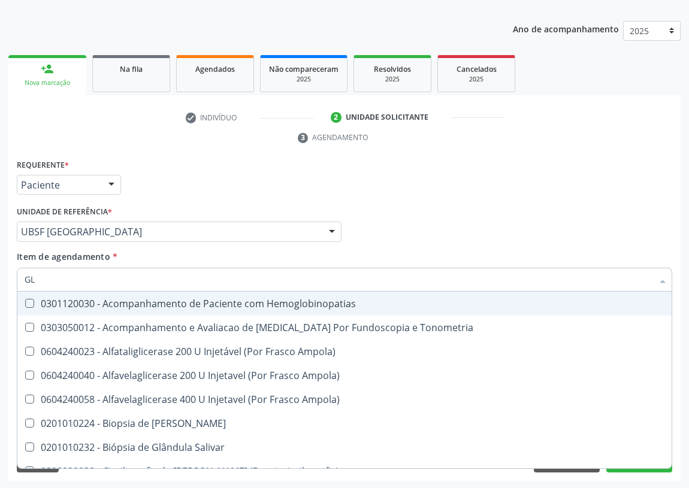
type input "GLI"
checkbox Dosagens\) "true"
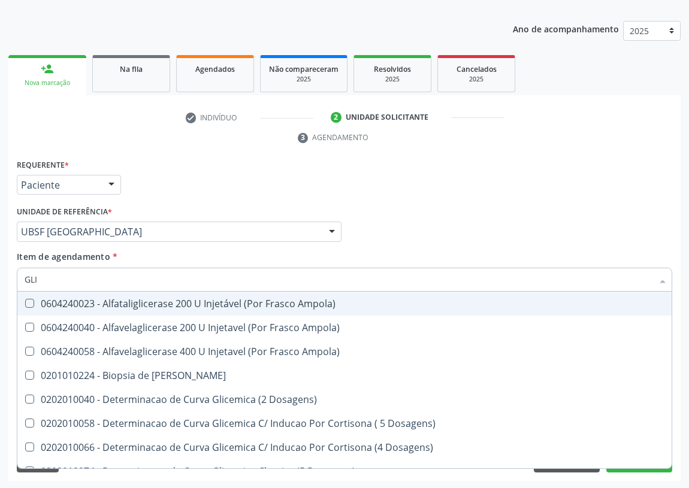
type input "GLIC"
checkbox Glicosilada "true"
checkbox Triglicerideos "false"
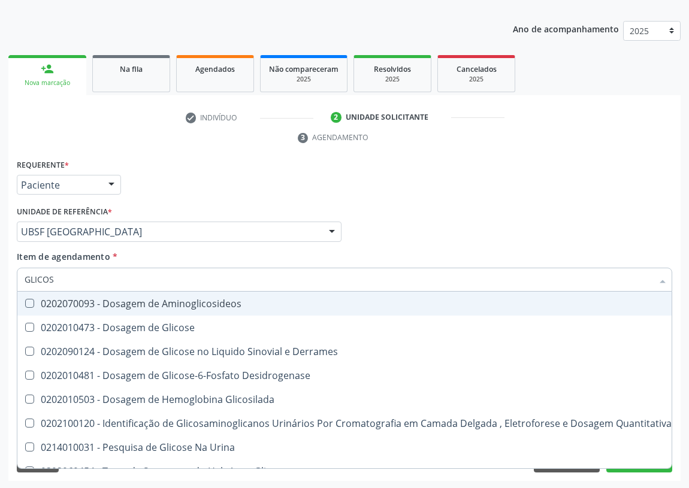
type input "GLICOSE"
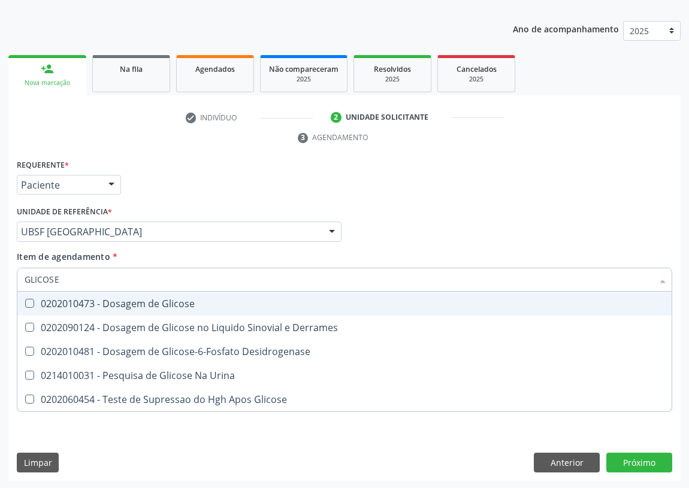
drag, startPoint x: 25, startPoint y: 299, endPoint x: 42, endPoint y: 284, distance: 22.1
click at [31, 299] on Glicose at bounding box center [29, 303] width 9 height 9
click at [25, 299] on Glicose "checkbox" at bounding box center [21, 303] width 8 height 8
checkbox Glicose "true"
drag, startPoint x: 68, startPoint y: 276, endPoint x: 0, endPoint y: 262, distance: 69.2
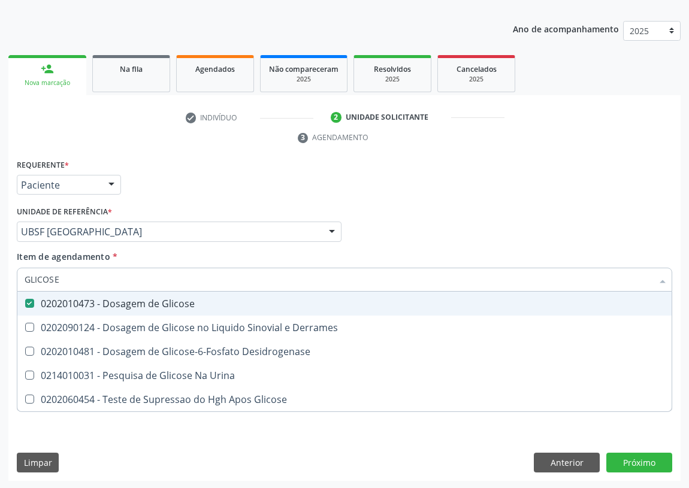
click at [0, 268] on div "Acompanhamento Acompanhe a situação das marcações correntes e finalizadas Relat…" at bounding box center [344, 215] width 689 height 547
type input "C"
checkbox Glicose "false"
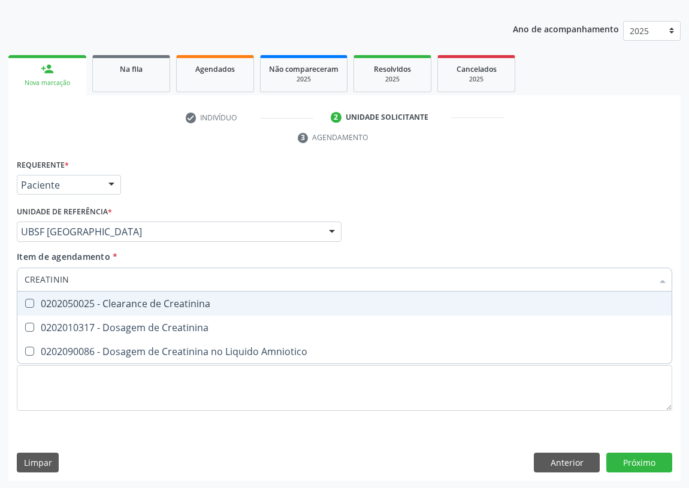
type input "CREATININA"
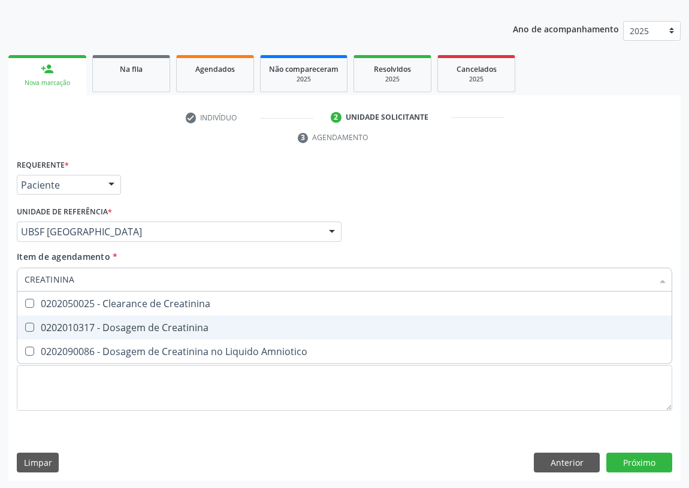
drag, startPoint x: 29, startPoint y: 322, endPoint x: 62, endPoint y: 287, distance: 48.7
click at [32, 320] on span "0202010317 - Dosagem de Creatinina" at bounding box center [344, 328] width 654 height 24
checkbox Creatinina "true"
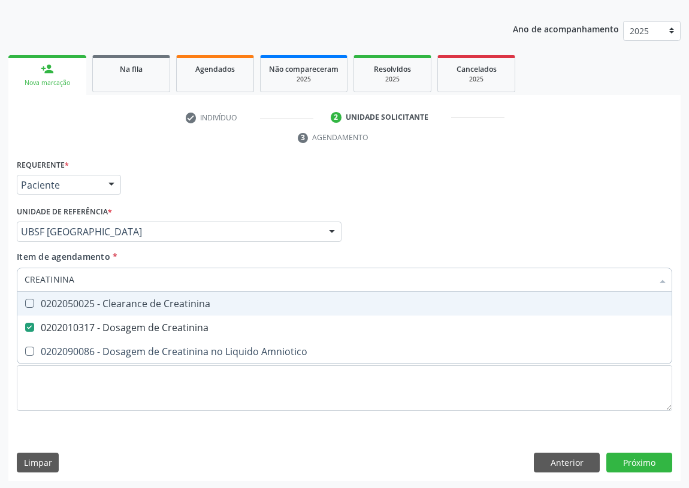
drag, startPoint x: 71, startPoint y: 283, endPoint x: 0, endPoint y: 281, distance: 71.3
click at [0, 290] on div "Acompanhamento Acompanhe a situação das marcações correntes e finalizadas Relat…" at bounding box center [344, 215] width 689 height 547
type input "V"
checkbox Creatinina "false"
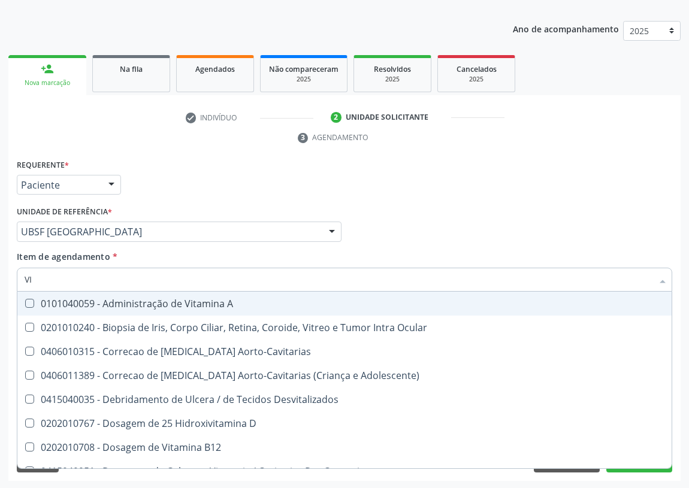
type input "VIT"
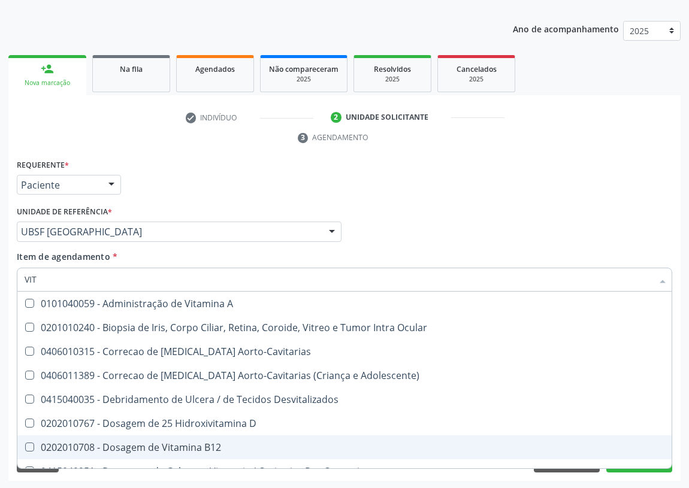
click at [140, 442] on div "0202010708 - Dosagem de Vitamina B12" at bounding box center [344, 447] width 639 height 10
checkbox B12 "true"
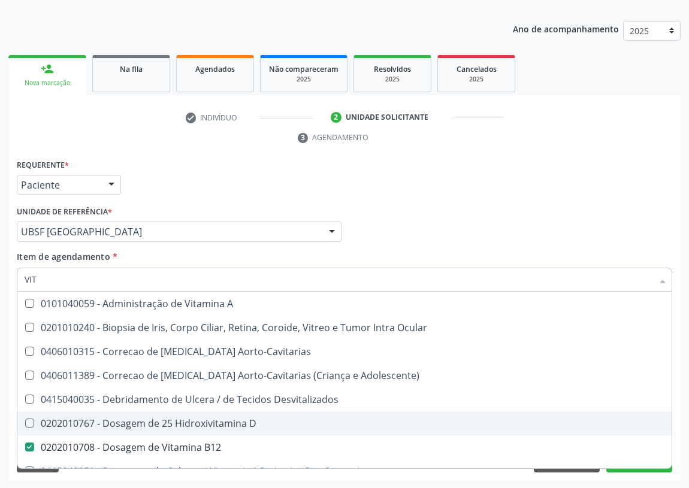
click at [142, 423] on div "0202010767 - Dosagem de 25 Hidroxivitamina D" at bounding box center [344, 424] width 639 height 10
checkbox D "true"
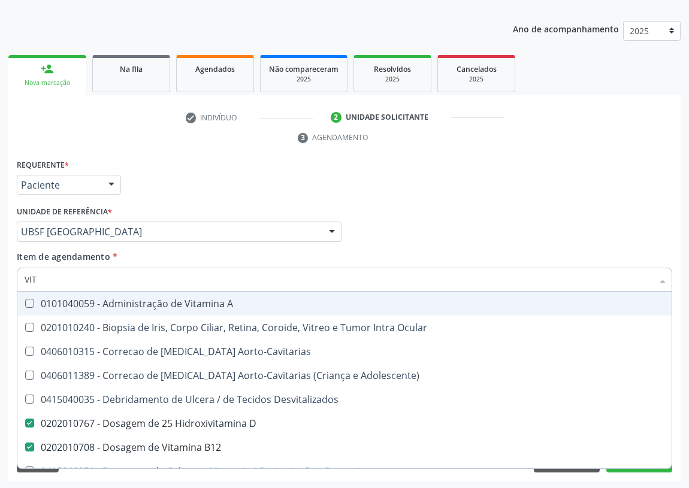
drag, startPoint x: 49, startPoint y: 279, endPoint x: 0, endPoint y: 262, distance: 51.9
click at [0, 262] on div "Acompanhamento Acompanhe a situação das marcações correntes e finalizadas Relat…" at bounding box center [344, 215] width 689 height 547
type input "R"
checkbox D "false"
checkbox B12 "false"
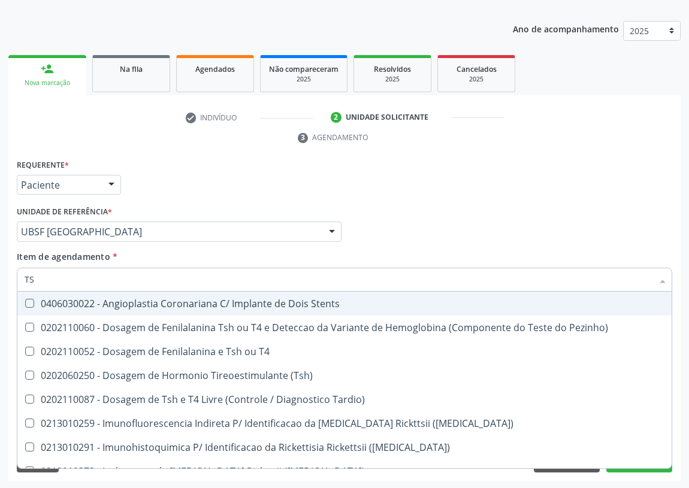
type input "TSH"
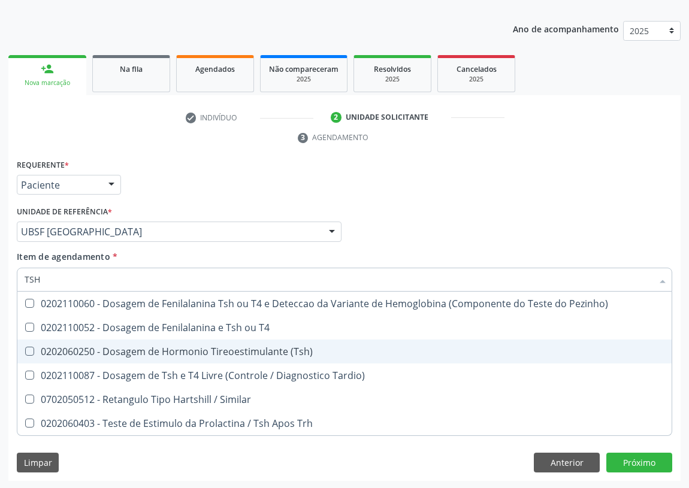
drag, startPoint x: 31, startPoint y: 348, endPoint x: 31, endPoint y: 336, distance: 12.0
click at [31, 342] on span "0202060250 - Dosagem de Hormonio Tireoestimulante (Tsh)" at bounding box center [344, 351] width 654 height 24
checkbox \(Tsh\) "true"
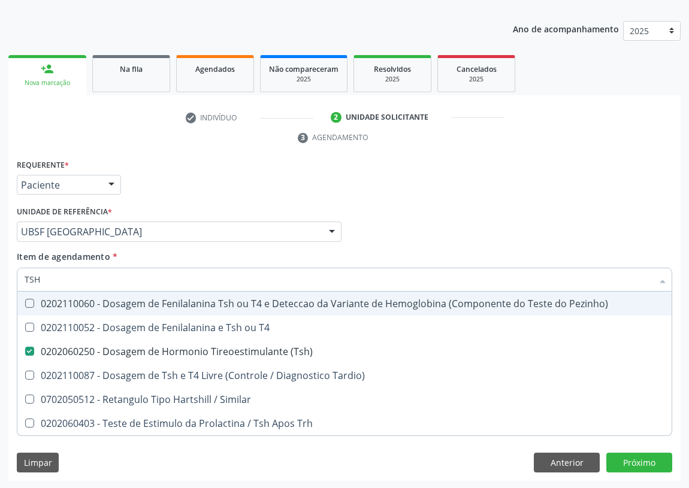
drag, startPoint x: 43, startPoint y: 282, endPoint x: 7, endPoint y: 292, distance: 37.2
click at [5, 293] on div "Acompanhamento Acompanhe a situação das marcações correntes e finalizadas Relat…" at bounding box center [344, 215] width 689 height 547
type input "T"
checkbox \(Tsh\) "false"
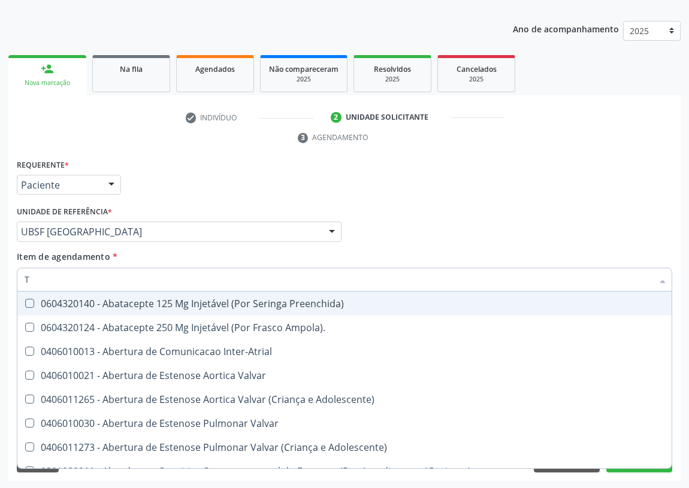
type input "T4"
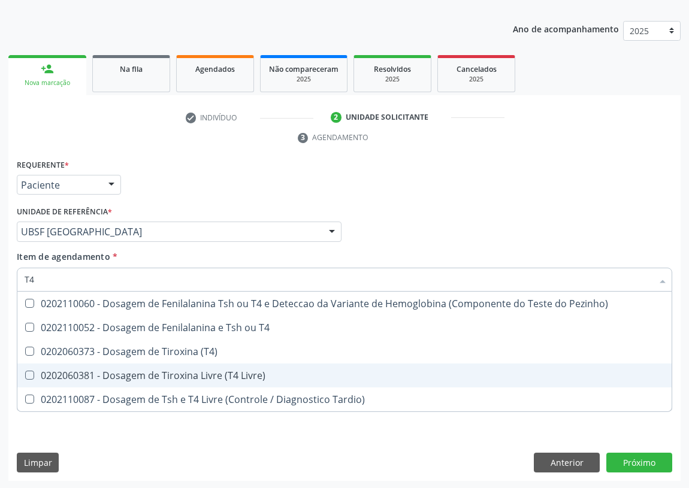
click at [233, 372] on div "0202060381 - Dosagem de Tiroxina Livre (T4 Livre)" at bounding box center [344, 376] width 639 height 10
checkbox Livre\) "true"
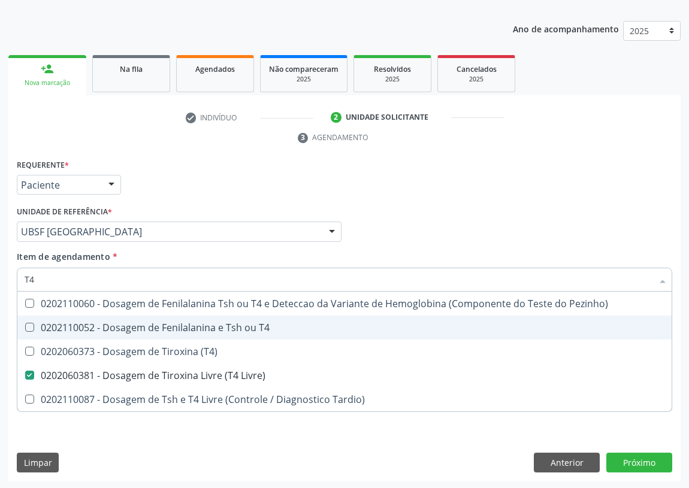
drag, startPoint x: 35, startPoint y: 277, endPoint x: 9, endPoint y: 284, distance: 26.9
click at [11, 286] on div "Requerente * Paciente Profissional de Saúde Paciente Nenhum resultado encontrad…" at bounding box center [344, 318] width 672 height 325
type input "02"
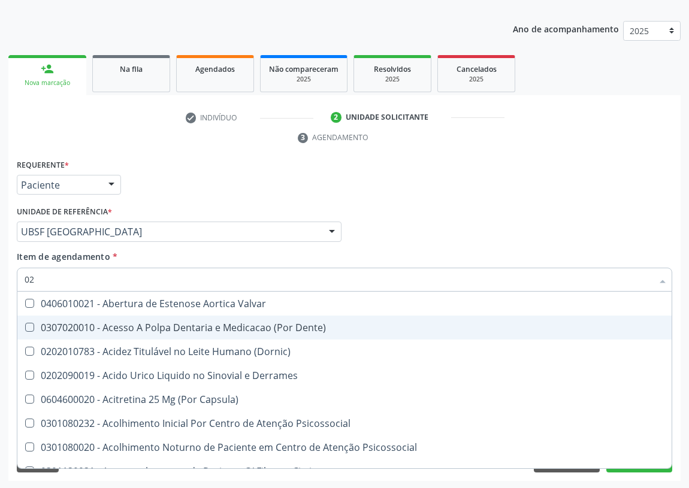
checkbox Derrames "false"
type input "0202"
checkbox Cervico-Toracica "true"
checkbox Sistêmicas "true"
checkbox Oncológica "true"
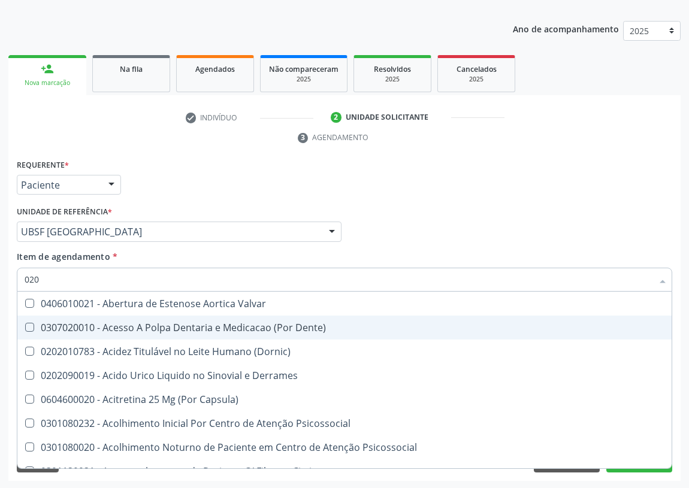
checkbox Sistêmicas "true"
checkbox Epidemiológica "true"
checkbox Pele "true"
checkbox Ureter "true"
checkbox Vagina "true"
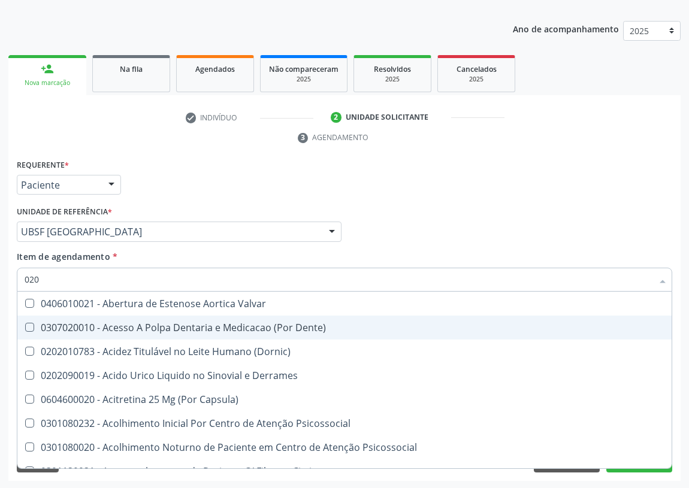
checkbox Drenavel "true"
checkbox Septostomia "true"
checkbox Cerebral "false"
checkbox \(Pos-Pasteurização\) "false"
checkbox Debridamento "false"
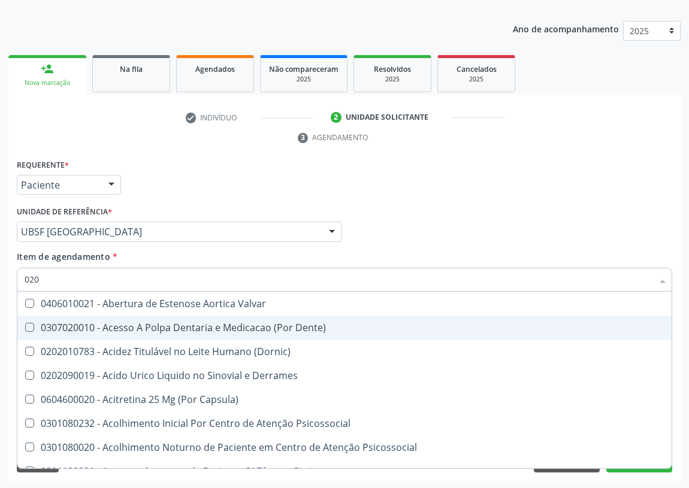
checkbox Dacriocistografia "false"
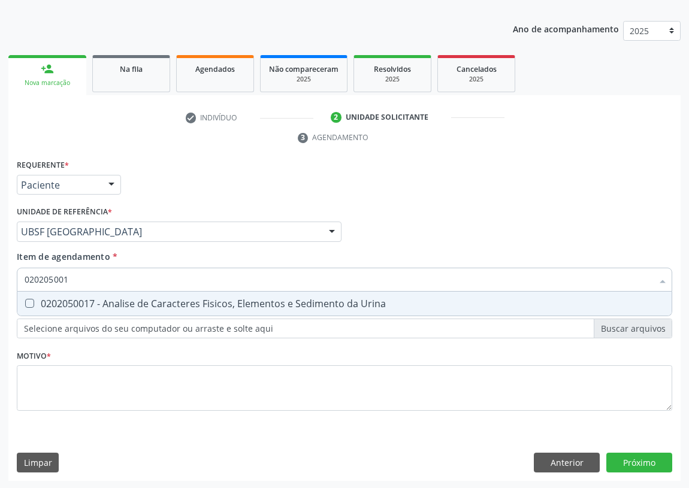
type input "0202050017"
drag, startPoint x: 29, startPoint y: 305, endPoint x: 37, endPoint y: 292, distance: 16.1
click at [35, 295] on span "0202050017 - Analise de Caracteres Fisicos, Elementos e Sedimento da Urina" at bounding box center [344, 304] width 654 height 24
checkbox Urina "true"
drag, startPoint x: 84, startPoint y: 273, endPoint x: 0, endPoint y: 286, distance: 84.8
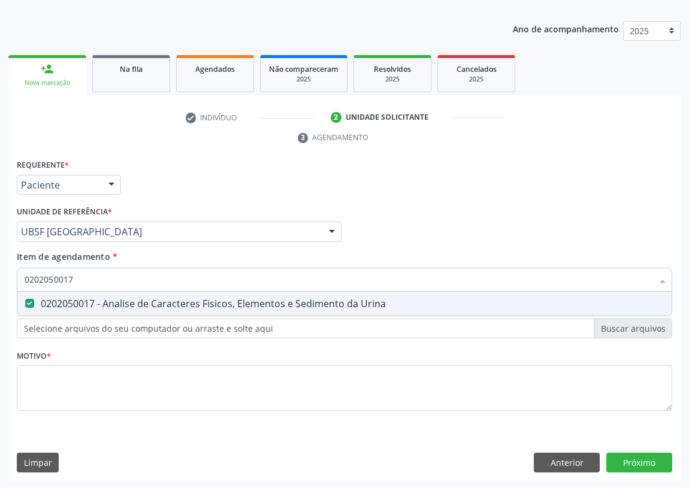
click at [0, 286] on div "Acompanhamento Acompanhe a situação das marcações correntes e finalizadas Relat…" at bounding box center [344, 215] width 689 height 547
type input "V"
checkbox Urina "false"
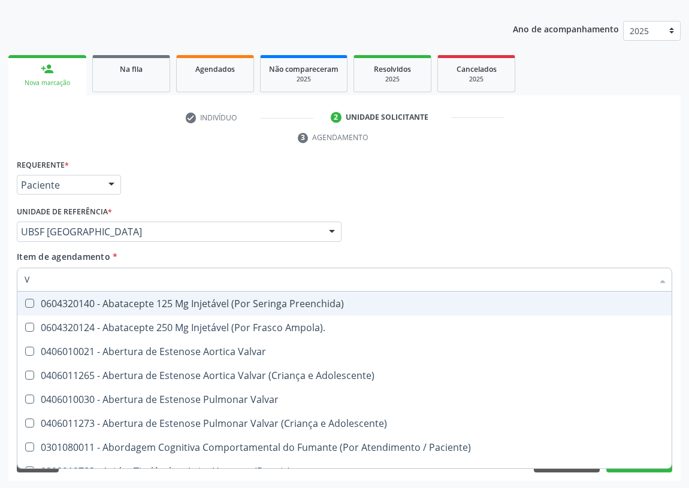
type input "VI"
checkbox Periféricas "true"
checkbox Sexual "true"
checkbox D "false"
checkbox Livre\) "false"
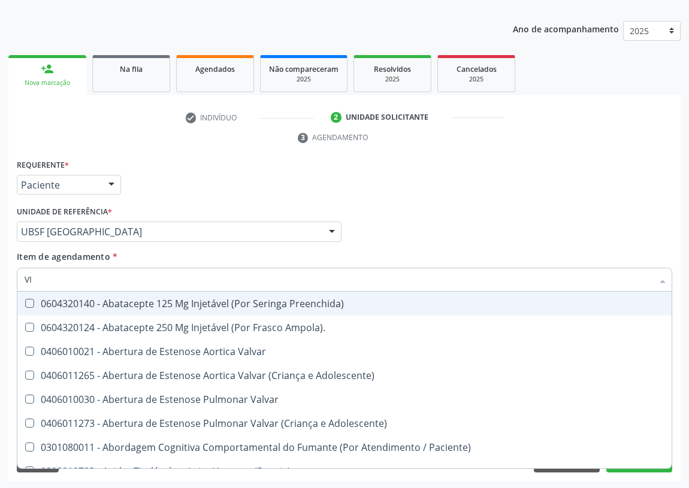
checkbox B12 "false"
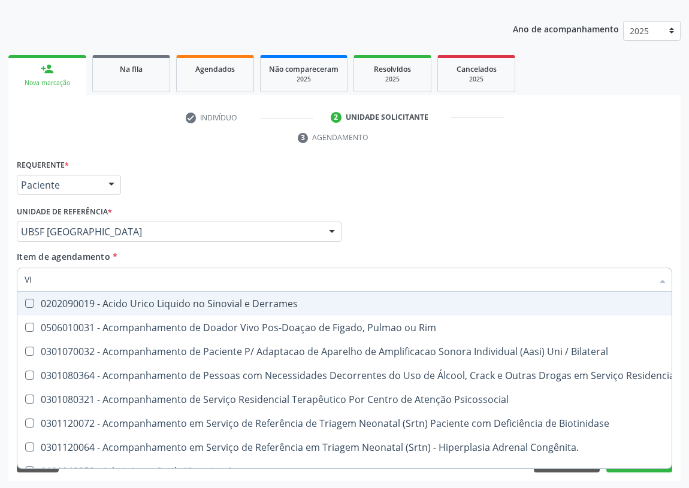
type input "VIT"
checkbox Biotinidase "true"
checkbox Congênita\ "true"
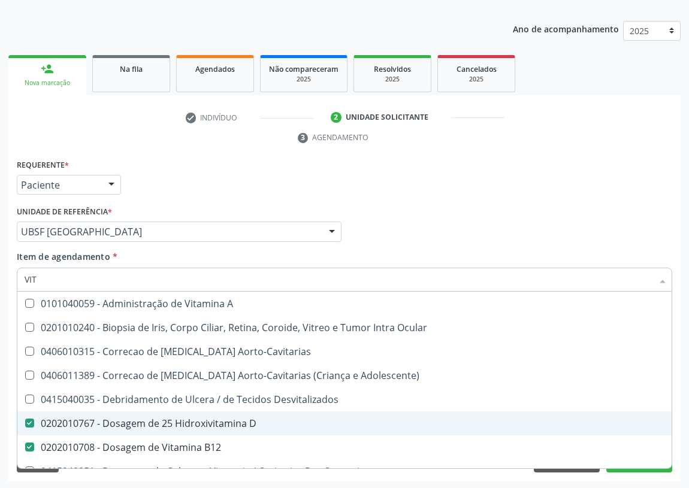
click at [30, 419] on D at bounding box center [29, 423] width 9 height 9
click at [25, 419] on D "checkbox" at bounding box center [21, 423] width 8 height 8
checkbox D "false"
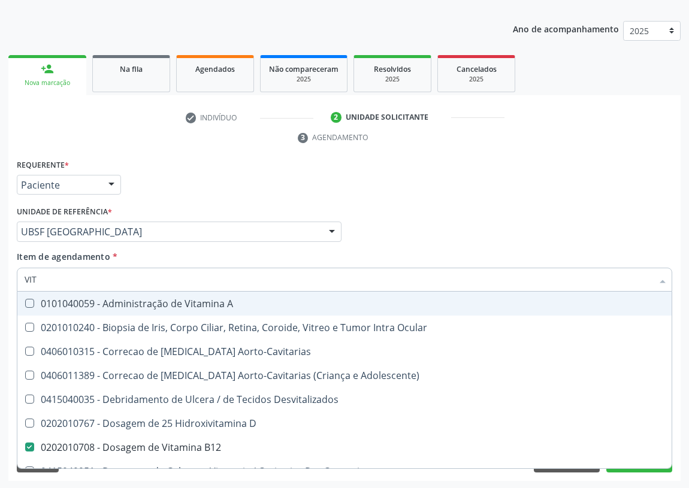
click at [490, 204] on div "Profissional Solicitante Por favor, selecione a Unidade de Atendimento primeiro…" at bounding box center [344, 226] width 661 height 47
checkbox Ocular "true"
checkbox Aorto-Cavitarias "true"
checkbox Adolescente\) "true"
checkbox Desvitalizados "true"
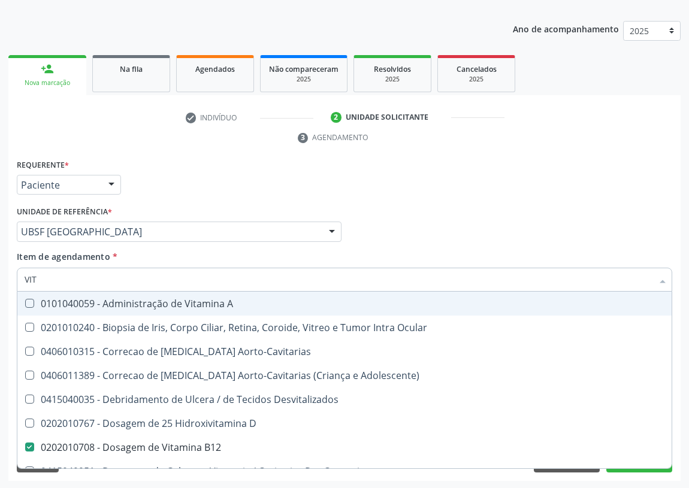
checkbox D "true"
checkbox Cateterismo "true"
checkbox Toracotomia "true"
checkbox Toracotomia\) "true"
checkbox Intra-Vitreo "true"
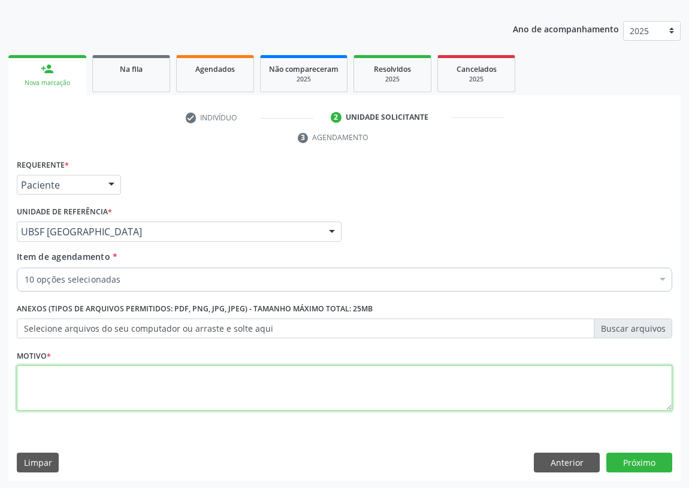
drag, startPoint x: 58, startPoint y: 390, endPoint x: 63, endPoint y: 387, distance: 6.2
click at [63, 387] on textarea at bounding box center [344, 388] width 655 height 46
type textarea "AVALIAÇÃO"
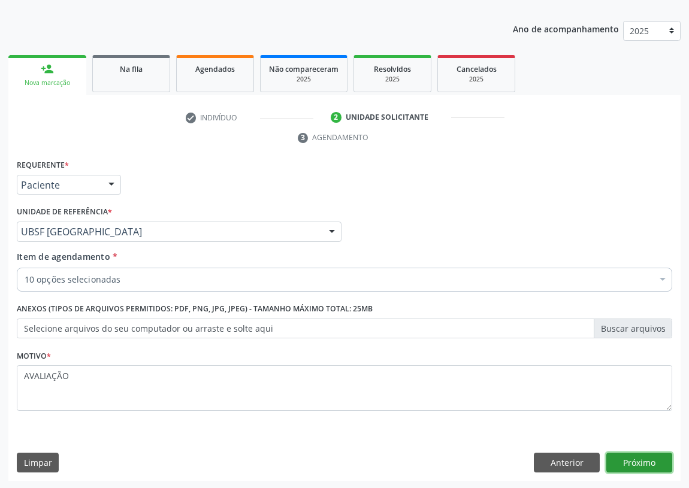
click at [648, 455] on button "Próximo" at bounding box center [639, 463] width 66 height 20
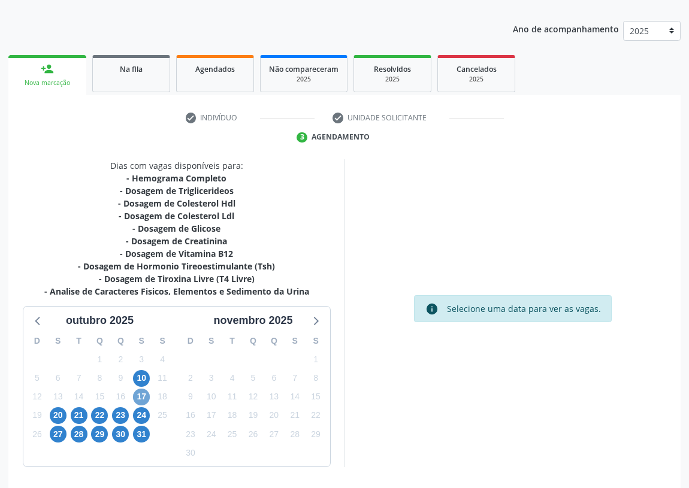
drag, startPoint x: 135, startPoint y: 395, endPoint x: 378, endPoint y: 296, distance: 262.4
click at [137, 393] on span "17" at bounding box center [141, 397] width 17 height 17
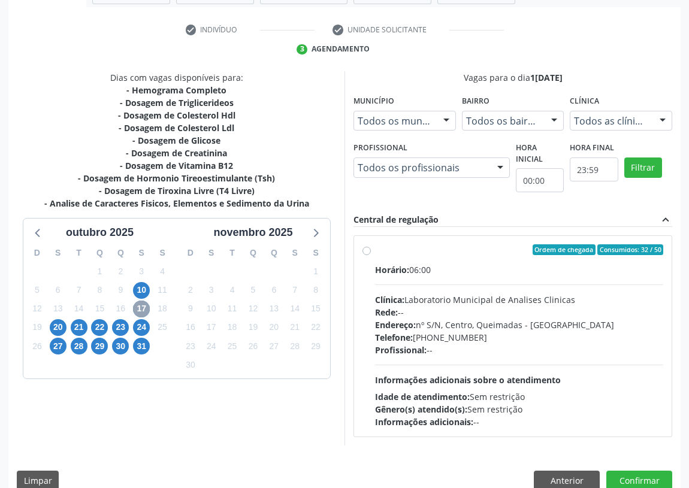
scroll to position [230, 0]
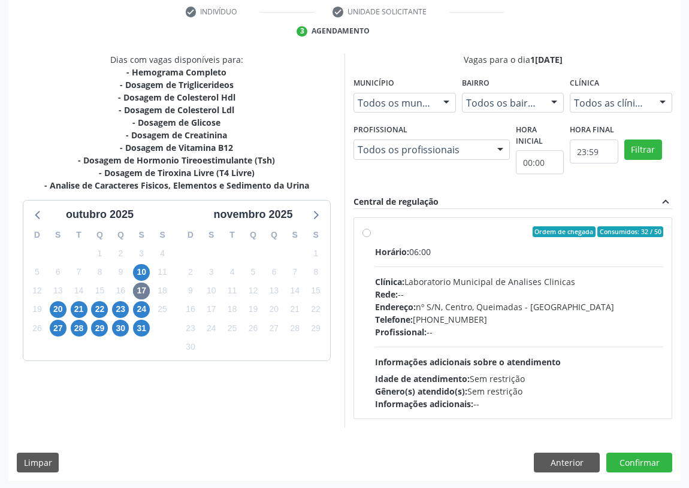
click at [375, 232] on label "Ordem de chegada Consumidos: 32 / 50 Horário: 06:00 Clínica: Laboratorio Munici…" at bounding box center [519, 318] width 288 height 184
click at [368, 232] on input "Ordem de chegada Consumidos: 32 / 50 Horário: 06:00 Clínica: Laboratorio Munici…" at bounding box center [366, 231] width 8 height 11
radio input "true"
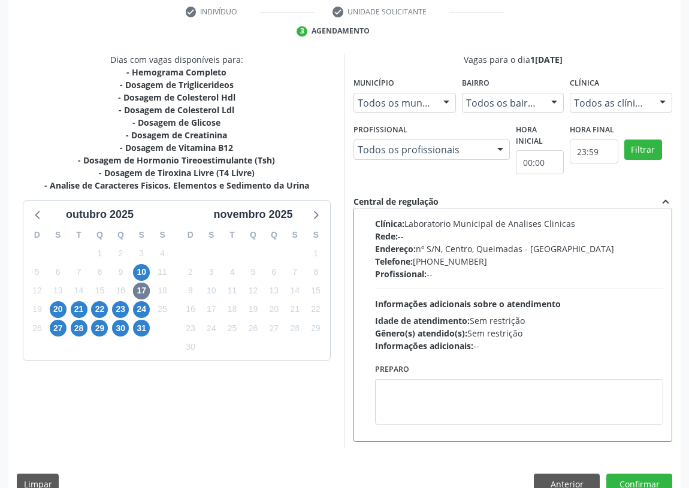
scroll to position [59, 0]
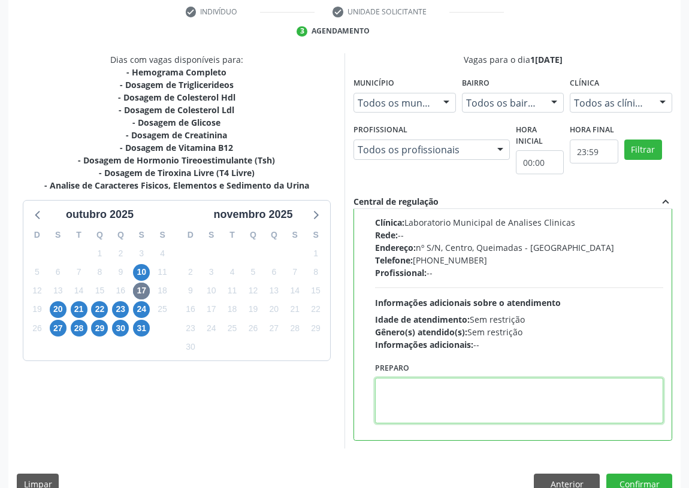
click at [408, 407] on textarea at bounding box center [519, 401] width 288 height 46
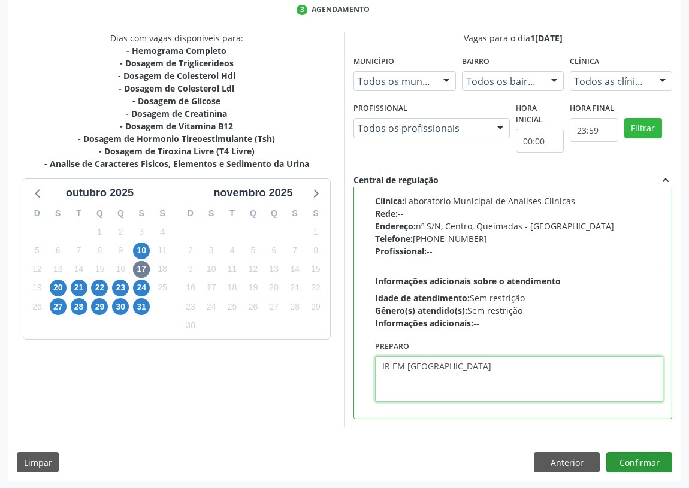
type textarea "IR EM [GEOGRAPHIC_DATA]"
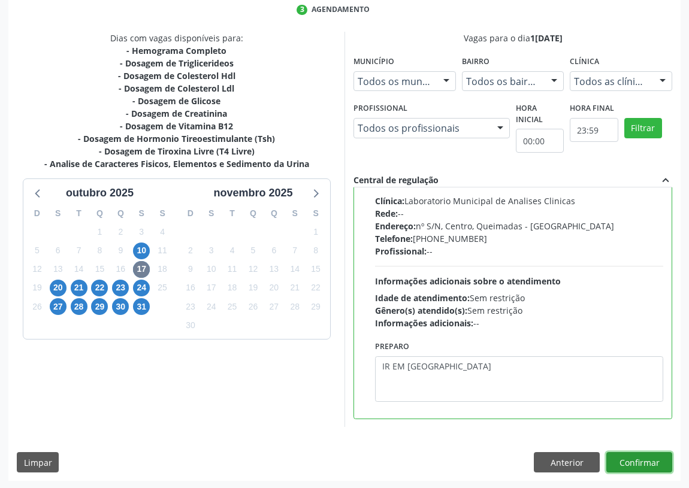
click at [644, 457] on button "Confirmar" at bounding box center [639, 462] width 66 height 20
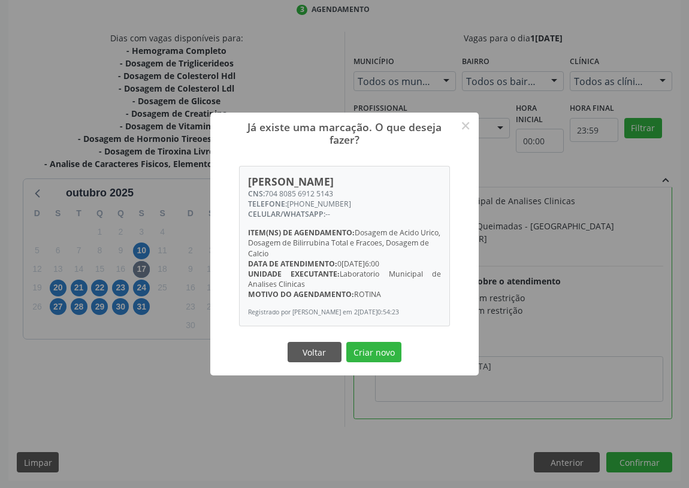
drag, startPoint x: 383, startPoint y: 347, endPoint x: 383, endPoint y: 337, distance: 9.6
click at [383, 341] on div "Já existe uma marcação. O que deseja fazer? × Luzia Alves de Albuquerque CNS: 7…" at bounding box center [344, 244] width 268 height 263
click at [362, 357] on button "Criar novo" at bounding box center [373, 352] width 55 height 20
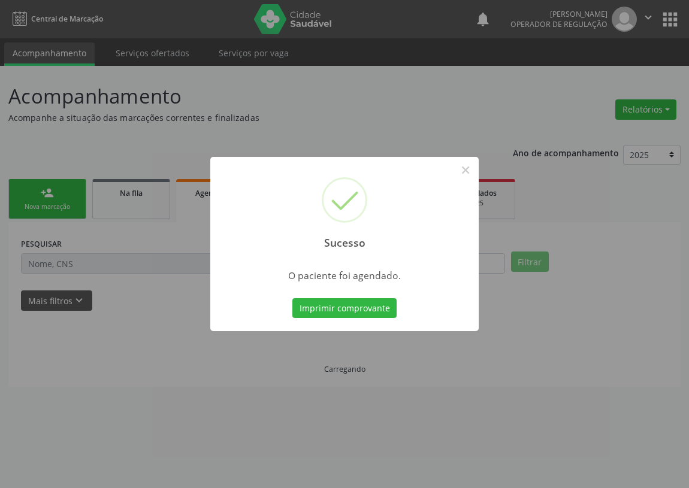
scroll to position [0, 0]
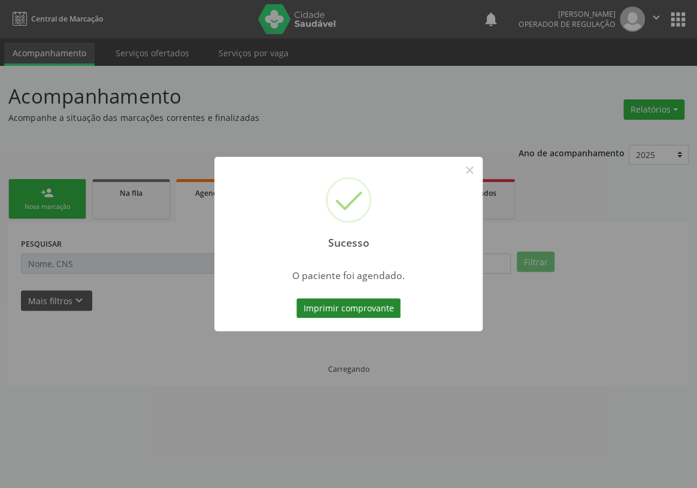
click at [382, 303] on button "Imprimir comprovante" at bounding box center [348, 308] width 104 height 20
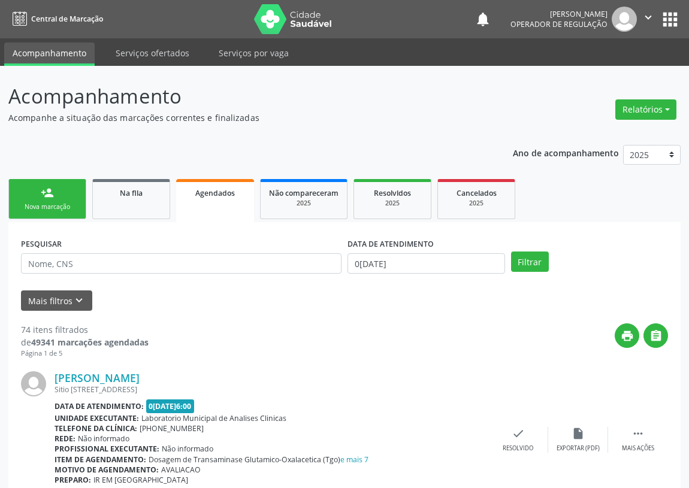
click at [58, 198] on link "person_add Nova marcação" at bounding box center [47, 199] width 78 height 40
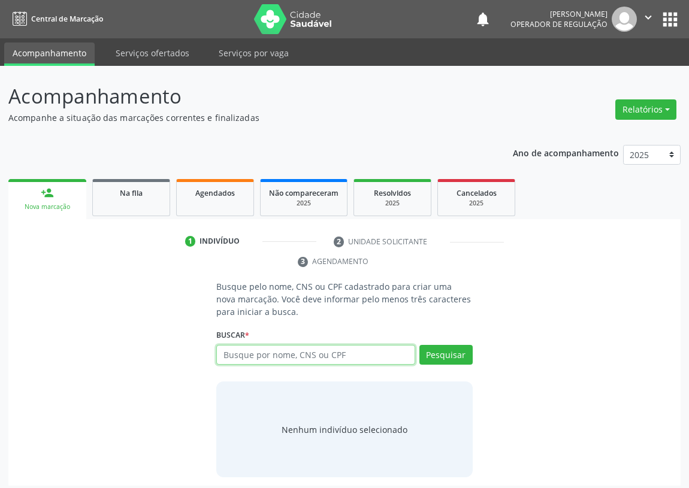
drag, startPoint x: 241, startPoint y: 348, endPoint x: 245, endPoint y: 325, distance: 23.1
click at [241, 345] on input "text" at bounding box center [315, 355] width 199 height 20
click at [250, 356] on input "text" at bounding box center [315, 355] width 199 height 20
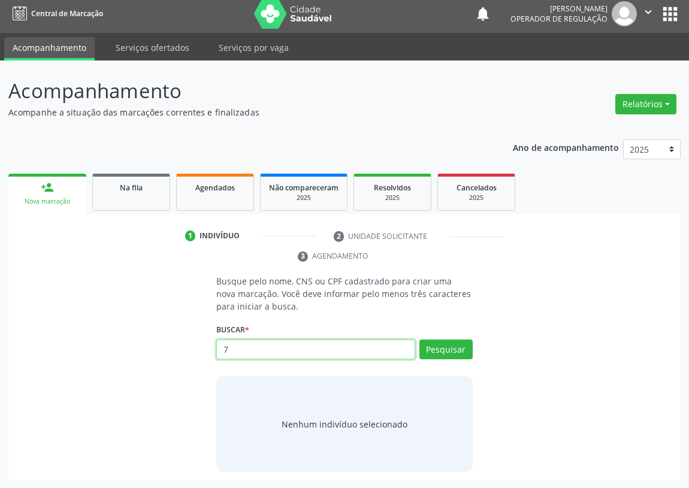
drag, startPoint x: 229, startPoint y: 347, endPoint x: 219, endPoint y: 324, distance: 25.5
click at [219, 326] on div "Buscar * Busque por nome, CNS ou CPF Nenhum resultado encontrado para: " " Não …" at bounding box center [344, 344] width 256 height 47
drag, startPoint x: 238, startPoint y: 351, endPoint x: 210, endPoint y: 348, distance: 28.3
click at [210, 348] on div "Busque pelo nome, CNS ou CPF cadastrado para criar uma nova marcação. Você deve…" at bounding box center [344, 373] width 273 height 197
click at [229, 348] on input "7" at bounding box center [315, 349] width 199 height 20
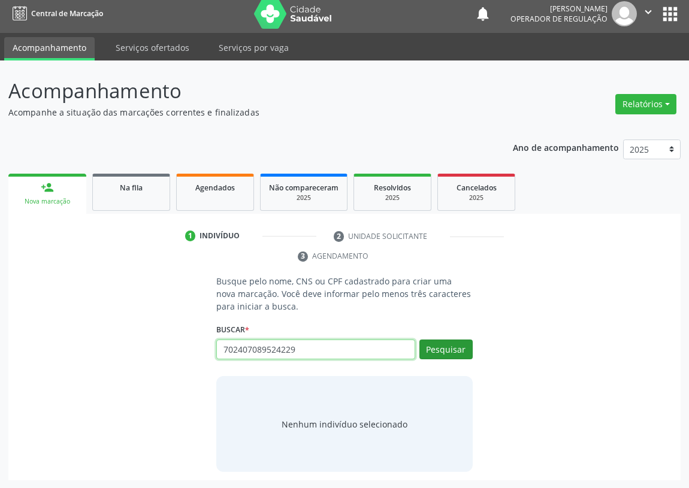
type input "702407089524229"
click at [452, 353] on button "Pesquisar" at bounding box center [445, 349] width 53 height 20
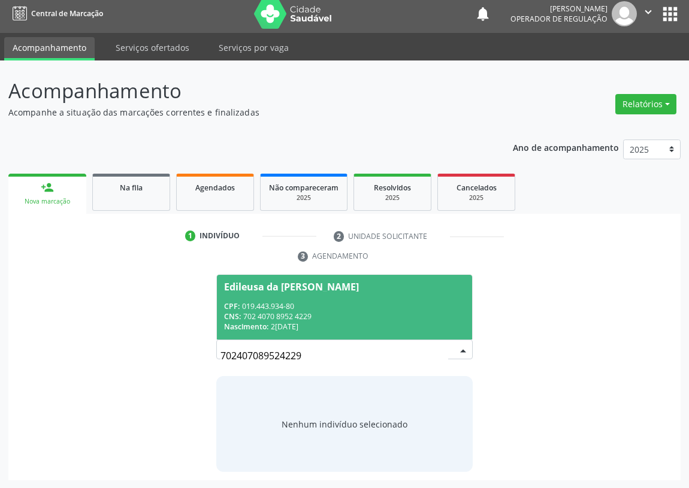
click at [290, 316] on div "CNS: 702 4070 8952 4229" at bounding box center [344, 316] width 241 height 10
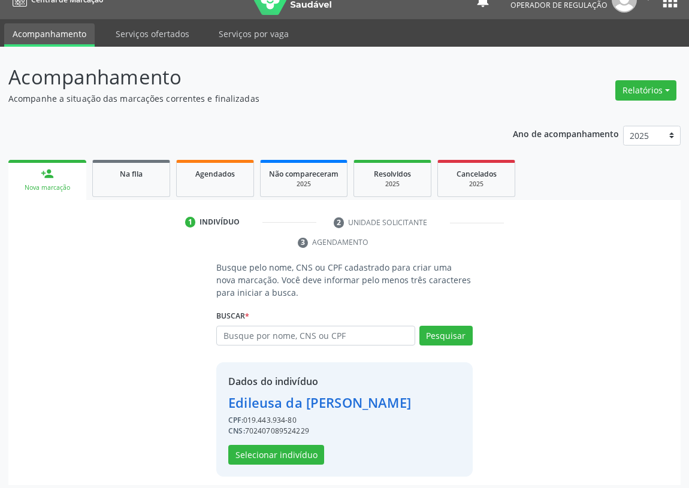
scroll to position [23, 0]
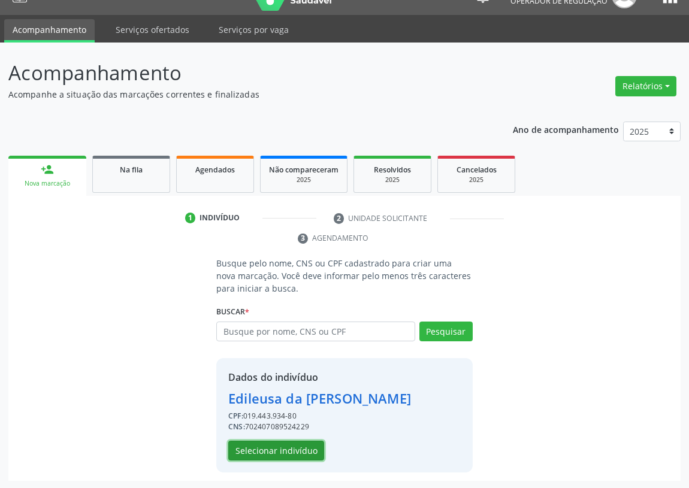
click at [277, 450] on button "Selecionar indivíduo" at bounding box center [276, 451] width 96 height 20
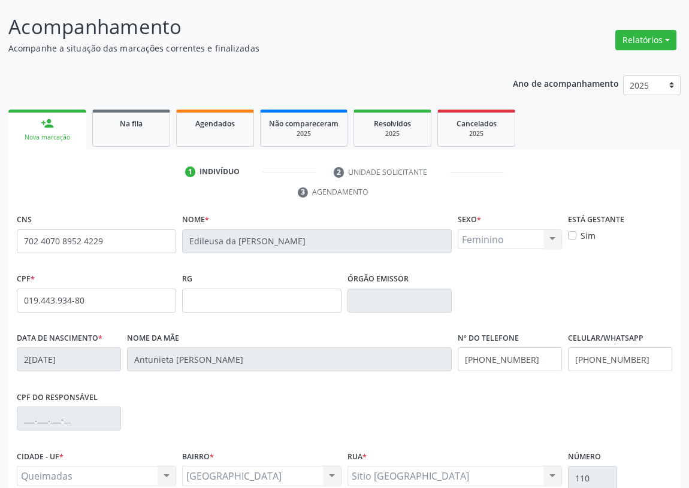
scroll to position [180, 0]
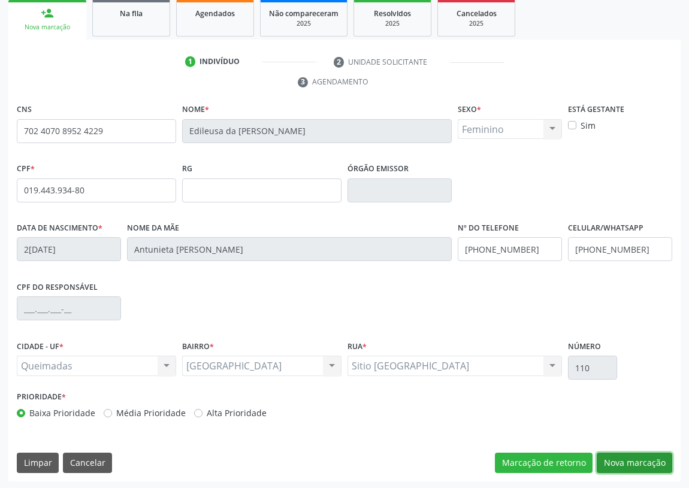
drag, startPoint x: 641, startPoint y: 463, endPoint x: 147, endPoint y: 331, distance: 511.2
click at [633, 462] on button "Nova marcação" at bounding box center [633, 463] width 75 height 20
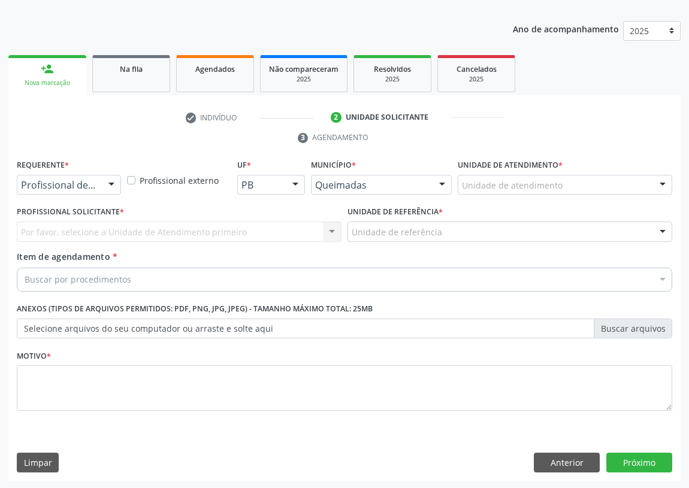
click at [111, 181] on div at bounding box center [111, 185] width 18 height 20
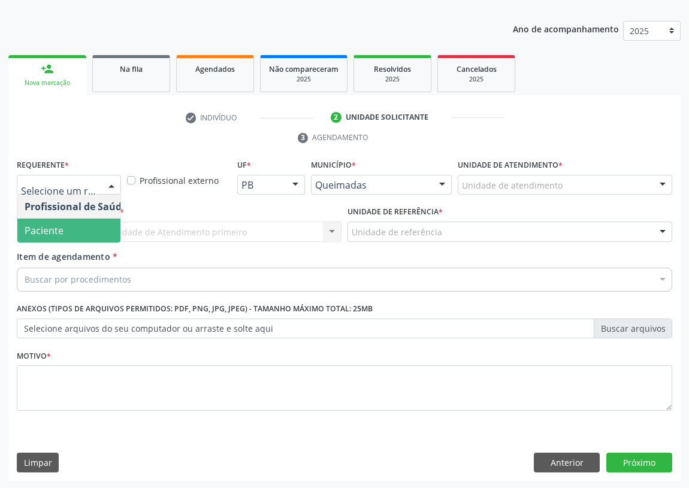
drag, startPoint x: 78, startPoint y: 222, endPoint x: 188, endPoint y: 210, distance: 110.8
click at [84, 222] on span "Paciente" at bounding box center [75, 231] width 117 height 24
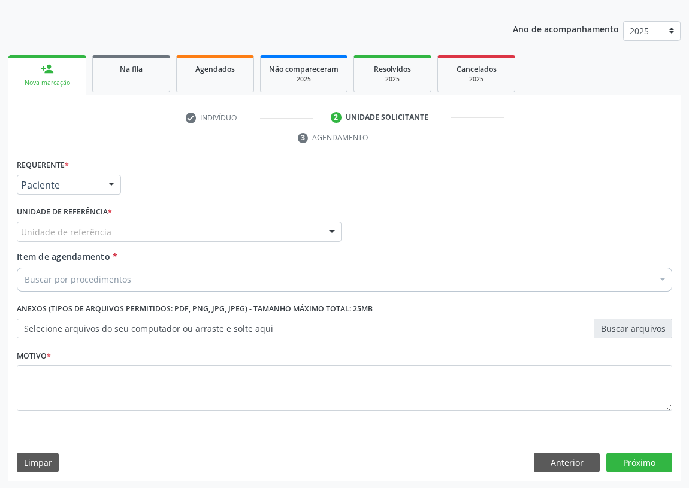
drag, startPoint x: 310, startPoint y: 223, endPoint x: 202, endPoint y: 260, distance: 114.5
click at [307, 223] on div "Unidade de referência" at bounding box center [179, 232] width 325 height 20
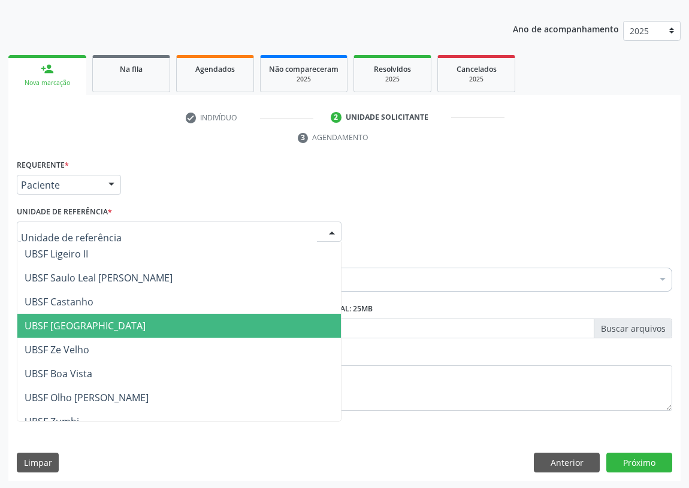
click at [80, 320] on span "UBSF [GEOGRAPHIC_DATA]" at bounding box center [85, 325] width 121 height 13
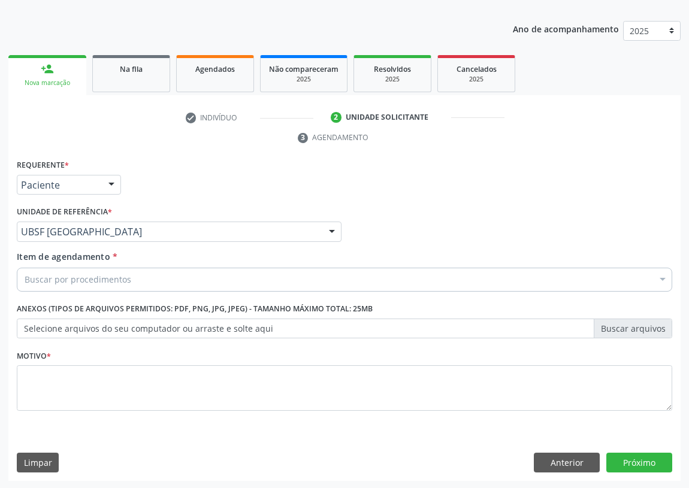
drag, startPoint x: 31, startPoint y: 281, endPoint x: 48, endPoint y: 263, distance: 24.6
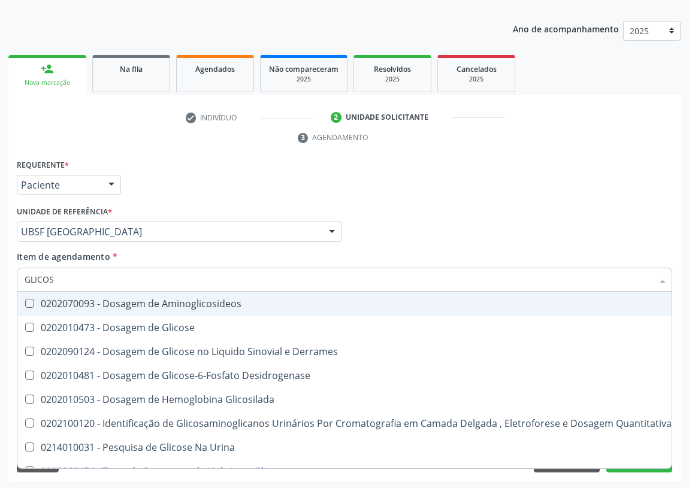
type input "GLICOSE"
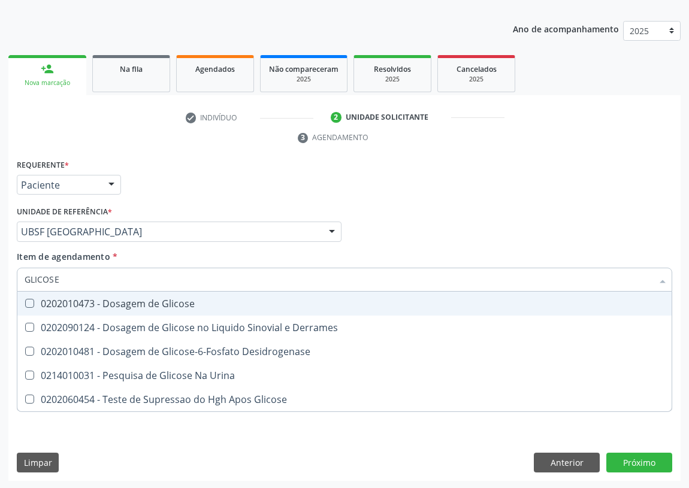
drag, startPoint x: 29, startPoint y: 305, endPoint x: 51, endPoint y: 287, distance: 29.0
click at [32, 302] on Glicose at bounding box center [29, 303] width 9 height 9
click at [25, 302] on Glicose "checkbox" at bounding box center [21, 303] width 8 height 8
checkbox Glicose "true"
drag, startPoint x: 66, startPoint y: 280, endPoint x: 5, endPoint y: 281, distance: 61.7
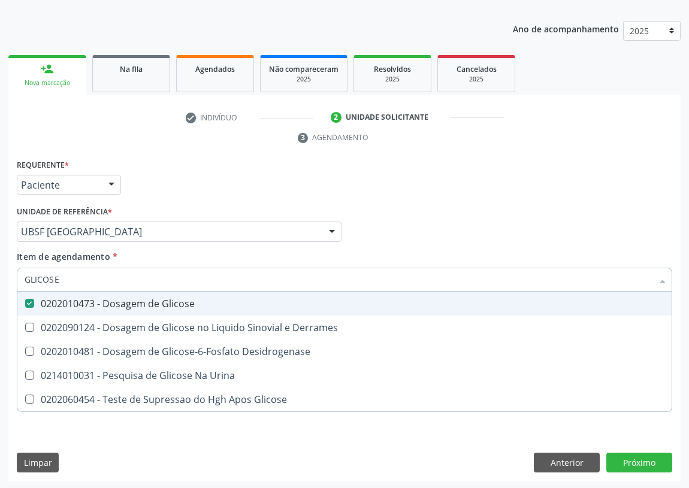
click at [9, 284] on div "Requerente * Paciente Profissional de Saúde Paciente Nenhum resultado encontrad…" at bounding box center [344, 318] width 672 height 325
type input "H"
checkbox Glicose "false"
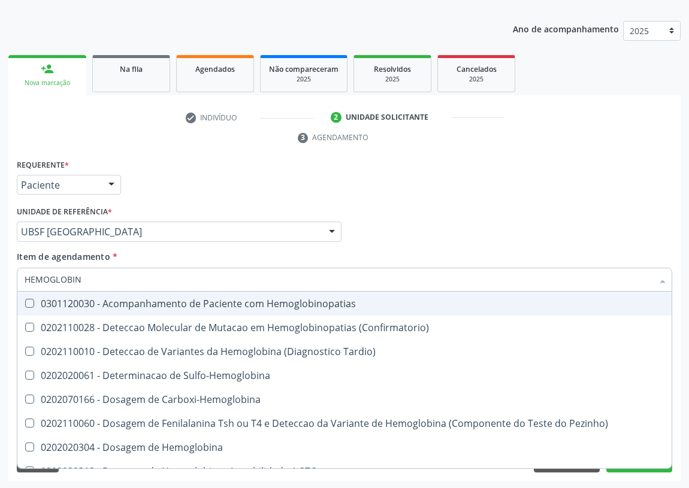
type input "HEMOGLOBINA"
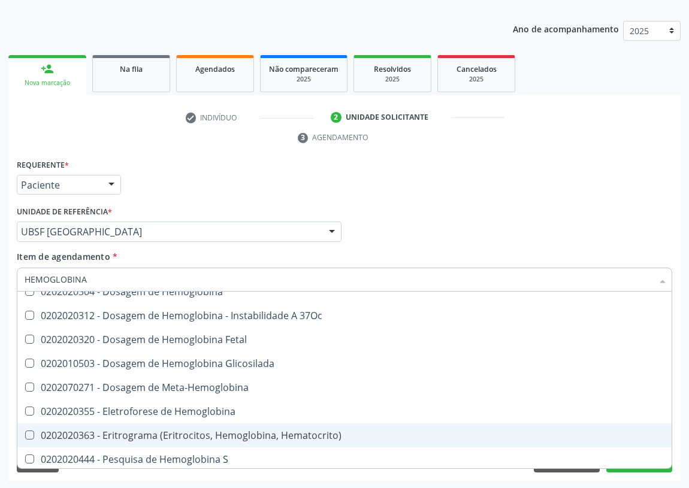
scroll to position [108, 0]
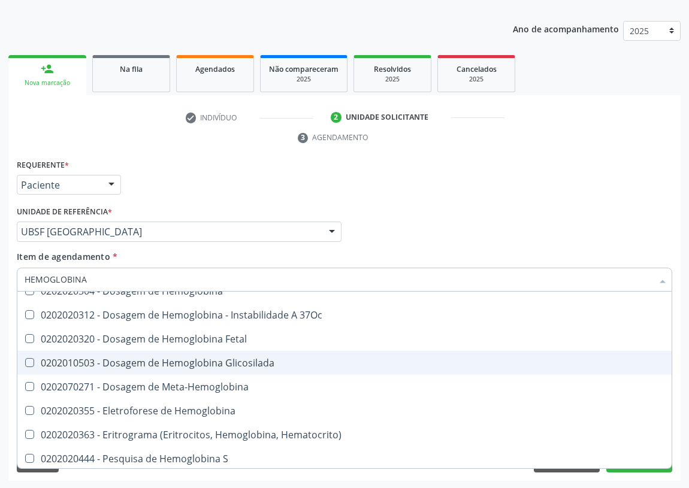
drag, startPoint x: 205, startPoint y: 356, endPoint x: 165, endPoint y: 348, distance: 41.6
click at [204, 358] on div "0202010503 - Dosagem de Hemoglobina Glicosilada" at bounding box center [344, 363] width 639 height 10
checkbox Glicosilada "true"
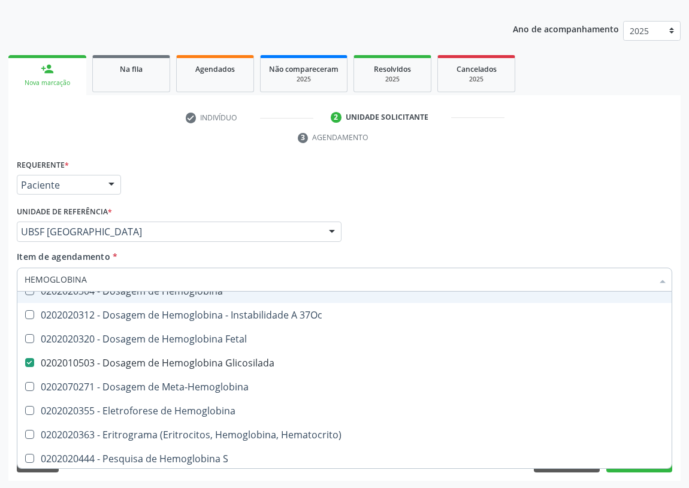
drag, startPoint x: 96, startPoint y: 271, endPoint x: 0, endPoint y: 293, distance: 98.3
click at [0, 293] on div "Acompanhamento Acompanhe a situação das marcações correntes e finalizadas Relat…" at bounding box center [344, 215] width 689 height 547
drag, startPoint x: 495, startPoint y: 216, endPoint x: 42, endPoint y: 403, distance: 489.9
click at [473, 223] on div "Profissional Solicitante Por favor, selecione a Unidade de Atendimento primeiro…" at bounding box center [344, 226] width 661 height 47
checkbox Sulfo-Hemoglobina "true"
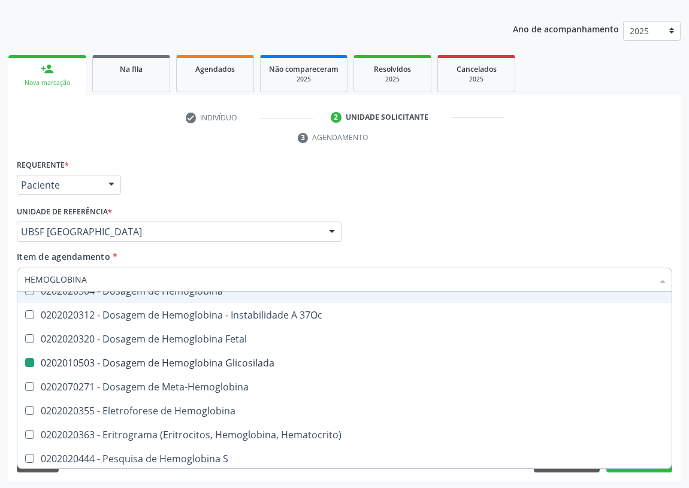
checkbox Carboxi-Hemoglobina "true"
checkbox Glicosilada "false"
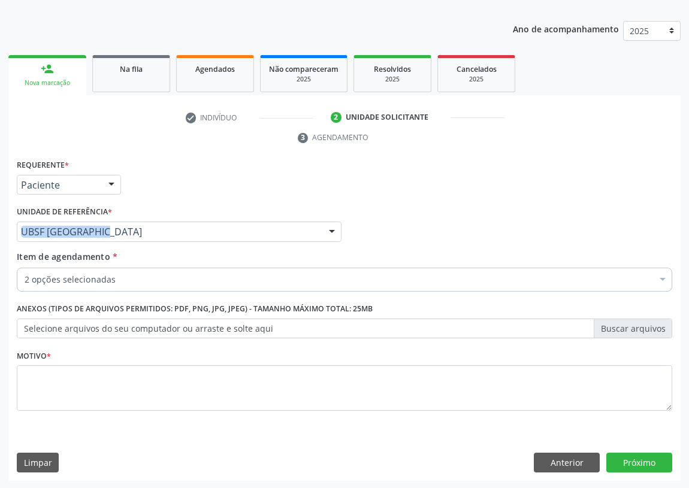
scroll to position [0, 0]
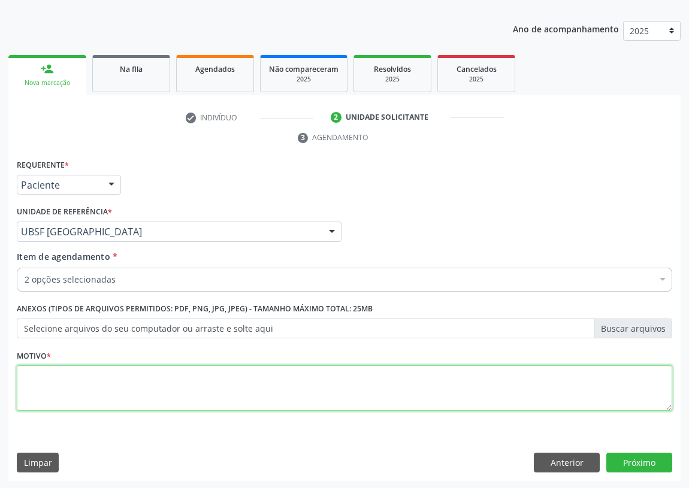
drag, startPoint x: 29, startPoint y: 387, endPoint x: 37, endPoint y: 375, distance: 14.8
click at [31, 384] on textarea at bounding box center [344, 388] width 655 height 46
type textarea "AVALIAÇÃO"
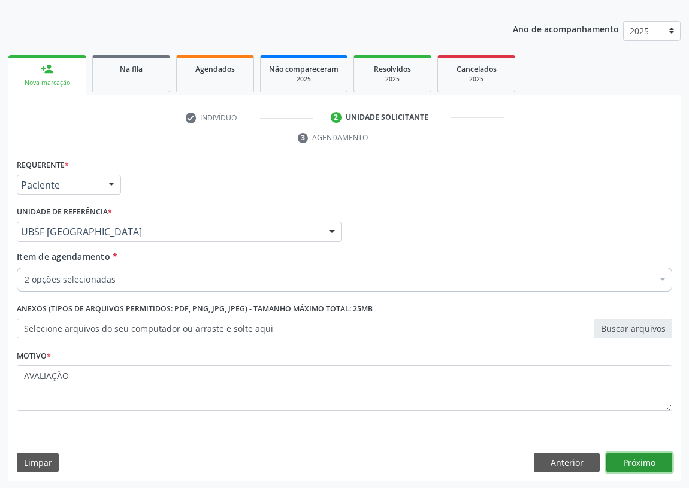
click at [646, 458] on button "Próximo" at bounding box center [639, 463] width 66 height 20
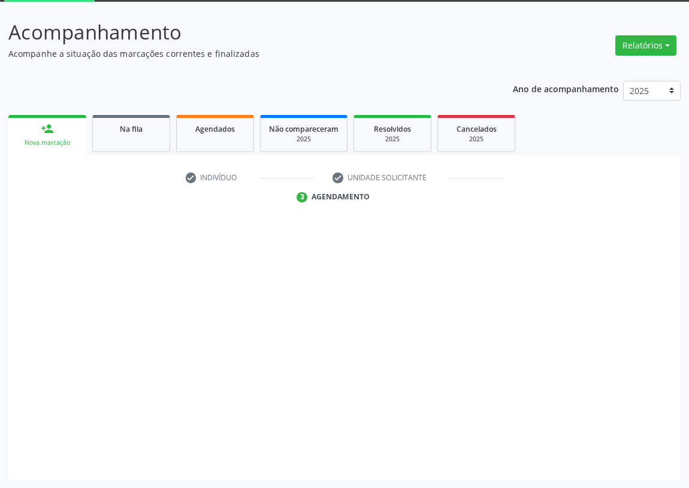
scroll to position [63, 0]
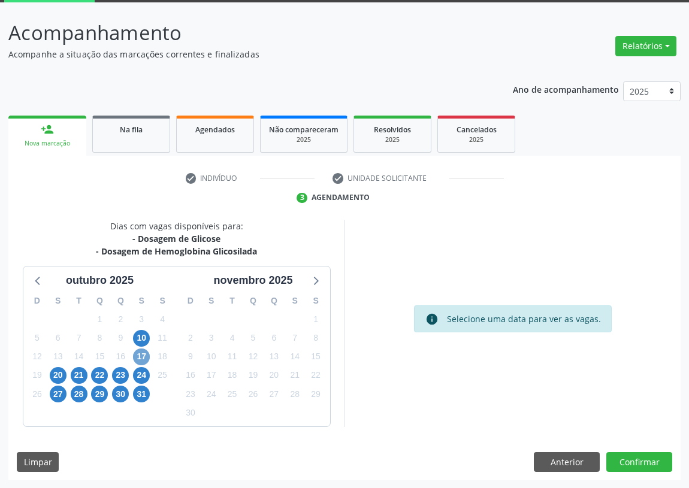
click at [142, 357] on span "17" at bounding box center [141, 356] width 17 height 17
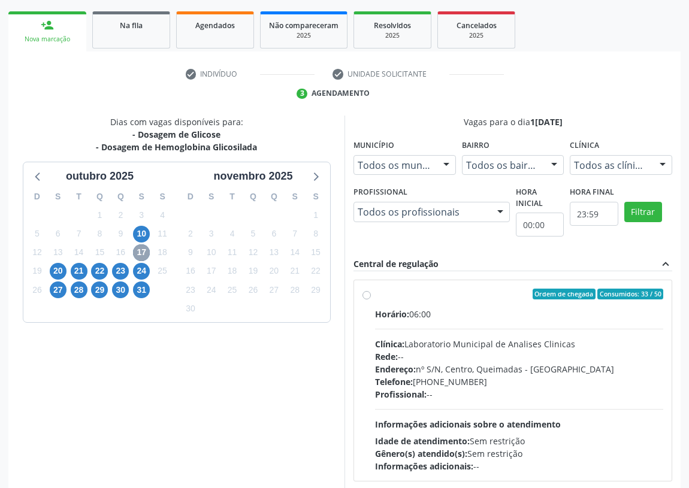
scroll to position [172, 0]
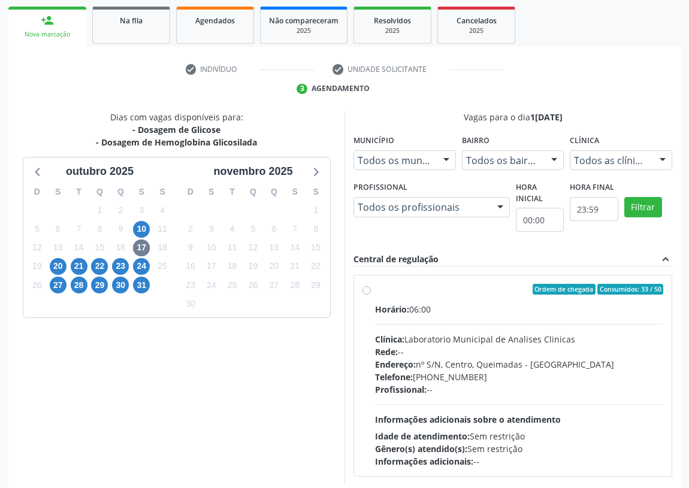
click at [375, 289] on label "Ordem de chegada Consumidos: 33 / 50 Horário: 06:00 Clínica: Laboratorio Munici…" at bounding box center [519, 376] width 288 height 184
click at [368, 289] on input "Ordem de chegada Consumidos: 33 / 50 Horário: 06:00 Clínica: Laboratorio Munici…" at bounding box center [366, 289] width 8 height 11
radio input "true"
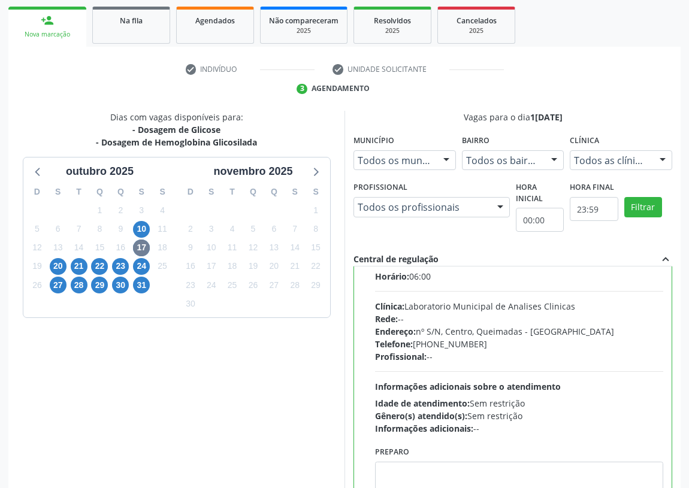
scroll to position [59, 0]
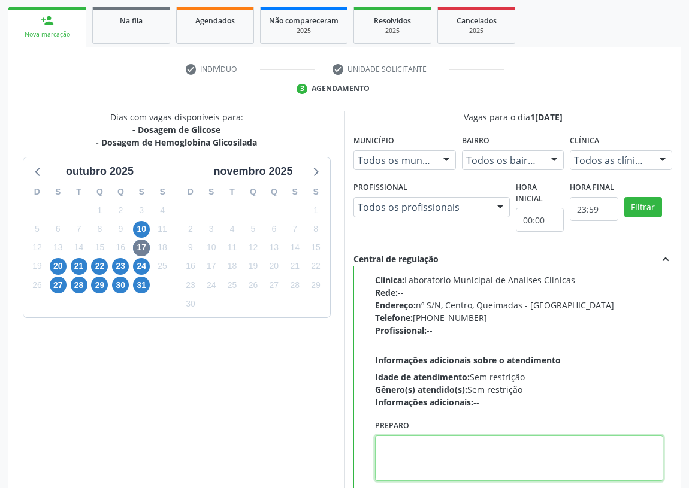
click at [414, 459] on textarea at bounding box center [519, 458] width 288 height 46
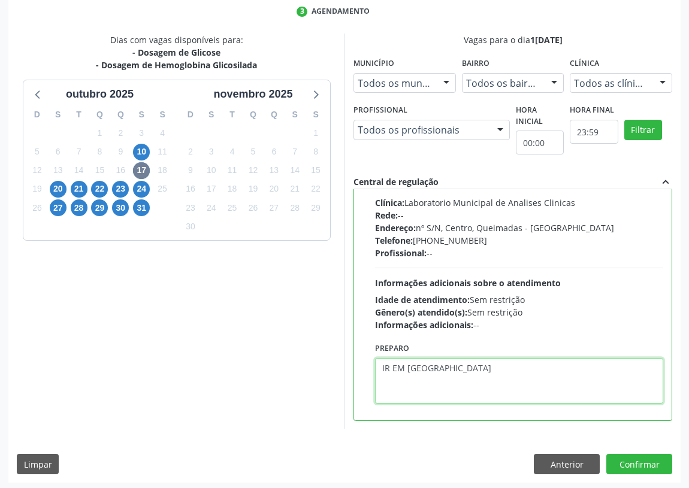
scroll to position [251, 0]
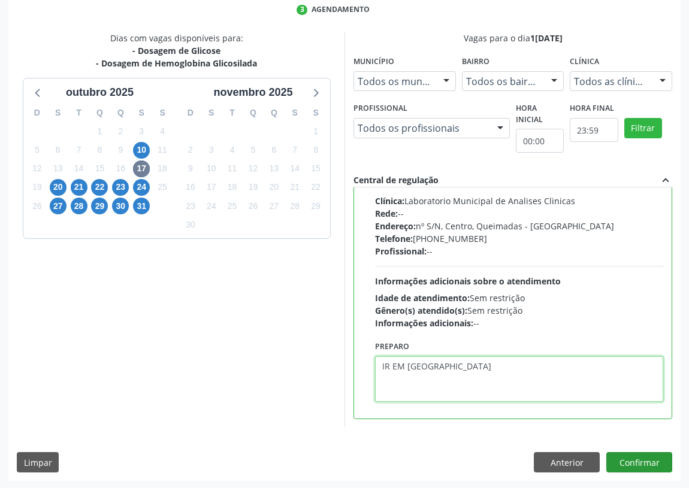
type textarea "IR EM [GEOGRAPHIC_DATA]"
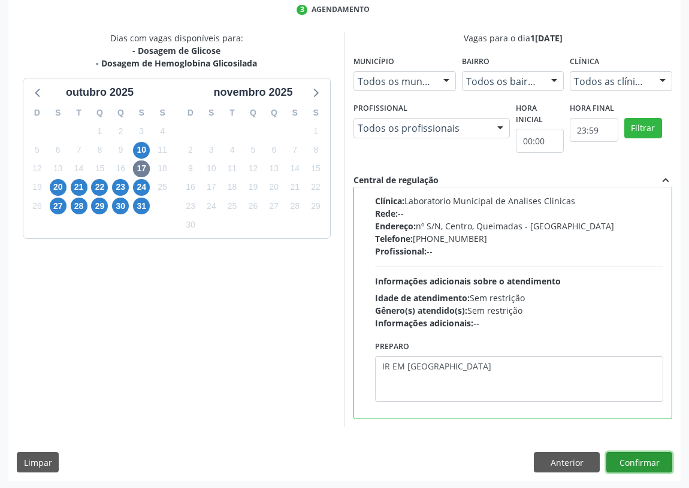
click at [623, 459] on button "Confirmar" at bounding box center [639, 462] width 66 height 20
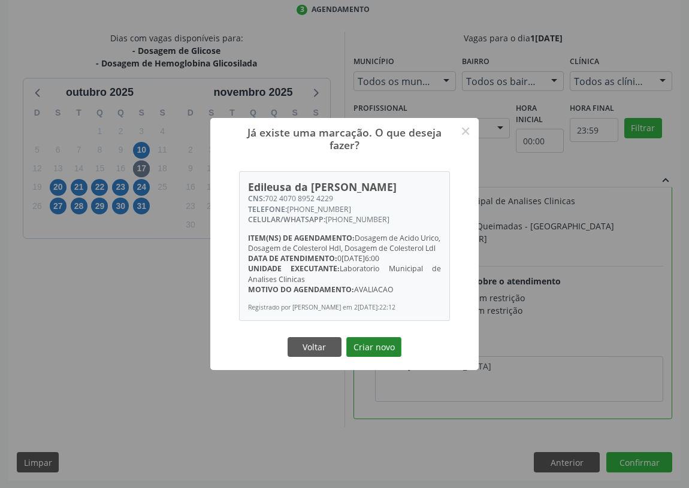
click at [371, 347] on button "Criar novo" at bounding box center [373, 347] width 55 height 20
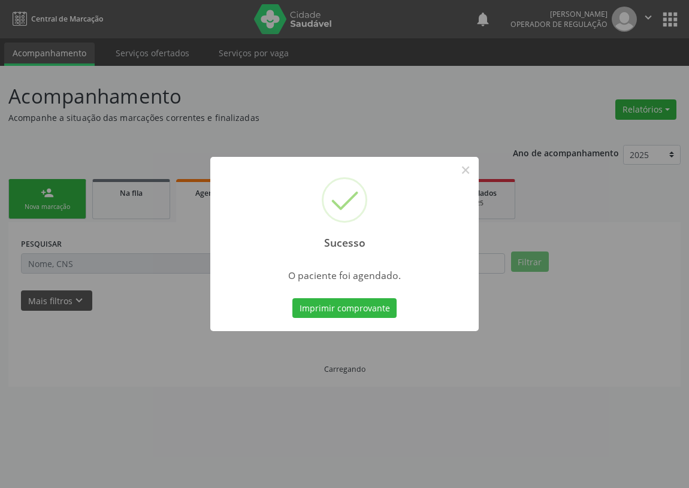
scroll to position [0, 0]
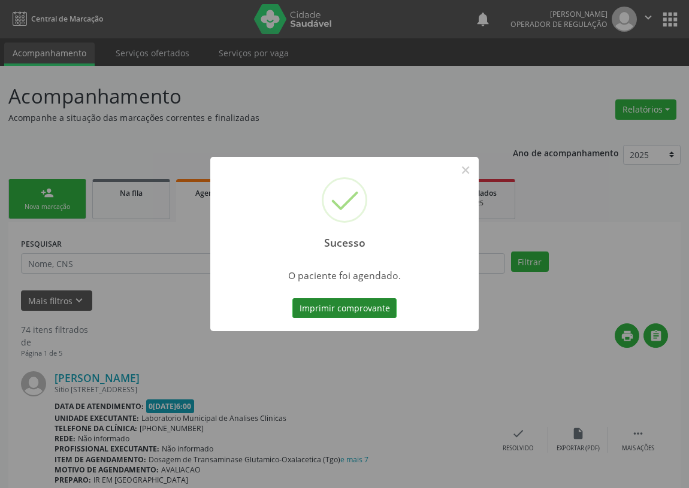
click at [361, 306] on button "Imprimir comprovante" at bounding box center [344, 308] width 104 height 20
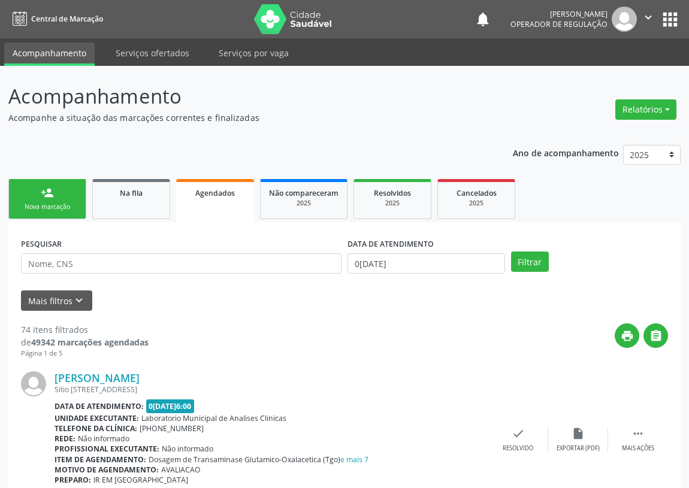
click at [42, 198] on div "person_add" at bounding box center [47, 192] width 13 height 13
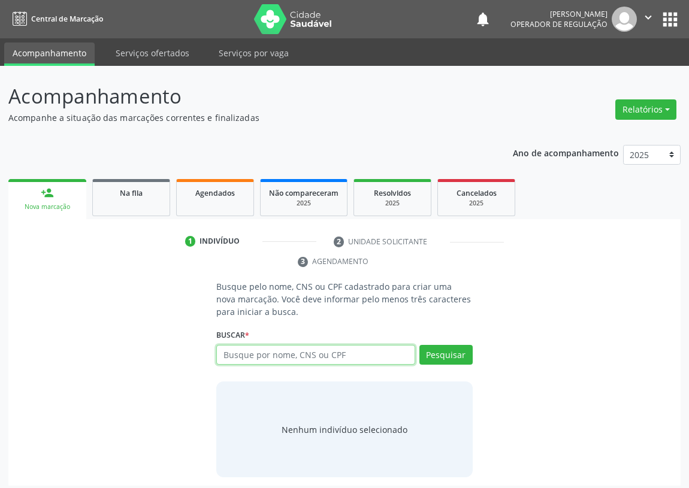
click at [235, 357] on input "text" at bounding box center [315, 355] width 199 height 20
type input "704003397165668"
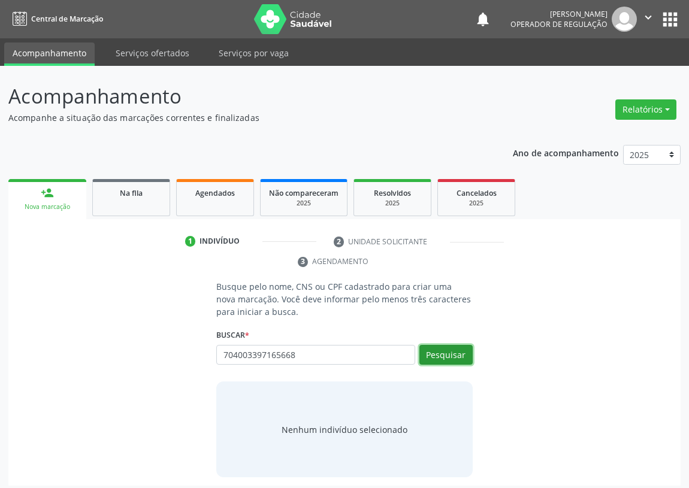
click at [466, 359] on button "Pesquisar" at bounding box center [445, 355] width 53 height 20
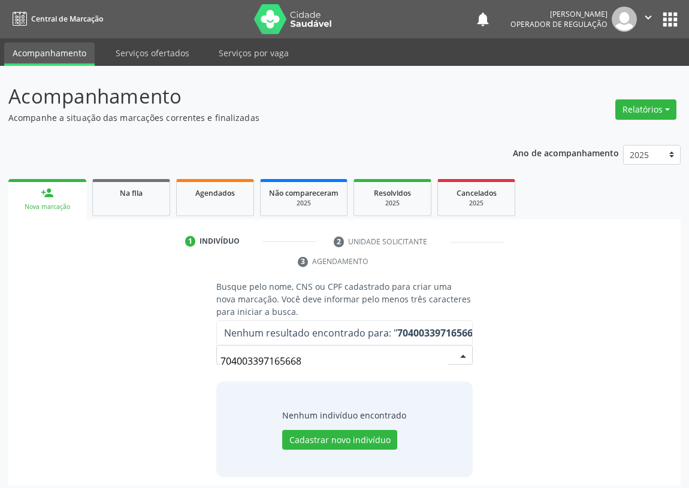
drag, startPoint x: 326, startPoint y: 365, endPoint x: 190, endPoint y: 360, distance: 136.0
click at [191, 363] on div "Busque pelo nome, CNS ou CPF cadastrado para criar uma nova marcação. Você deve…" at bounding box center [344, 378] width 655 height 197
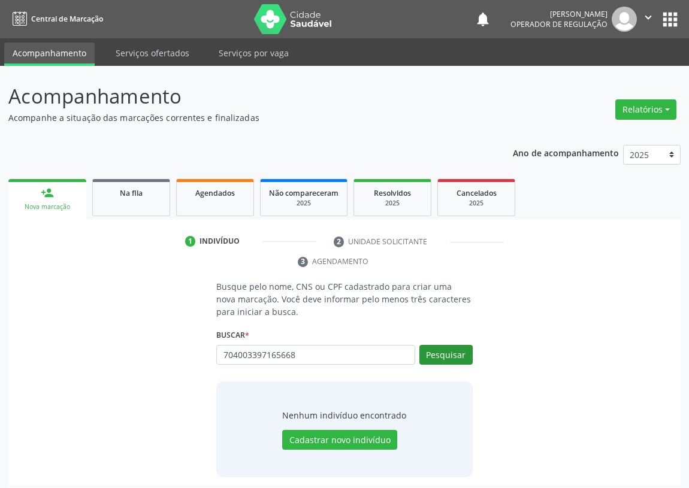
type input "704003397165668"
click at [448, 355] on button "Pesquisar" at bounding box center [445, 355] width 53 height 20
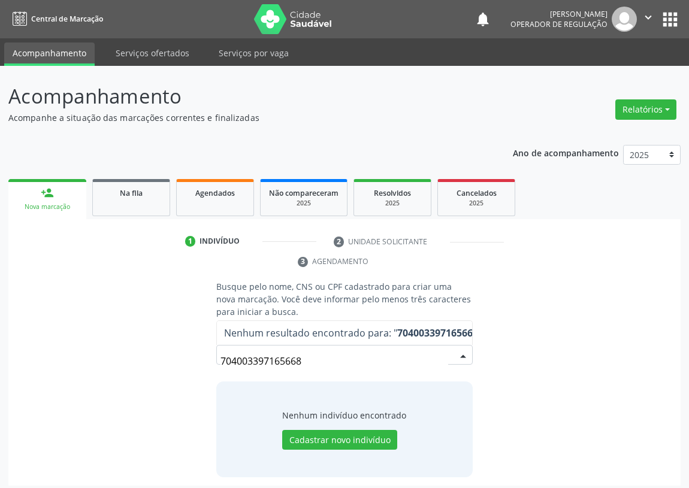
drag, startPoint x: 327, startPoint y: 356, endPoint x: 138, endPoint y: 342, distance: 189.1
click at [140, 350] on div "Busque pelo nome, CNS ou CPF cadastrado para criar uma nova marcação. Você deve…" at bounding box center [344, 378] width 655 height 197
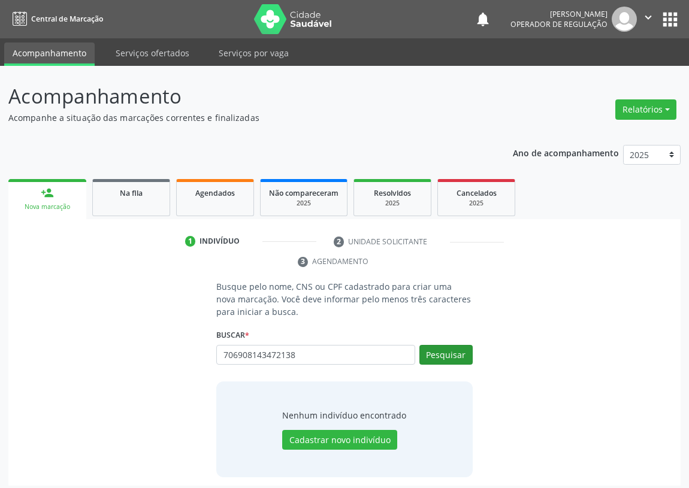
type input "706908143472138"
click at [448, 352] on button "Pesquisar" at bounding box center [445, 355] width 53 height 20
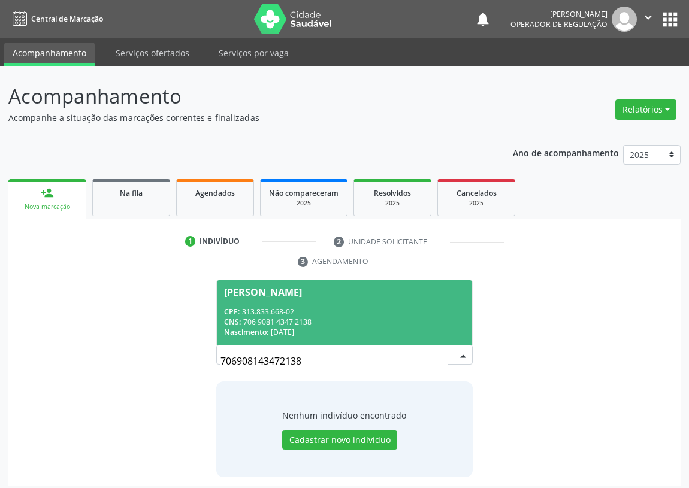
click at [295, 311] on div "CPF: 313.833.668-02" at bounding box center [344, 312] width 241 height 10
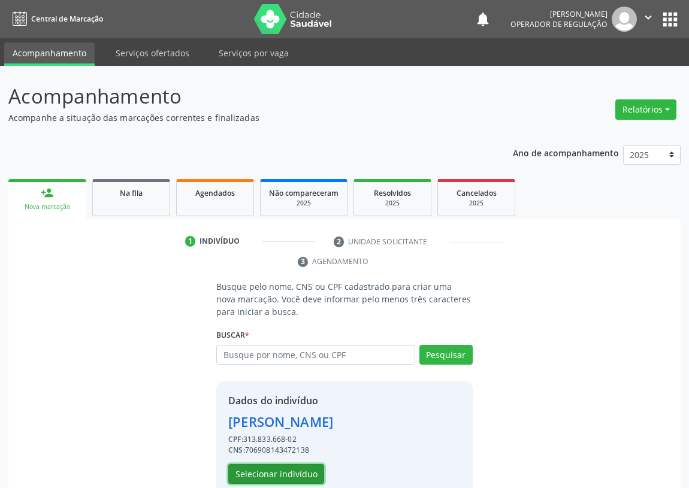
click at [264, 472] on button "Selecionar indivíduo" at bounding box center [276, 474] width 96 height 20
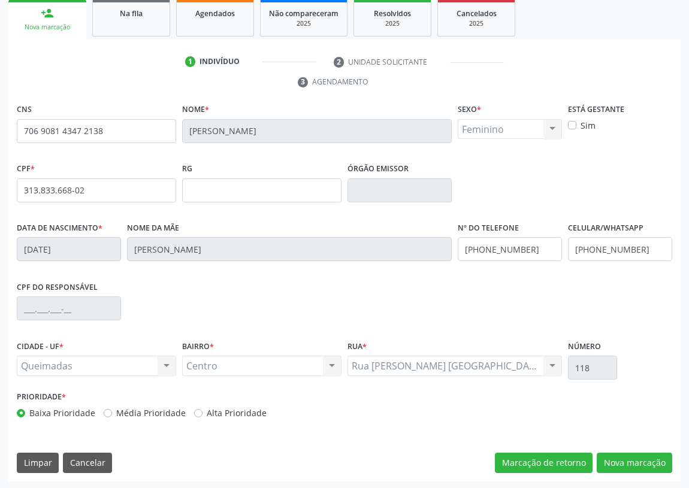
scroll to position [180, 0]
drag, startPoint x: 651, startPoint y: 461, endPoint x: 469, endPoint y: 421, distance: 187.0
click at [642, 458] on button "Nova marcação" at bounding box center [633, 463] width 75 height 20
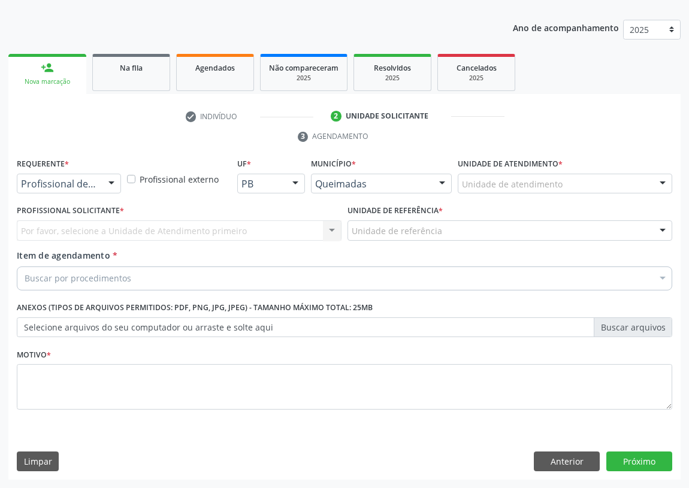
scroll to position [124, 0]
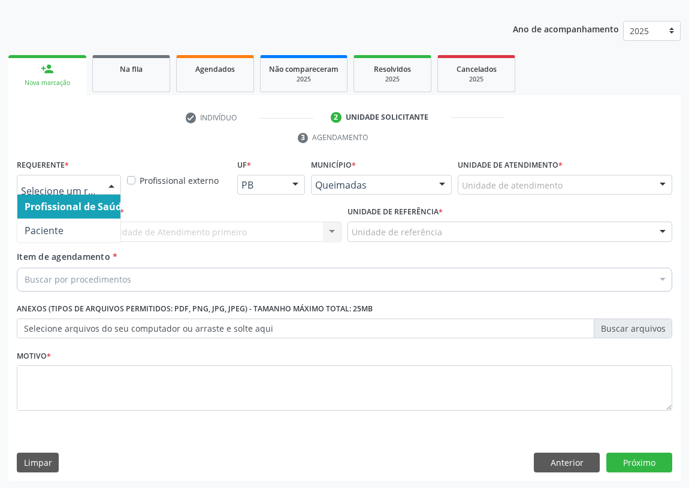
click at [114, 180] on div at bounding box center [111, 185] width 18 height 20
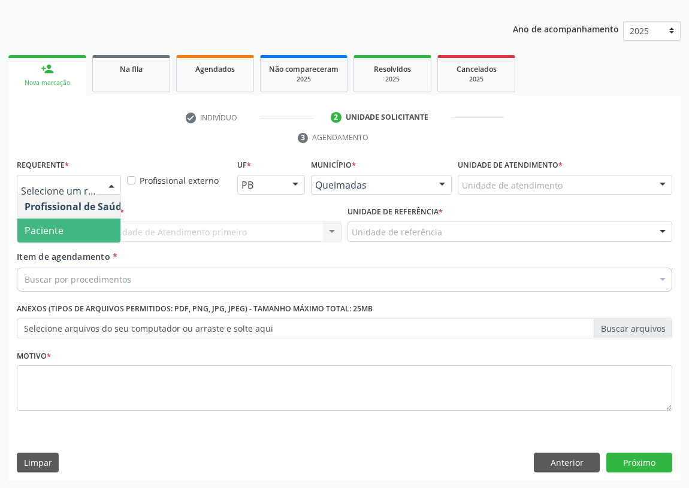
drag, startPoint x: 91, startPoint y: 226, endPoint x: 339, endPoint y: 268, distance: 251.4
click at [105, 226] on span "Paciente" at bounding box center [75, 231] width 117 height 24
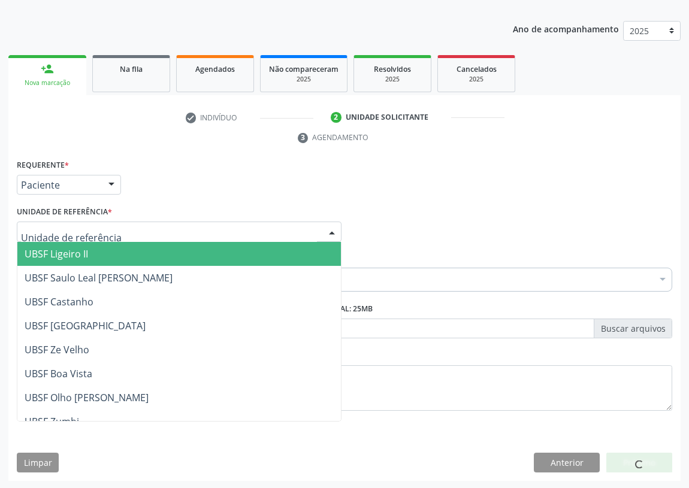
click at [333, 235] on div at bounding box center [332, 232] width 18 height 20
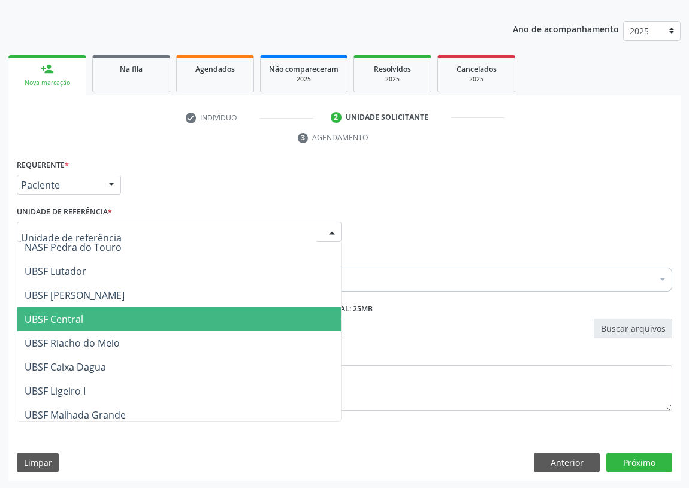
scroll to position [217, 0]
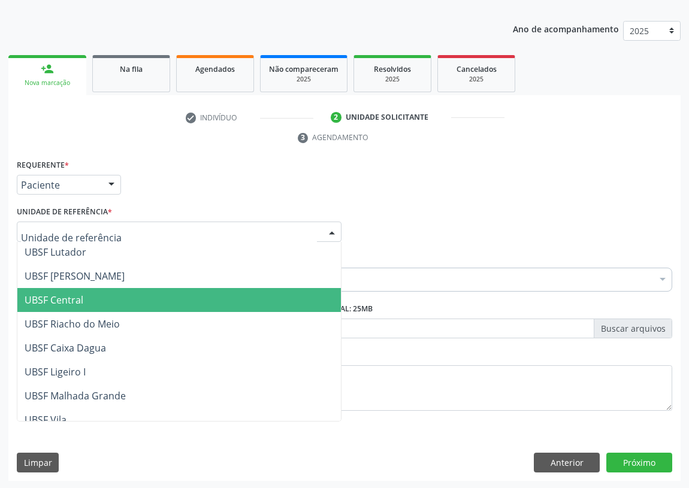
click at [73, 299] on span "UBSF Central" at bounding box center [54, 299] width 59 height 13
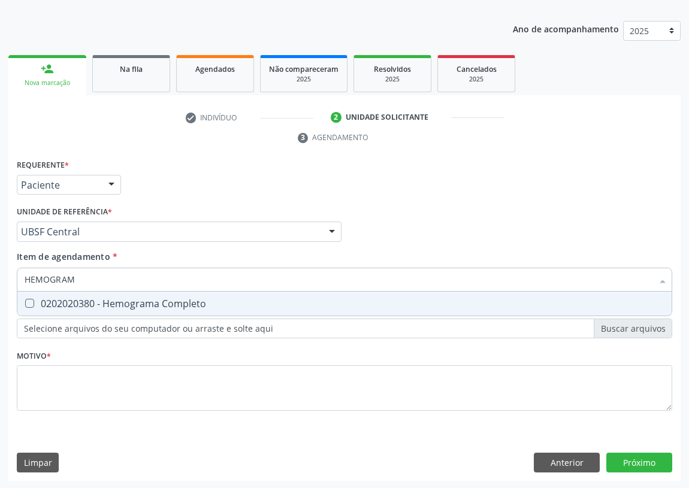
type input "HEMOGRAMA"
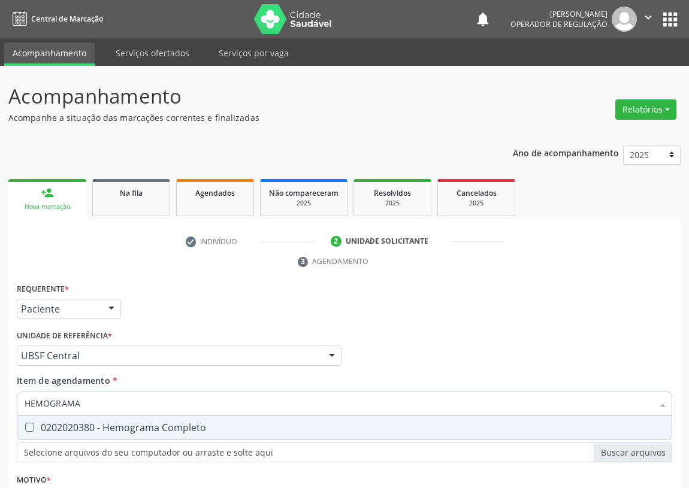
scroll to position [124, 0]
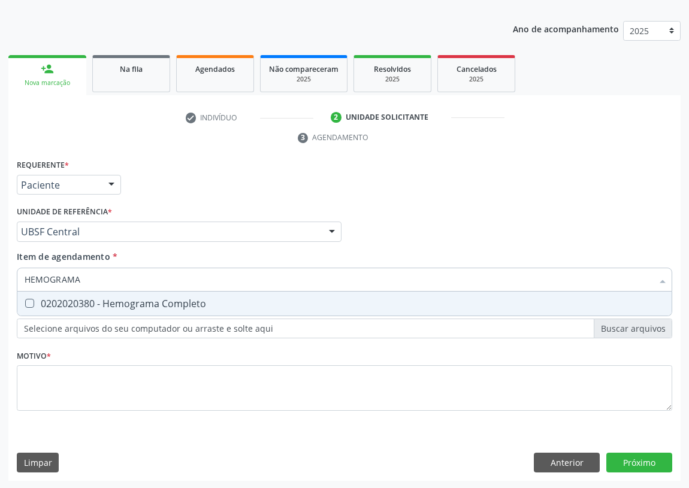
drag, startPoint x: 0, startPoint y: 0, endPoint x: 47, endPoint y: 289, distance: 292.4
click at [35, 300] on div "0202020380 - Hemograma Completo" at bounding box center [344, 304] width 639 height 10
checkbox Completo "true"
drag, startPoint x: 83, startPoint y: 272, endPoint x: 11, endPoint y: 275, distance: 71.9
click at [11, 275] on div "Requerente * Paciente Profissional de Saúde Paciente Nenhum resultado encontrad…" at bounding box center [344, 318] width 672 height 325
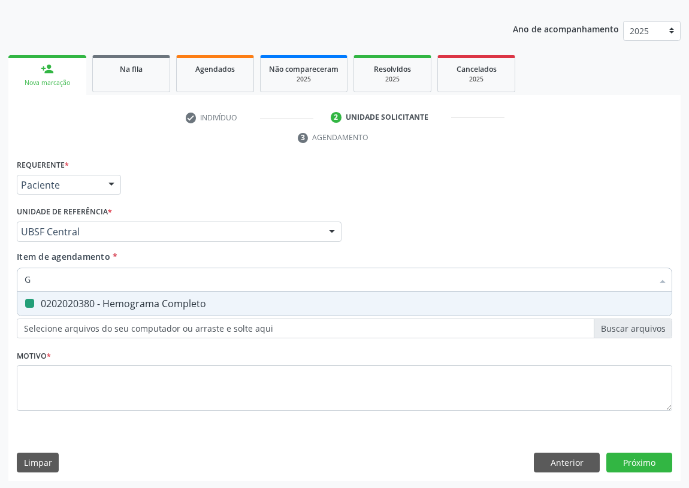
type input "GL"
checkbox Completo "false"
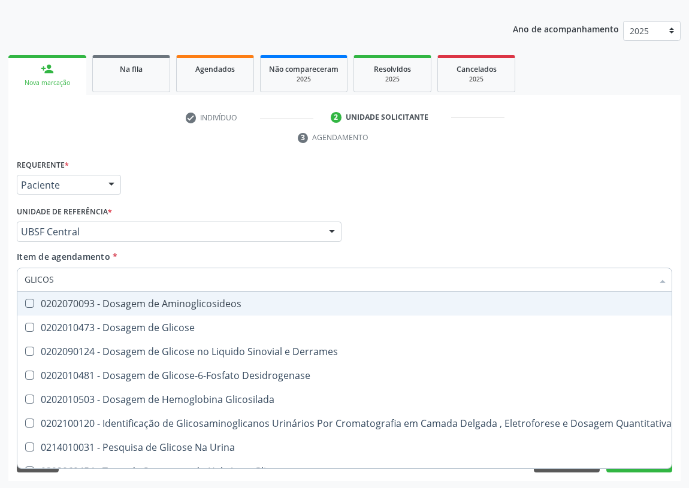
type input "GLICOSE"
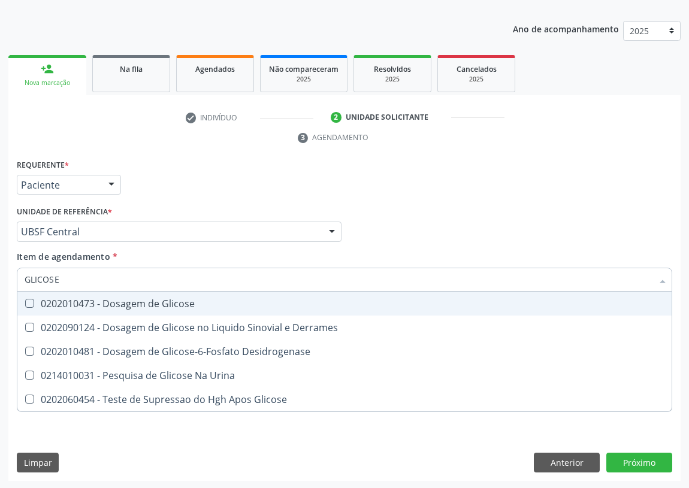
click at [35, 303] on div "0202010473 - Dosagem de Glicose" at bounding box center [344, 304] width 639 height 10
checkbox Glicose "true"
drag, startPoint x: 66, startPoint y: 275, endPoint x: 1, endPoint y: 265, distance: 66.6
click at [0, 274] on div "Acompanhamento Acompanhe a situação das marcações correntes e finalizadas Relat…" at bounding box center [344, 215] width 689 height 547
type input "H"
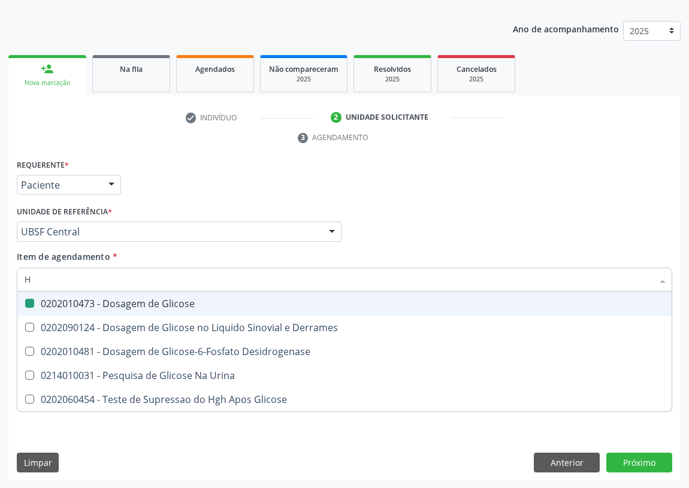
checkbox Glicose "false"
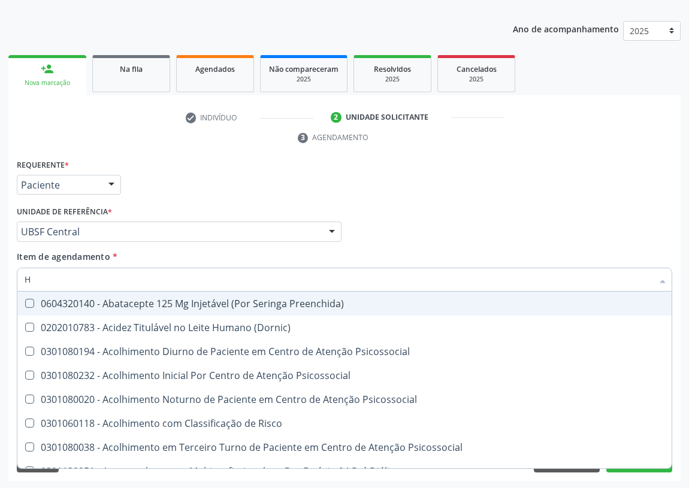
type input "HE"
checkbox C "true"
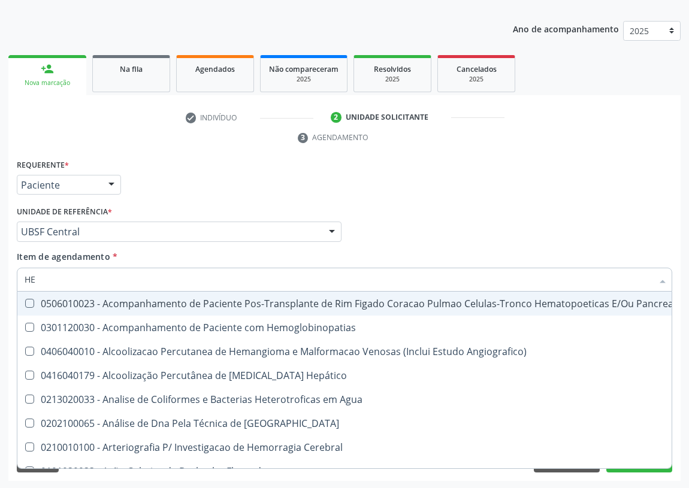
type input "HEM"
checkbox Transplante "true"
checkbox Completo "false"
type input "HEMO"
checkbox Retro-Retal "true"
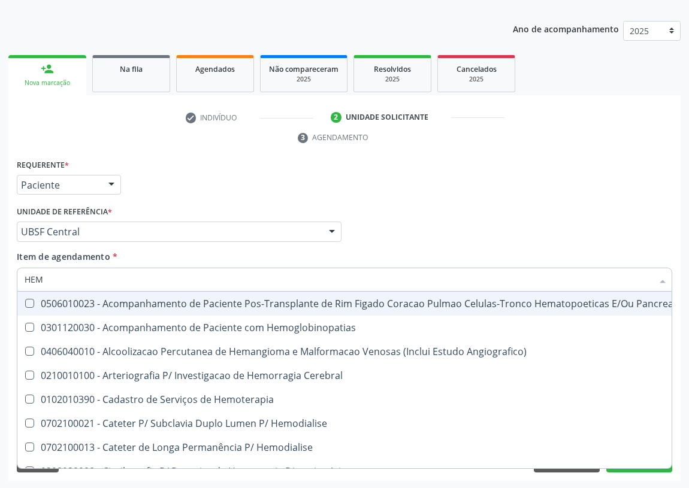
checkbox Completo "false"
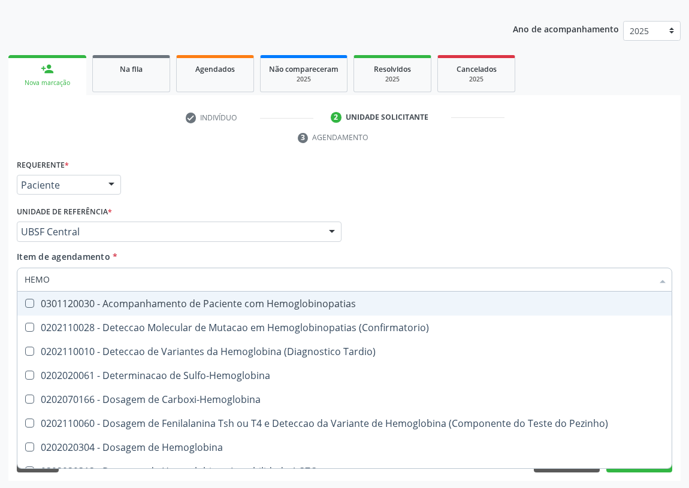
type input "HEMOG"
checkbox Completo "true"
type input "HEMOGL"
checkbox Completo "false"
type input "HEMOGLOBINA"
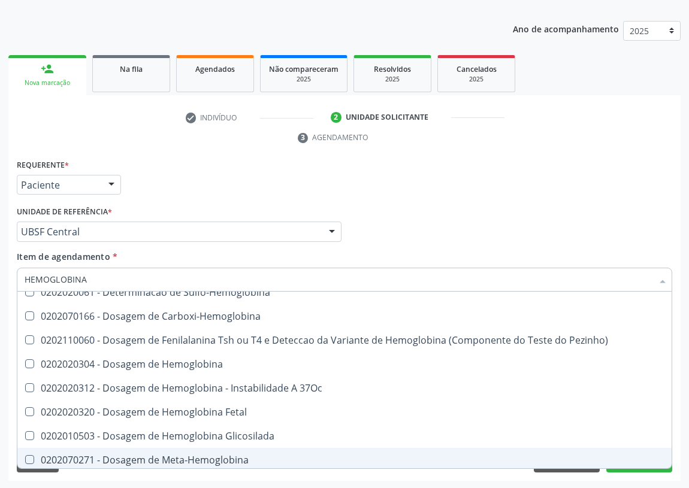
scroll to position [54, 0]
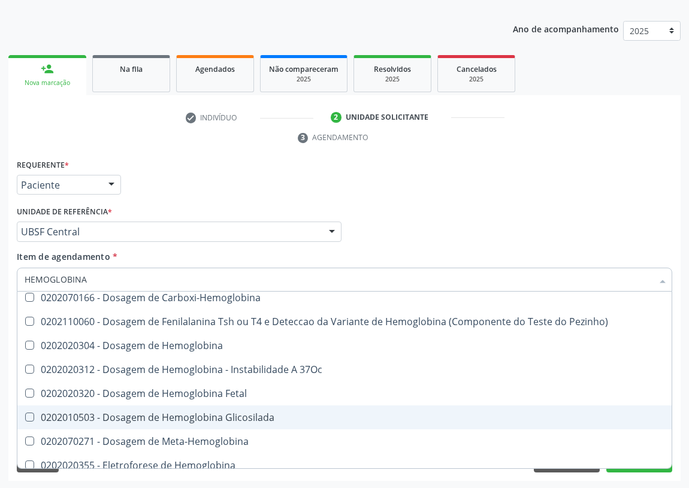
drag, startPoint x: 171, startPoint y: 408, endPoint x: 132, endPoint y: 405, distance: 38.5
click at [169, 413] on div "0202010503 - Dosagem de Hemoglobina Glicosilada" at bounding box center [344, 418] width 639 height 10
checkbox Glicosilada "true"
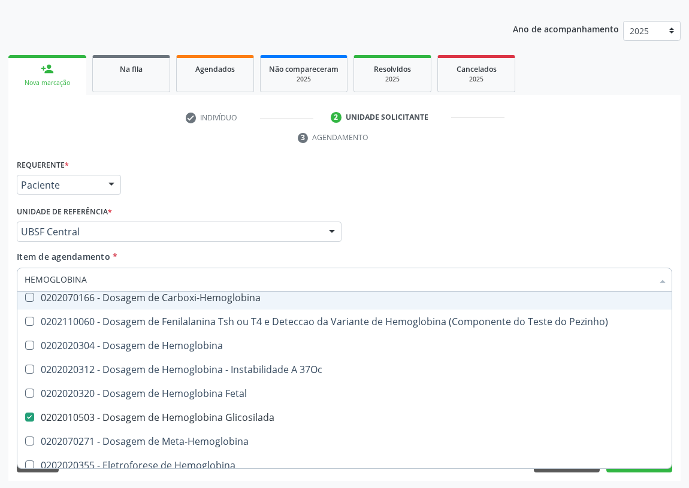
drag, startPoint x: 95, startPoint y: 283, endPoint x: 8, endPoint y: 260, distance: 89.9
click at [0, 277] on div "Acompanhamento Acompanhe a situação das marcações correntes e finalizadas Relat…" at bounding box center [344, 215] width 689 height 547
type input "C"
checkbox Glicosilada "false"
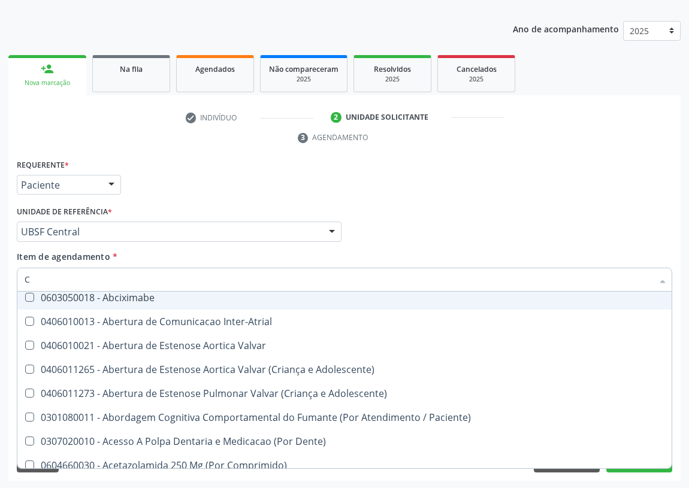
type input "CO"
checkbox Comprimido\) "true"
checkbox Transcutanea "true"
checkbox Osseo "true"
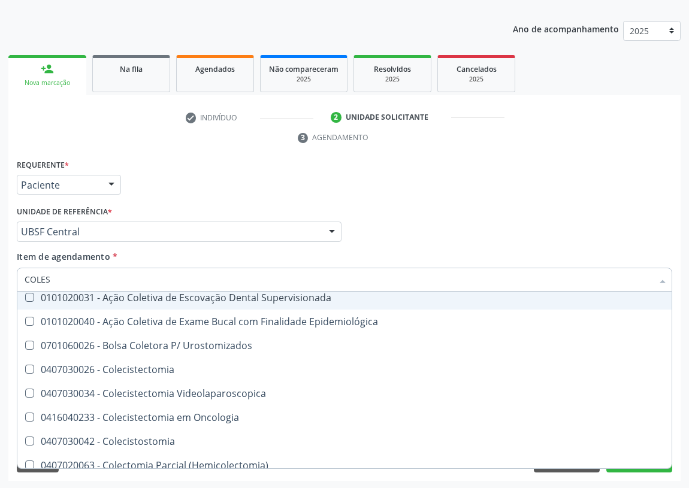
scroll to position [0, 0]
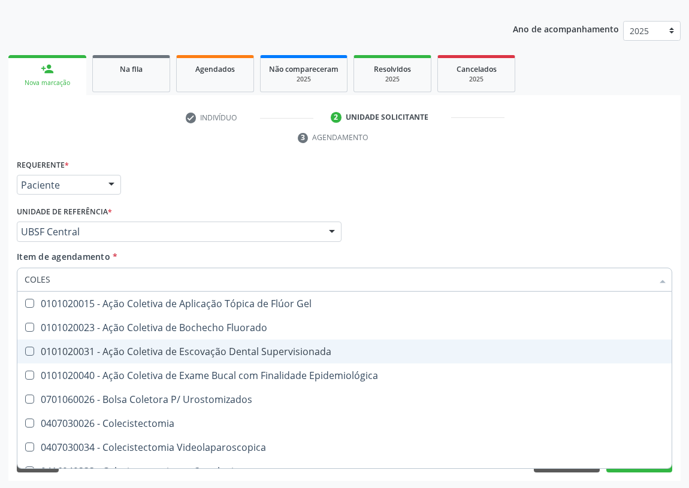
type input "COLEST"
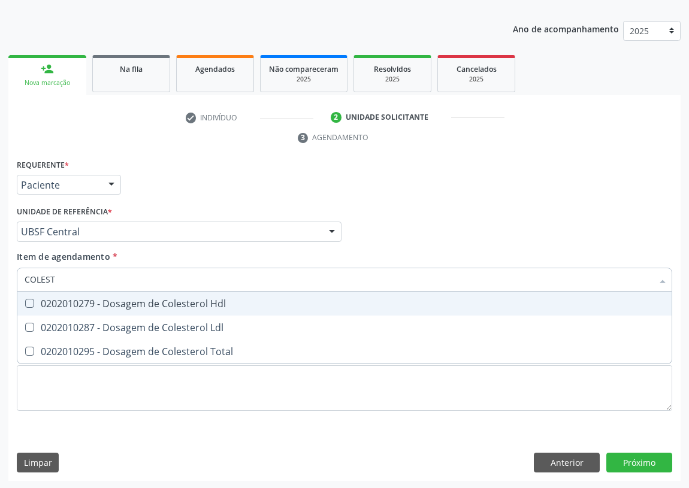
drag, startPoint x: 30, startPoint y: 304, endPoint x: 28, endPoint y: 317, distance: 12.8
click at [30, 305] on Hdl at bounding box center [29, 303] width 9 height 9
click at [25, 305] on Hdl "checkbox" at bounding box center [21, 303] width 8 height 8
checkbox Hdl "true"
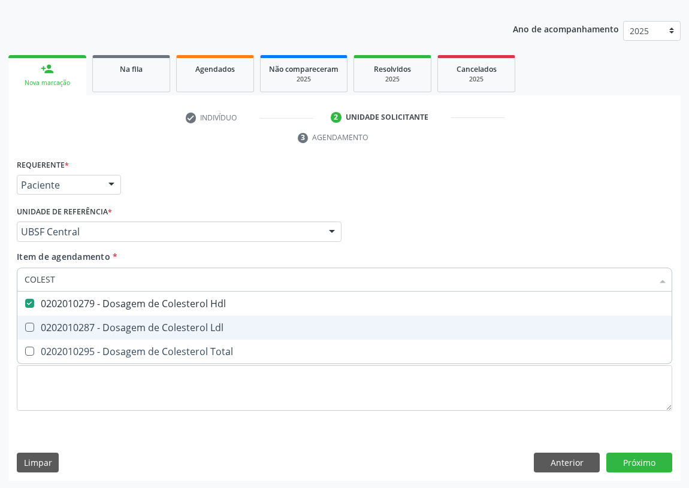
drag, startPoint x: 27, startPoint y: 329, endPoint x: 53, endPoint y: 310, distance: 32.5
click at [44, 323] on div "0202010287 - Dosagem de Colesterol Ldl" at bounding box center [344, 328] width 639 height 10
checkbox Ldl "true"
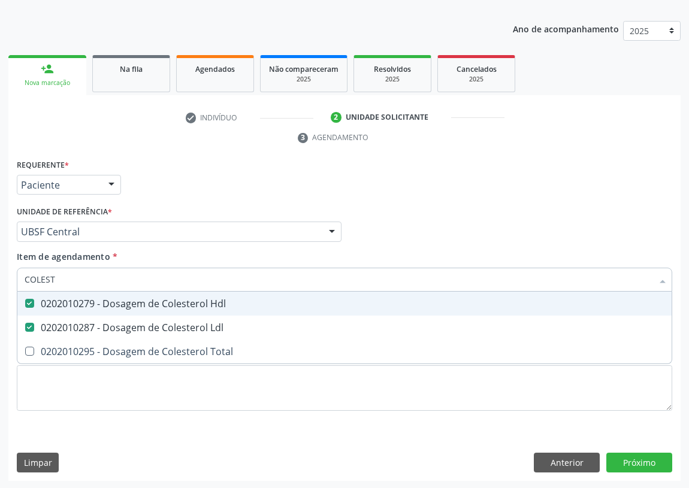
drag, startPoint x: 53, startPoint y: 279, endPoint x: 0, endPoint y: 252, distance: 59.7
click at [0, 263] on div "Acompanhamento Acompanhe a situação das marcações correntes e finalizadas Relat…" at bounding box center [344, 215] width 689 height 547
type input "TR"
checkbox Hdl "false"
checkbox Ldl "false"
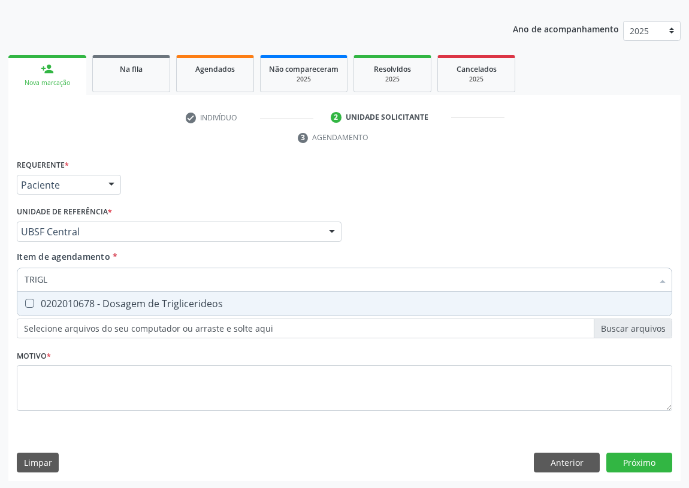
type input "TRIGLI"
drag, startPoint x: 23, startPoint y: 301, endPoint x: 54, endPoint y: 298, distance: 31.2
click at [44, 302] on div "0202010678 - Dosagem de Triglicerideos" at bounding box center [344, 304] width 639 height 10
checkbox Triglicerideos "true"
drag, startPoint x: 54, startPoint y: 280, endPoint x: 0, endPoint y: 253, distance: 60.8
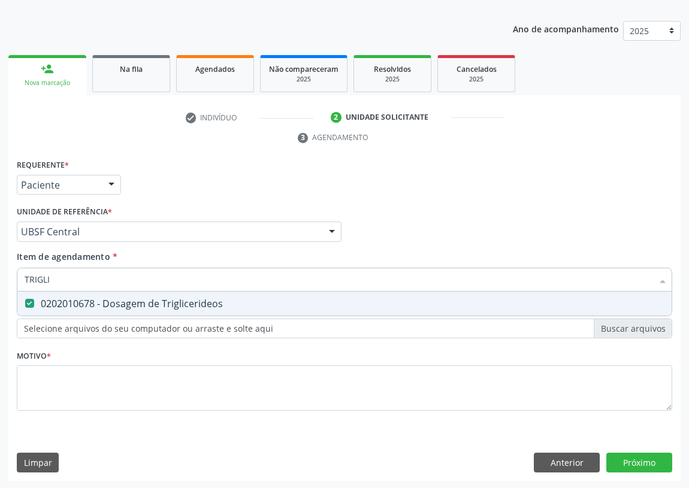
click at [0, 263] on div "Acompanhamento Acompanhe a situação das marcações correntes e finalizadas Relat…" at bounding box center [344, 215] width 689 height 547
type input "V"
checkbox Triglicerideos "false"
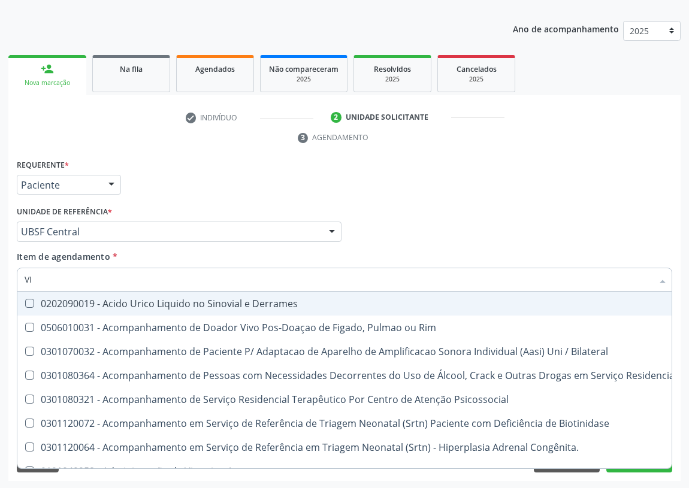
type input "VIT"
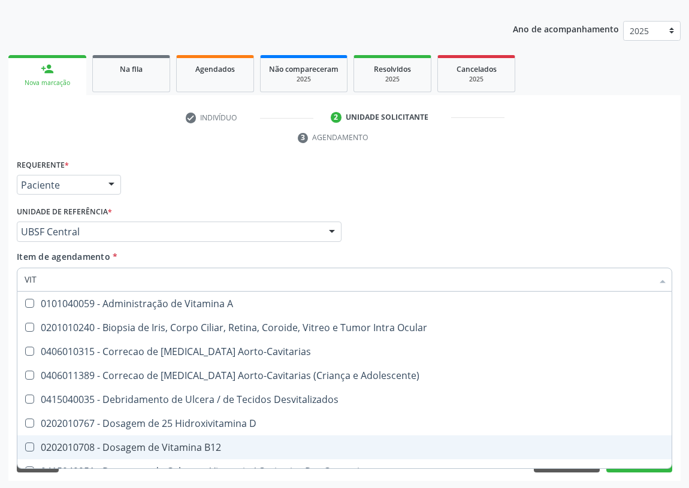
click at [127, 438] on span "0202010708 - Dosagem de Vitamina B12" at bounding box center [344, 447] width 654 height 24
checkbox B12 "true"
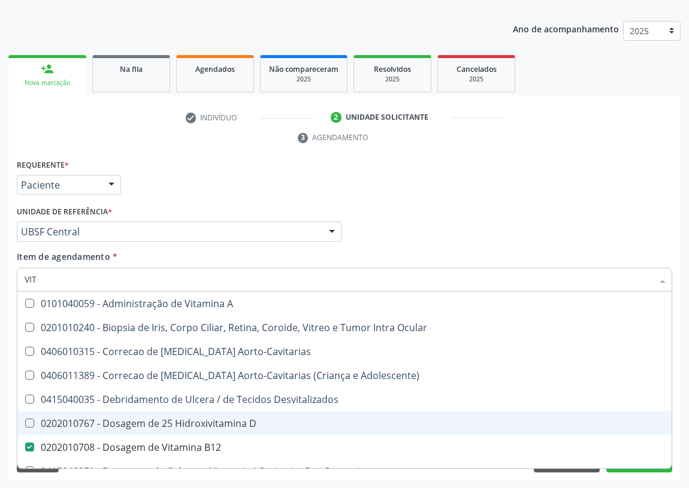
click at [131, 426] on div "0202010767 - Dosagem de 25 Hidroxivitamina D" at bounding box center [344, 424] width 639 height 10
checkbox D "true"
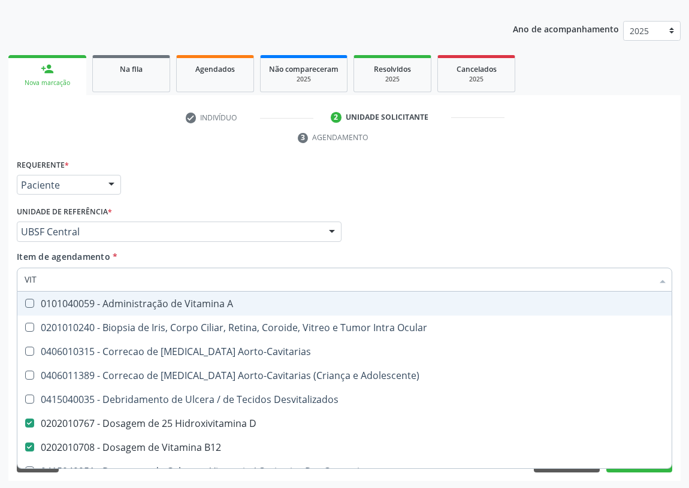
drag, startPoint x: 53, startPoint y: 284, endPoint x: 7, endPoint y: 277, distance: 46.8
click at [7, 277] on div "Acompanhamento Acompanhe a situação das marcações correntes e finalizadas Relat…" at bounding box center [344, 215] width 689 height 547
type input "O"
checkbox D "false"
checkbox B12 "false"
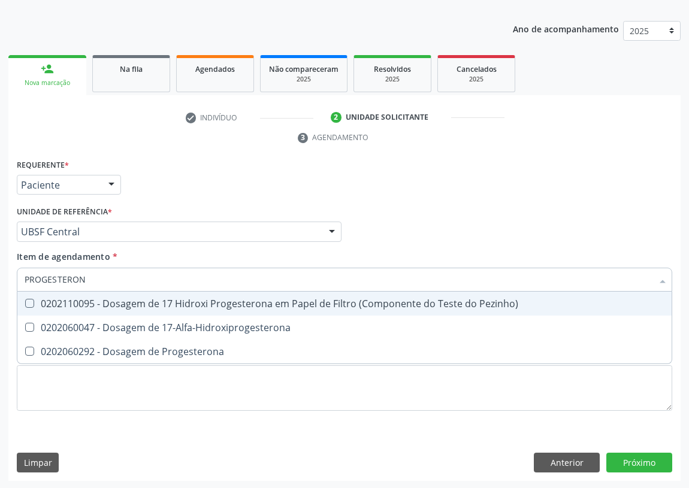
type input "PROGESTERONA"
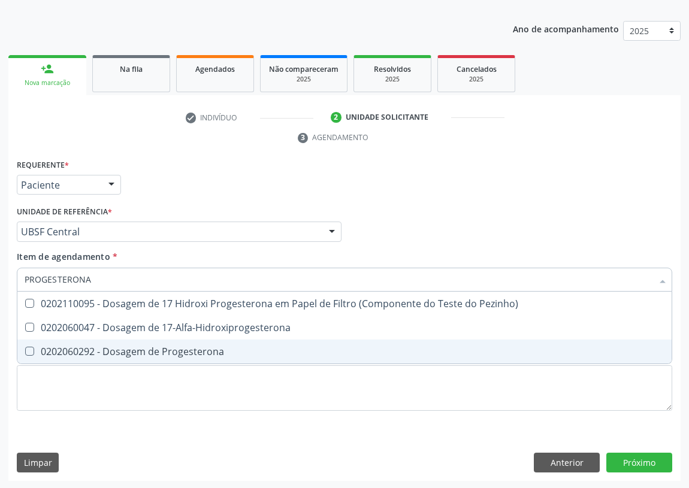
drag, startPoint x: 134, startPoint y: 349, endPoint x: 96, endPoint y: 334, distance: 40.0
click at [134, 348] on div "0202060292 - Dosagem de Progesterona" at bounding box center [344, 352] width 639 height 10
checkbox Progesterona "true"
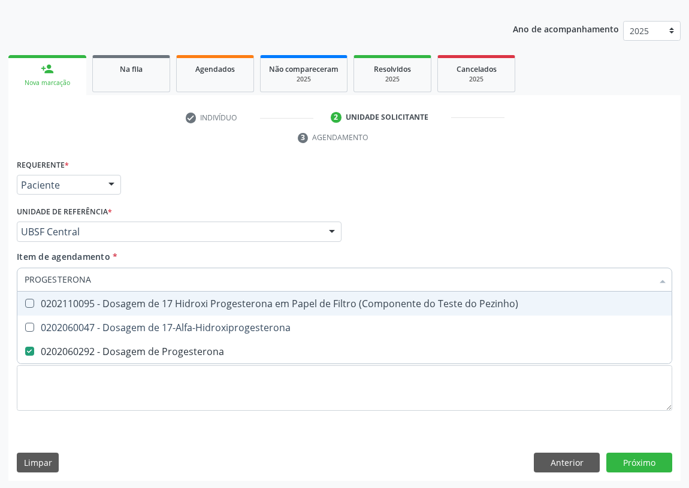
drag, startPoint x: 108, startPoint y: 271, endPoint x: 0, endPoint y: 275, distance: 107.8
click at [0, 275] on div "Acompanhamento Acompanhe a situação das marcações correntes e finalizadas Relat…" at bounding box center [344, 215] width 689 height 547
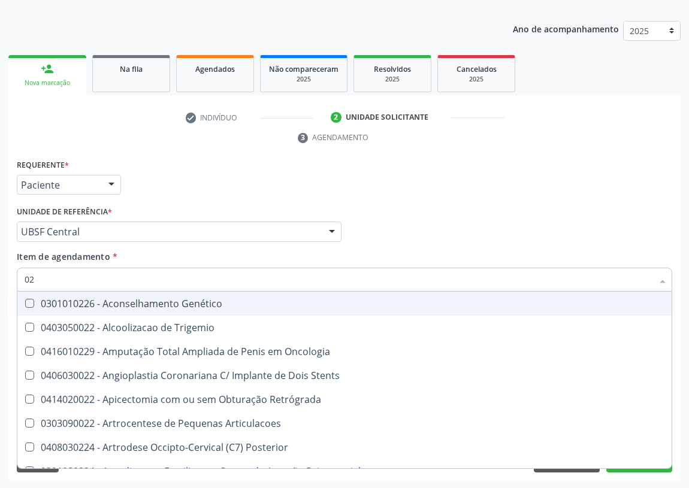
type input "022"
checkbox Oncologia "false"
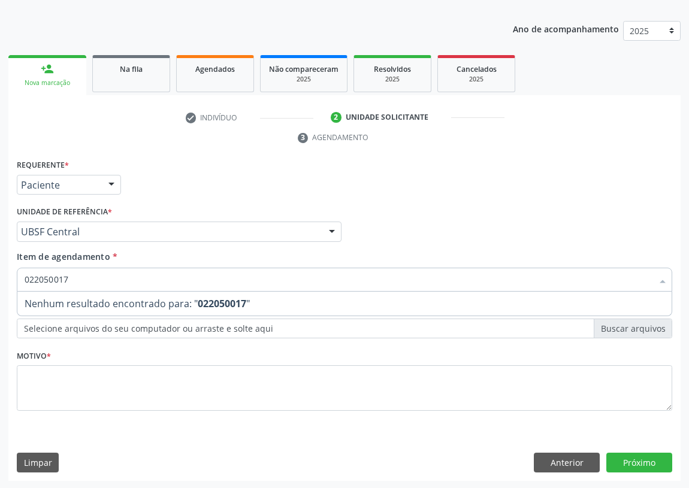
drag, startPoint x: 32, startPoint y: 277, endPoint x: 35, endPoint y: 263, distance: 13.5
click at [35, 268] on input "022050017" at bounding box center [338, 280] width 627 height 24
type input "0202050017"
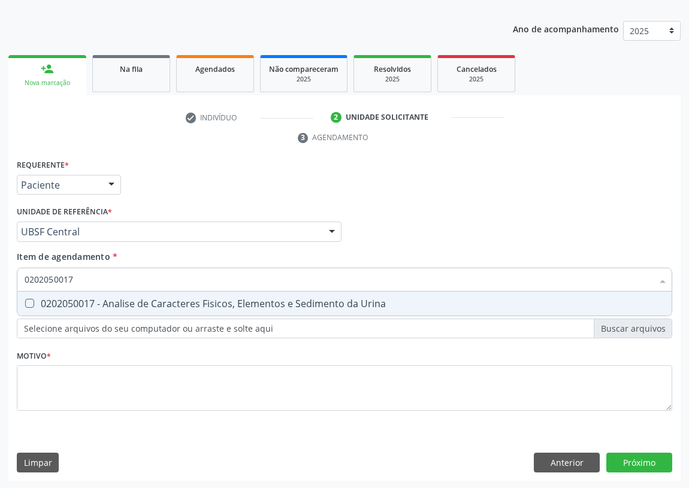
drag, startPoint x: 31, startPoint y: 302, endPoint x: 35, endPoint y: 292, distance: 11.2
click at [34, 295] on span "0202050017 - Analise de Caracteres Fisicos, Elementos e Sedimento da Urina" at bounding box center [344, 304] width 654 height 24
checkbox Urina "true"
drag, startPoint x: 83, startPoint y: 278, endPoint x: 0, endPoint y: 253, distance: 86.8
click at [0, 269] on div "Acompanhamento Acompanhe a situação das marcações correntes e finalizadas Relat…" at bounding box center [344, 215] width 689 height 547
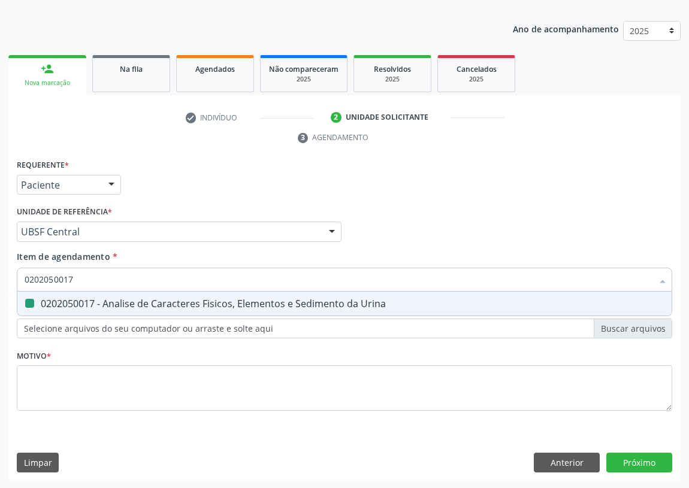
type input "C"
checkbox Urina "false"
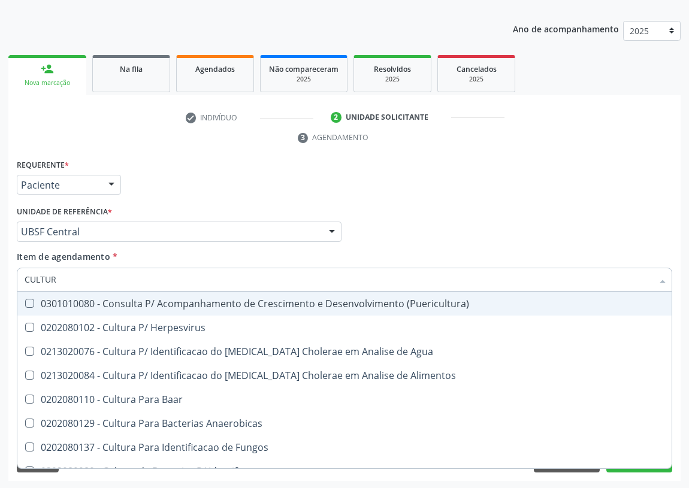
type input "CULTURA"
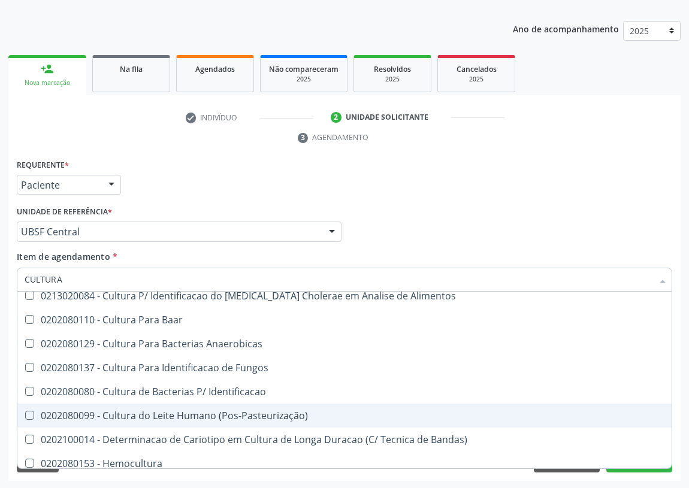
scroll to position [86, 0]
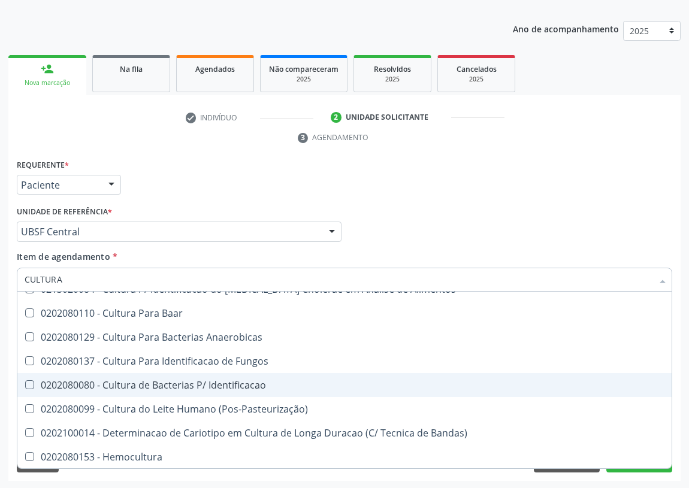
click at [178, 383] on div "0202080080 - Cultura de Bacterias P/ Identificacao" at bounding box center [344, 385] width 639 height 10
checkbox Identificacao "true"
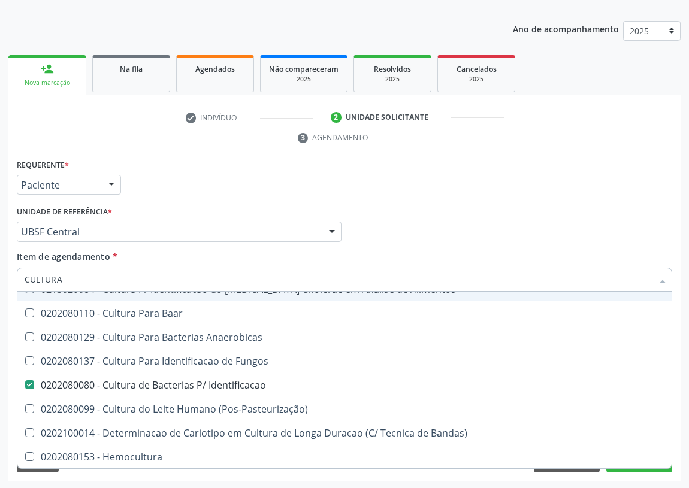
drag, startPoint x: 87, startPoint y: 278, endPoint x: 0, endPoint y: 279, distance: 86.8
click at [0, 280] on div "Acompanhamento Acompanhe a situação das marcações correntes e finalizadas Relat…" at bounding box center [344, 215] width 689 height 547
type input "T"
checkbox Identificacao "false"
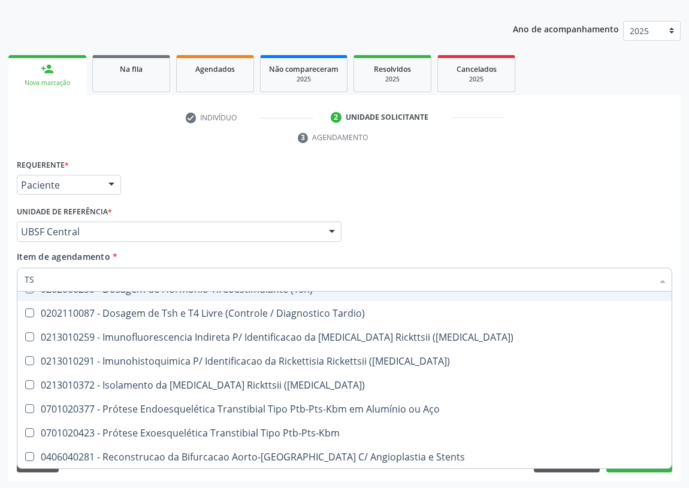
type input "TSH"
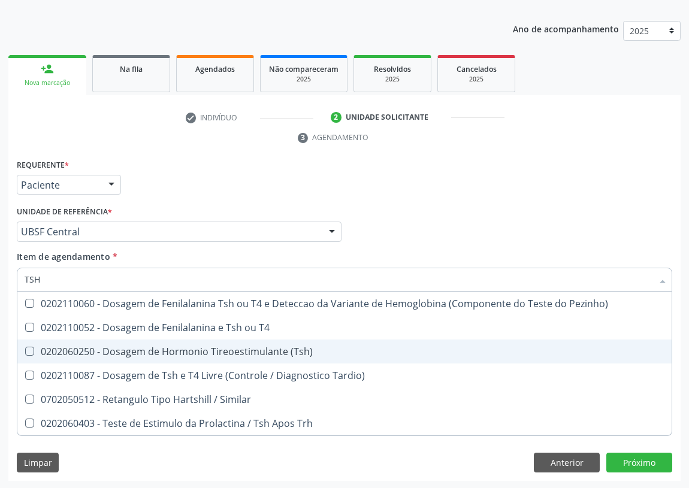
drag, startPoint x: 32, startPoint y: 350, endPoint x: 40, endPoint y: 291, distance: 59.8
click at [33, 347] on \(Tsh\) at bounding box center [29, 351] width 9 height 9
click at [25, 347] on \(Tsh\) "checkbox" at bounding box center [21, 351] width 8 height 8
checkbox \(Tsh\) "true"
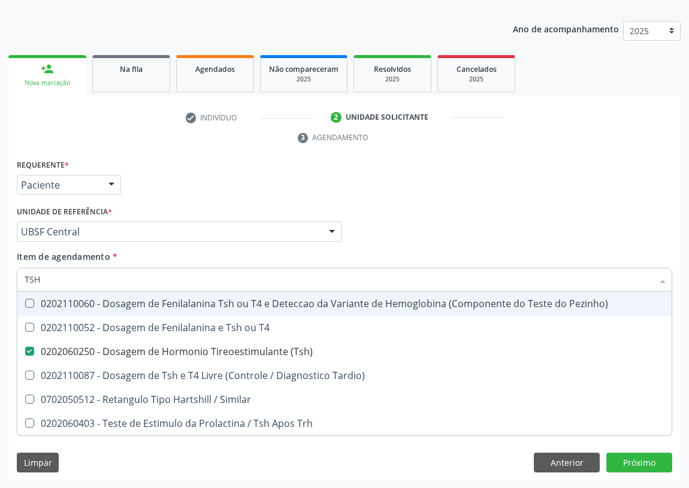
drag, startPoint x: 44, startPoint y: 279, endPoint x: 6, endPoint y: 281, distance: 38.4
click at [6, 281] on div "Acompanhamento Acompanhe a situação das marcações correntes e finalizadas Relat…" at bounding box center [344, 215] width 689 height 547
type input "T"
checkbox \(Tsh\) "false"
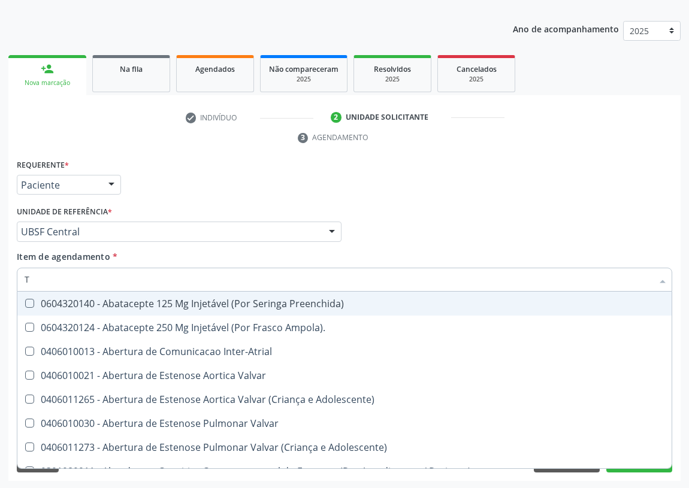
type input "T4"
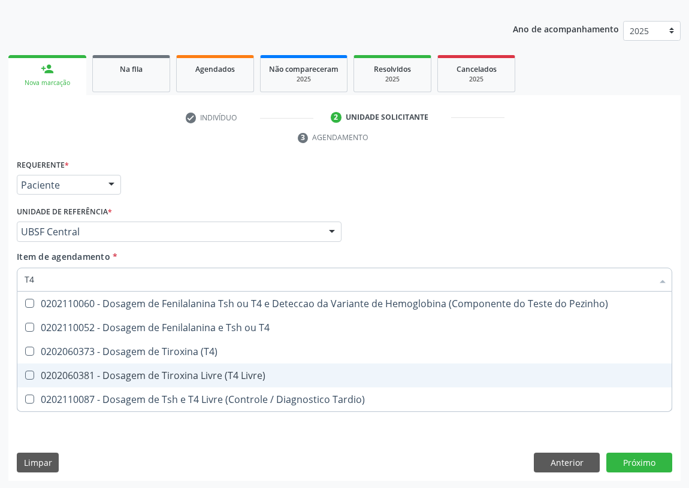
drag, startPoint x: 103, startPoint y: 376, endPoint x: 98, endPoint y: 372, distance: 6.4
click at [103, 375] on div "0202060381 - Dosagem de Tiroxina Livre (T4 Livre)" at bounding box center [344, 376] width 639 height 10
checkbox Livre\) "true"
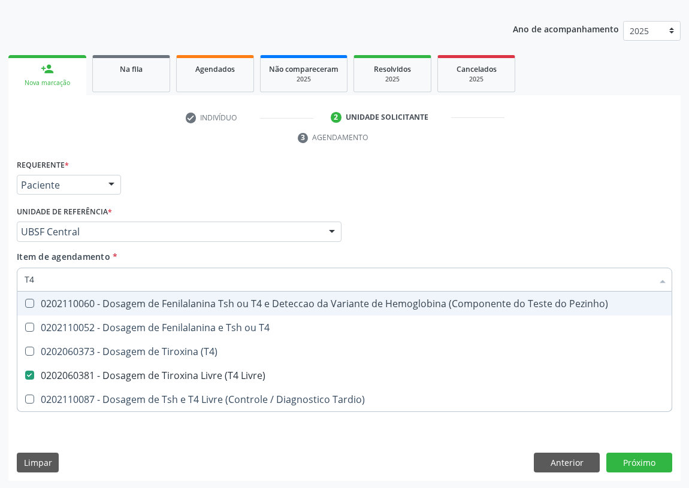
drag, startPoint x: 36, startPoint y: 272, endPoint x: 17, endPoint y: 272, distance: 19.2
click at [17, 272] on div "T4" at bounding box center [344, 280] width 655 height 24
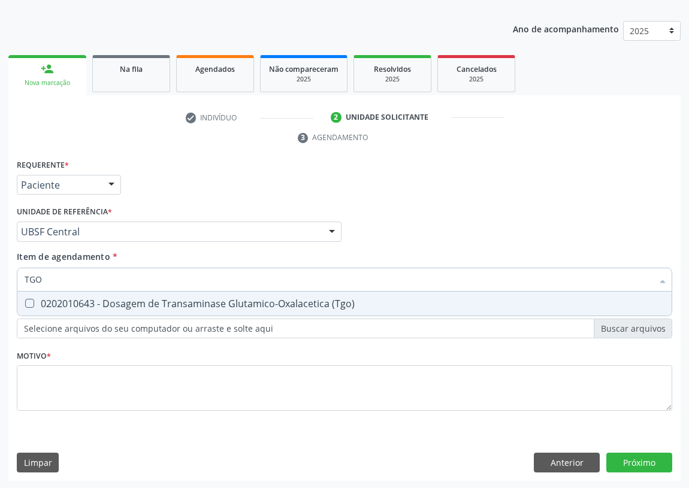
drag, startPoint x: 29, startPoint y: 299, endPoint x: 40, endPoint y: 282, distance: 20.4
click at [38, 287] on div "TGO Desfazer seleção 0202010643 - Dosagem de Transaminase Glutamico-Oxalacetica…" at bounding box center [344, 278] width 655 height 20
drag, startPoint x: 42, startPoint y: 275, endPoint x: 61, endPoint y: 249, distance: 32.6
click at [42, 268] on input "TGO" at bounding box center [338, 280] width 627 height 24
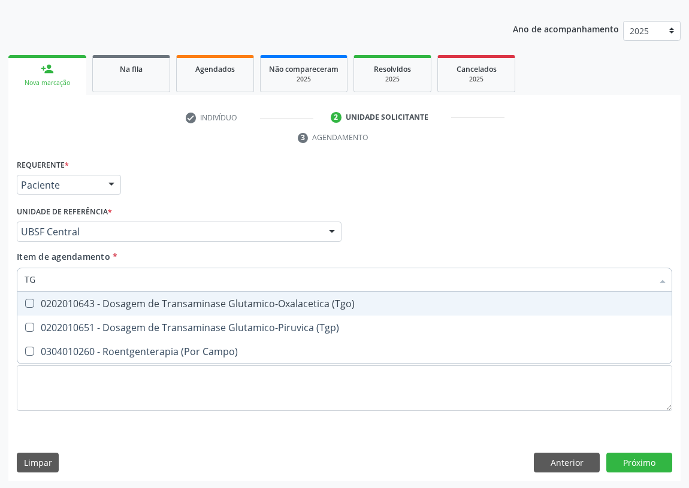
type input "TGP"
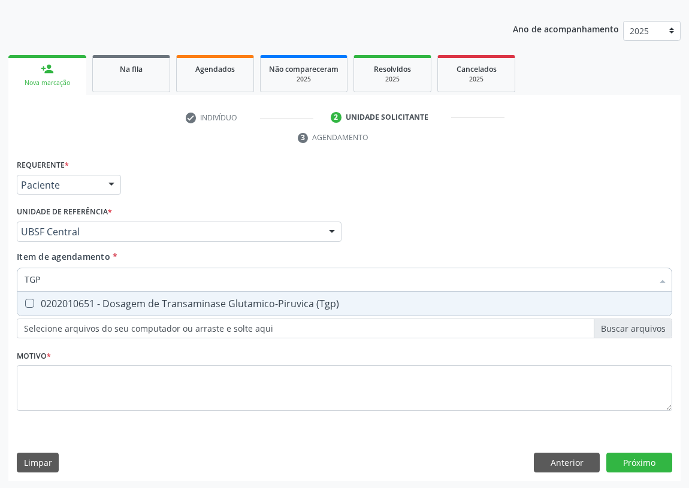
drag, startPoint x: 32, startPoint y: 305, endPoint x: 23, endPoint y: 359, distance: 54.7
click at [30, 308] on span "0202010651 - Dosagem de Transaminase Glutamico-Piruvica (Tgp)" at bounding box center [344, 304] width 654 height 24
checkbox \(Tgp\) "true"
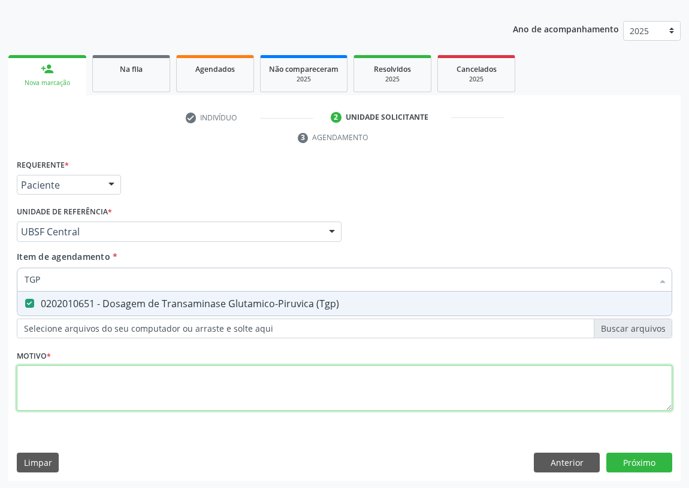
click at [38, 383] on div "Requerente * Paciente Profissional de Saúde Paciente Nenhum resultado encontrad…" at bounding box center [344, 291] width 655 height 271
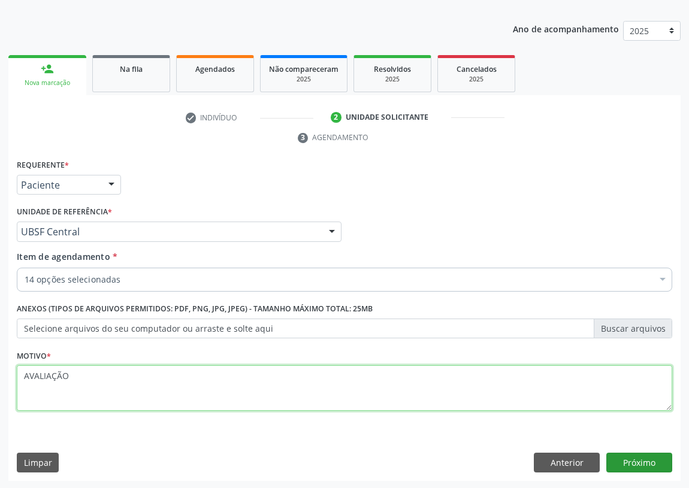
type textarea "AVALIAÇÃO"
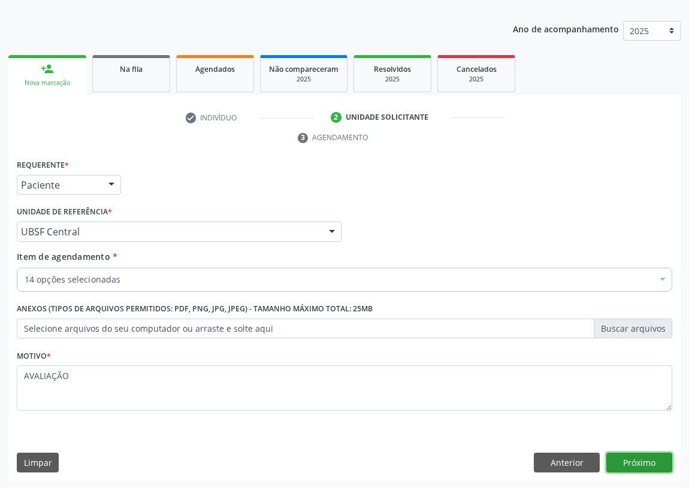
drag, startPoint x: 615, startPoint y: 453, endPoint x: 420, endPoint y: 462, distance: 194.8
click at [604, 456] on div "Anterior Próximo" at bounding box center [602, 463] width 138 height 20
click at [642, 457] on button "Próximo" at bounding box center [639, 463] width 66 height 20
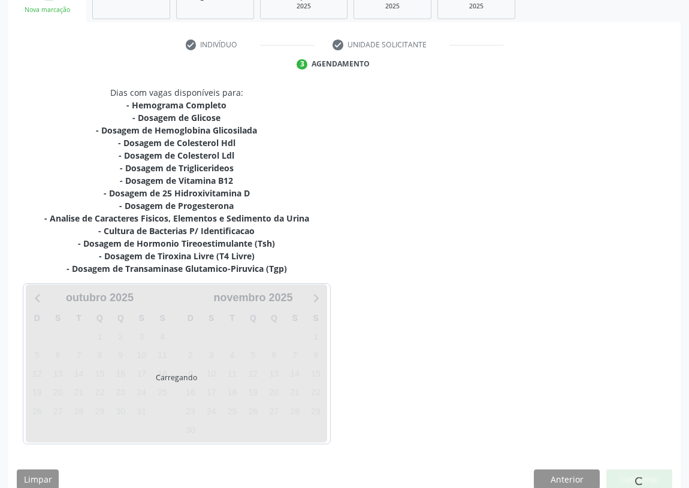
scroll to position [214, 0]
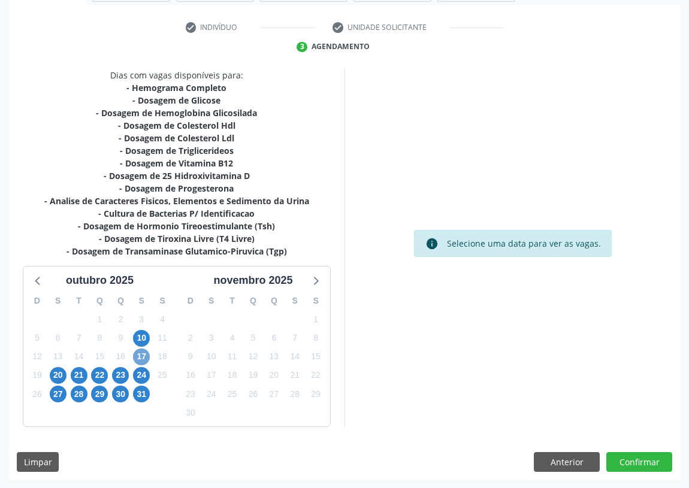
drag, startPoint x: 141, startPoint y: 358, endPoint x: 146, endPoint y: 352, distance: 7.7
click at [142, 357] on span "17" at bounding box center [141, 356] width 17 height 17
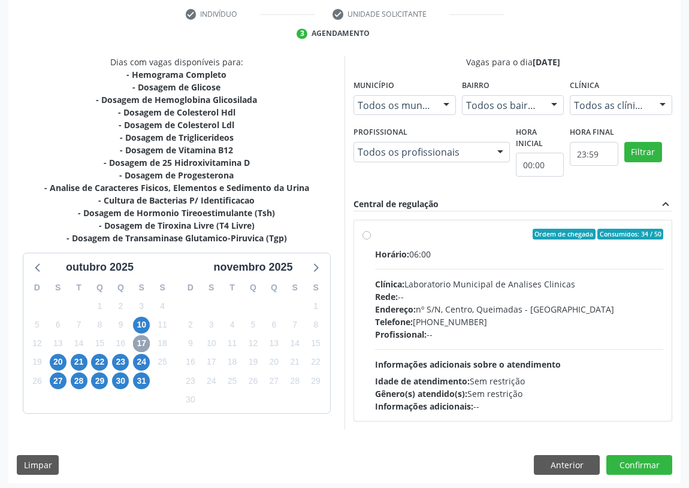
scroll to position [230, 0]
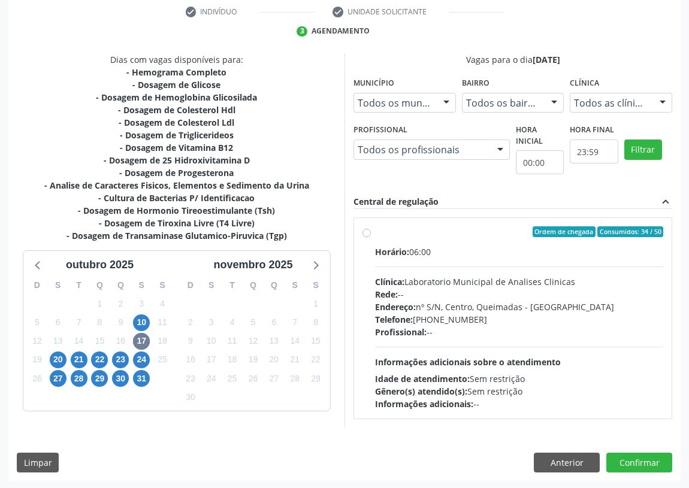
click at [375, 228] on label "Ordem de chegada Consumidos: 34 / 50 Horário: 06:00 Clínica: Laboratorio Munici…" at bounding box center [519, 318] width 288 height 184
click at [366, 228] on input "Ordem de chegada Consumidos: 34 / 50 Horário: 06:00 Clínica: Laboratorio Munici…" at bounding box center [366, 231] width 8 height 11
radio input "true"
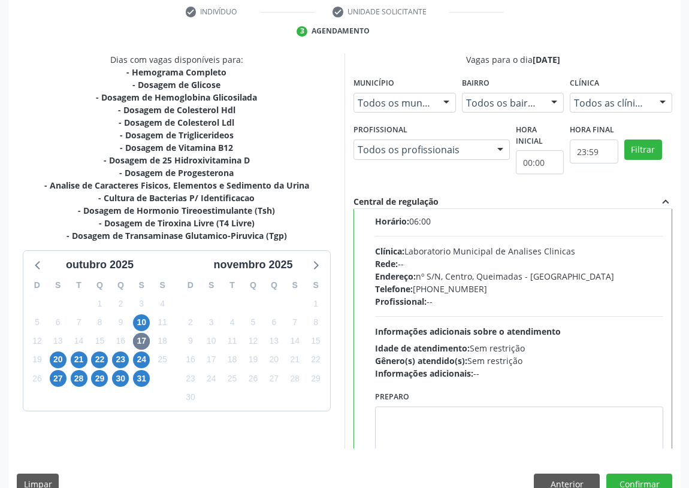
scroll to position [59, 0]
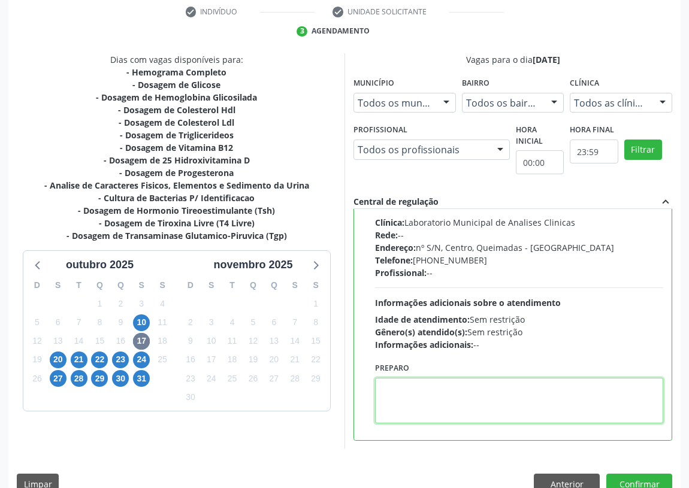
drag, startPoint x: 393, startPoint y: 384, endPoint x: 393, endPoint y: 377, distance: 7.2
click at [393, 384] on textarea at bounding box center [519, 401] width 288 height 46
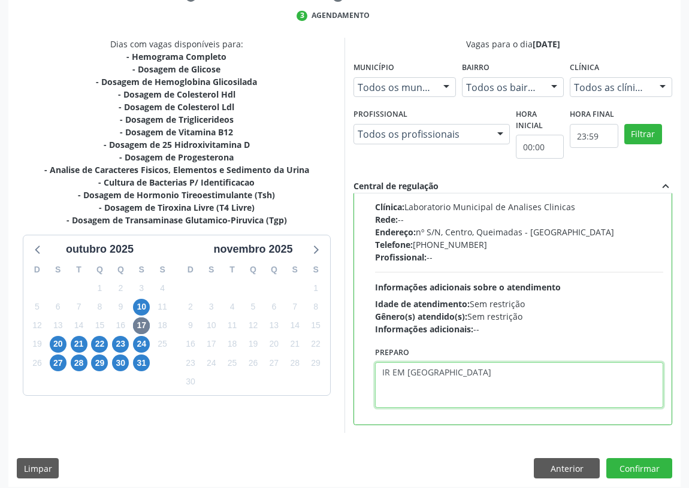
scroll to position [251, 0]
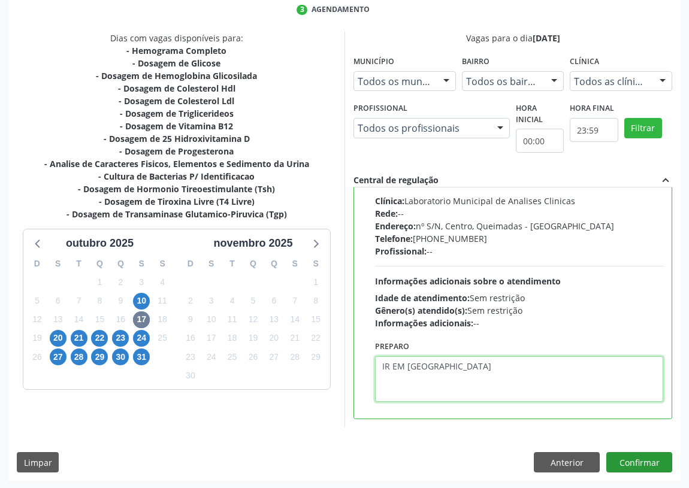
type textarea "IR EM [GEOGRAPHIC_DATA]"
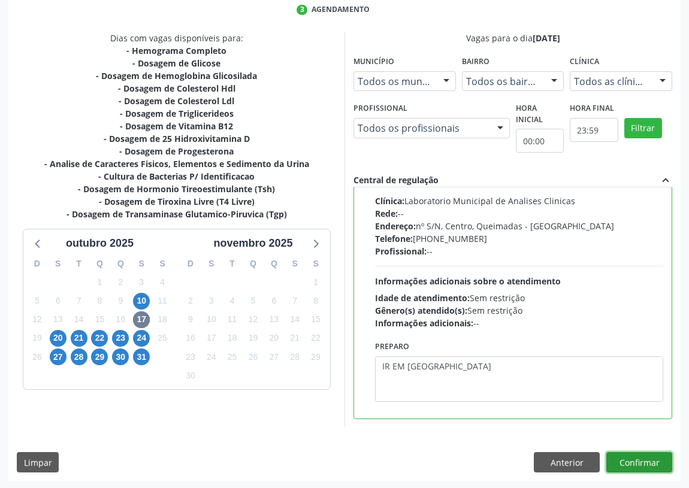
click at [653, 459] on button "Confirmar" at bounding box center [639, 462] width 66 height 20
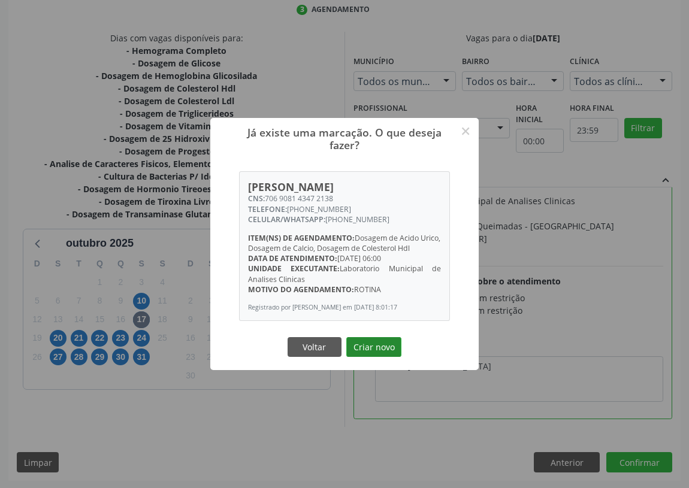
click at [375, 348] on button "Criar novo" at bounding box center [373, 347] width 55 height 20
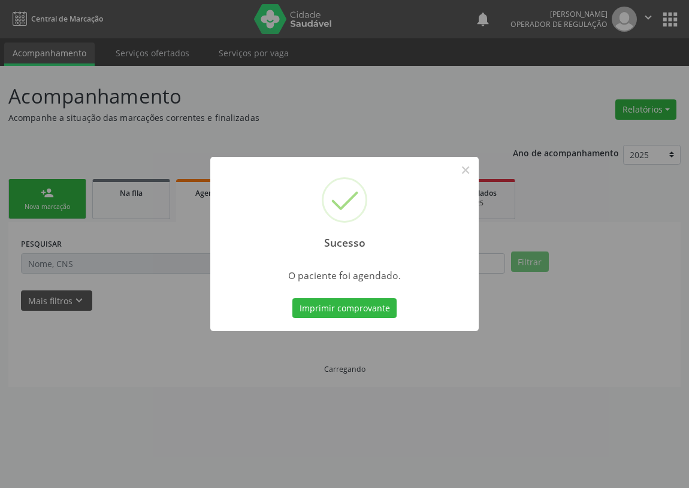
scroll to position [0, 0]
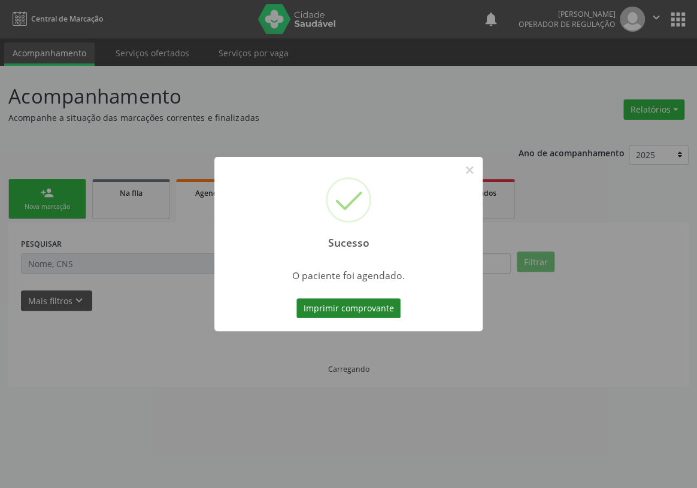
click at [354, 310] on button "Imprimir comprovante" at bounding box center [348, 308] width 104 height 20
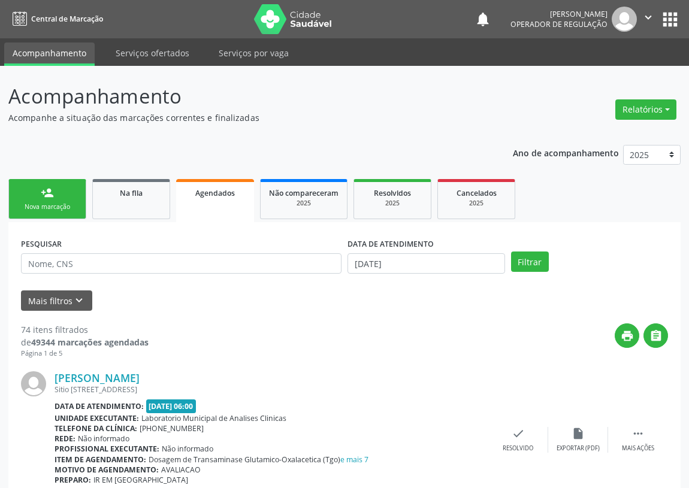
click at [65, 204] on div "Nova marcação" at bounding box center [47, 206] width 60 height 9
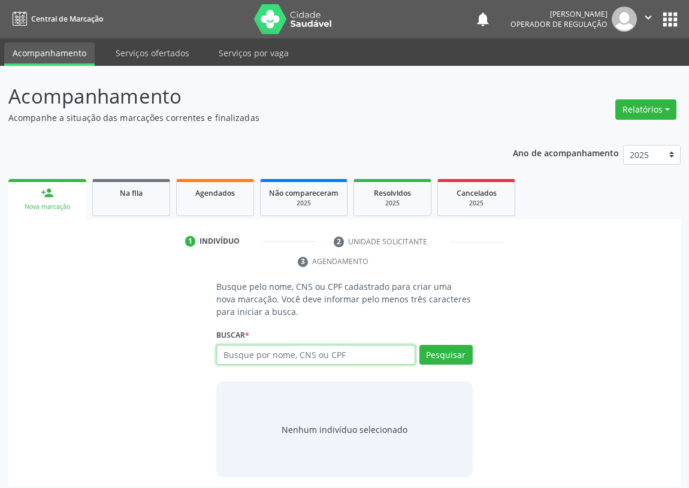
click at [245, 356] on input "text" at bounding box center [315, 355] width 199 height 20
click at [220, 354] on input "text" at bounding box center [315, 355] width 199 height 20
type input "703408258863814"
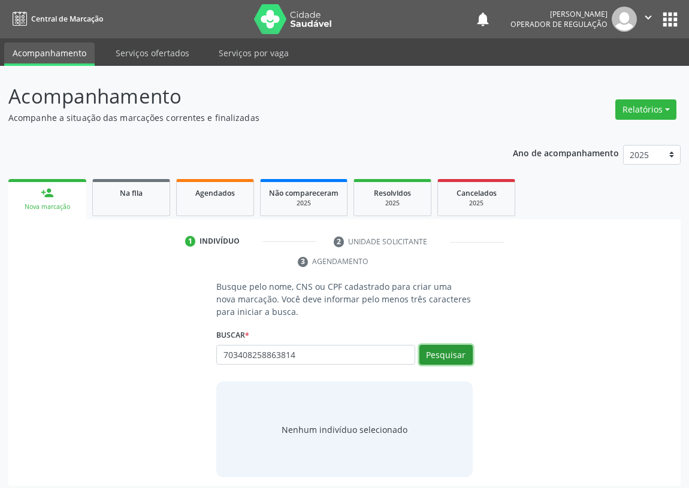
drag, startPoint x: 444, startPoint y: 355, endPoint x: 2, endPoint y: 355, distance: 441.3
click at [441, 355] on button "Pesquisar" at bounding box center [445, 355] width 53 height 20
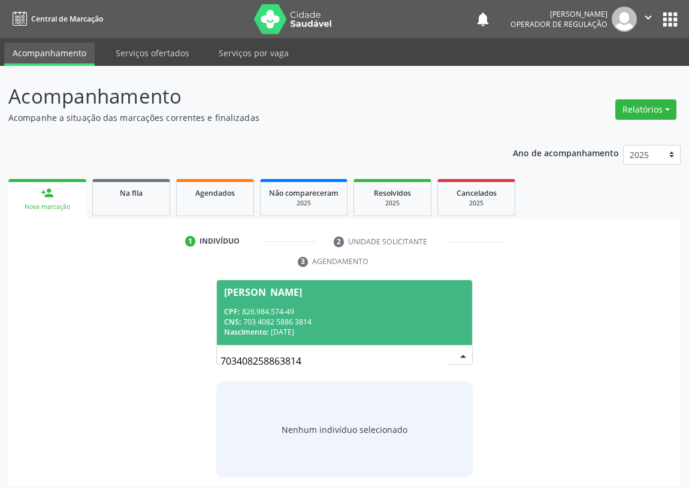
click at [264, 312] on div "CPF: 826.984.574-49" at bounding box center [344, 312] width 241 height 10
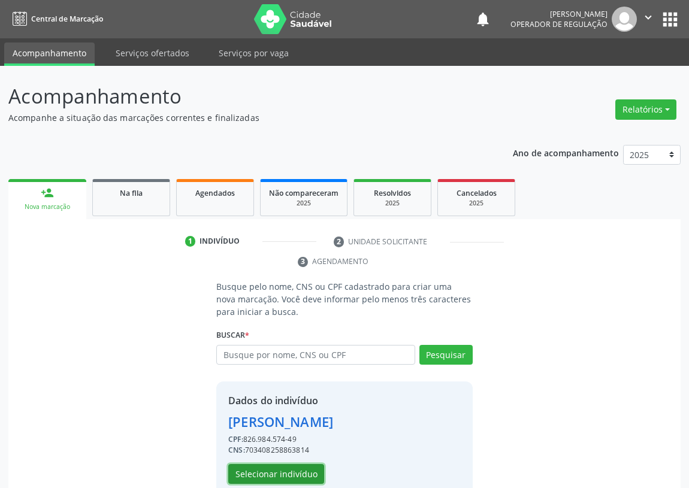
click at [265, 473] on button "Selecionar indivíduo" at bounding box center [276, 474] width 96 height 20
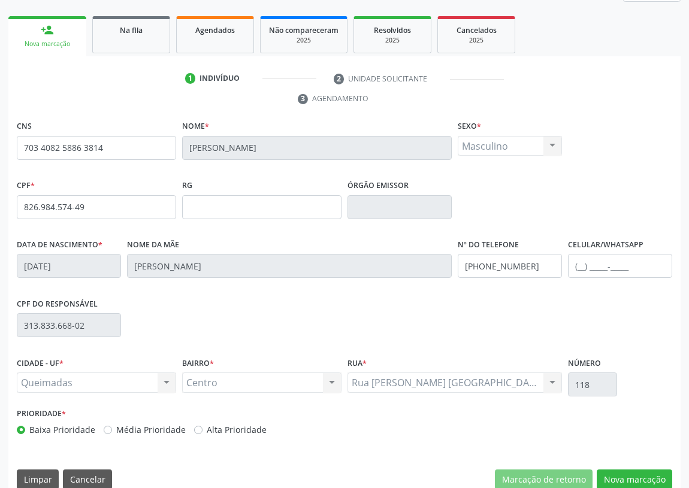
scroll to position [180, 0]
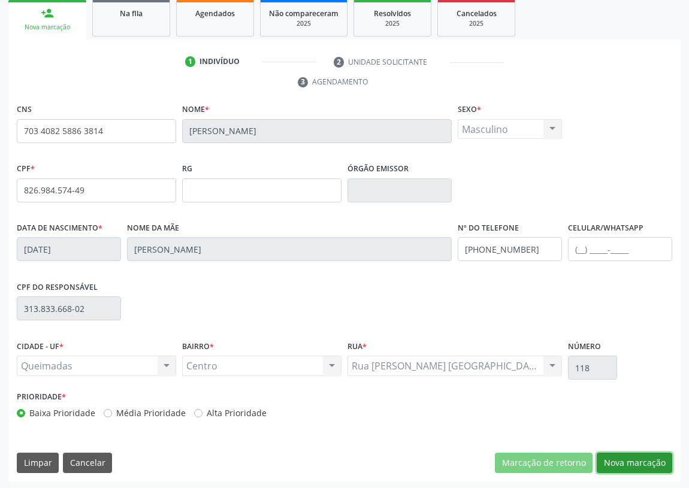
click at [623, 461] on button "Nova marcação" at bounding box center [633, 463] width 75 height 20
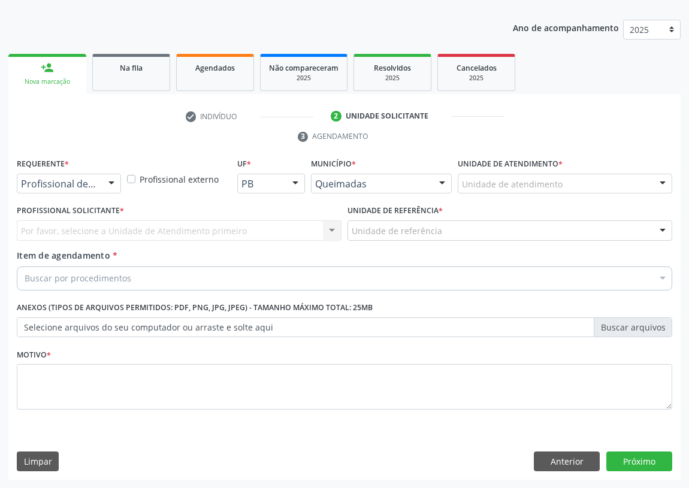
scroll to position [124, 0]
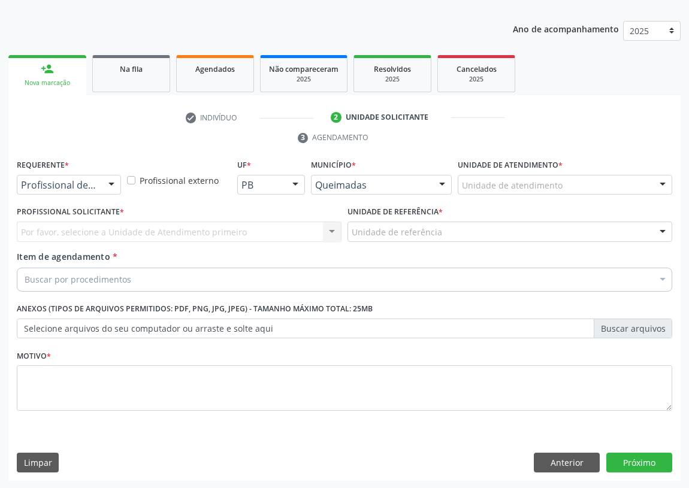
click at [117, 181] on div at bounding box center [111, 185] width 18 height 20
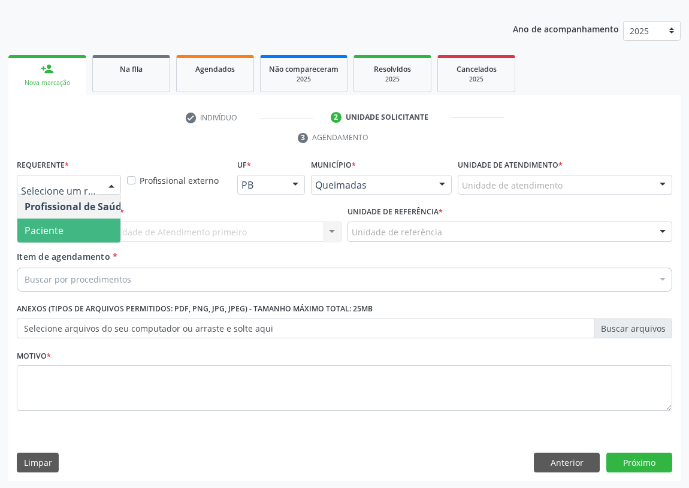
drag, startPoint x: 89, startPoint y: 230, endPoint x: 351, endPoint y: 278, distance: 266.7
click at [93, 231] on span "Paciente" at bounding box center [75, 231] width 117 height 24
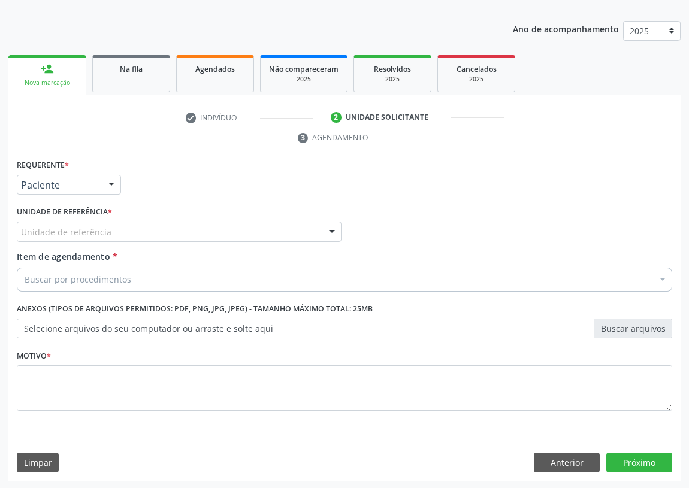
click at [320, 230] on div "Unidade de referência UBSF Ligeiro II UBSF Saulo Leal Ernesto de Melo UBSF Cast…" at bounding box center [179, 232] width 325 height 20
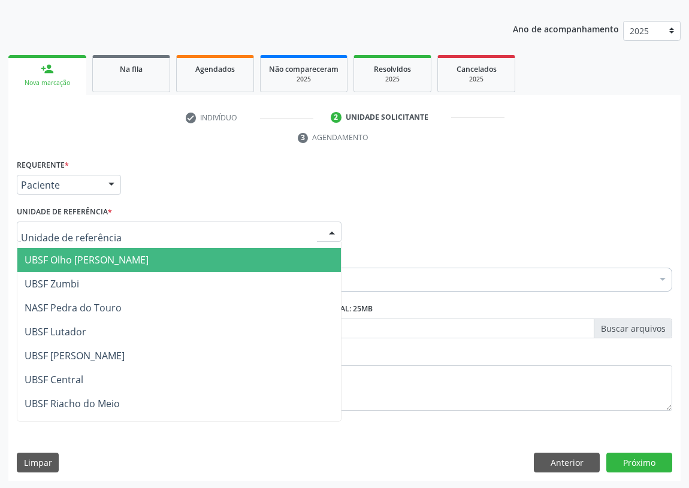
scroll to position [163, 0]
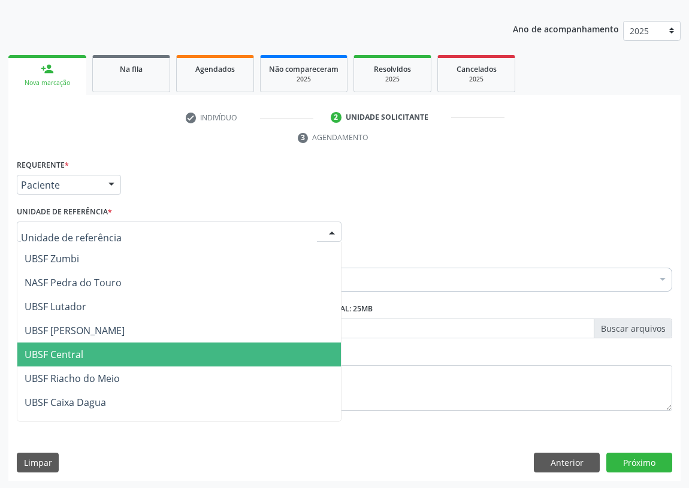
click at [71, 355] on span "UBSF Central" at bounding box center [54, 354] width 59 height 13
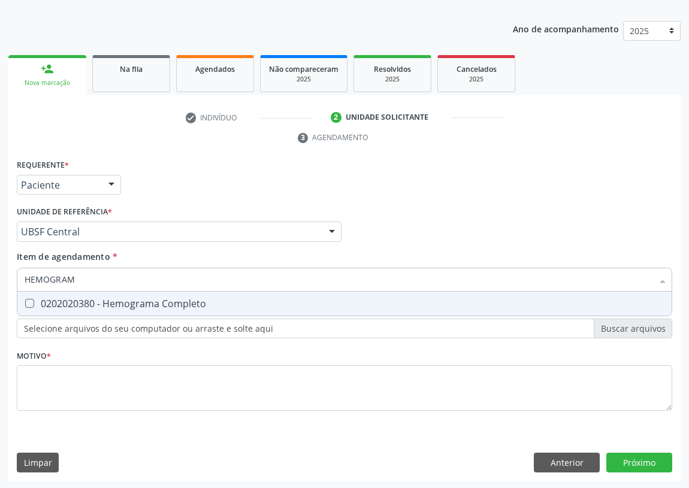
type input "HEMOGRAMA"
drag, startPoint x: 26, startPoint y: 304, endPoint x: 41, endPoint y: 286, distance: 23.8
click at [31, 299] on Completo at bounding box center [29, 303] width 9 height 9
click at [25, 299] on Completo "checkbox" at bounding box center [21, 303] width 8 height 8
checkbox Completo "true"
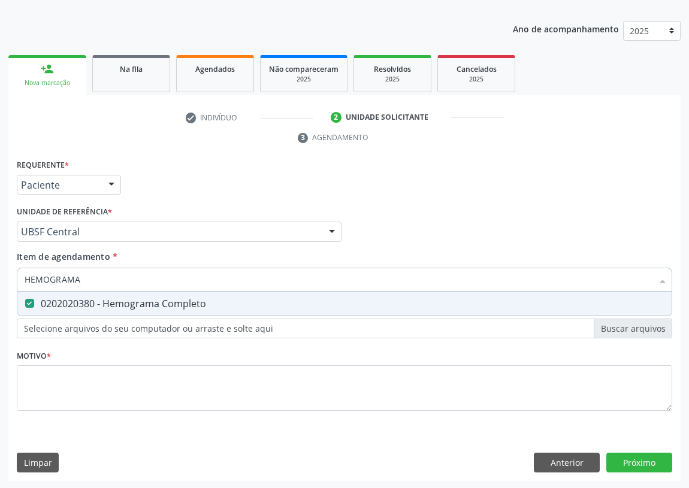
drag, startPoint x: 93, startPoint y: 272, endPoint x: 20, endPoint y: 290, distance: 75.9
click at [21, 288] on div "HEMOGRAMA Desfazer seleção 0202020380 - Hemograma Completo Nenhum resultado enc…" at bounding box center [344, 278] width 655 height 20
type input "G"
checkbox Completo "false"
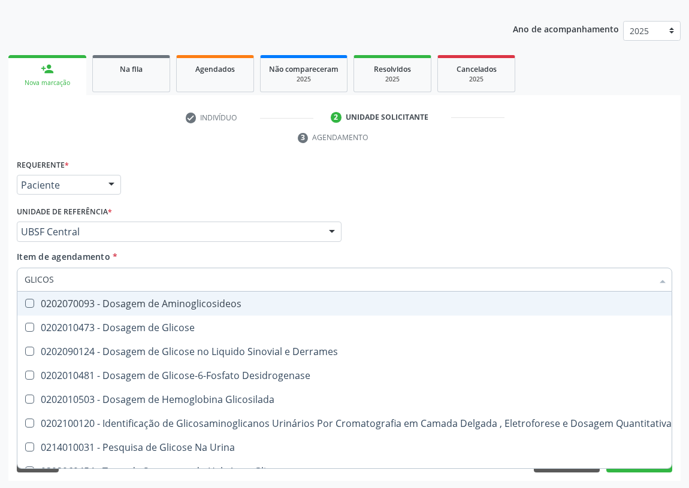
type input "GLICOSE"
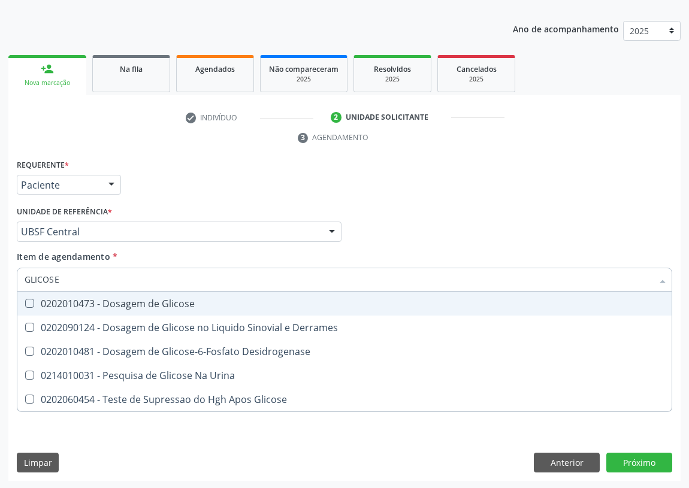
drag, startPoint x: 31, startPoint y: 299, endPoint x: 68, endPoint y: 271, distance: 46.7
click at [42, 292] on span "0202010473 - Dosagem de Glicose" at bounding box center [344, 304] width 654 height 24
checkbox Glicose "true"
drag, startPoint x: 83, startPoint y: 266, endPoint x: 24, endPoint y: 273, distance: 59.7
click at [25, 273] on input "GLICOSE" at bounding box center [338, 280] width 627 height 24
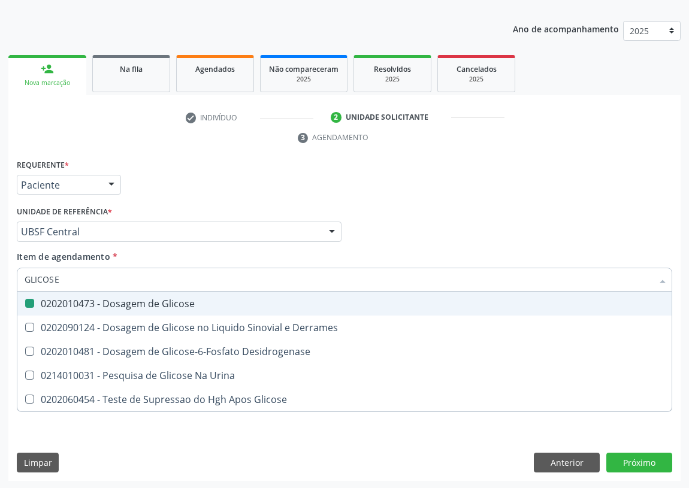
type input "C"
checkbox Glicose "false"
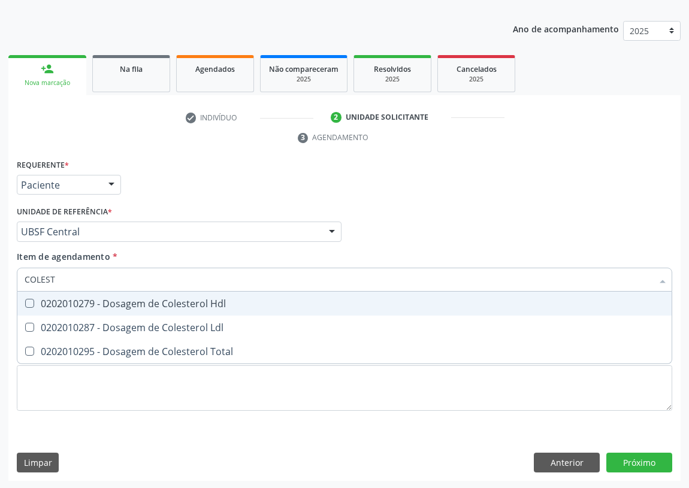
type input "COLESTE"
click at [31, 301] on Hdl at bounding box center [29, 303] width 9 height 9
click at [25, 301] on Hdl "checkbox" at bounding box center [21, 303] width 8 height 8
checkbox Hdl "true"
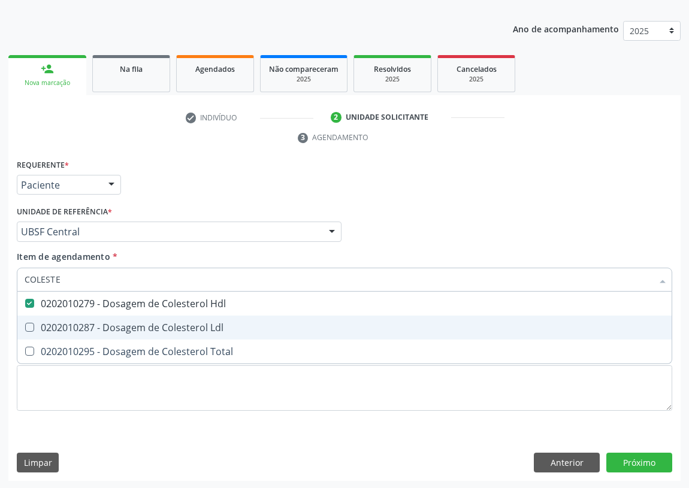
drag, startPoint x: 30, startPoint y: 323, endPoint x: 35, endPoint y: 317, distance: 8.1
click at [34, 320] on span "0202010287 - Dosagem de Colesterol Ldl" at bounding box center [344, 328] width 654 height 24
checkbox Ldl "true"
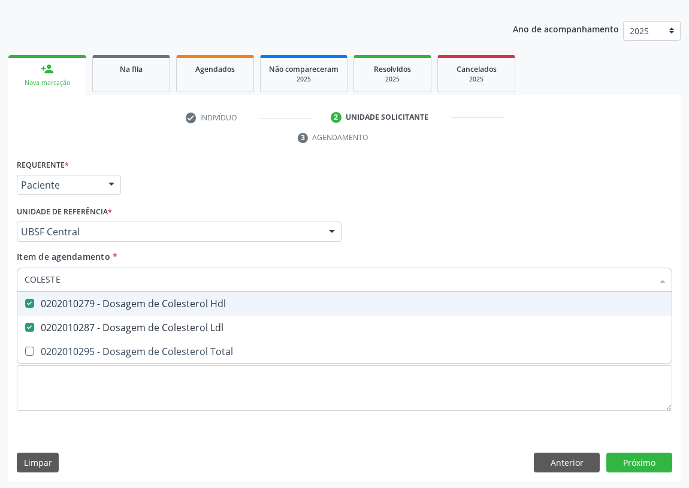
drag, startPoint x: 74, startPoint y: 285, endPoint x: 22, endPoint y: 284, distance: 52.7
click at [22, 285] on div "COLESTE" at bounding box center [344, 280] width 655 height 24
type input "TR"
checkbox Hdl "false"
checkbox Ldl "false"
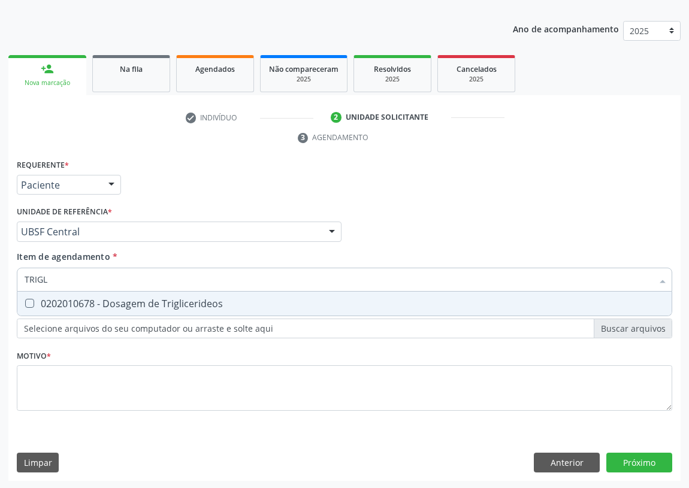
type input "TRIGLI"
drag, startPoint x: 27, startPoint y: 298, endPoint x: 32, endPoint y: 294, distance: 6.5
click at [28, 299] on Triglicerideos at bounding box center [29, 303] width 9 height 9
click at [25, 299] on Triglicerideos "checkbox" at bounding box center [21, 303] width 8 height 8
checkbox Triglicerideos "true"
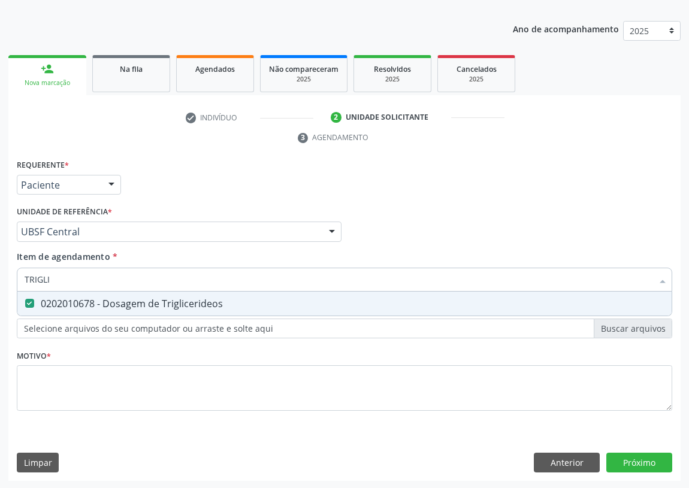
drag, startPoint x: 56, startPoint y: 281, endPoint x: 2, endPoint y: 277, distance: 54.1
click at [2, 277] on div "Acompanhamento Acompanhe a situação das marcações correntes e finalizadas Relat…" at bounding box center [344, 215] width 689 height 547
type input "U"
checkbox Triglicerideos "false"
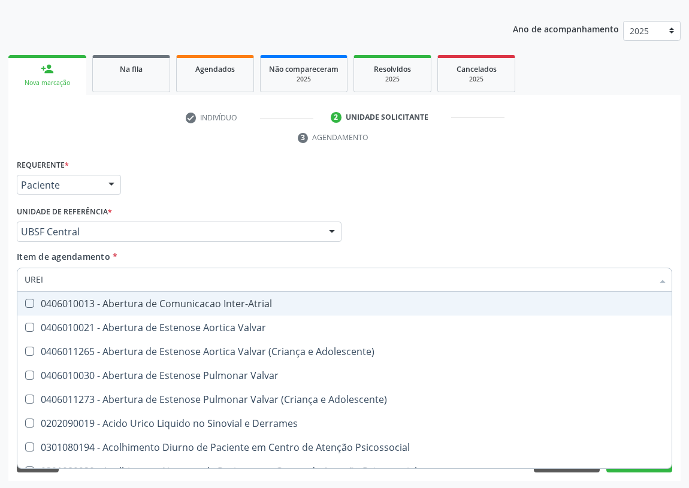
type input "UREIA"
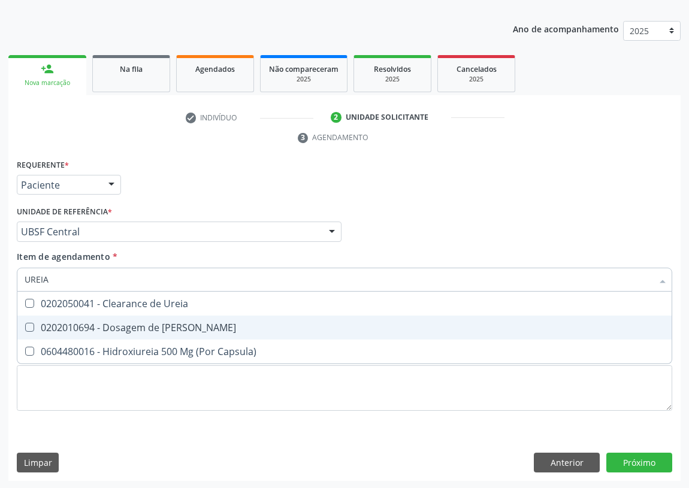
drag, startPoint x: 27, startPoint y: 326, endPoint x: 42, endPoint y: 286, distance: 42.3
click at [28, 323] on Ureia at bounding box center [29, 327] width 9 height 9
click at [25, 323] on Ureia "checkbox" at bounding box center [21, 327] width 8 height 8
checkbox Ureia "true"
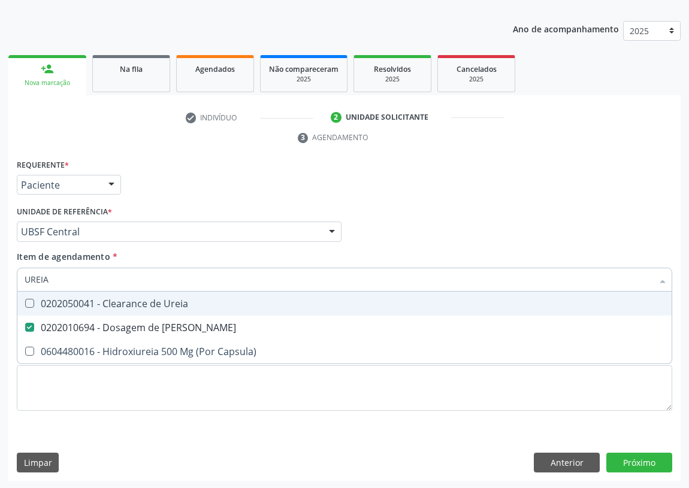
drag, startPoint x: 59, startPoint y: 281, endPoint x: 11, endPoint y: 280, distance: 47.9
click at [12, 279] on div "Requerente * Paciente Profissional de Saúde Paciente Nenhum resultado encontrad…" at bounding box center [344, 318] width 672 height 325
type input "C"
checkbox Ureia "false"
type input "CREATININA"
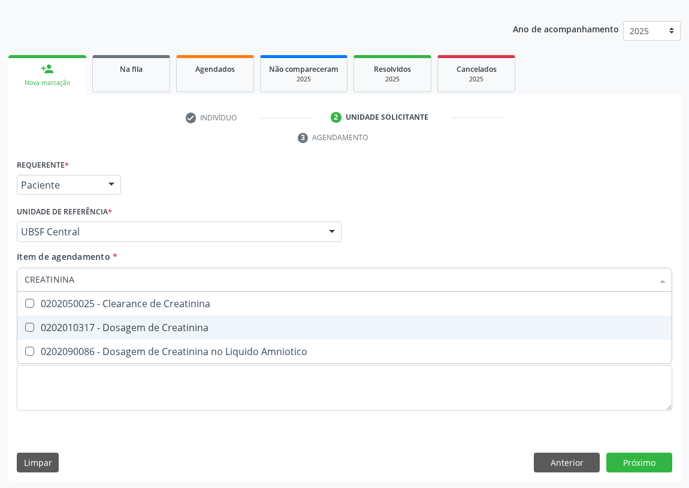
drag, startPoint x: 29, startPoint y: 328, endPoint x: 51, endPoint y: 304, distance: 33.5
click at [35, 319] on span "0202010317 - Dosagem de Creatinina" at bounding box center [344, 328] width 654 height 24
checkbox Creatinina "true"
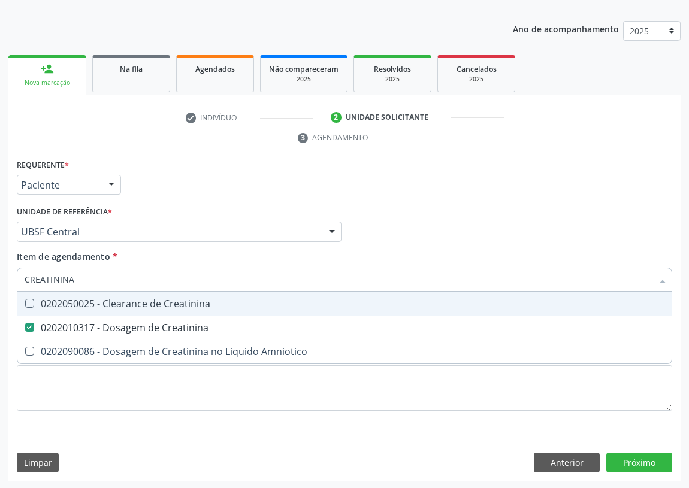
drag, startPoint x: 80, startPoint y: 278, endPoint x: 2, endPoint y: 277, distance: 77.2
click at [2, 278] on div "Acompanhamento Acompanhe a situação das marcações correntes e finalizadas Relat…" at bounding box center [344, 215] width 689 height 547
type input "H"
checkbox Creatinina "false"
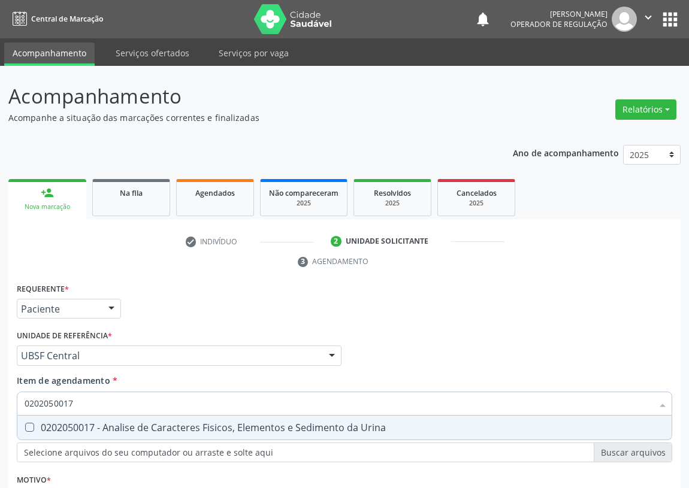
scroll to position [124, 0]
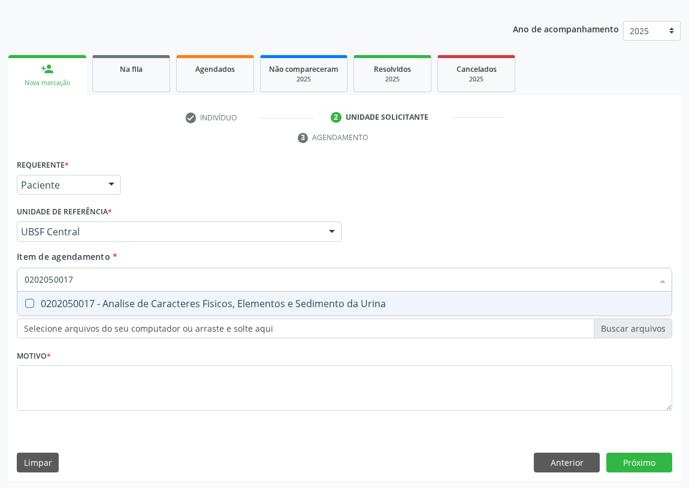
drag, startPoint x: 28, startPoint y: 301, endPoint x: 77, endPoint y: 266, distance: 60.1
click at [35, 296] on span "0202050017 - Analise de Caracteres Fisicos, Elementos e Sedimento da Urina" at bounding box center [344, 304] width 654 height 24
checkbox Urina "true"
drag, startPoint x: 79, startPoint y: 274, endPoint x: 0, endPoint y: 275, distance: 79.0
click at [0, 275] on div "Acompanhamento Acompanhe a situação das marcações correntes e finalizadas Relat…" at bounding box center [344, 215] width 689 height 547
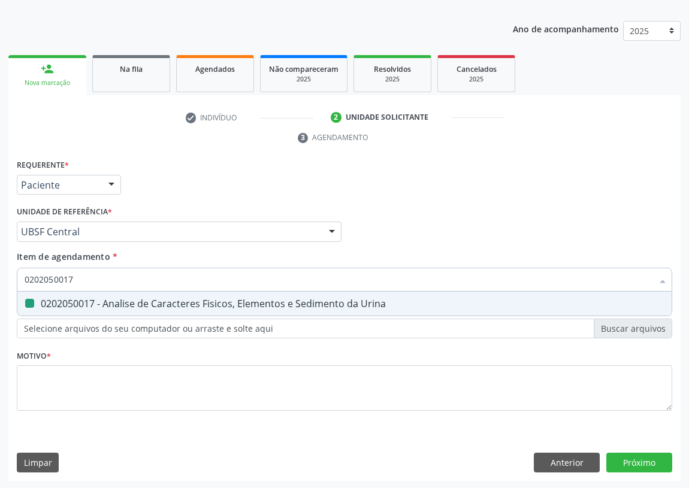
type input "C"
checkbox Urina "false"
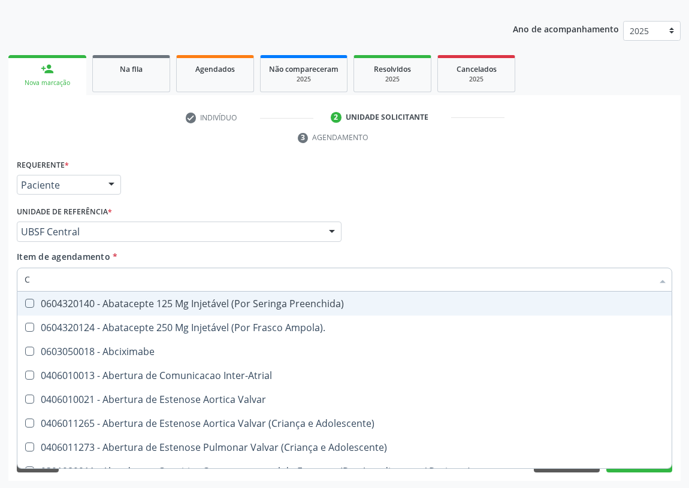
type input "CU"
checkbox Urina "false"
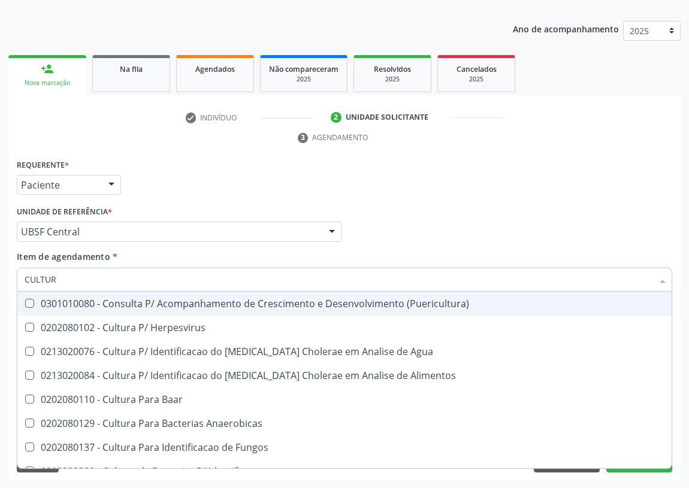
type input "CULTURA"
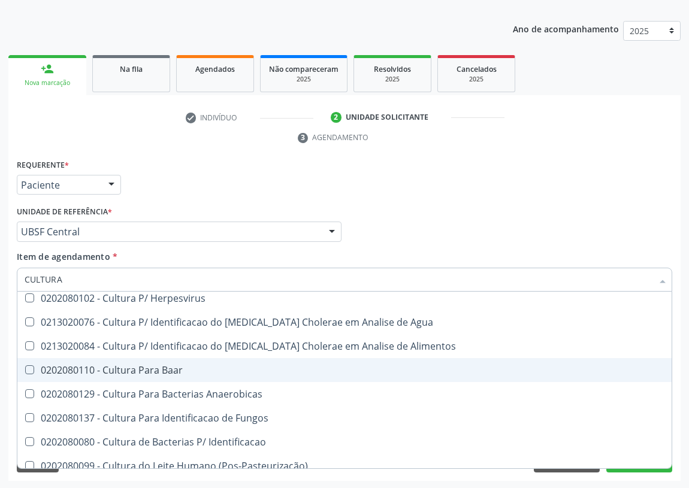
scroll to position [54, 0]
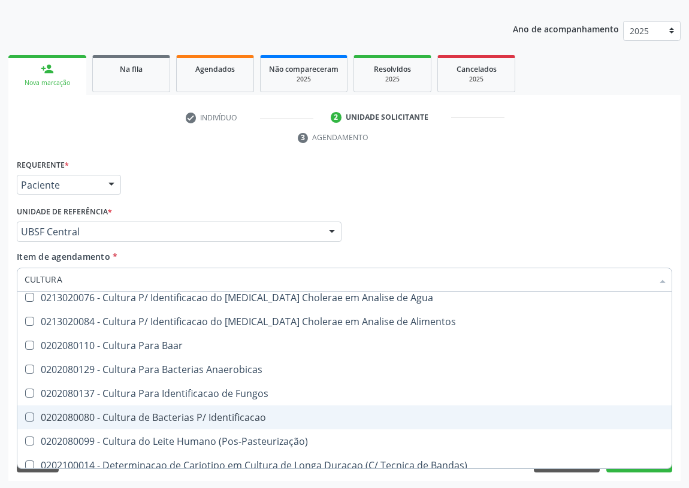
click at [166, 419] on div "0202080080 - Cultura de Bacterias P/ Identificacao" at bounding box center [344, 418] width 639 height 10
checkbox Identificacao "true"
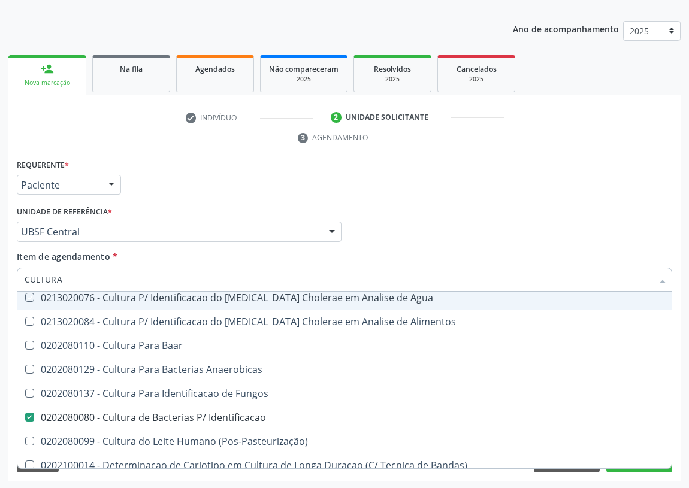
drag, startPoint x: 441, startPoint y: 233, endPoint x: 0, endPoint y: 339, distance: 453.4
click at [437, 232] on div "Profissional Solicitante Por favor, selecione a Unidade de Atendimento primeiro…" at bounding box center [344, 226] width 661 height 47
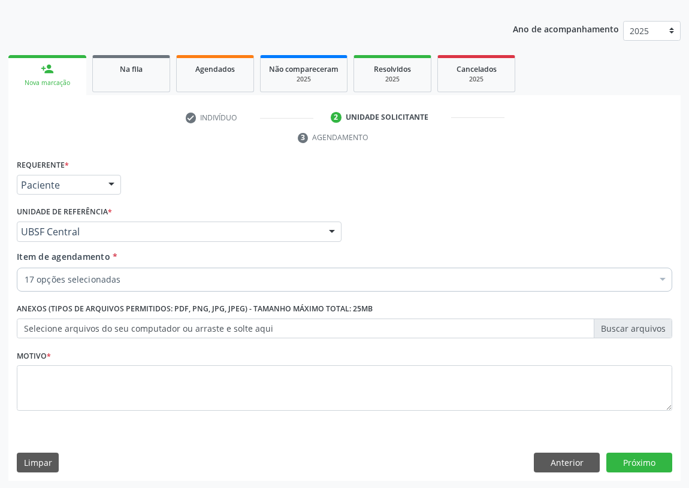
checkbox Completo "true"
checkbox Glicose "true"
checkbox Hdl "true"
checkbox Ldl "true"
checkbox Triglicerideos "true"
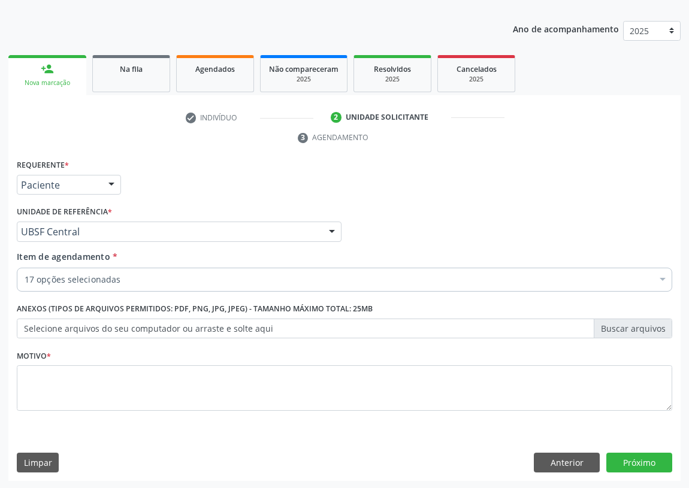
checkbox Ureia "true"
checkbox Glicosilada "true"
checkbox \(Tgo\) "true"
checkbox \(Tgp\) "true"
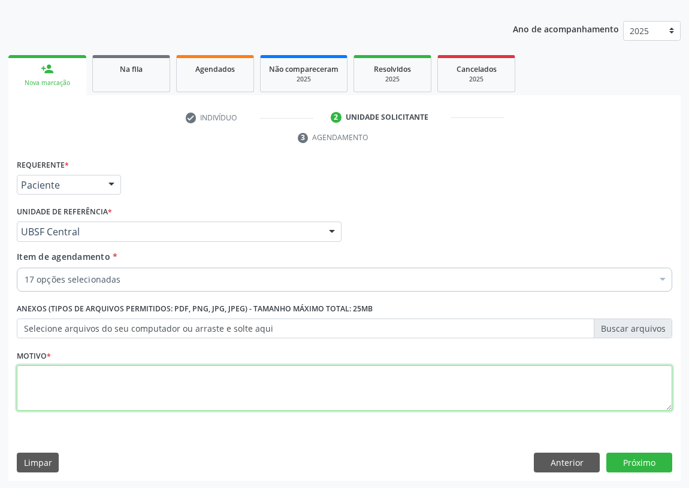
click at [54, 380] on textarea at bounding box center [344, 388] width 655 height 46
type textarea "AVALIAÇÃO"
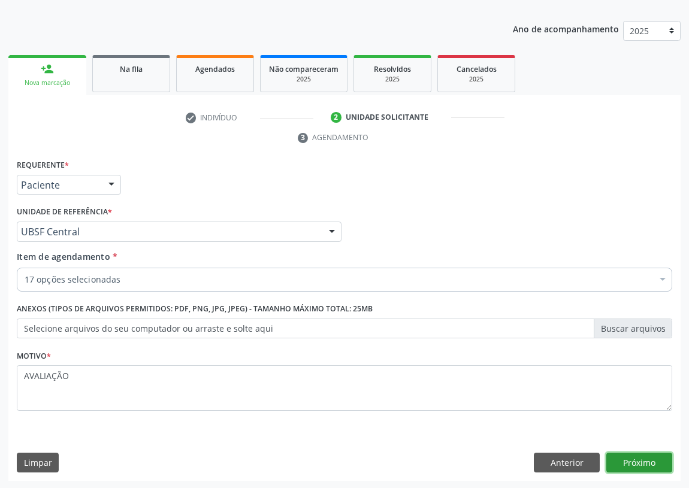
drag, startPoint x: 639, startPoint y: 465, endPoint x: 0, endPoint y: 290, distance: 662.9
click at [629, 462] on button "Próximo" at bounding box center [639, 463] width 66 height 20
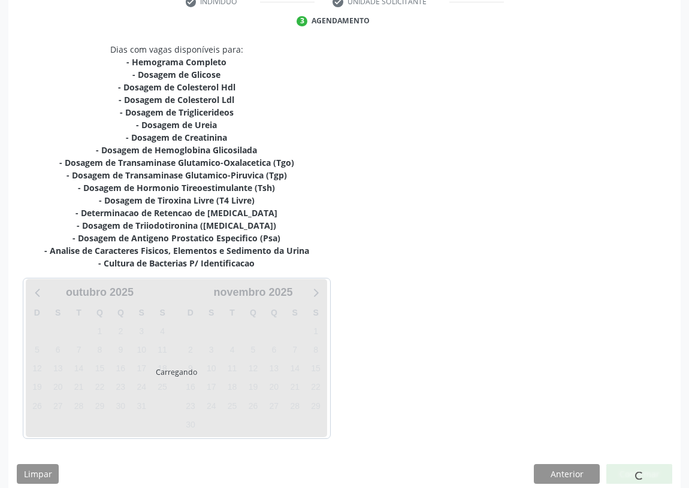
scroll to position [251, 0]
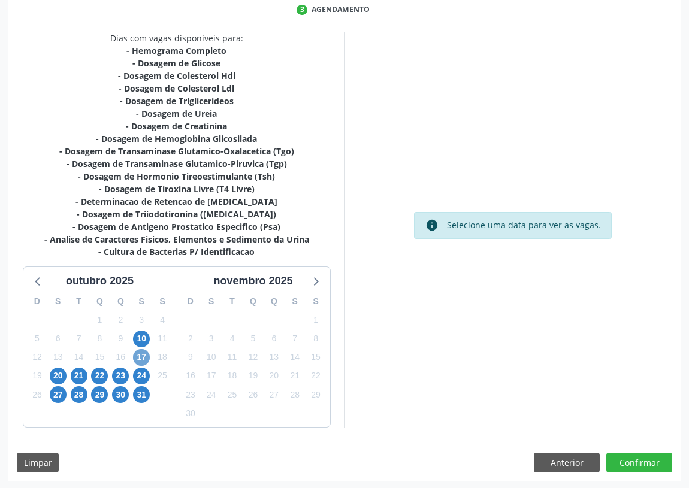
drag, startPoint x: 148, startPoint y: 353, endPoint x: 164, endPoint y: 344, distance: 18.5
click at [147, 353] on span "17" at bounding box center [141, 357] width 17 height 17
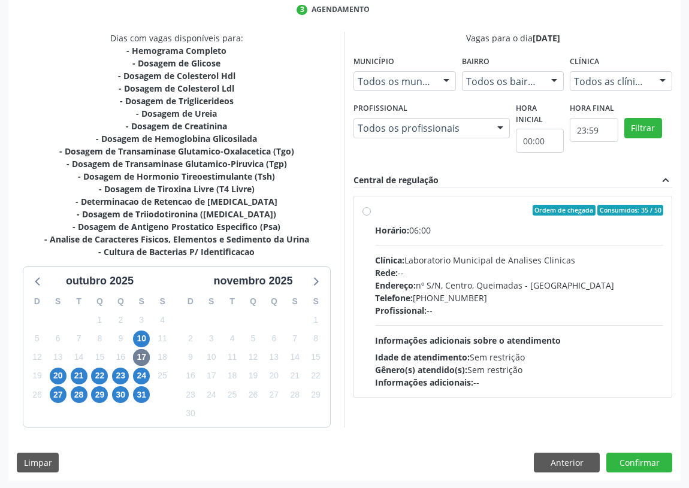
click at [375, 210] on label "Ordem de chegada Consumidos: 35 / 50 Horário: 06:00 Clínica: Laboratorio Munici…" at bounding box center [519, 297] width 288 height 184
click at [366, 210] on input "Ordem de chegada Consumidos: 35 / 50 Horário: 06:00 Clínica: Laboratorio Munici…" at bounding box center [366, 210] width 8 height 11
radio input "true"
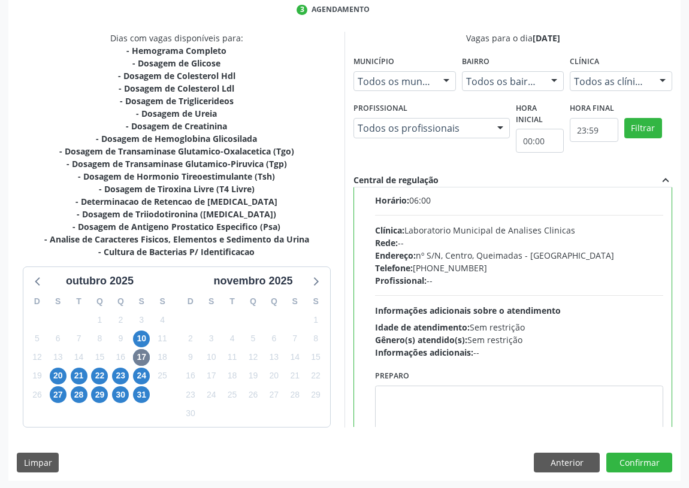
scroll to position [59, 0]
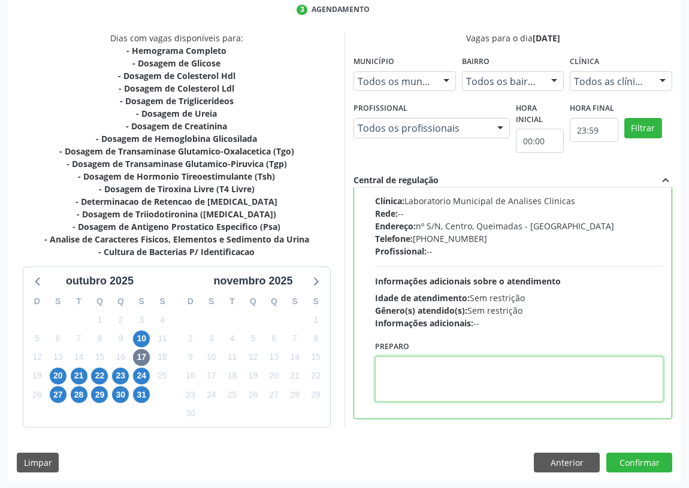
drag, startPoint x: 386, startPoint y: 368, endPoint x: 375, endPoint y: 353, distance: 18.1
click at [380, 360] on textarea at bounding box center [519, 379] width 288 height 46
type textarea "IR EM [GEOGRAPHIC_DATA]"
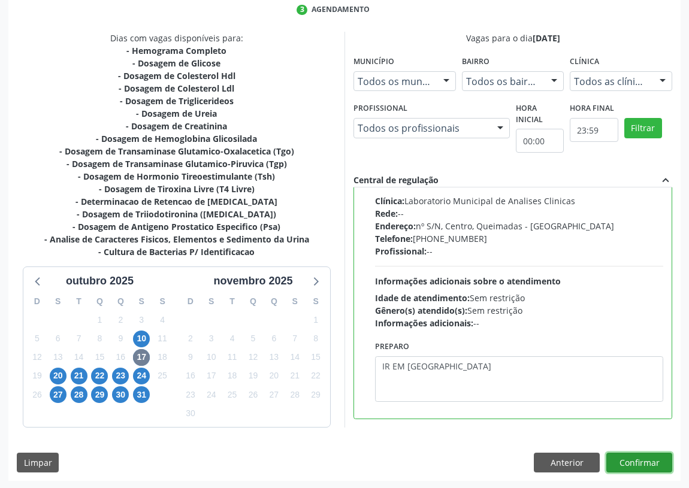
click at [647, 453] on button "Confirmar" at bounding box center [639, 463] width 66 height 20
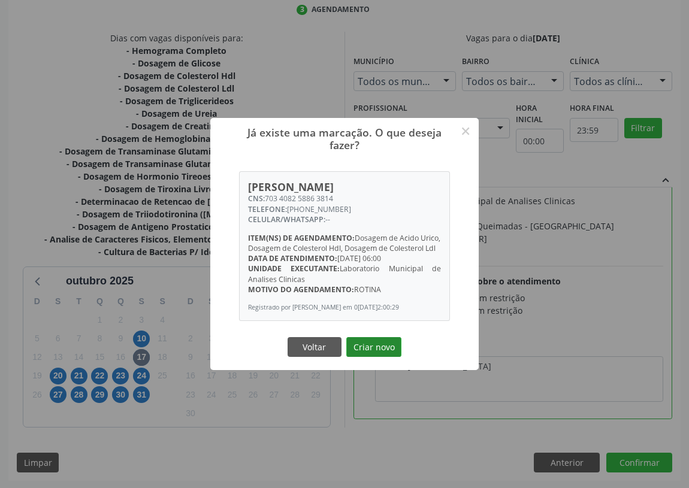
click at [368, 353] on button "Criar novo" at bounding box center [373, 347] width 55 height 20
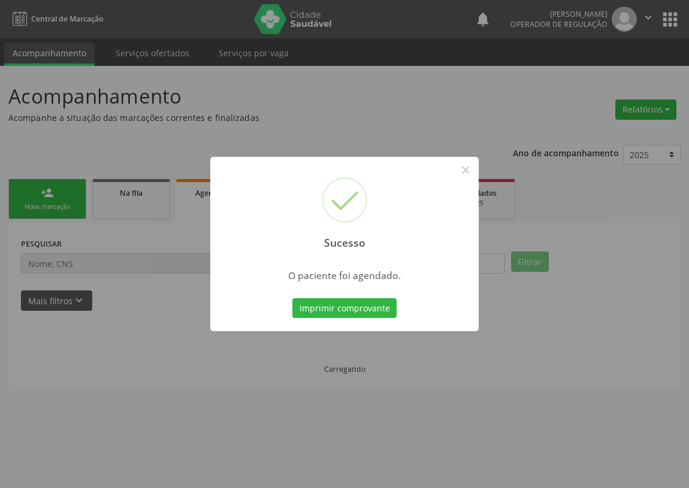
scroll to position [0, 0]
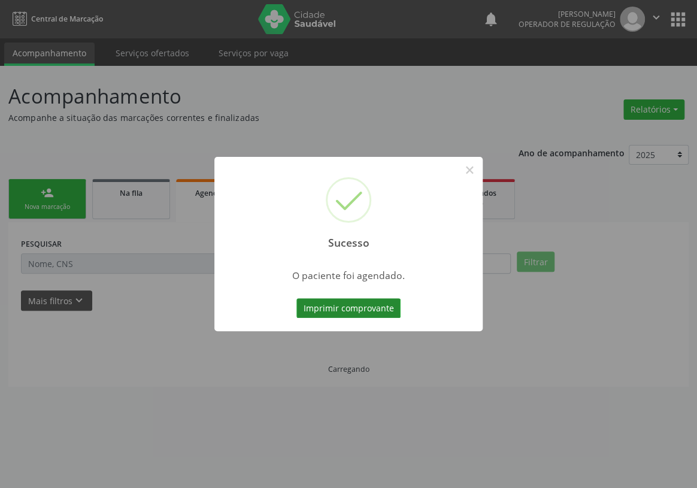
click at [352, 303] on button "Imprimir comprovante" at bounding box center [348, 308] width 104 height 20
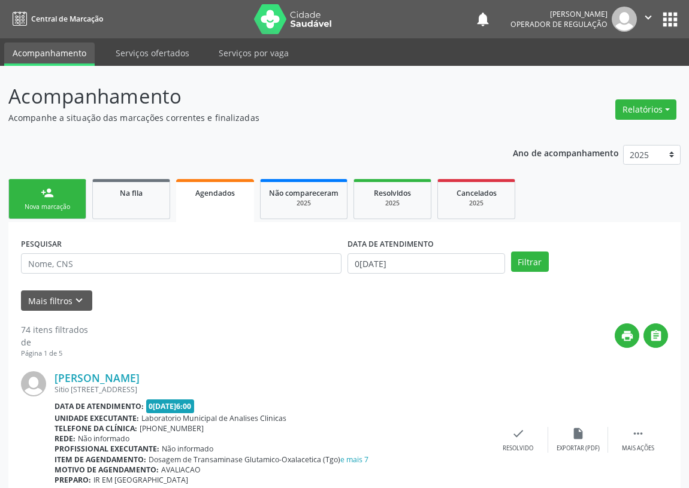
click at [59, 201] on link "person_add Nova marcação" at bounding box center [47, 199] width 78 height 40
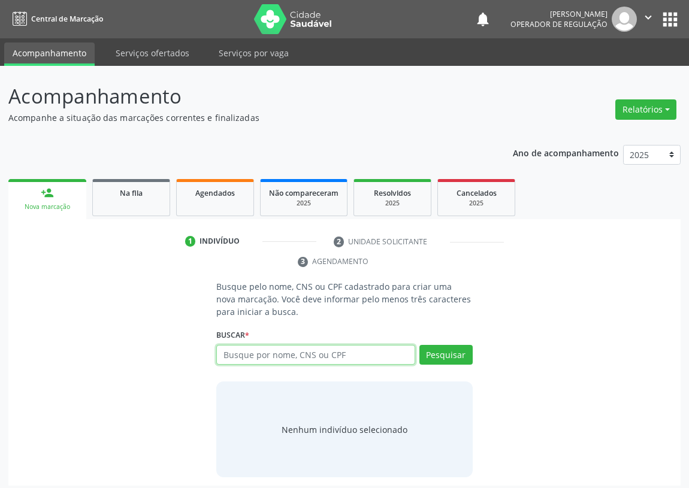
click at [245, 354] on input "text" at bounding box center [315, 355] width 199 height 20
click at [235, 348] on input "text" at bounding box center [315, 355] width 199 height 20
type input "700009145664700"
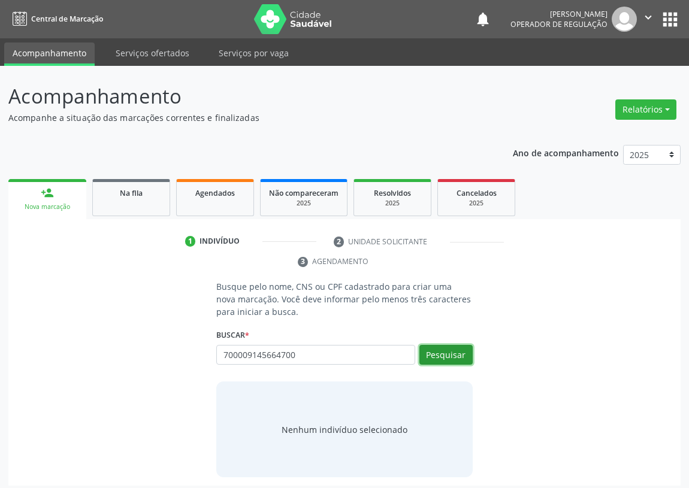
click at [432, 356] on button "Pesquisar" at bounding box center [445, 355] width 53 height 20
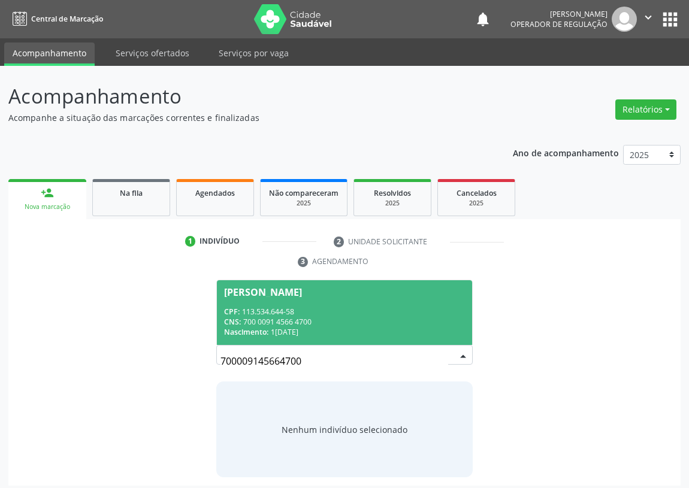
click at [287, 311] on div "CPF: 113.534.644-58" at bounding box center [344, 312] width 241 height 10
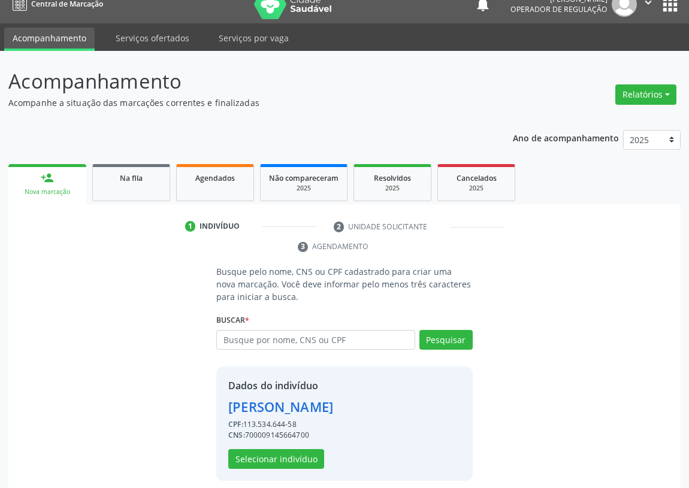
scroll to position [23, 0]
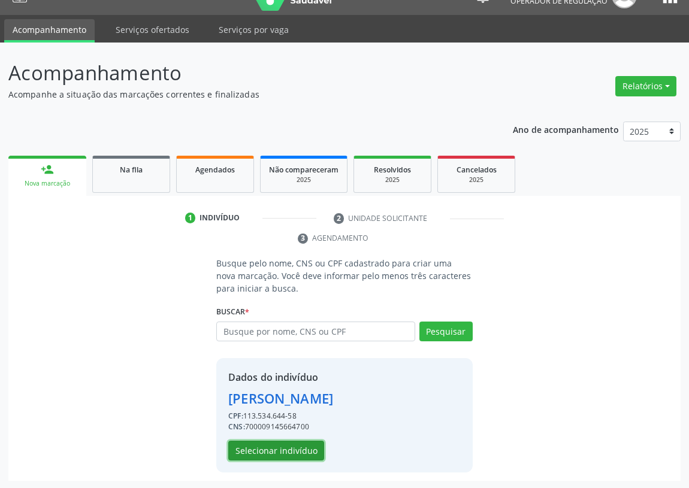
click at [268, 455] on button "Selecionar indivíduo" at bounding box center [276, 451] width 96 height 20
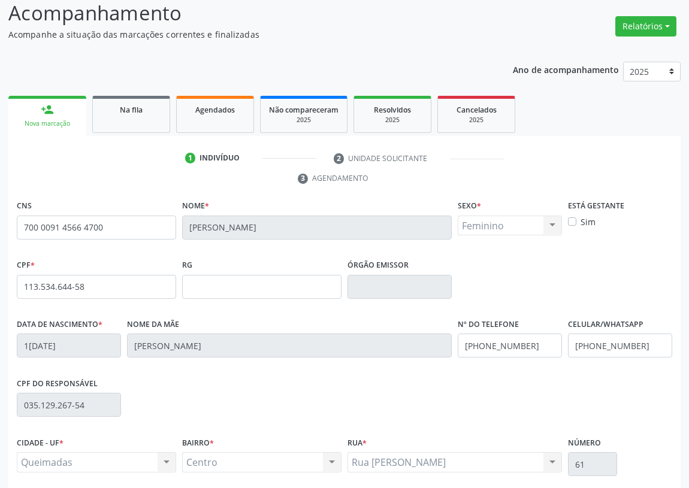
scroll to position [180, 0]
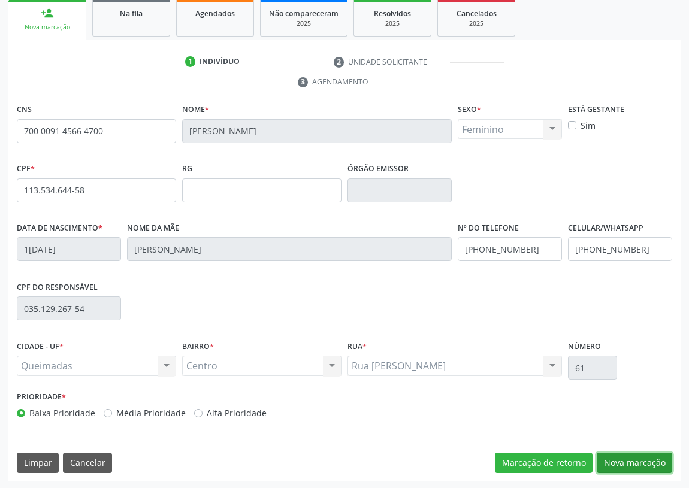
click at [644, 456] on button "Nova marcação" at bounding box center [633, 463] width 75 height 20
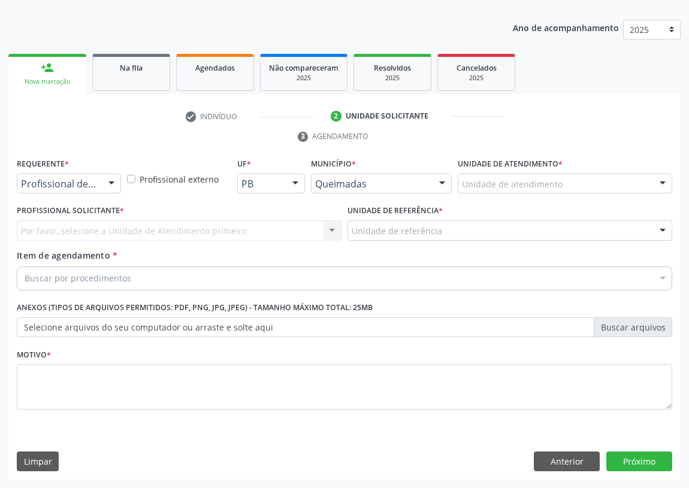
scroll to position [124, 0]
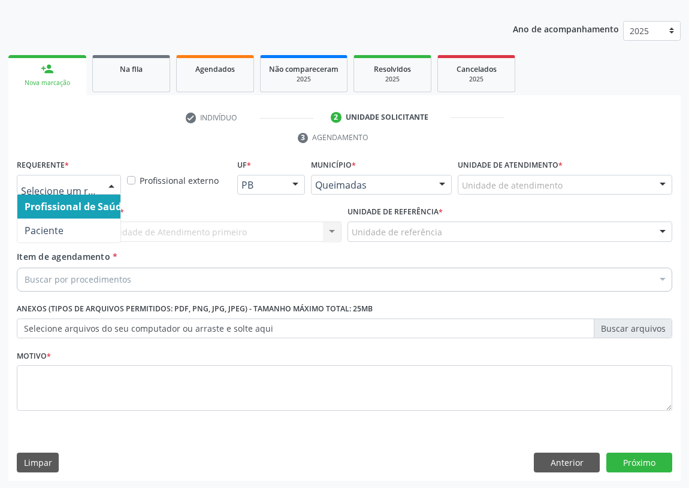
drag, startPoint x: 114, startPoint y: 182, endPoint x: 95, endPoint y: 208, distance: 32.1
click at [112, 186] on div at bounding box center [111, 185] width 18 height 20
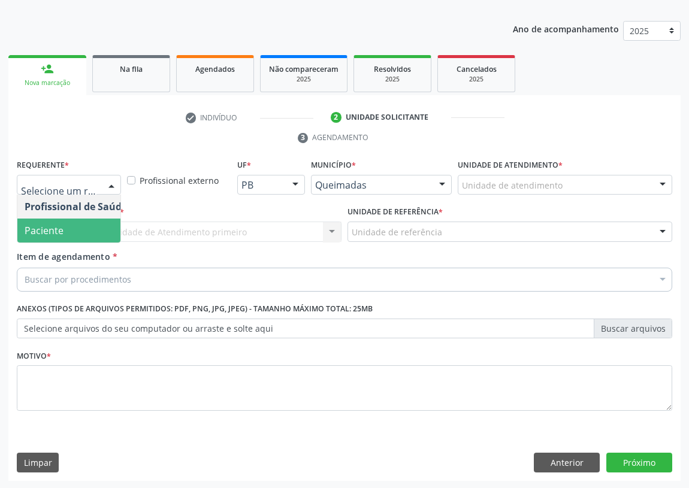
drag, startPoint x: 93, startPoint y: 226, endPoint x: 186, endPoint y: 232, distance: 92.4
click at [99, 225] on span "Paciente" at bounding box center [75, 231] width 117 height 24
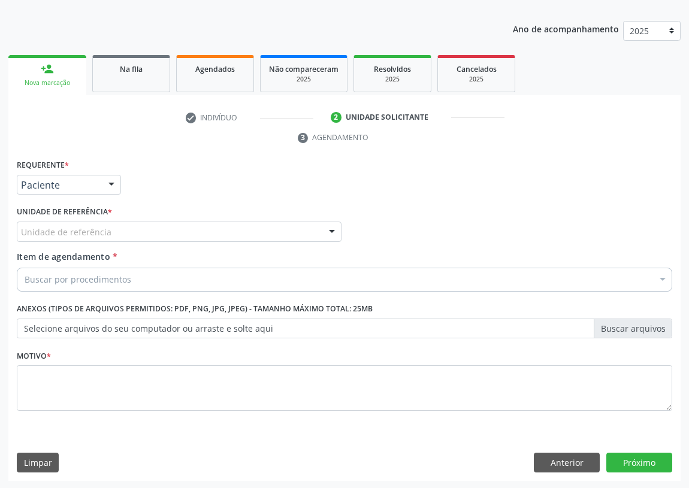
click at [305, 231] on div "Unidade de referência" at bounding box center [179, 232] width 325 height 20
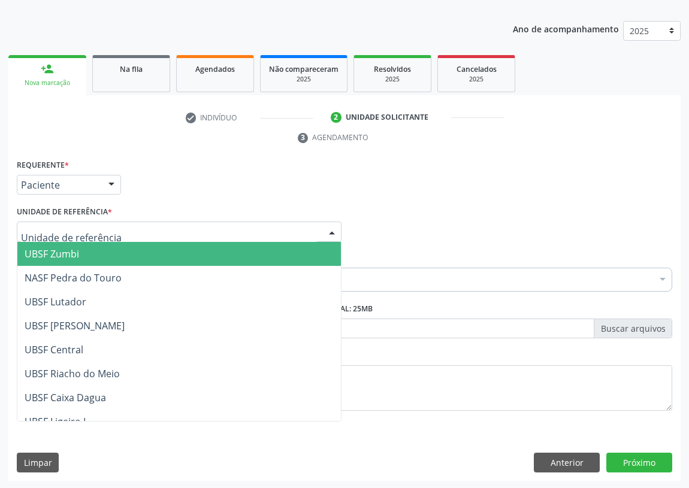
scroll to position [217, 0]
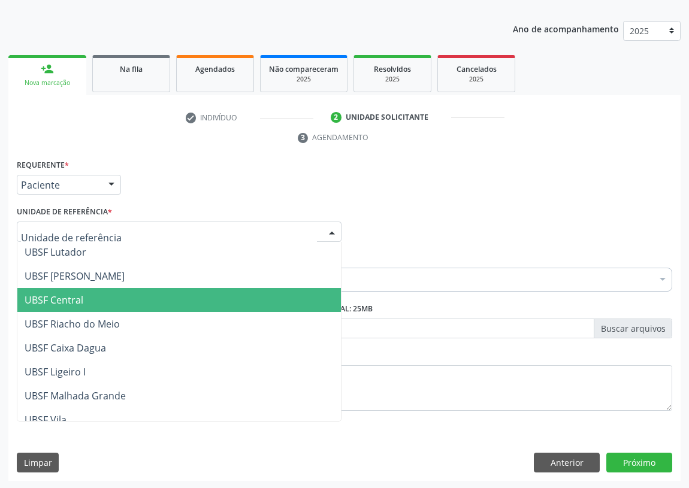
click at [68, 296] on span "UBSF Central" at bounding box center [54, 299] width 59 height 13
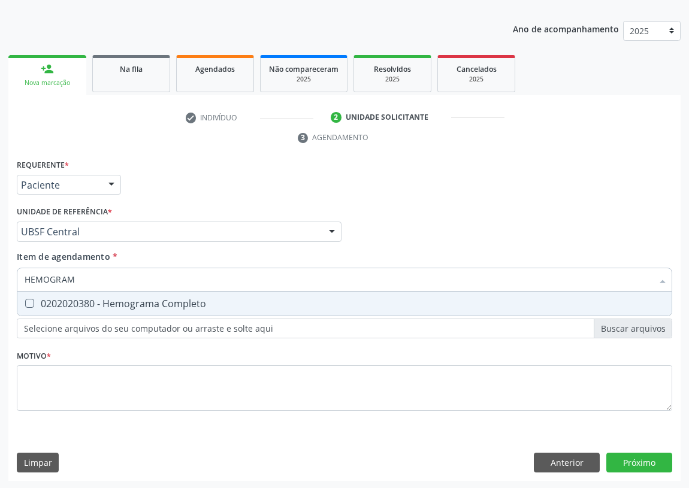
type input "HEMOGRAMA"
drag, startPoint x: 30, startPoint y: 305, endPoint x: 86, endPoint y: 281, distance: 60.9
click at [31, 302] on Completo at bounding box center [29, 303] width 9 height 9
click at [25, 302] on Completo "checkbox" at bounding box center [21, 303] width 8 height 8
checkbox Completo "true"
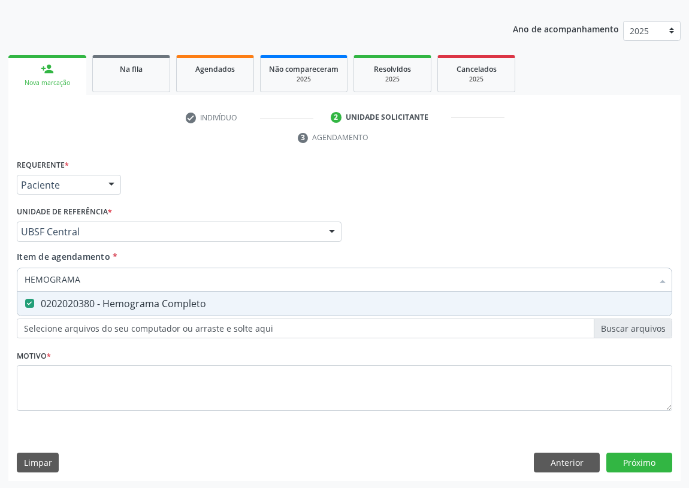
drag, startPoint x: 105, startPoint y: 278, endPoint x: 0, endPoint y: 275, distance: 105.4
click at [0, 279] on div "Acompanhamento Acompanhe a situação das marcações correntes e finalizadas Relat…" at bounding box center [344, 215] width 689 height 547
type input "G"
checkbox Completo "false"
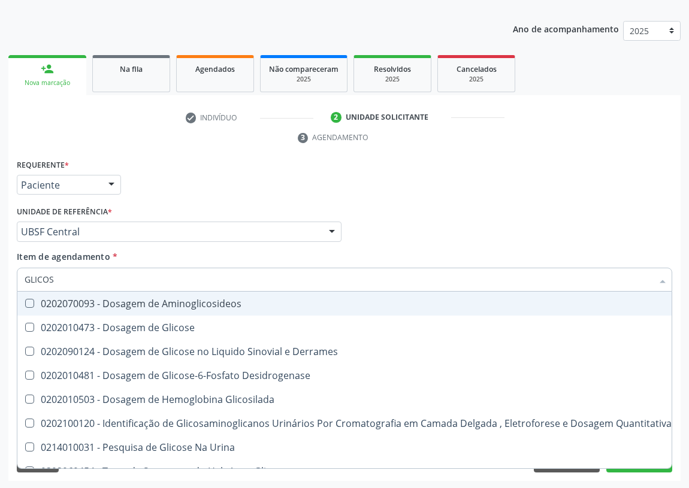
type input "GLICOSE"
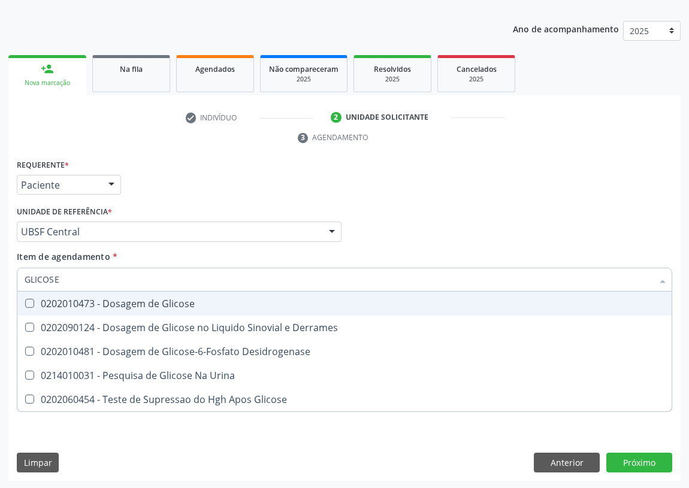
drag, startPoint x: 152, startPoint y: 298, endPoint x: 108, endPoint y: 290, distance: 45.0
click at [149, 299] on div "0202010473 - Dosagem de Glicose" at bounding box center [344, 304] width 639 height 10
checkbox Glicose "true"
drag, startPoint x: 56, startPoint y: 279, endPoint x: 6, endPoint y: 279, distance: 50.3
click at [6, 279] on div "Acompanhamento Acompanhe a situação das marcações correntes e finalizadas Relat…" at bounding box center [344, 215] width 689 height 547
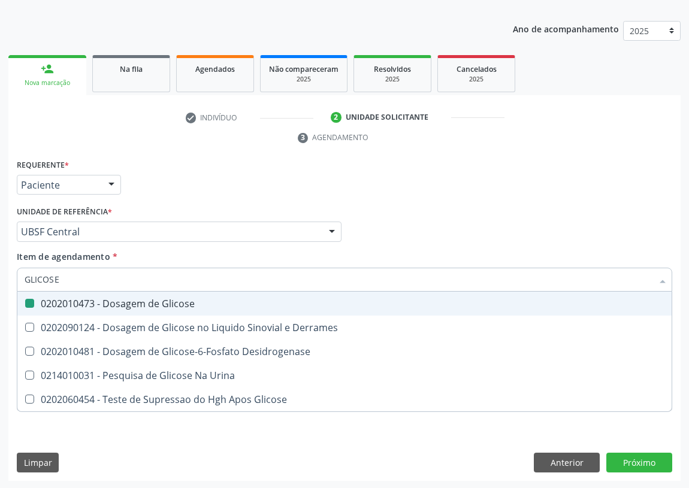
type input "C"
checkbox Glicose "false"
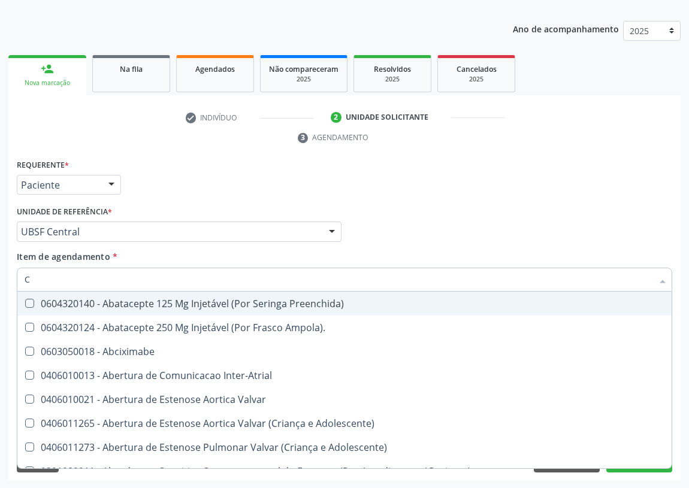
type input "CO"
checkbox Comprimido\) "true"
checkbox Osseo "true"
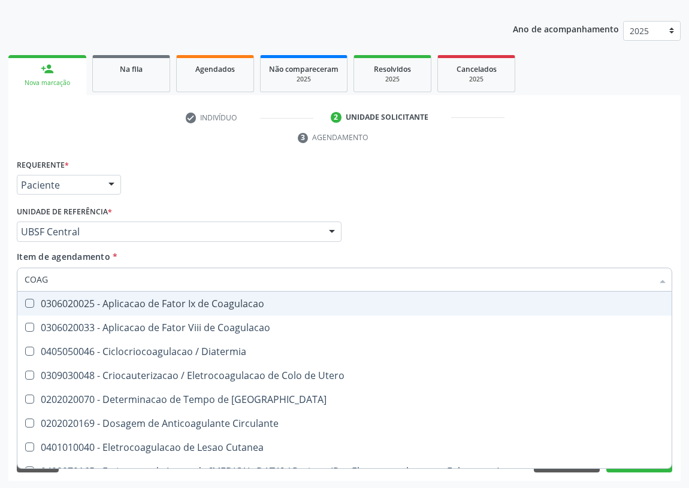
type input "COAGU"
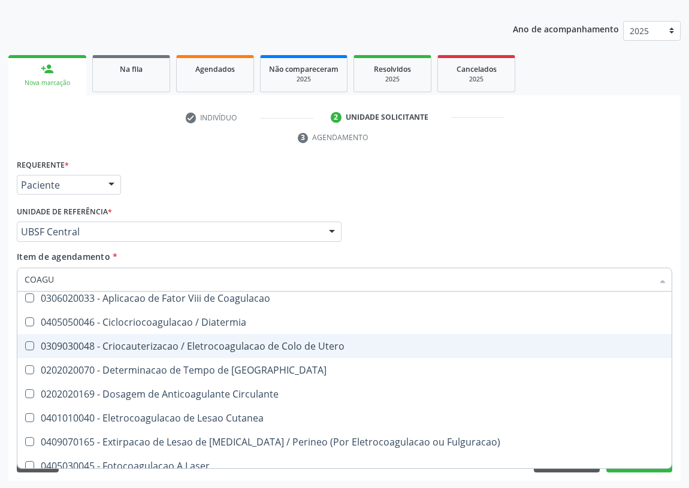
scroll to position [54, 0]
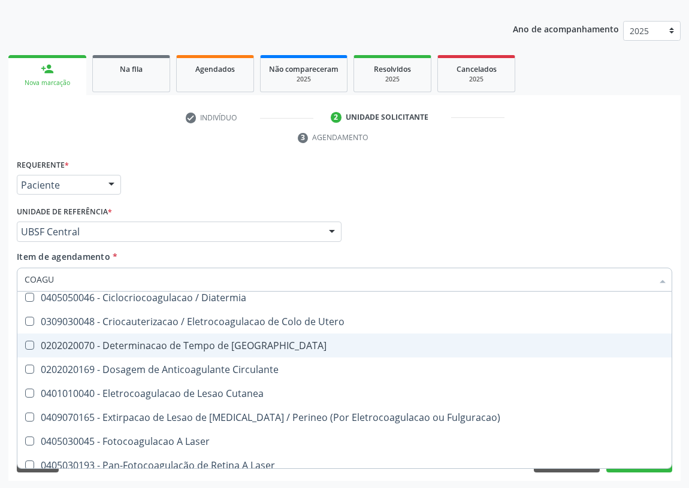
drag, startPoint x: 239, startPoint y: 347, endPoint x: 129, endPoint y: 324, distance: 113.1
click at [239, 346] on div "0202020070 - Determinacao de Tempo de Coagulacao" at bounding box center [344, 346] width 639 height 10
checkbox Coagulacao "true"
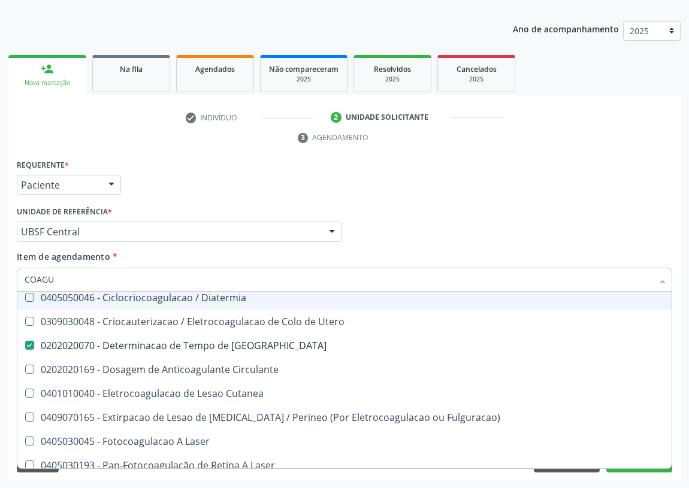
drag, startPoint x: 66, startPoint y: 283, endPoint x: 0, endPoint y: 273, distance: 67.2
click at [0, 278] on div "Acompanhamento Acompanhe a situação das marcações correntes e finalizadas Relat…" at bounding box center [344, 215] width 689 height 547
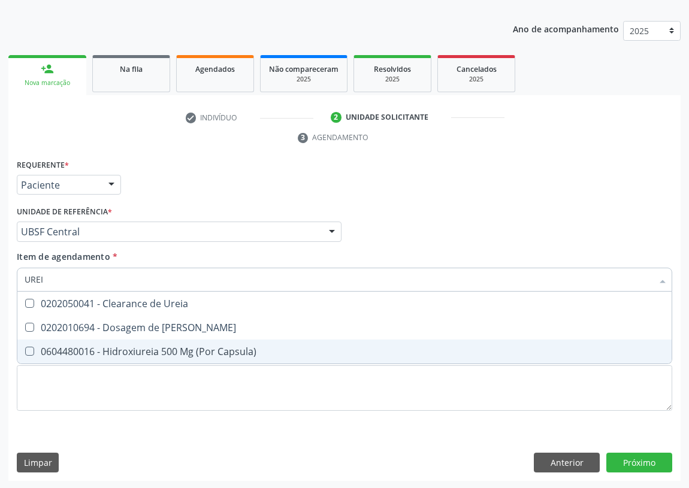
type input "UREIA"
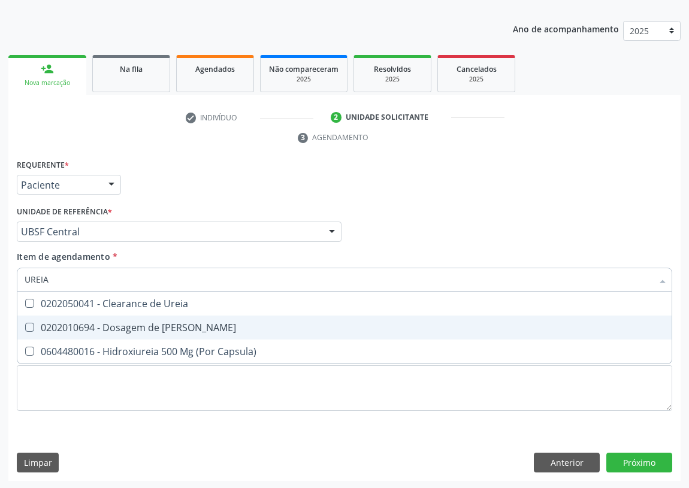
drag, startPoint x: 28, startPoint y: 325, endPoint x: 39, endPoint y: 290, distance: 36.5
click at [30, 323] on Ureia at bounding box center [29, 327] width 9 height 9
click at [25, 323] on Ureia "checkbox" at bounding box center [21, 327] width 8 height 8
checkbox Ureia "true"
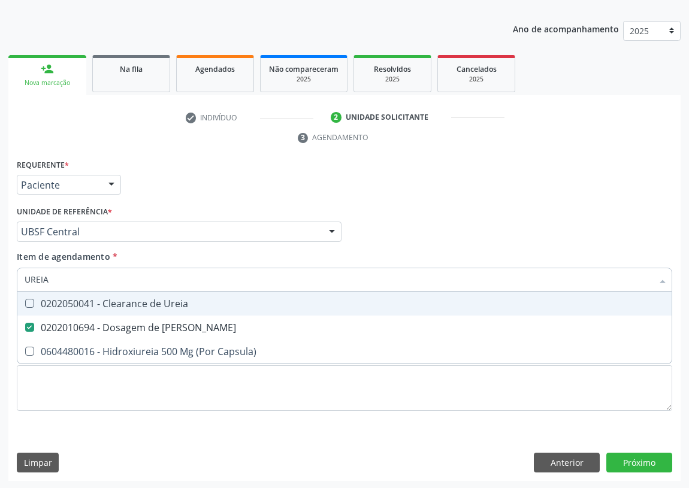
drag, startPoint x: 48, startPoint y: 281, endPoint x: 4, endPoint y: 265, distance: 47.7
click at [0, 271] on div "Acompanhamento Acompanhe a situação das marcações correntes e finalizadas Relat…" at bounding box center [344, 215] width 689 height 547
type input "CR"
checkbox Ureia "false"
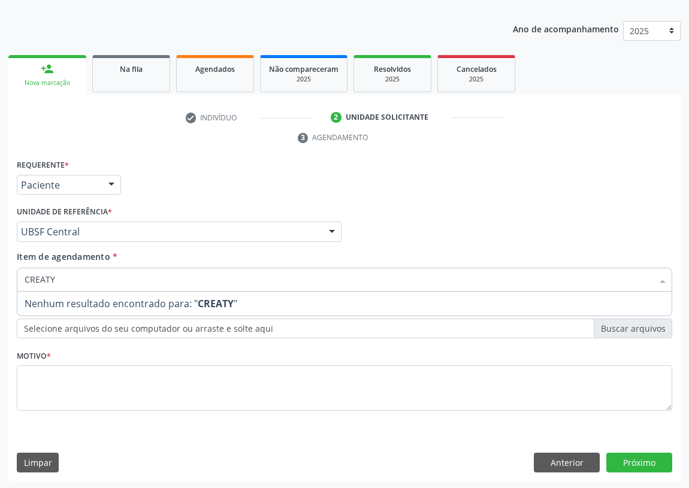
type input "CREAT"
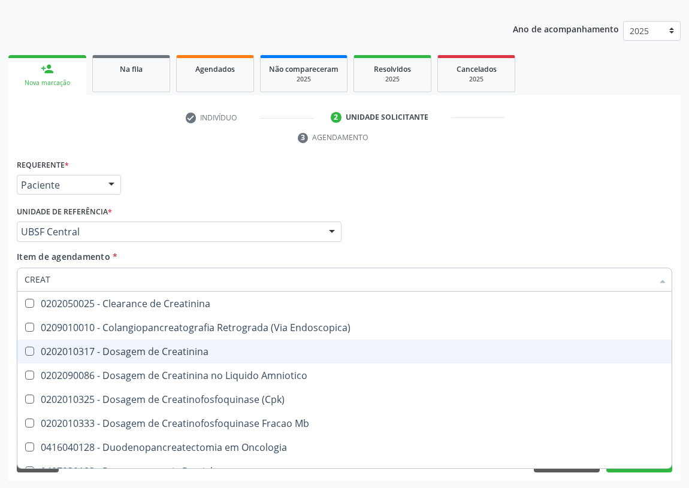
click at [130, 342] on span "0202010317 - Dosagem de Creatinina" at bounding box center [344, 351] width 654 height 24
checkbox Creatinina "true"
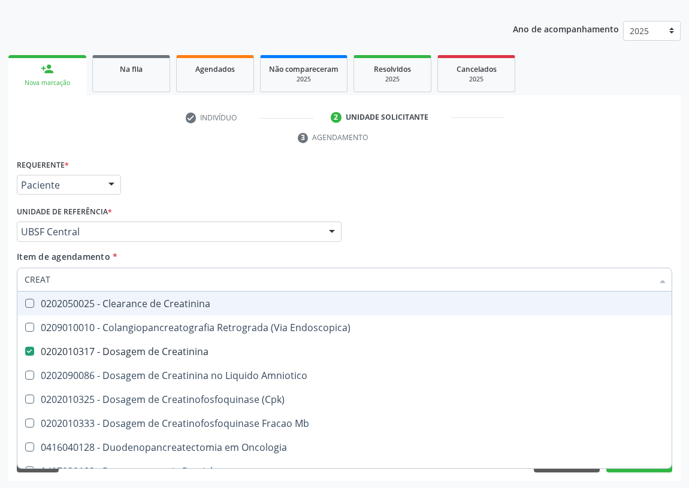
drag, startPoint x: 59, startPoint y: 269, endPoint x: 0, endPoint y: 290, distance: 62.7
click at [0, 290] on div "Acompanhamento Acompanhe a situação das marcações correntes e finalizadas Relat…" at bounding box center [344, 215] width 689 height 547
type input "02"
checkbox Creatinina "false"
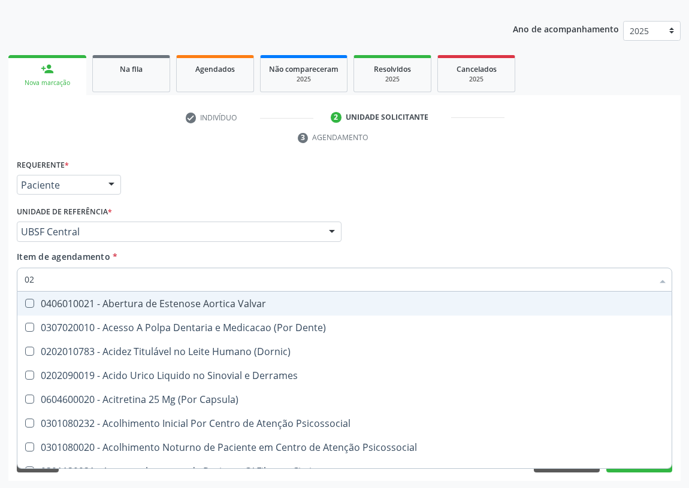
type input "020"
checkbox Neonatal "true"
checkbox Dacriocistografia "true"
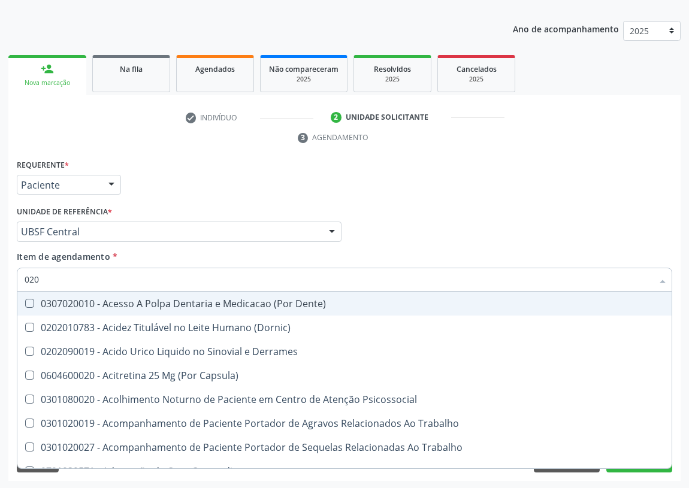
type input "0202"
checkbox Periféricas "true"
checkbox Aberto\) "true"
checkbox Cortante "true"
checkbox Captacao "true"
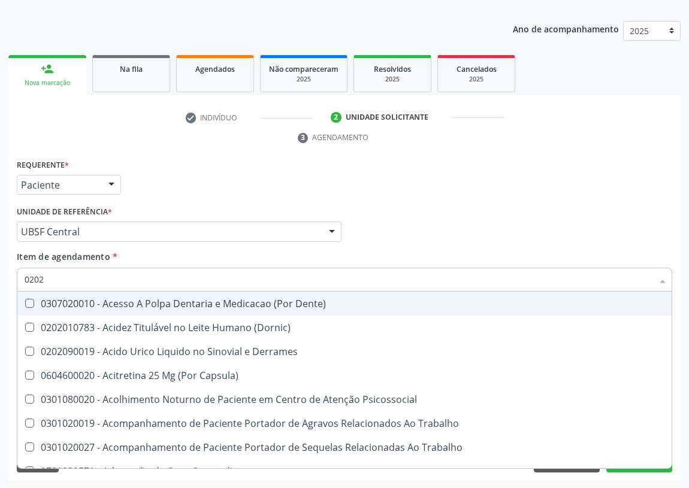
checkbox Revisao "true"
checkbox Coagulacao "false"
checkbox Creatinina "false"
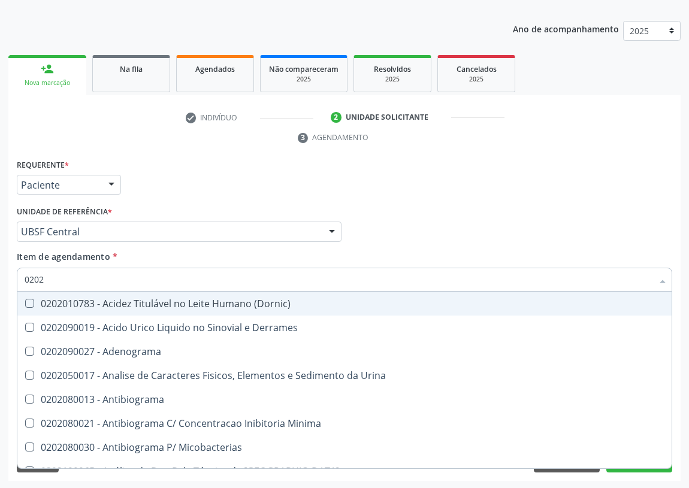
type input "02020"
checkbox Dosagens\) "true"
checkbox Coagulacao "false"
checkbox Calcitonina "true"
checkbox Creatinina "false"
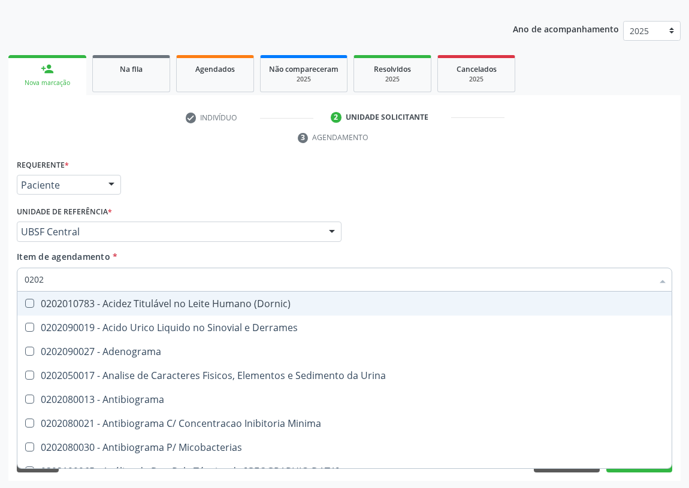
checkbox Xiii "true"
checkbox Glicose "false"
checkbox Quinidina "true"
checkbox Ureia "false"
checkbox Zinco "true"
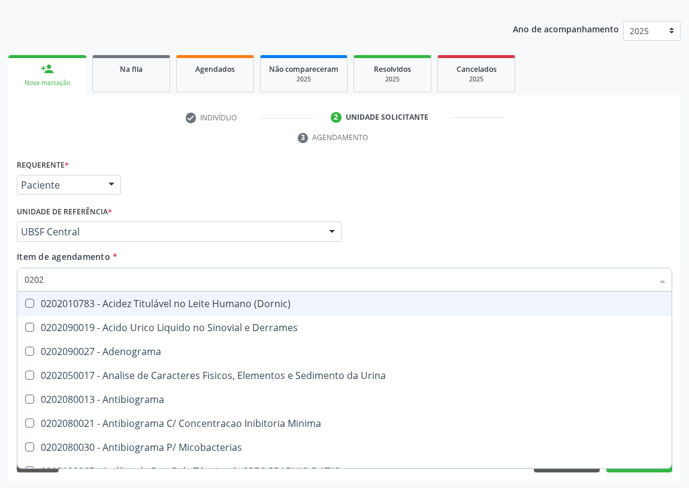
checkbox Completo "false"
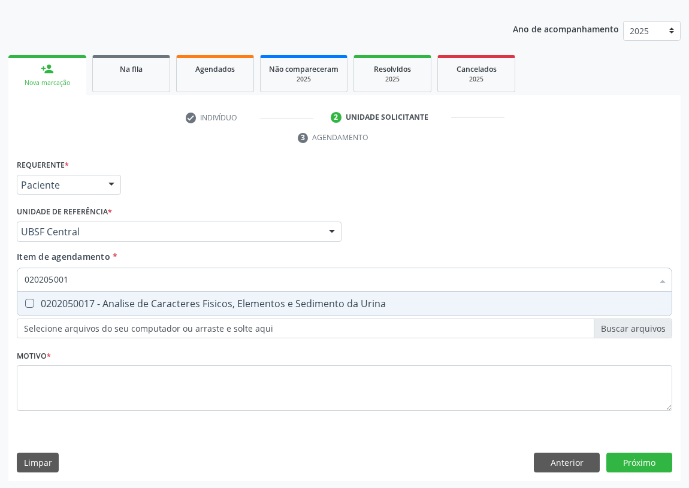
type input "0202050017"
drag, startPoint x: 28, startPoint y: 299, endPoint x: 72, endPoint y: 295, distance: 43.9
click at [31, 301] on Urina at bounding box center [29, 303] width 9 height 9
click at [25, 301] on Urina "checkbox" at bounding box center [21, 303] width 8 height 8
checkbox Urina "true"
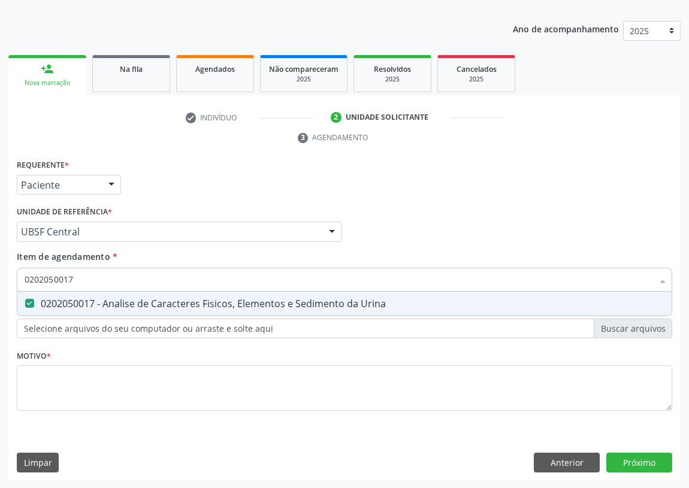
drag, startPoint x: 75, startPoint y: 283, endPoint x: 0, endPoint y: 273, distance: 75.5
click at [0, 278] on div "Acompanhamento Acompanhe a situação das marcações correntes e finalizadas Relat…" at bounding box center [344, 215] width 689 height 547
type input "C"
checkbox Urina "false"
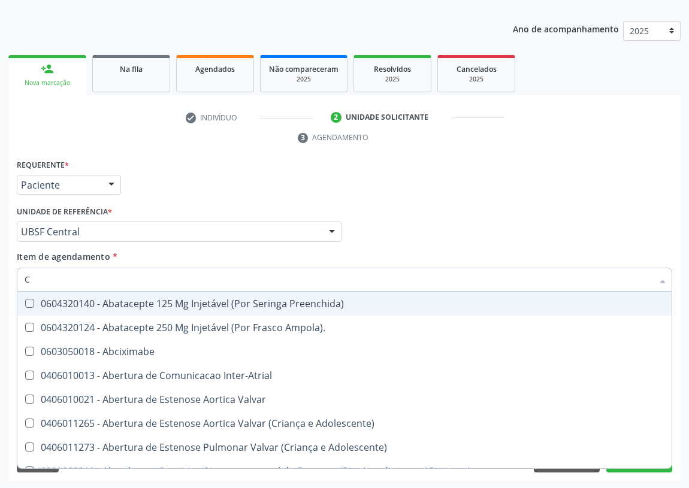
type input "CU"
checkbox Urina "false"
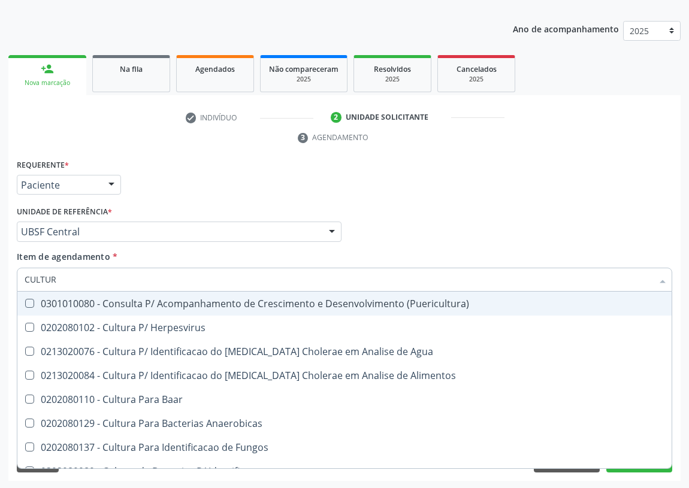
type input "CULTURA"
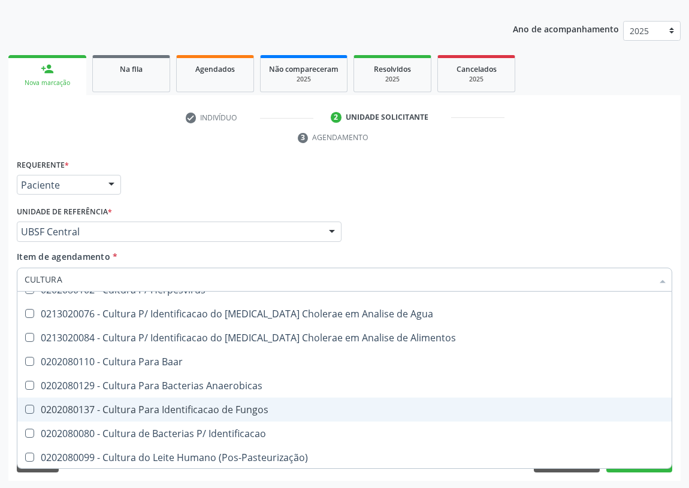
scroll to position [54, 0]
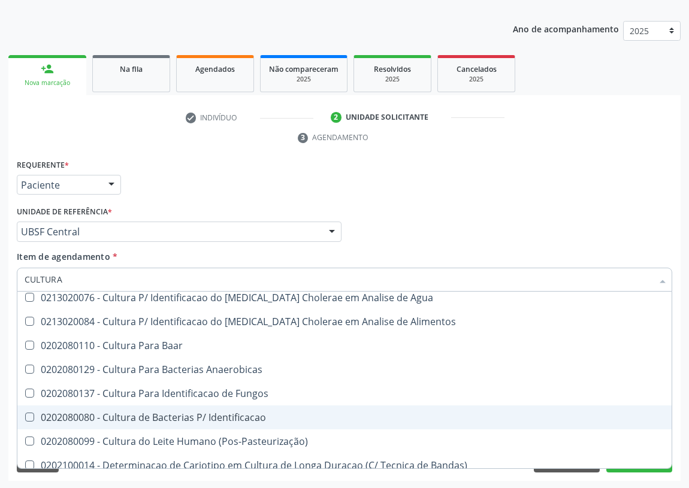
drag, startPoint x: 191, startPoint y: 415, endPoint x: 39, endPoint y: 361, distance: 161.3
click at [190, 415] on div "0202080080 - Cultura de Bacterias P/ Identificacao" at bounding box center [344, 418] width 639 height 10
checkbox Identificacao "true"
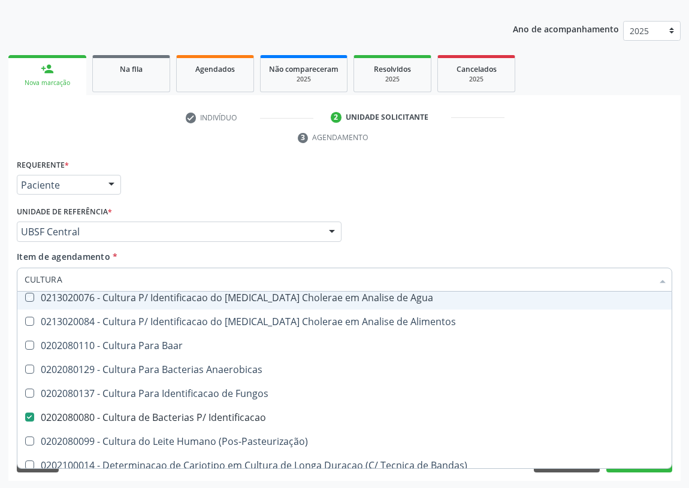
click at [401, 243] on div "Profissional Solicitante Por favor, selecione a Unidade de Atendimento primeiro…" at bounding box center [344, 226] width 661 height 47
checkbox Herpesvirus "true"
checkbox Agua "true"
checkbox Alimentos "true"
checkbox Baar "true"
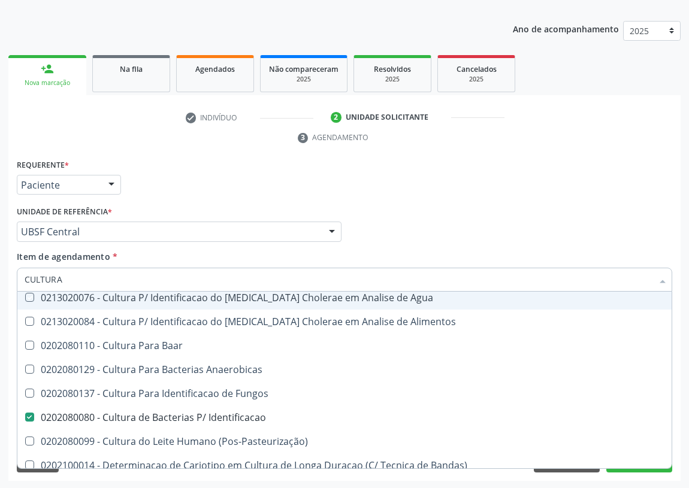
checkbox Anaerobicas "true"
checkbox Fungos "true"
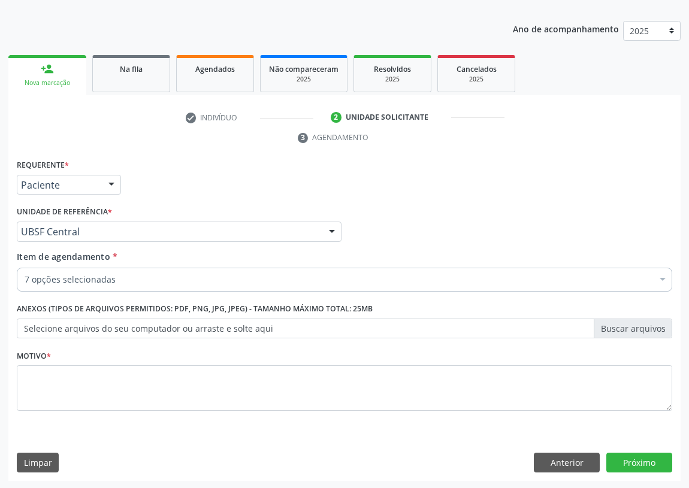
scroll to position [0, 0]
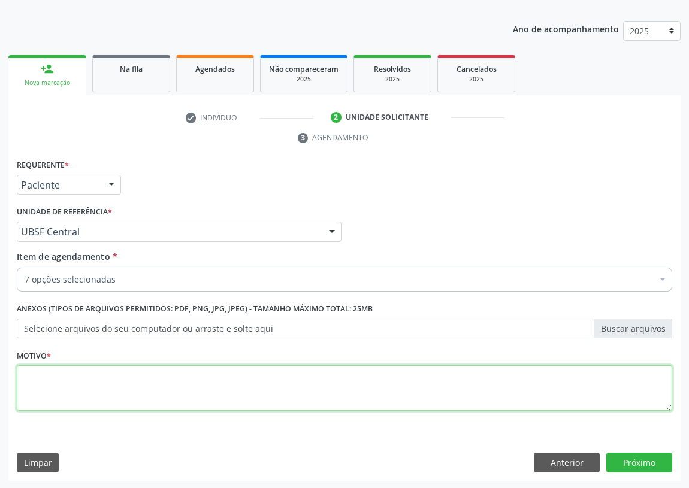
click at [38, 404] on textarea at bounding box center [344, 388] width 655 height 46
type textarea "AVALIAÇÃO"
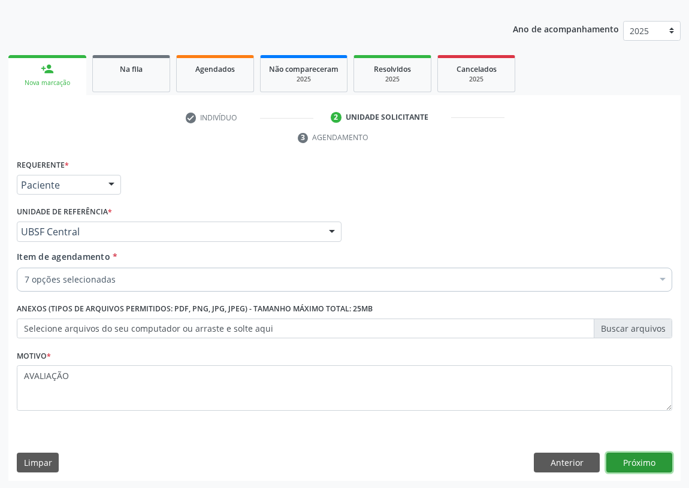
drag, startPoint x: 646, startPoint y: 469, endPoint x: 623, endPoint y: 459, distance: 25.2
click at [623, 459] on button "Próximo" at bounding box center [639, 463] width 66 height 20
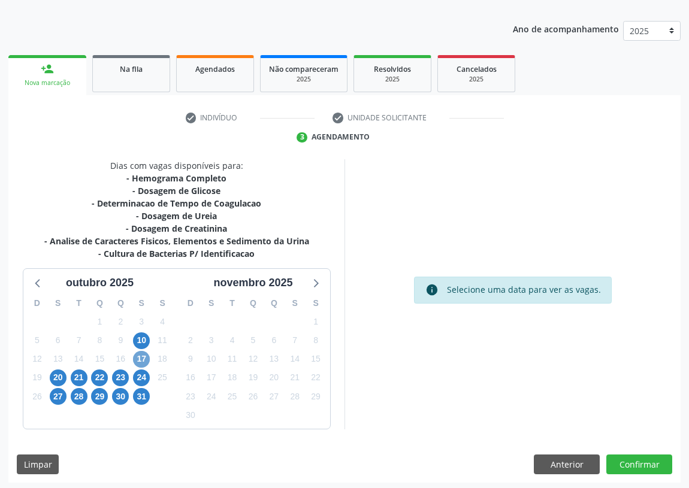
drag, startPoint x: 146, startPoint y: 362, endPoint x: 153, endPoint y: 354, distance: 11.0
click at [145, 360] on span "17" at bounding box center [141, 359] width 17 height 17
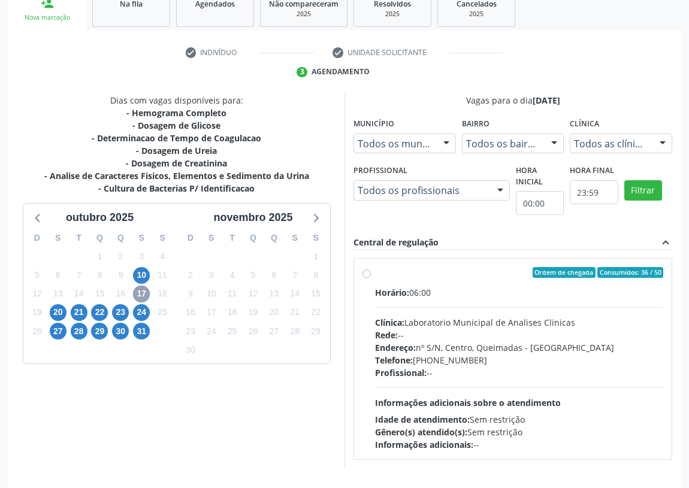
scroll to position [230, 0]
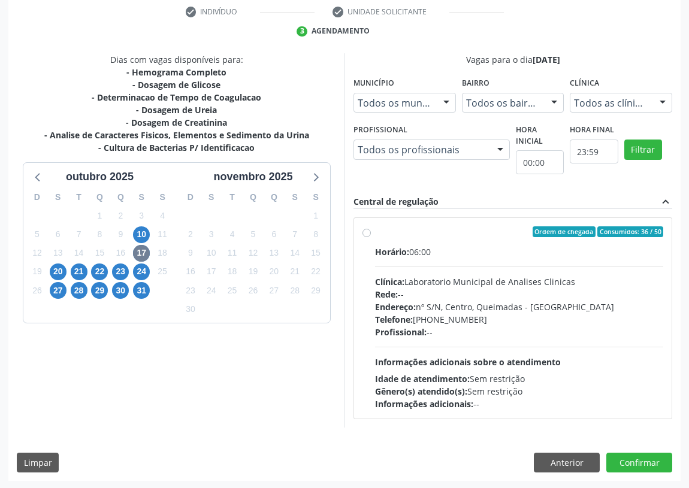
click at [375, 234] on label "Ordem de chegada Consumidos: 36 / 50 Horário: 06:00 Clínica: Laboratorio Munici…" at bounding box center [519, 318] width 288 height 184
click at [363, 234] on input "Ordem de chegada Consumidos: 36 / 50 Horário: 06:00 Clínica: Laboratorio Munici…" at bounding box center [366, 231] width 8 height 11
radio input "true"
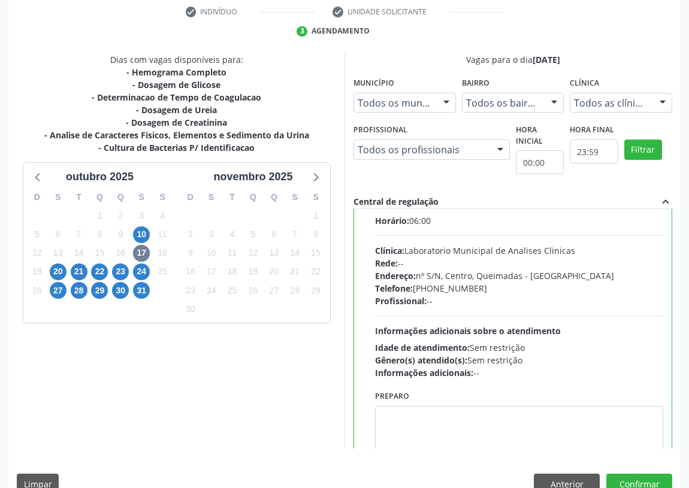
scroll to position [59, 0]
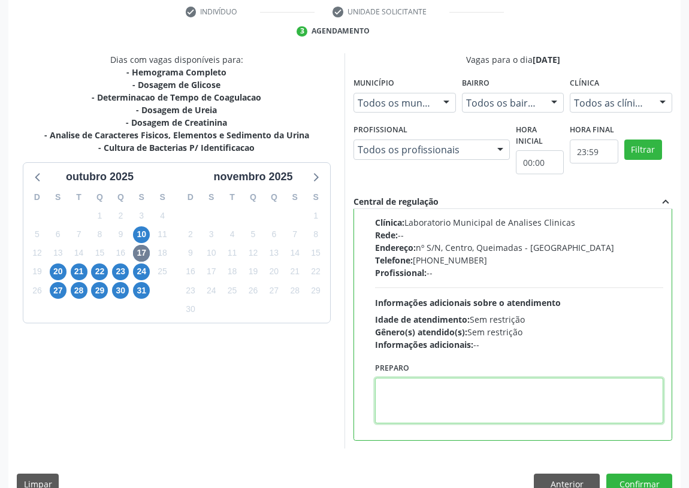
click at [405, 388] on textarea at bounding box center [519, 401] width 288 height 46
click at [403, 383] on textarea "IR EMJEJUM" at bounding box center [519, 401] width 288 height 46
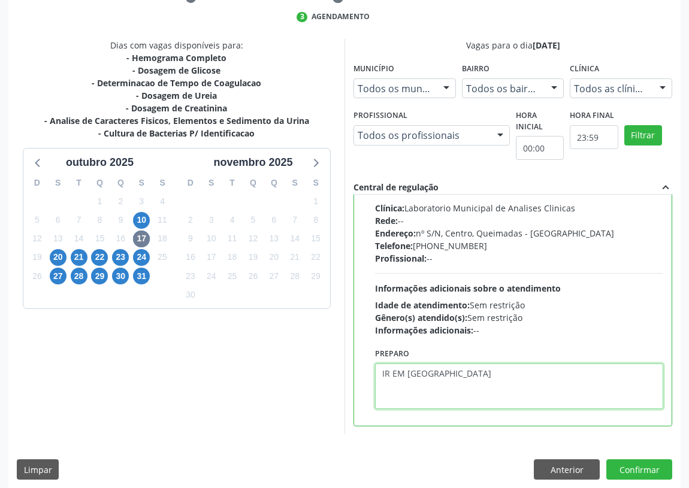
scroll to position [251, 0]
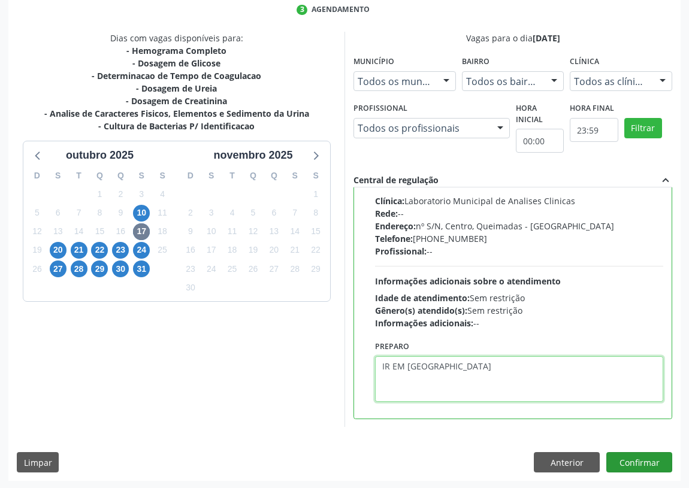
type textarea "IR EM [GEOGRAPHIC_DATA]"
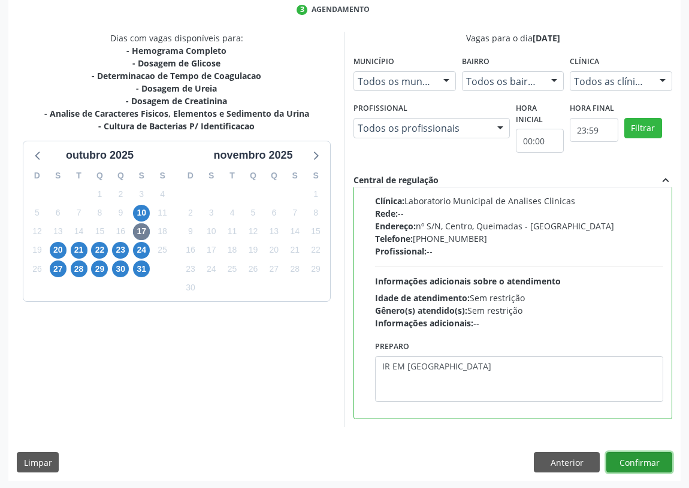
click at [629, 465] on button "Confirmar" at bounding box center [639, 462] width 66 height 20
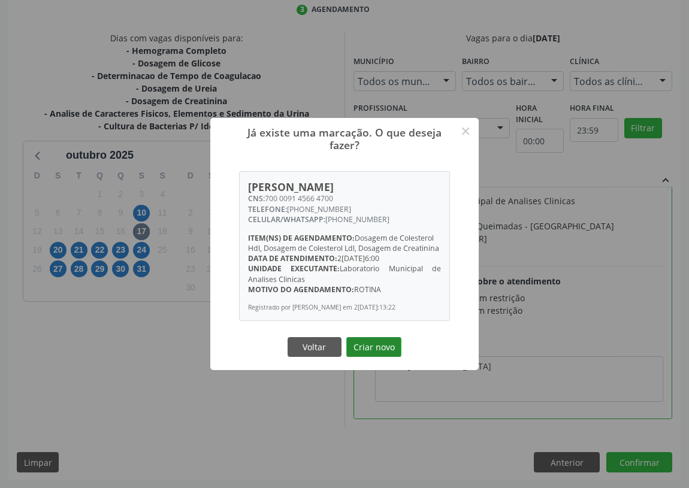
click at [371, 348] on button "Criar novo" at bounding box center [373, 347] width 55 height 20
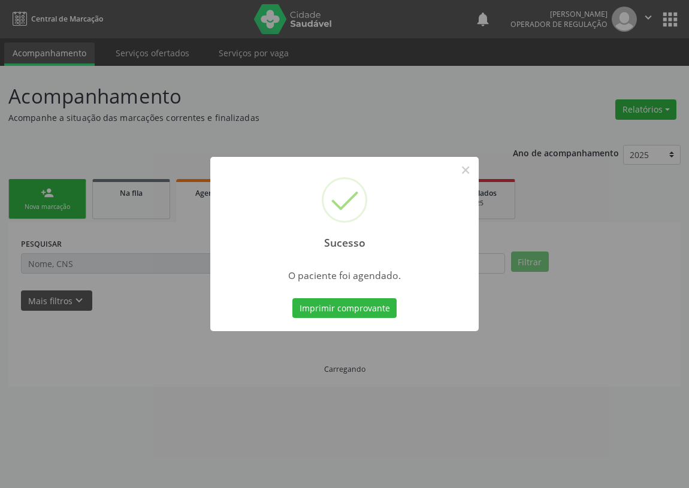
scroll to position [0, 0]
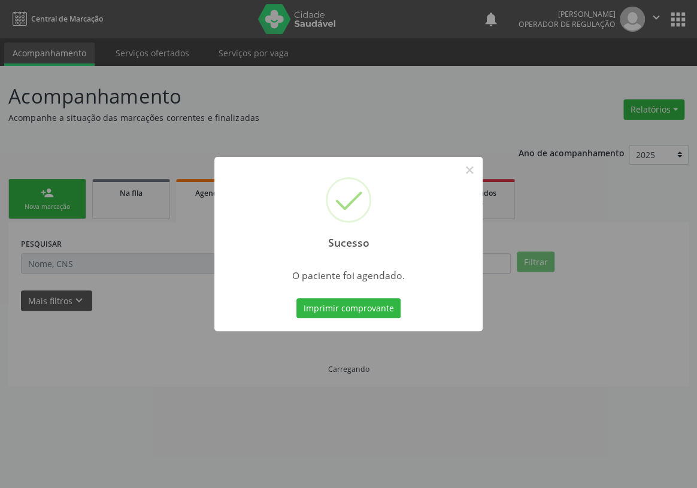
drag, startPoint x: 375, startPoint y: 300, endPoint x: 447, endPoint y: 205, distance: 118.8
click at [377, 299] on button "Imprimir comprovante" at bounding box center [348, 308] width 104 height 20
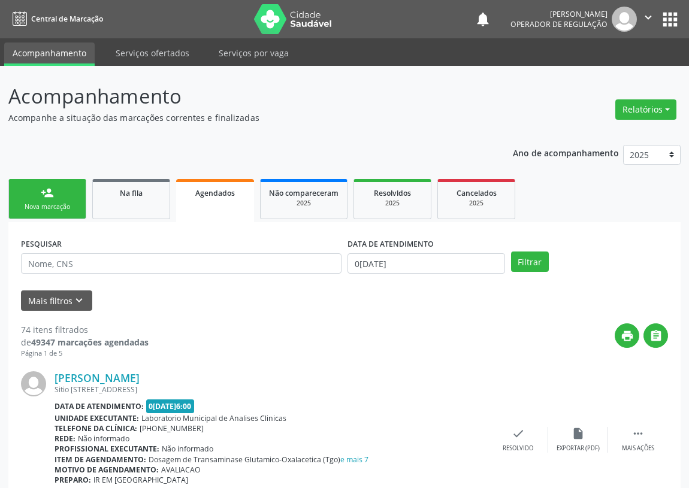
click at [50, 195] on div "person_add" at bounding box center [47, 192] width 13 height 13
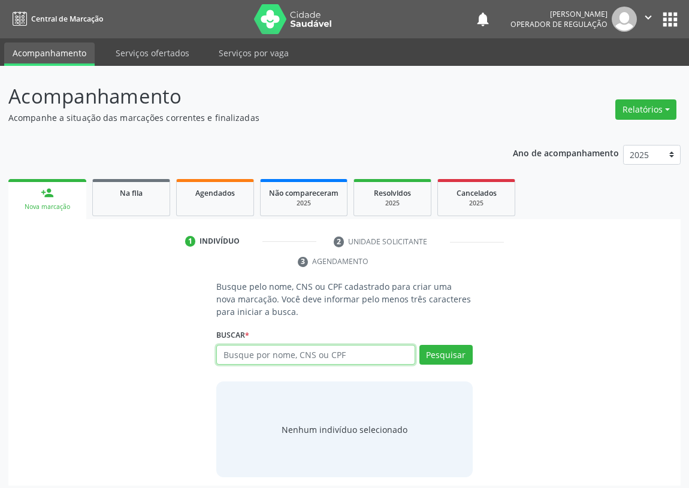
click at [236, 359] on input "text" at bounding box center [315, 355] width 199 height 20
click at [234, 362] on input "text" at bounding box center [315, 355] width 199 height 20
type input "704306563208996"
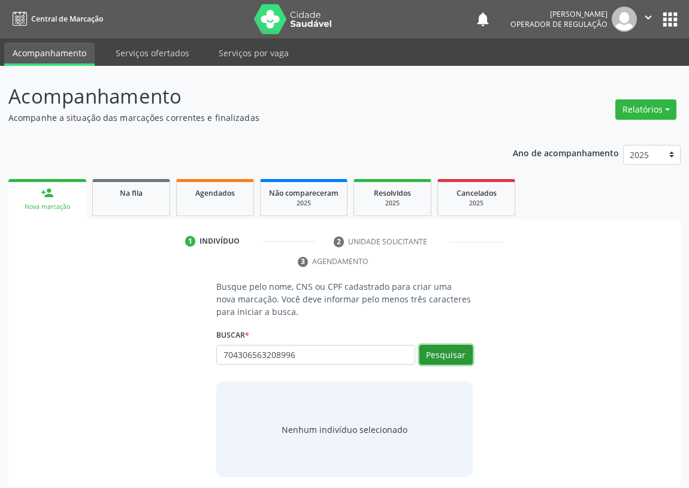
drag, startPoint x: 443, startPoint y: 353, endPoint x: 441, endPoint y: 345, distance: 8.6
click at [444, 351] on button "Pesquisar" at bounding box center [445, 355] width 53 height 20
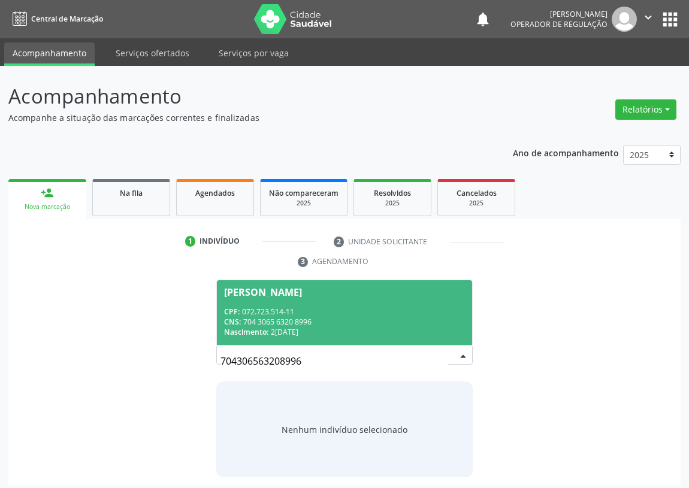
click at [257, 307] on div "CPF: 072.723.514-11" at bounding box center [344, 312] width 241 height 10
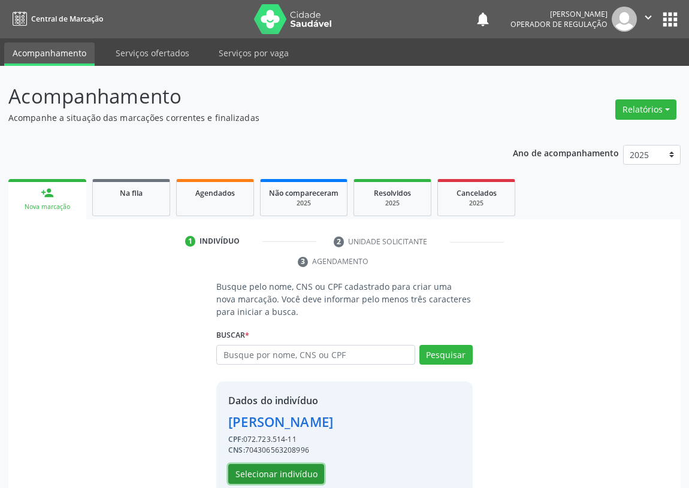
click at [271, 467] on button "Selecionar indivíduo" at bounding box center [276, 474] width 96 height 20
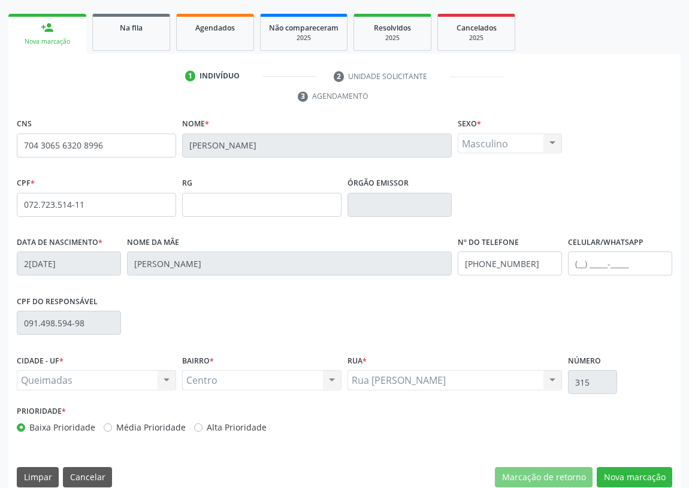
scroll to position [180, 0]
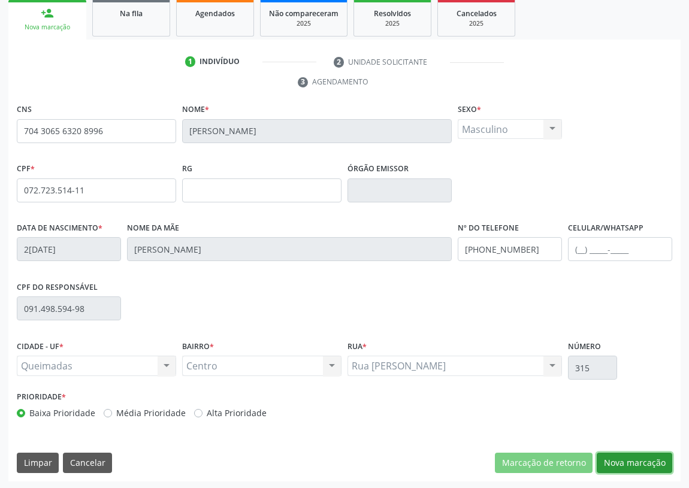
click at [618, 455] on button "Nova marcação" at bounding box center [633, 463] width 75 height 20
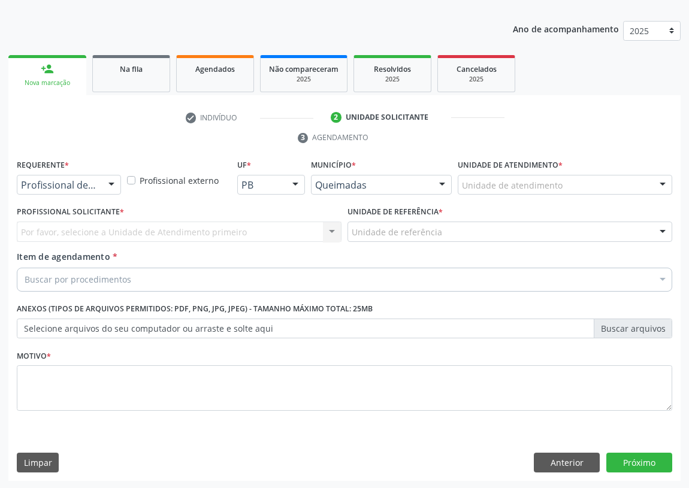
click at [112, 182] on div at bounding box center [111, 185] width 18 height 20
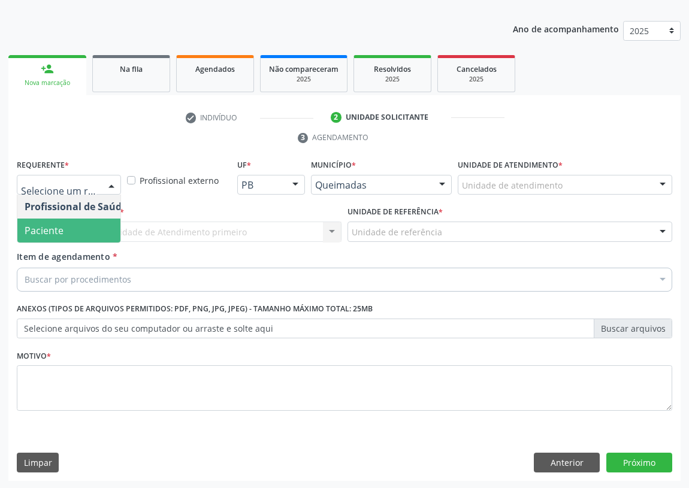
drag, startPoint x: 101, startPoint y: 233, endPoint x: 184, endPoint y: 228, distance: 83.4
click at [107, 233] on span "Paciente" at bounding box center [75, 231] width 117 height 24
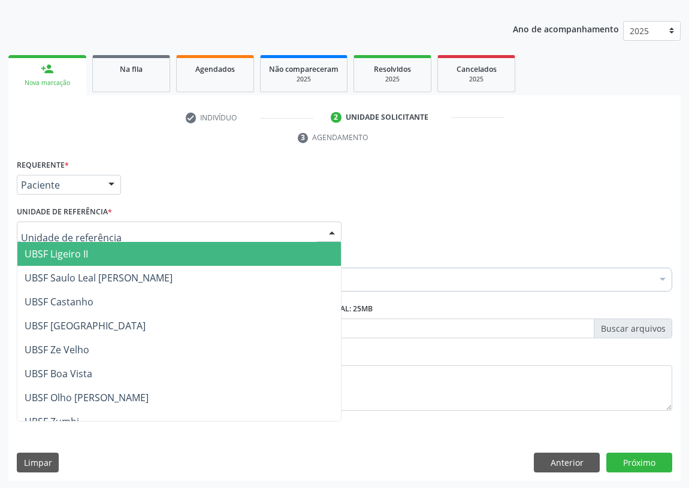
drag, startPoint x: 314, startPoint y: 228, endPoint x: 102, endPoint y: 281, distance: 218.7
click at [311, 228] on div at bounding box center [179, 232] width 325 height 20
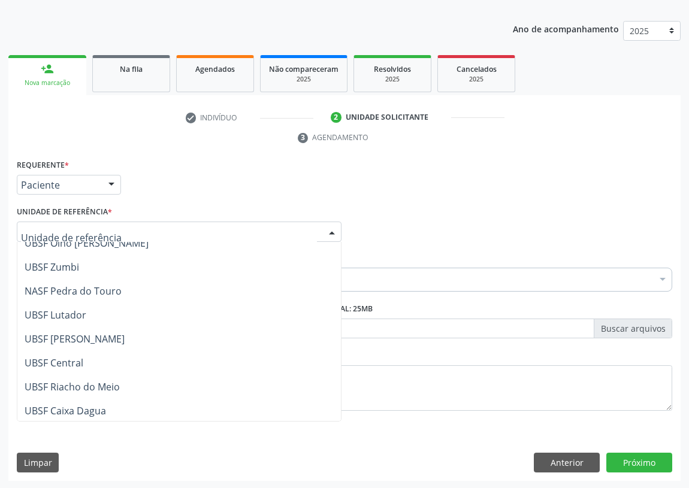
scroll to position [163, 0]
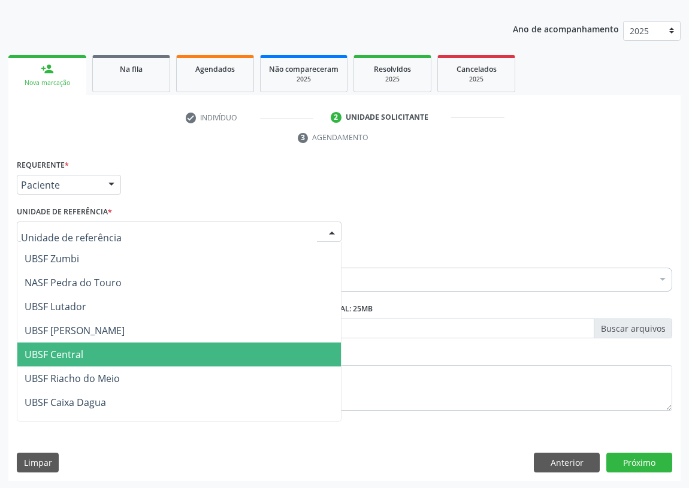
click at [66, 348] on span "UBSF Central" at bounding box center [54, 354] width 59 height 13
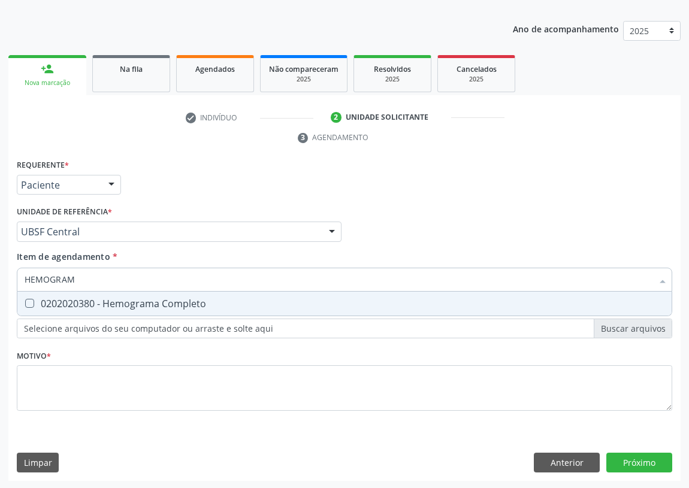
type input "HEMOGRAMA"
drag, startPoint x: 29, startPoint y: 303, endPoint x: 78, endPoint y: 270, distance: 58.6
click at [42, 294] on span "0202020380 - Hemograma Completo" at bounding box center [344, 304] width 654 height 24
checkbox Completo "true"
drag, startPoint x: 86, startPoint y: 275, endPoint x: 0, endPoint y: 286, distance: 86.3
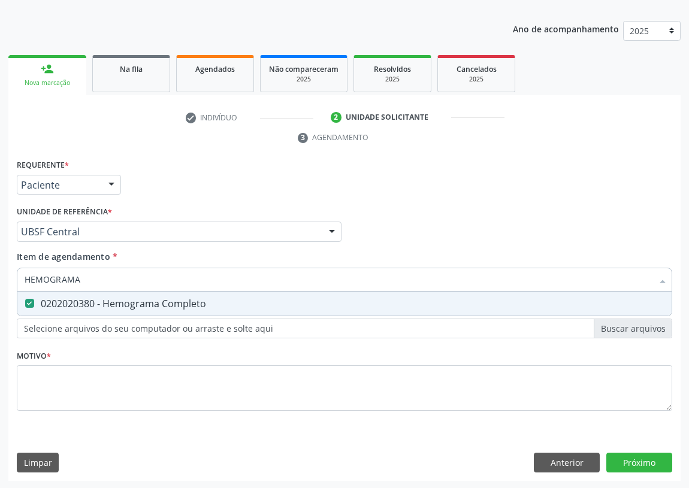
click at [0, 286] on div "Acompanhamento Acompanhe a situação das marcações correntes e finalizadas Relat…" at bounding box center [344, 215] width 689 height 547
type input "G"
checkbox Completo "false"
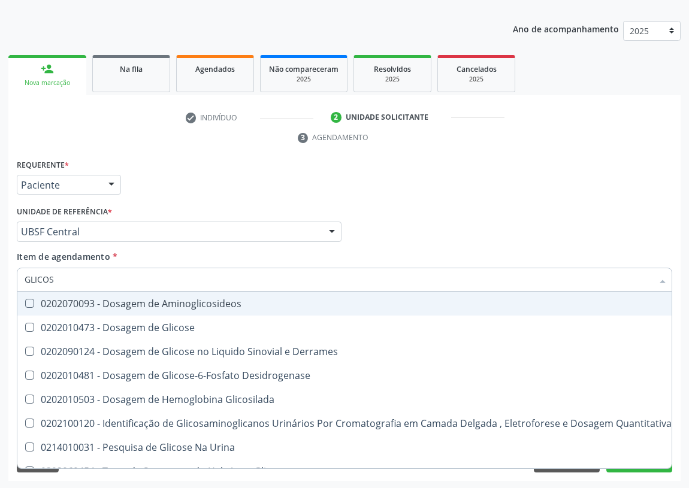
type input "GLICOSE"
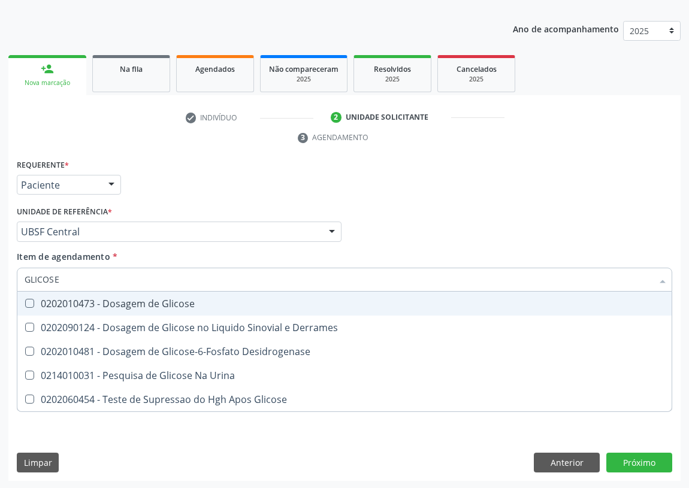
drag, startPoint x: 28, startPoint y: 304, endPoint x: 66, endPoint y: 284, distance: 43.1
click at [35, 300] on div "0202010473 - Dosagem de Glicose" at bounding box center [344, 304] width 639 height 10
checkbox Glicose "true"
drag, startPoint x: 77, startPoint y: 278, endPoint x: 0, endPoint y: 277, distance: 76.6
click at [0, 277] on div "Acompanhamento Acompanhe a situação das marcações correntes e finalizadas Relat…" at bounding box center [344, 215] width 689 height 547
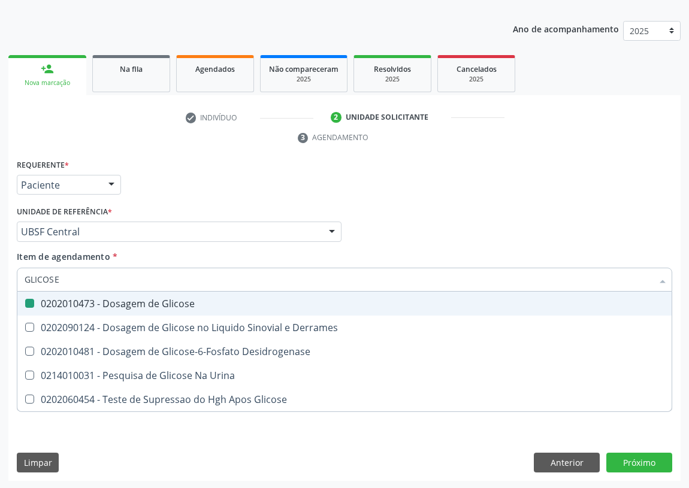
type input "H"
checkbox Glicose "false"
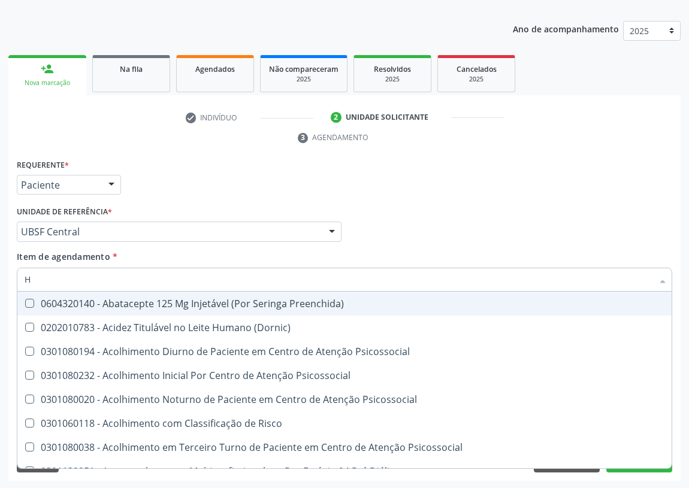
type input "HE"
checkbox C "true"
type input "HEM"
checkbox Fixo "true"
checkbox C "false"
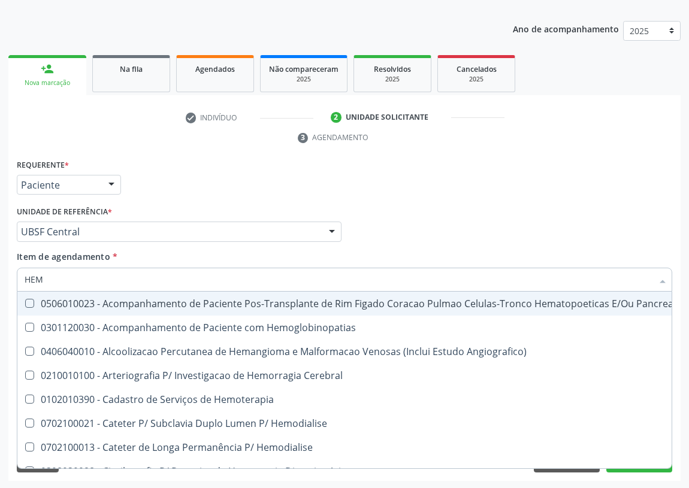
type input "HEMO"
checkbox Retro-Retal "true"
checkbox Completo "false"
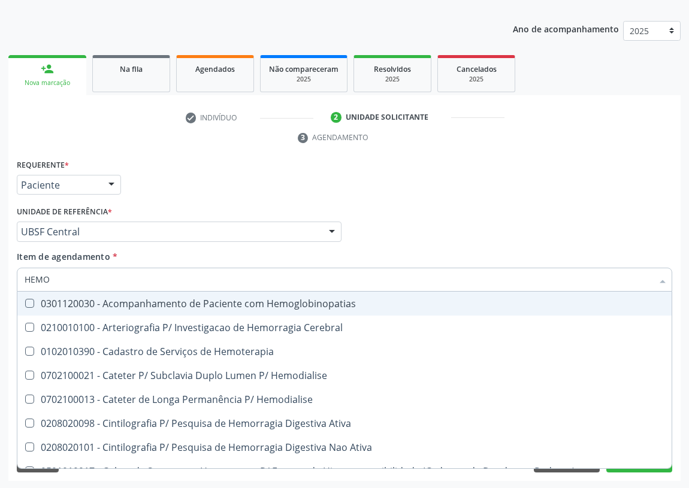
type input "HEMOG"
checkbox Carboxi-Hemoglobina "true"
type input "HEMOGL"
checkbox Carboxi-Hemoglobina "false"
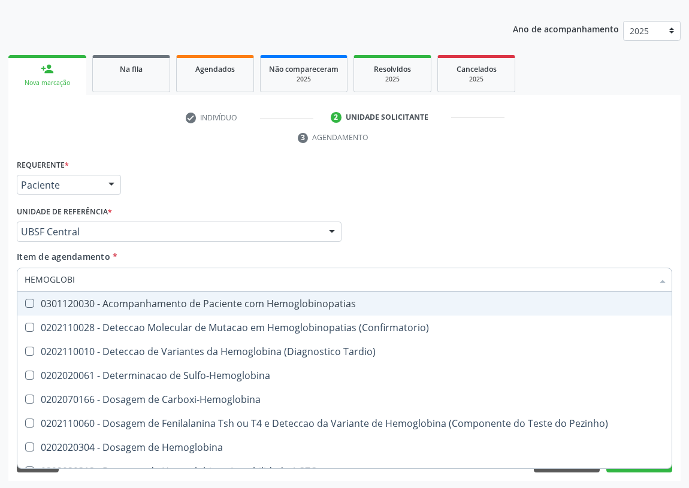
click at [75, 277] on input "HEMOGLOBI" at bounding box center [338, 280] width 627 height 24
type input "HEMOGL"
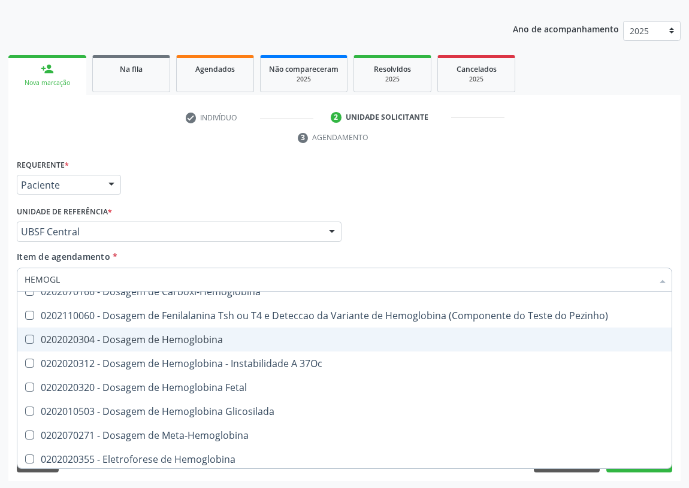
scroll to position [108, 0]
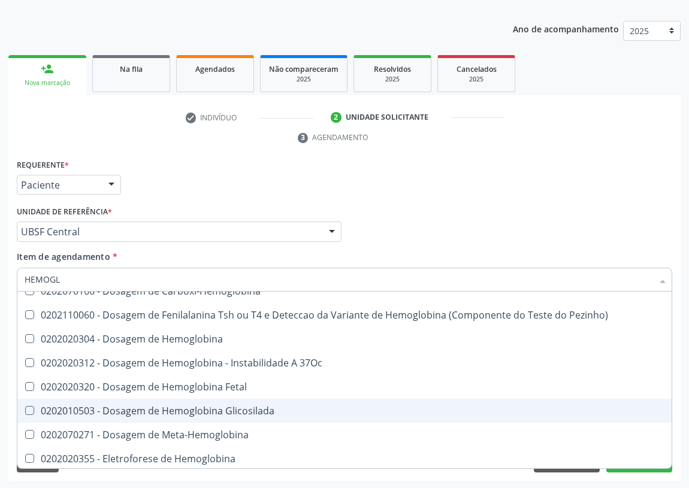
drag, startPoint x: 196, startPoint y: 407, endPoint x: 178, endPoint y: 405, distance: 18.1
click at [181, 407] on div "0202010503 - Dosagem de Hemoglobina Glicosilada" at bounding box center [344, 411] width 639 height 10
checkbox Glicosilada "true"
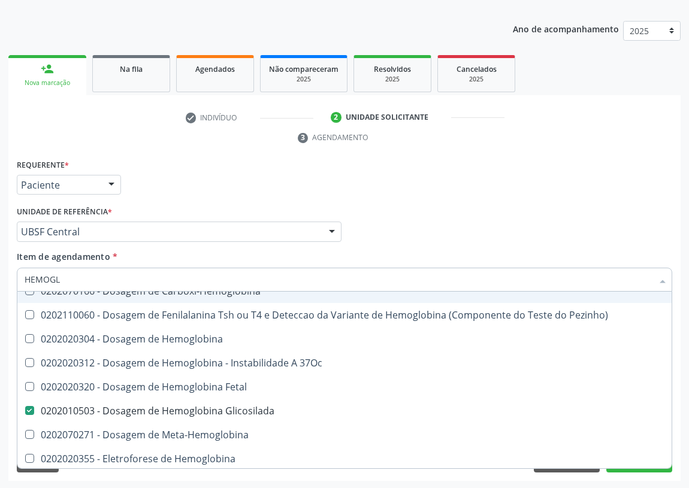
drag, startPoint x: 85, startPoint y: 275, endPoint x: 1, endPoint y: 269, distance: 84.6
click at [0, 275] on div "Acompanhamento Acompanhe a situação das marcações correntes e finalizadas Relat…" at bounding box center [344, 215] width 689 height 547
type input "CO"
checkbox Glicosilada "false"
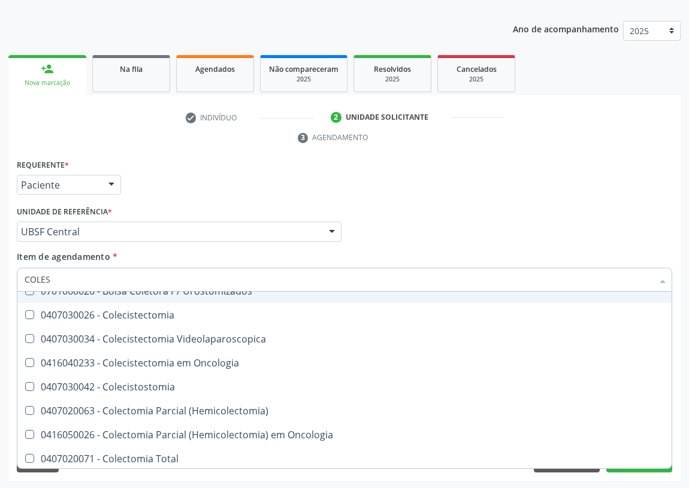
type input "COLEST"
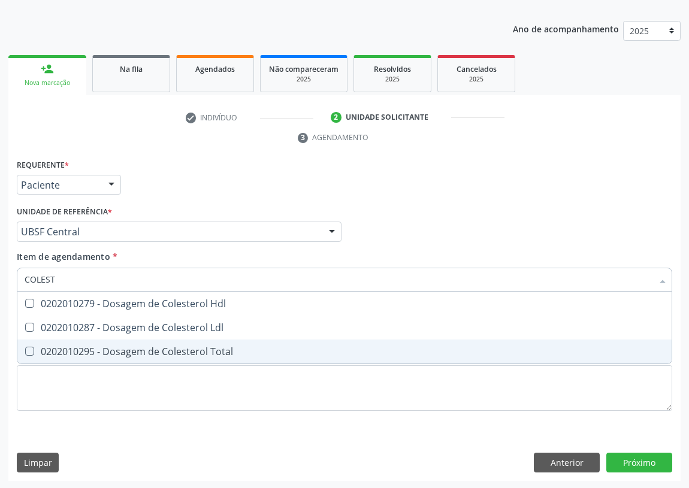
scroll to position [0, 0]
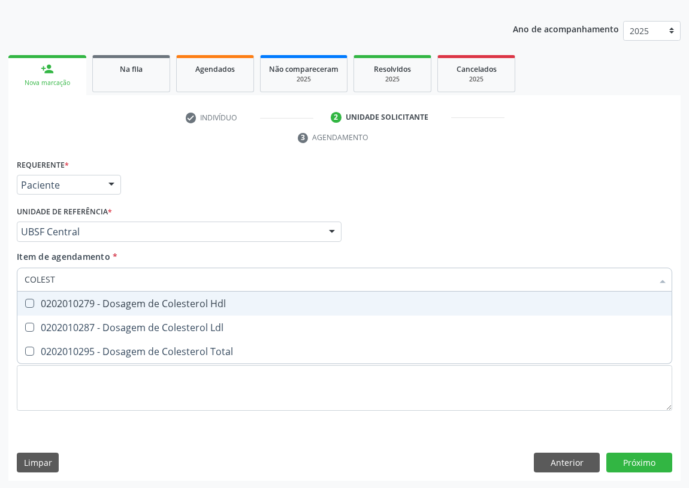
drag, startPoint x: 28, startPoint y: 304, endPoint x: 25, endPoint y: 330, distance: 25.9
click at [28, 311] on span "0202010279 - Dosagem de Colesterol Hdl" at bounding box center [344, 304] width 654 height 24
checkbox Hdl "true"
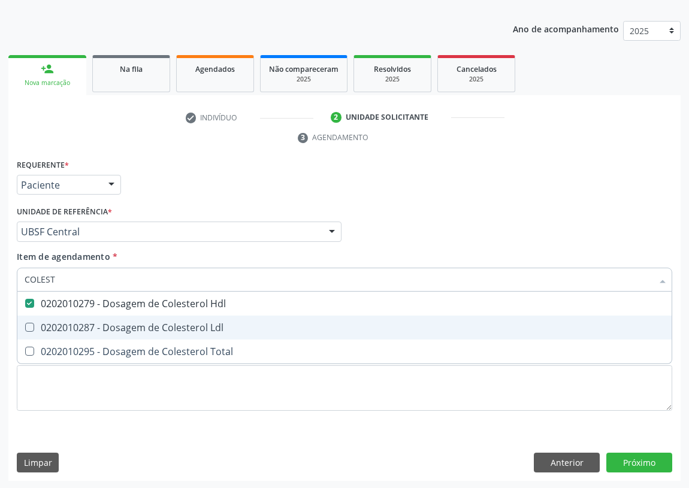
drag, startPoint x: 24, startPoint y: 331, endPoint x: 38, endPoint y: 326, distance: 15.1
click at [36, 327] on span "0202010287 - Dosagem de Colesterol Ldl" at bounding box center [344, 328] width 654 height 24
checkbox Ldl "true"
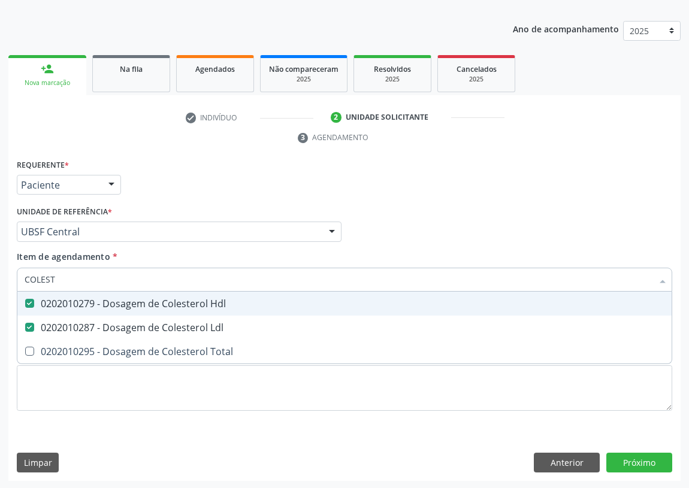
drag, startPoint x: 65, startPoint y: 281, endPoint x: 0, endPoint y: 284, distance: 65.3
click at [0, 284] on div "Acompanhamento Acompanhe a situação das marcações correntes e finalizadas Relat…" at bounding box center [344, 215] width 689 height 547
type input "TR"
checkbox Hdl "false"
checkbox Ldl "false"
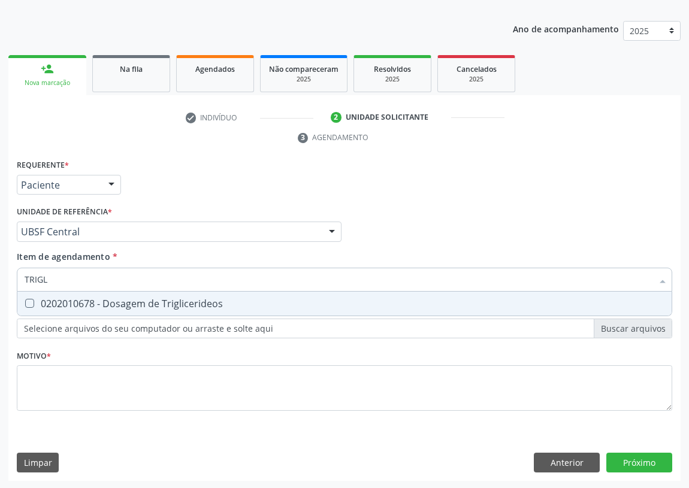
type input "TRIGLI"
drag, startPoint x: 30, startPoint y: 300, endPoint x: 60, endPoint y: 269, distance: 42.8
click at [34, 299] on Triglicerideos at bounding box center [29, 303] width 9 height 9
click at [25, 299] on Triglicerideos "checkbox" at bounding box center [21, 303] width 8 height 8
checkbox Triglicerideos "true"
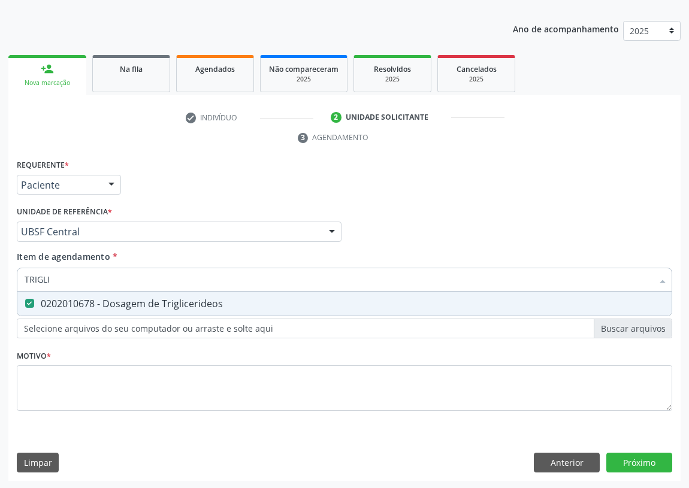
drag, startPoint x: 57, startPoint y: 271, endPoint x: 0, endPoint y: 281, distance: 58.4
click at [0, 281] on div "Acompanhamento Acompanhe a situação das marcações correntes e finalizadas Relat…" at bounding box center [344, 215] width 689 height 547
type input "P"
checkbox Triglicerideos "false"
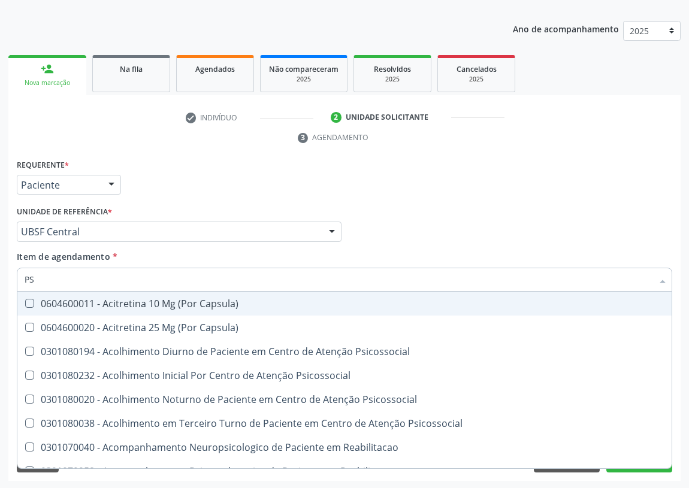
type input "PSA"
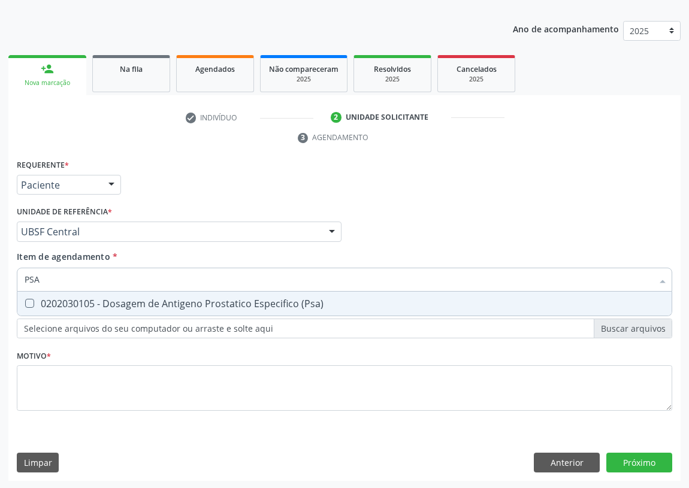
drag, startPoint x: 26, startPoint y: 297, endPoint x: 44, endPoint y: 289, distance: 19.8
click at [31, 297] on span "0202030105 - Dosagem de Antigeno Prostatico Especifico (Psa)" at bounding box center [344, 304] width 654 height 24
checkbox \(Psa\) "true"
drag, startPoint x: 45, startPoint y: 284, endPoint x: 11, endPoint y: 269, distance: 36.7
click at [19, 280] on div "PSA" at bounding box center [344, 280] width 655 height 24
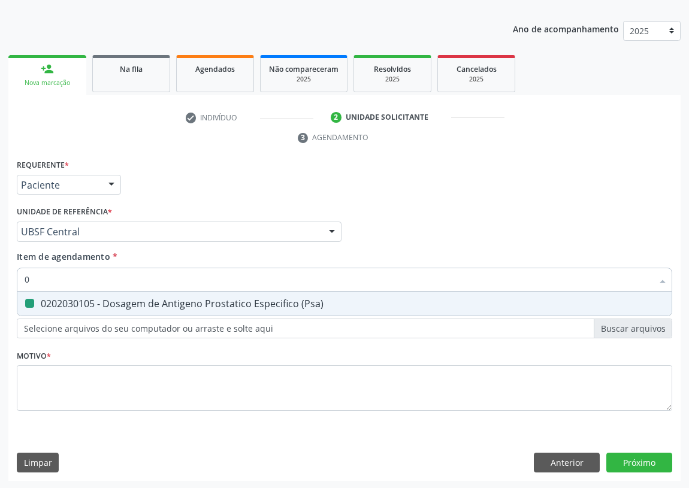
type input "02"
checkbox \(Psa\) "false"
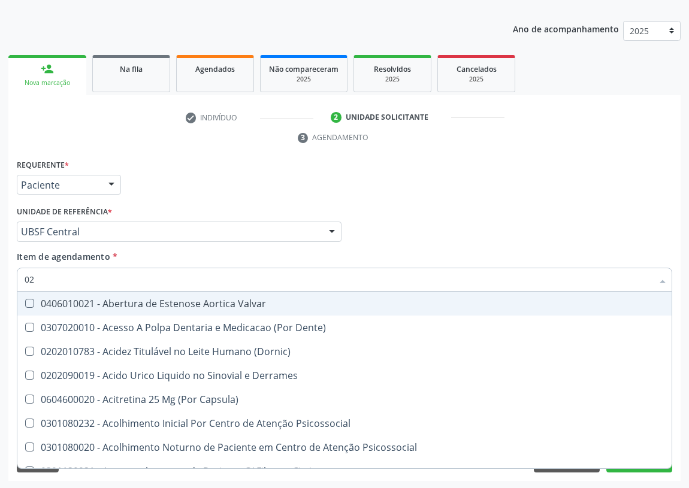
type input "020"
checkbox Direito "true"
checkbox \(Pos-Pasteurização\) "true"
checkbox Debridamento "true"
checkbox Osmolaridade "true"
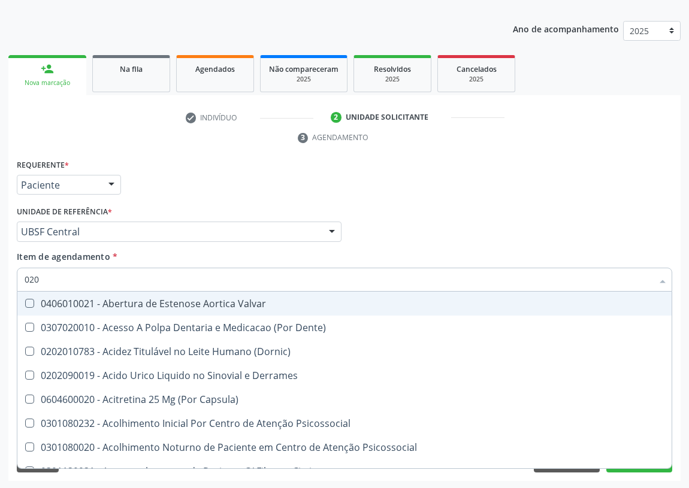
checkbox Ivy "true"
checkbox Acetona "true"
checkbox \(Psa\) "false"
checkbox Hdl "false"
checkbox Ldl "false"
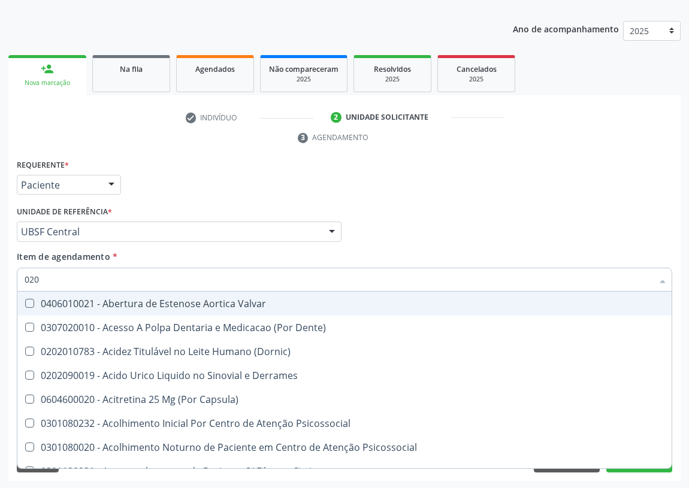
checkbox Glicose "false"
checkbox Glicosilada "false"
checkbox Triglicerideos "false"
checkbox Eletro-Oculografia "true"
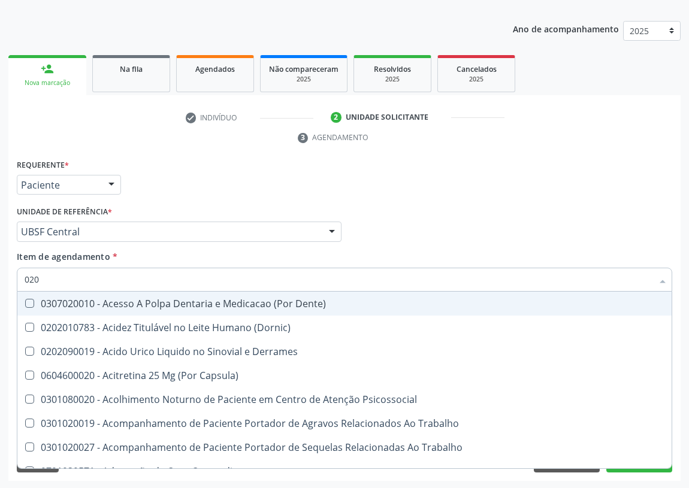
type input "0202"
checkbox X "true"
checkbox Ocular "true"
checkbox Aberto\) "true"
checkbox Cortante "true"
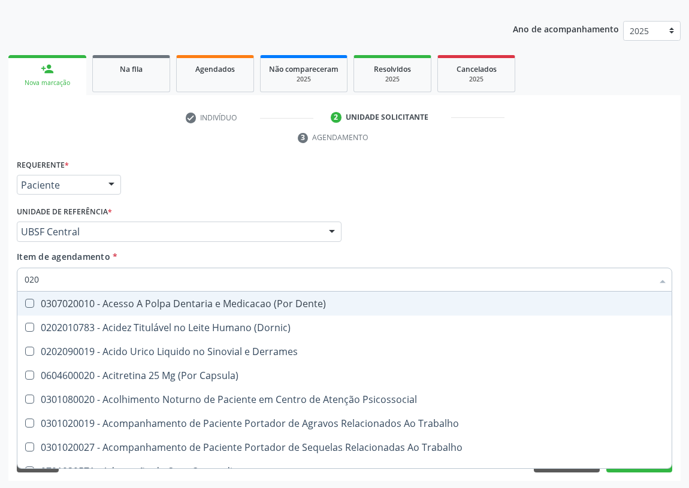
checkbox Drogas "true"
checkbox Projecoes\) "true"
checkbox Revisao "true"
checkbox \(Psa\) "false"
checkbox Hdl "false"
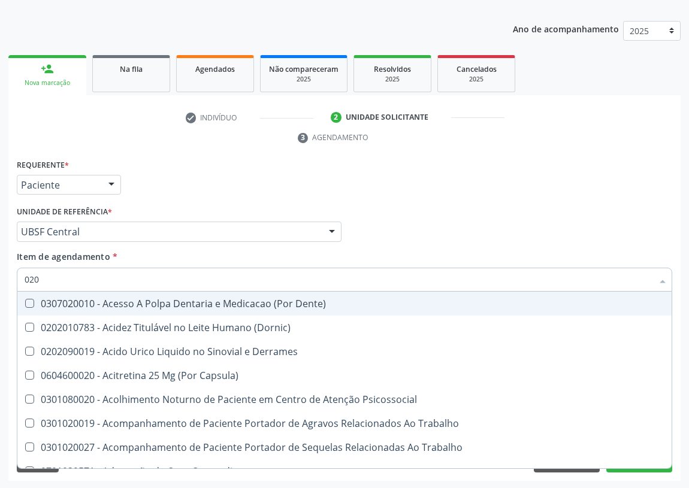
checkbox Ldl "false"
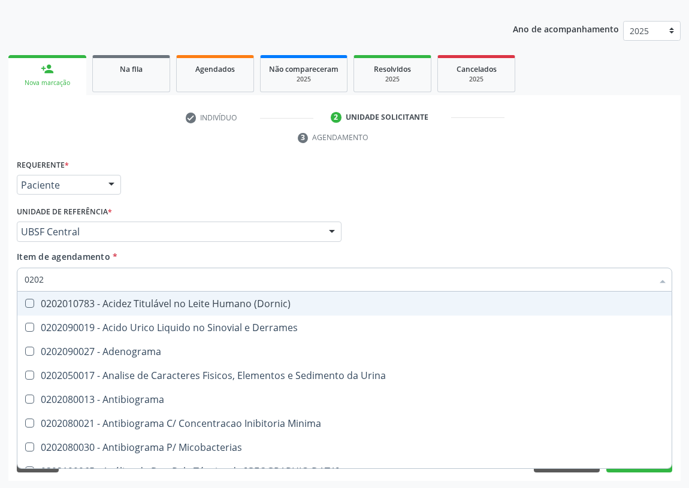
type input "02020"
checkbox Ala-Desidratase "true"
checkbox \(Psa\) "false"
checkbox Barbituratos "true"
checkbox Benzodiazepinicos "true"
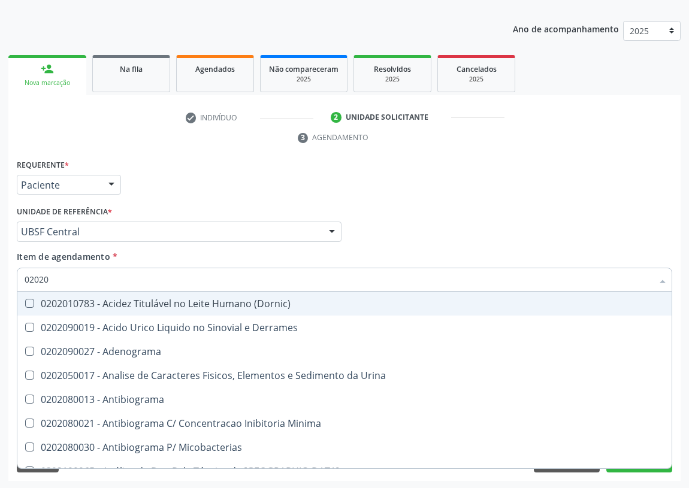
checkbox Hdl "false"
checkbox Ldl "false"
checkbox Xiii "true"
checkbox Formaldeido "true"
checkbox Glicose "false"
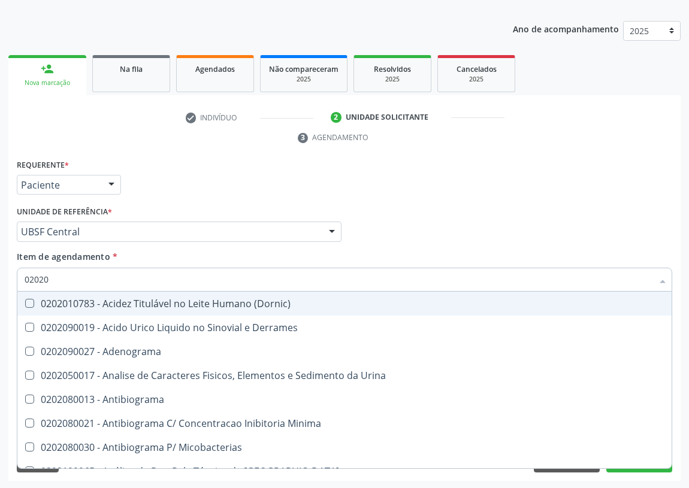
checkbox Glicosilada "false"
checkbox Horas\) "true"
checkbox Triglicerideos "false"
checkbox Zinco "true"
checkbox Completo "false"
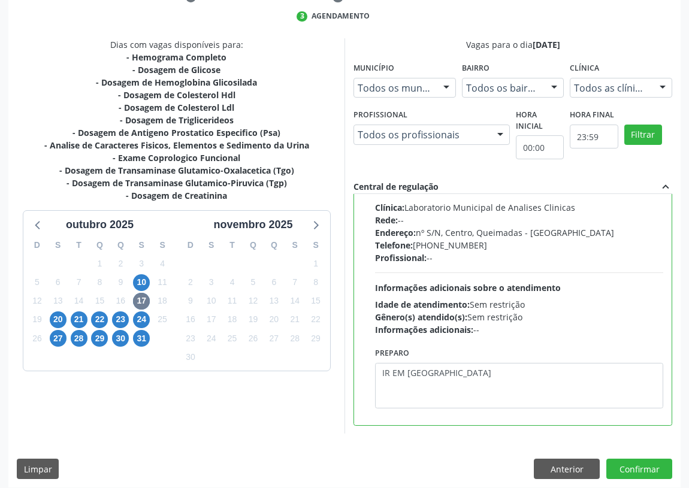
scroll to position [251, 0]
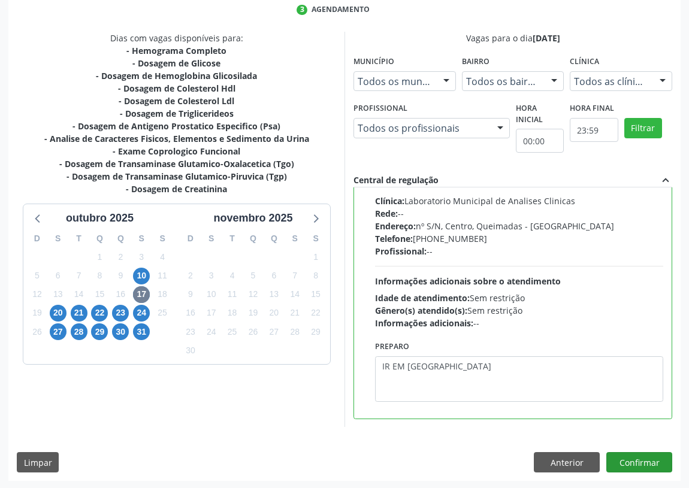
type textarea "IR EM [GEOGRAPHIC_DATA]"
click at [626, 463] on button "Confirmar" at bounding box center [639, 462] width 66 height 20
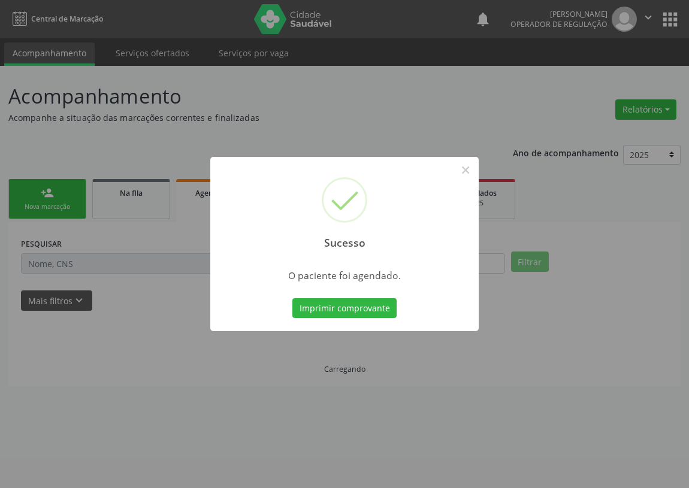
scroll to position [0, 0]
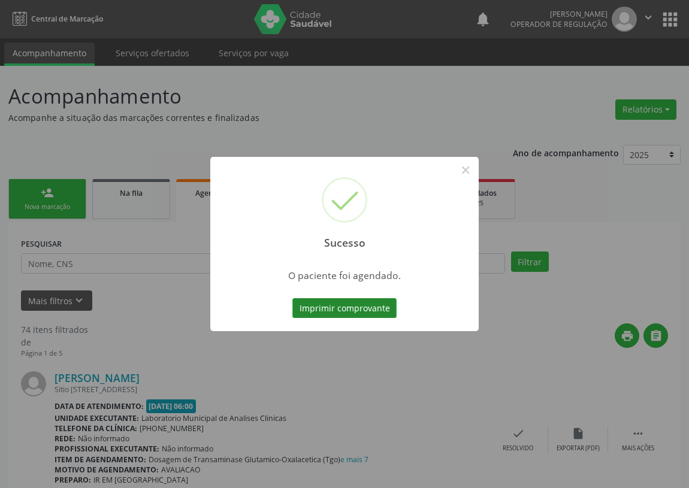
click at [381, 311] on button "Imprimir comprovante" at bounding box center [344, 308] width 104 height 20
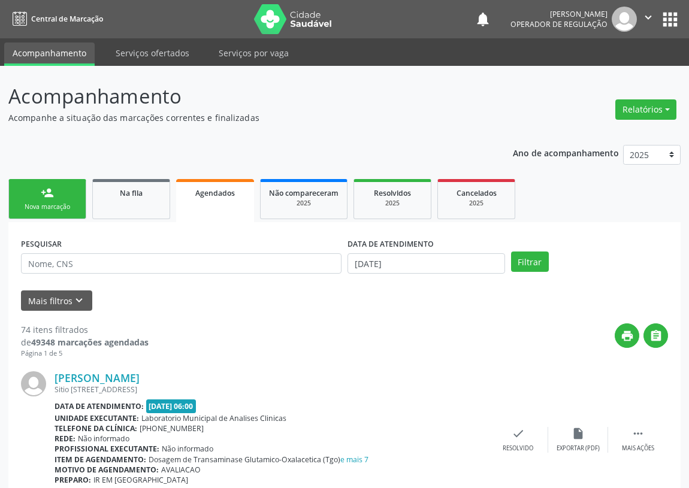
click at [47, 199] on link "person_add Nova marcação" at bounding box center [47, 199] width 78 height 40
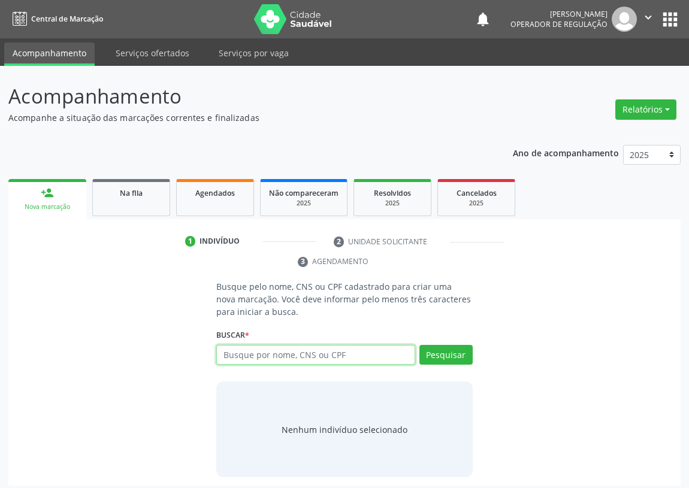
click at [233, 357] on input "text" at bounding box center [315, 355] width 199 height 20
